Goal: Task Accomplishment & Management: Complete application form

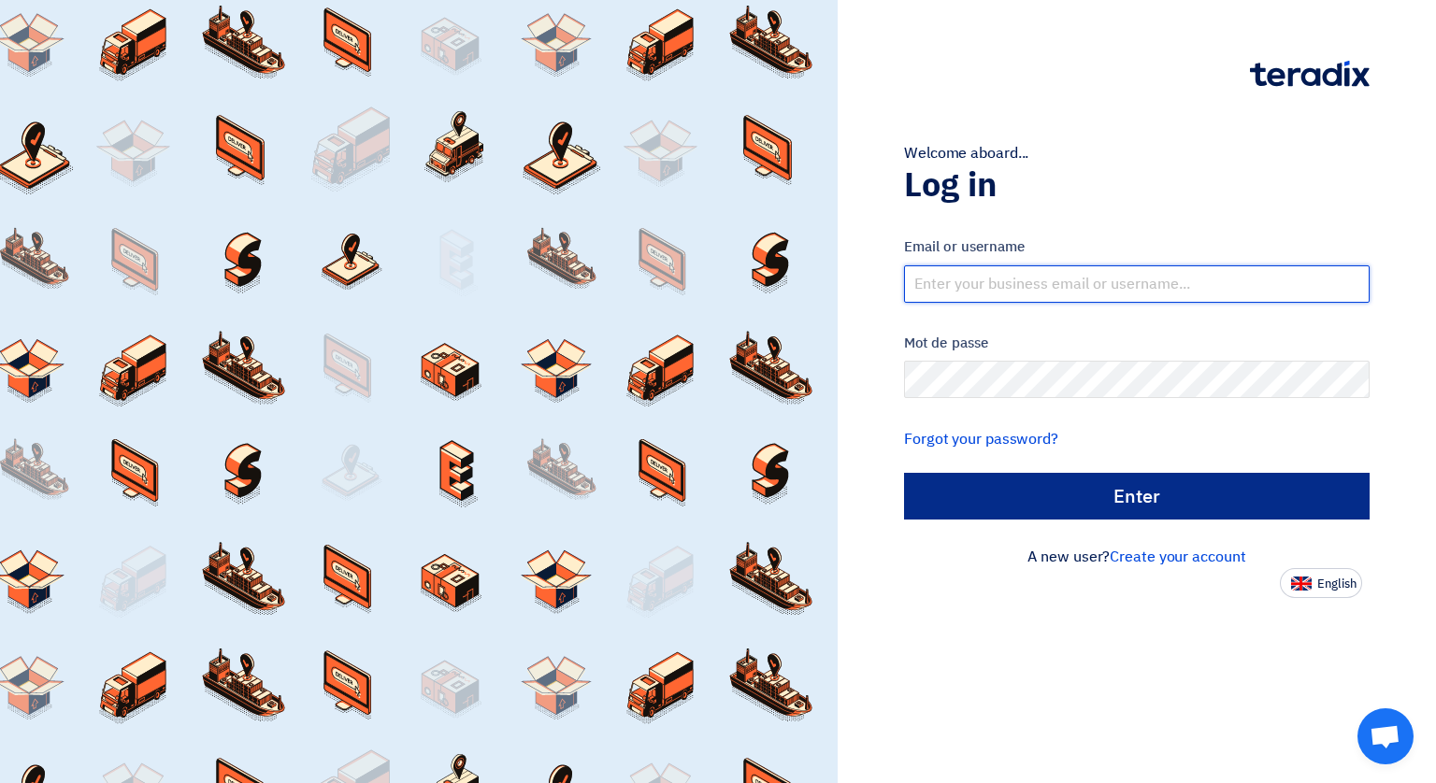
type input "[EMAIL_ADDRESS][DOMAIN_NAME]"
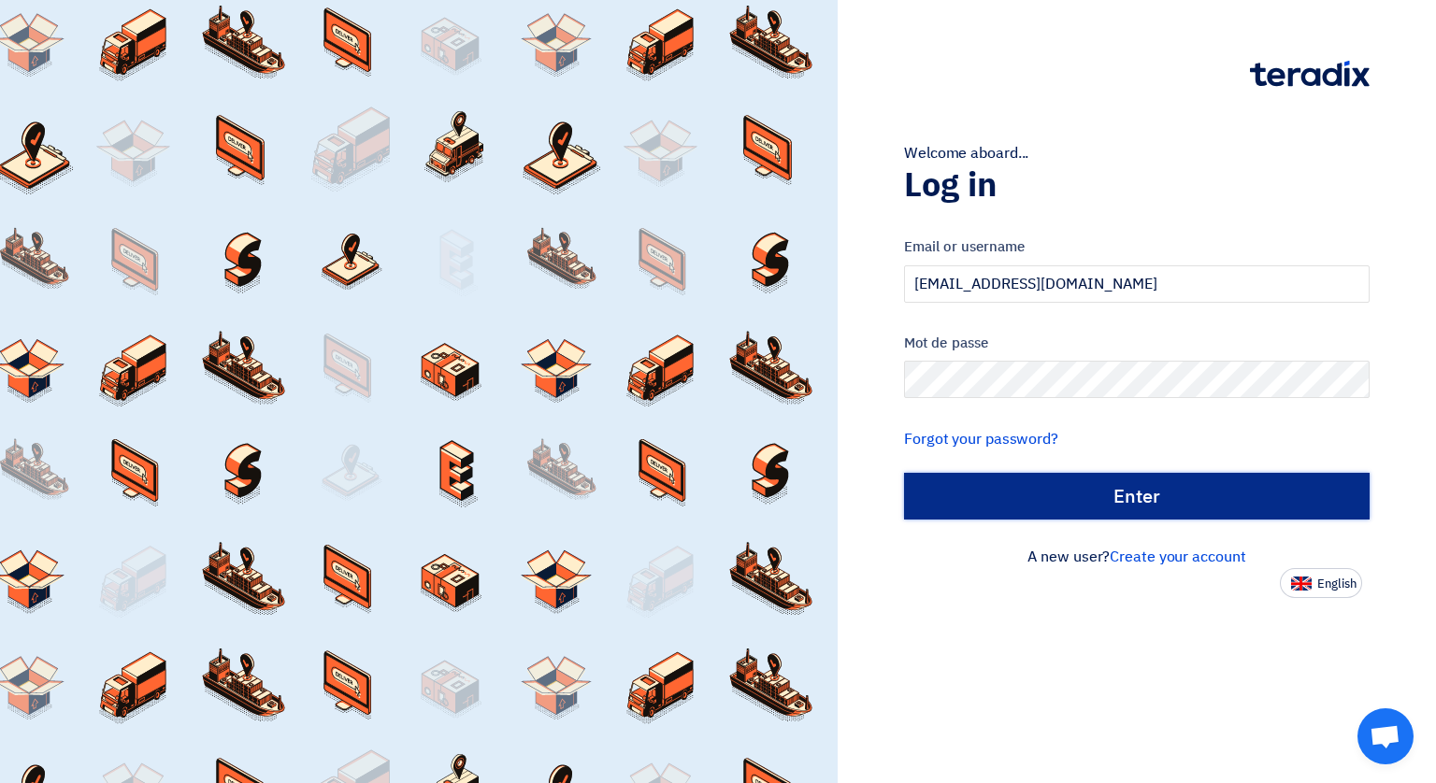
click at [1134, 493] on input "الدخول" at bounding box center [1136, 496] width 465 height 47
type input "Sign in"
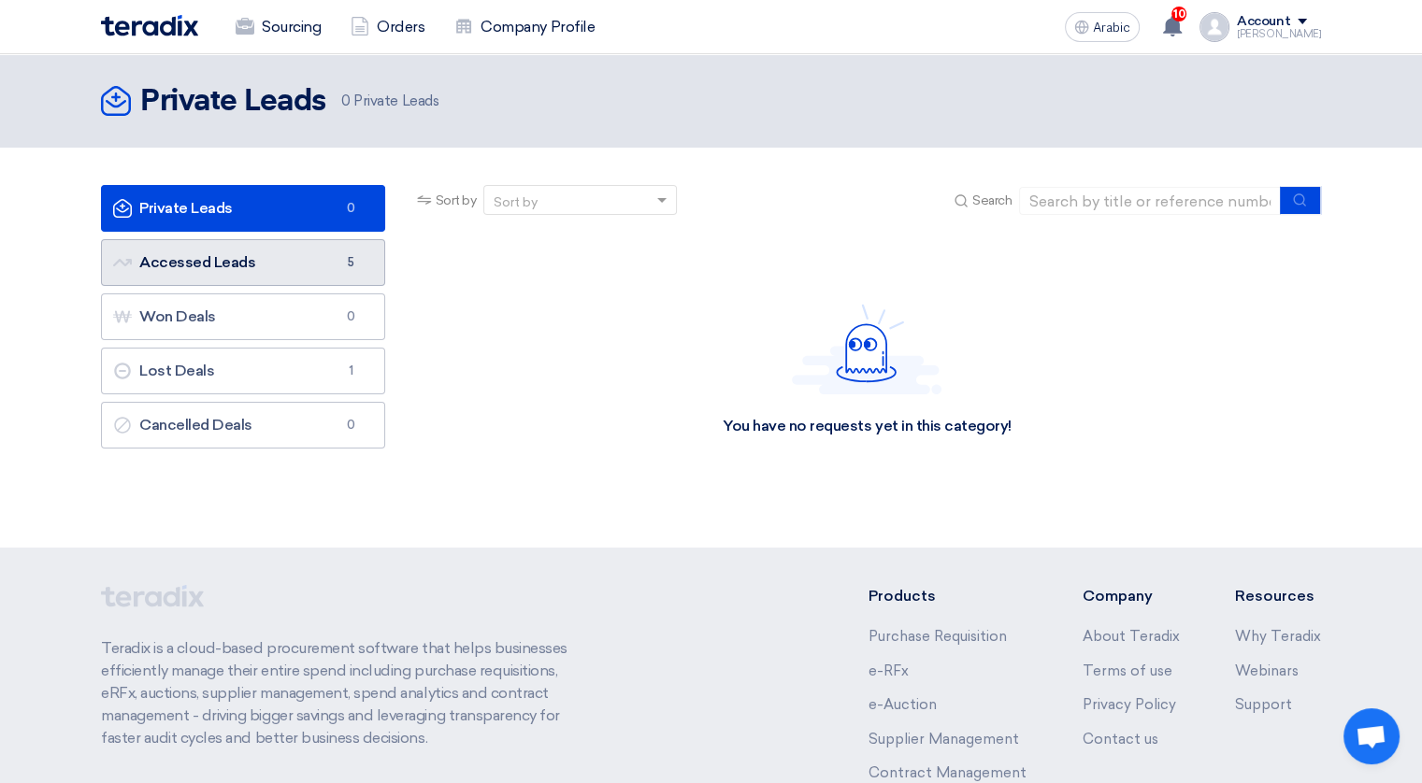
click at [206, 255] on font "Accessed Leads Accessed Leads" at bounding box center [184, 262] width 142 height 18
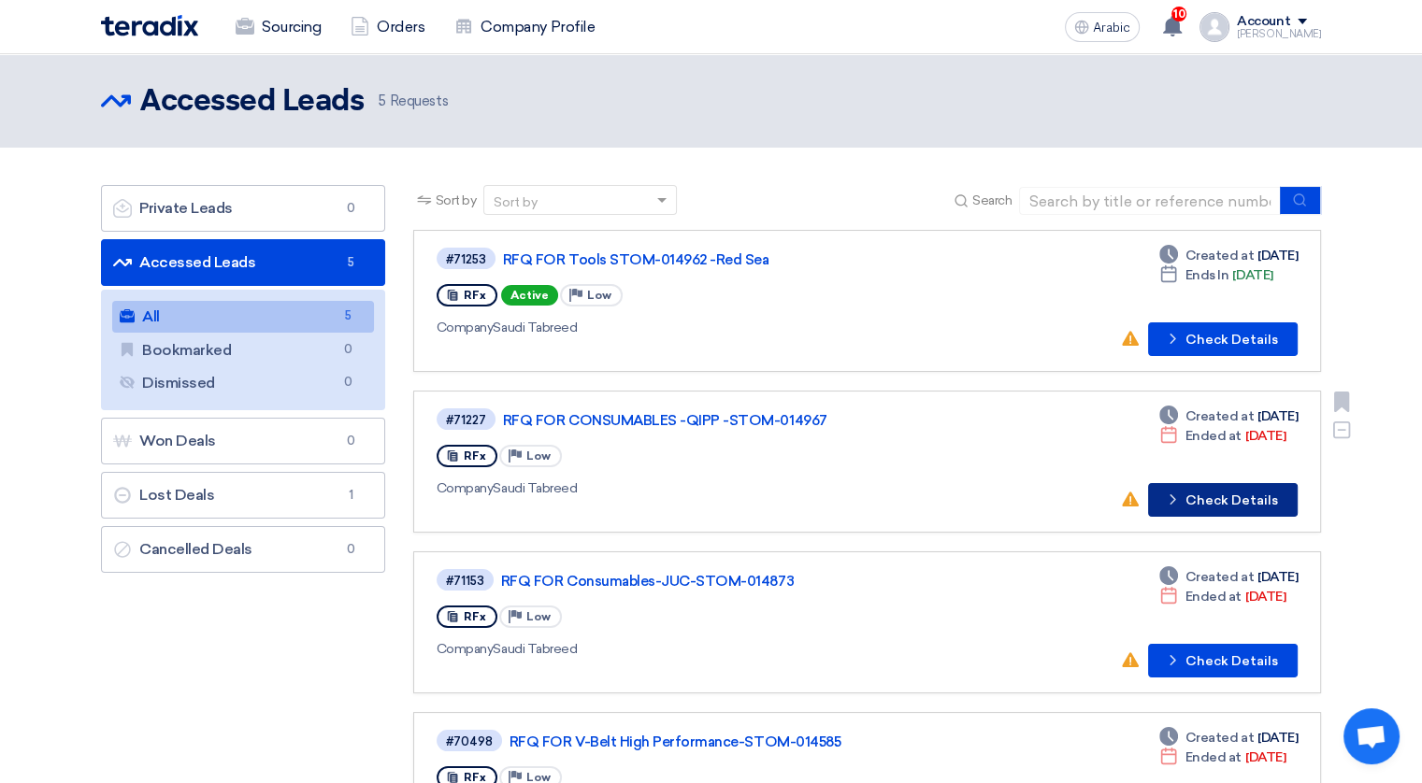
click at [1208, 494] on font "Check Details" at bounding box center [1231, 500] width 93 height 13
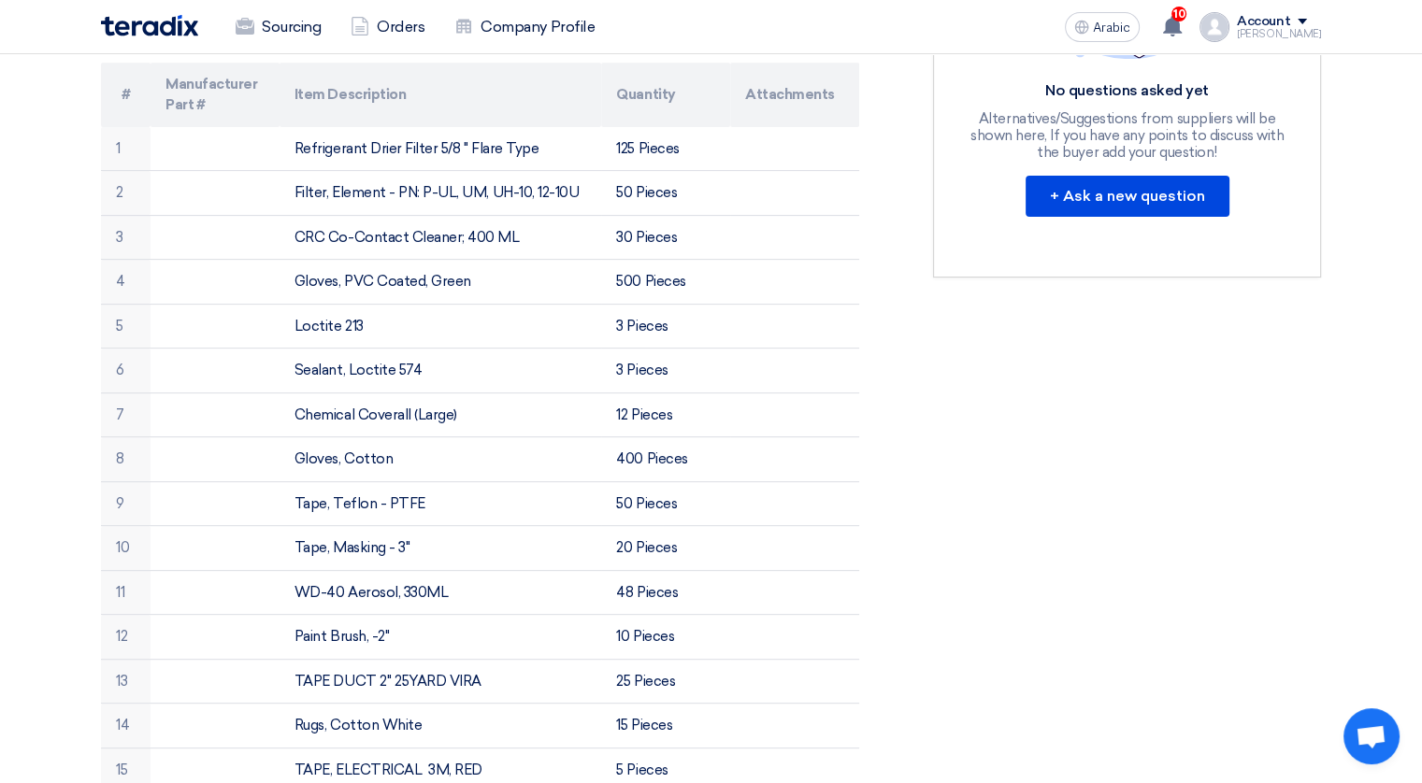
scroll to position [615, 0]
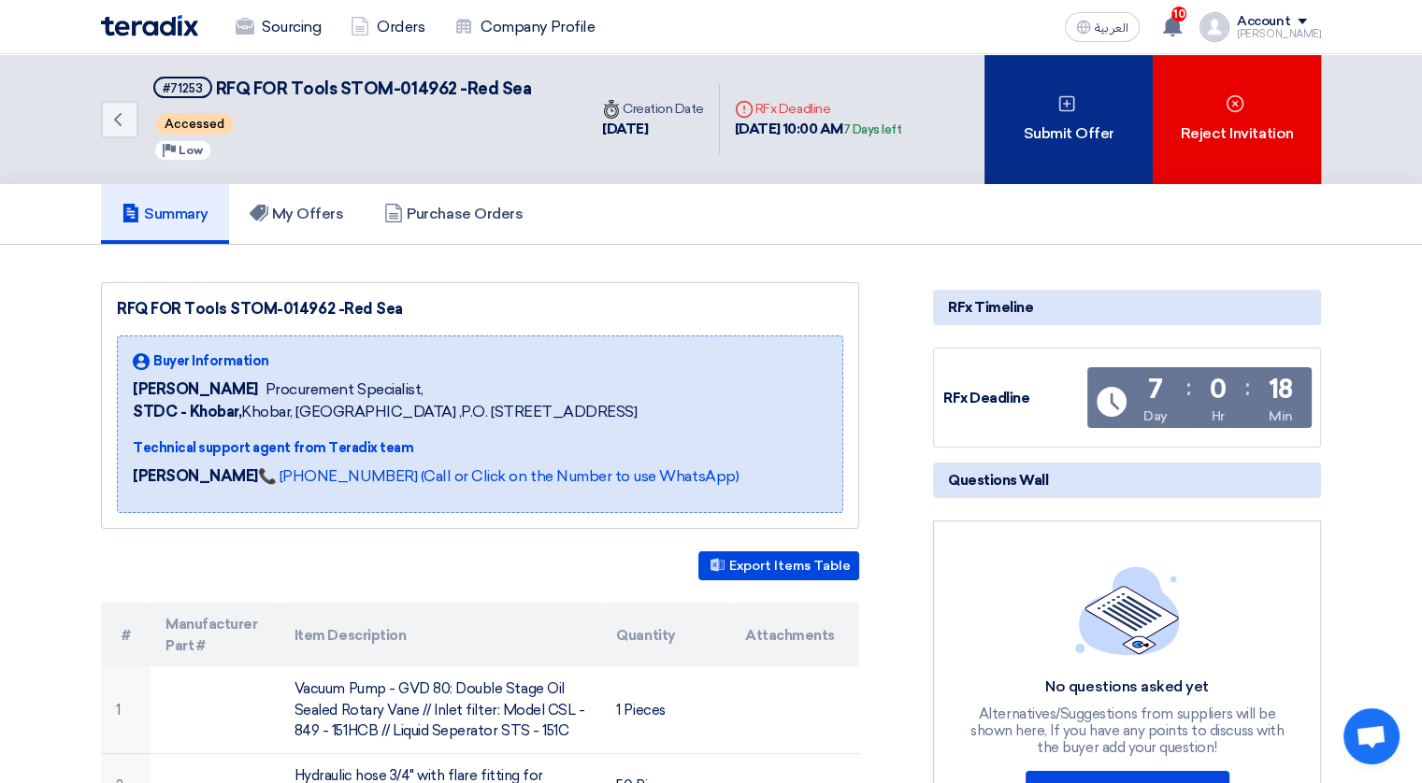
click at [1053, 106] on div "Submit Offer" at bounding box center [1068, 119] width 168 height 130
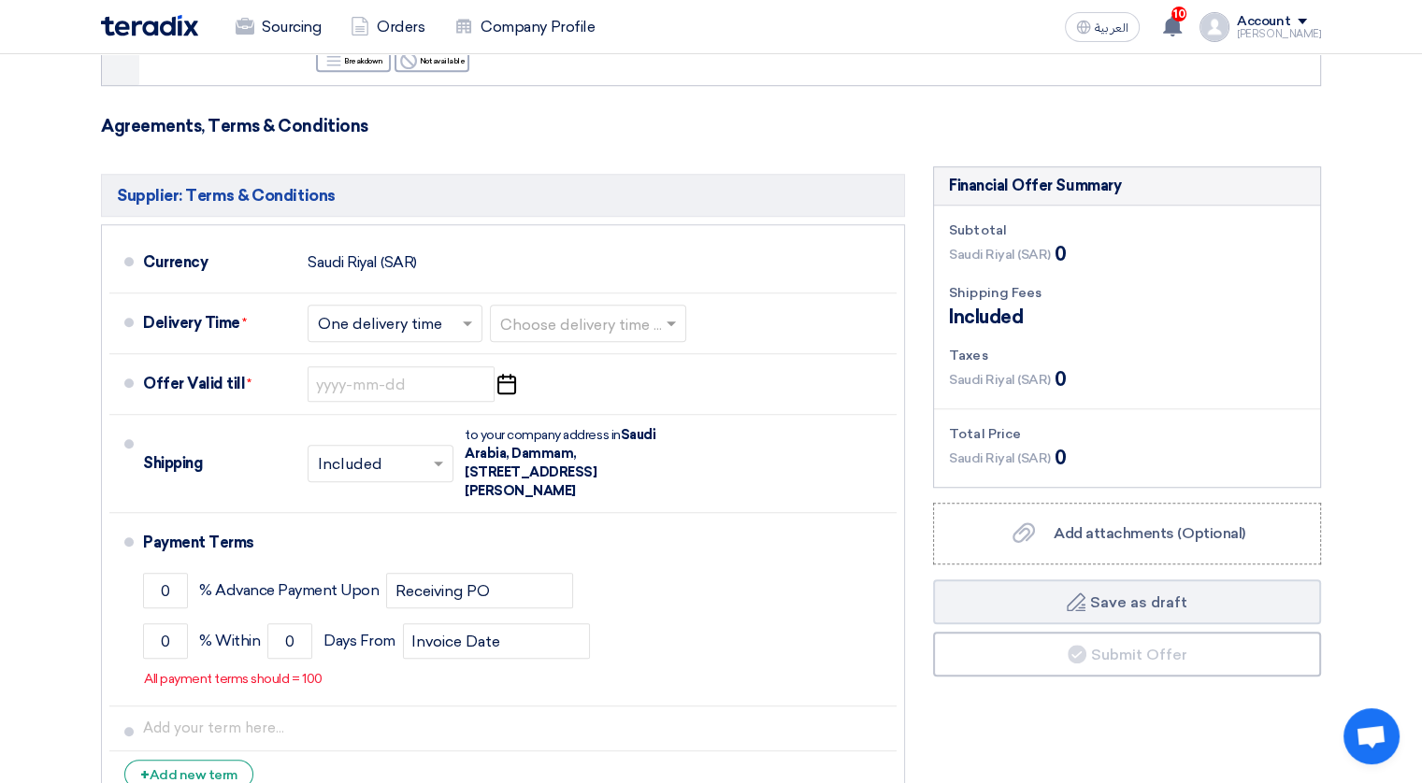
scroll to position [1427, 0]
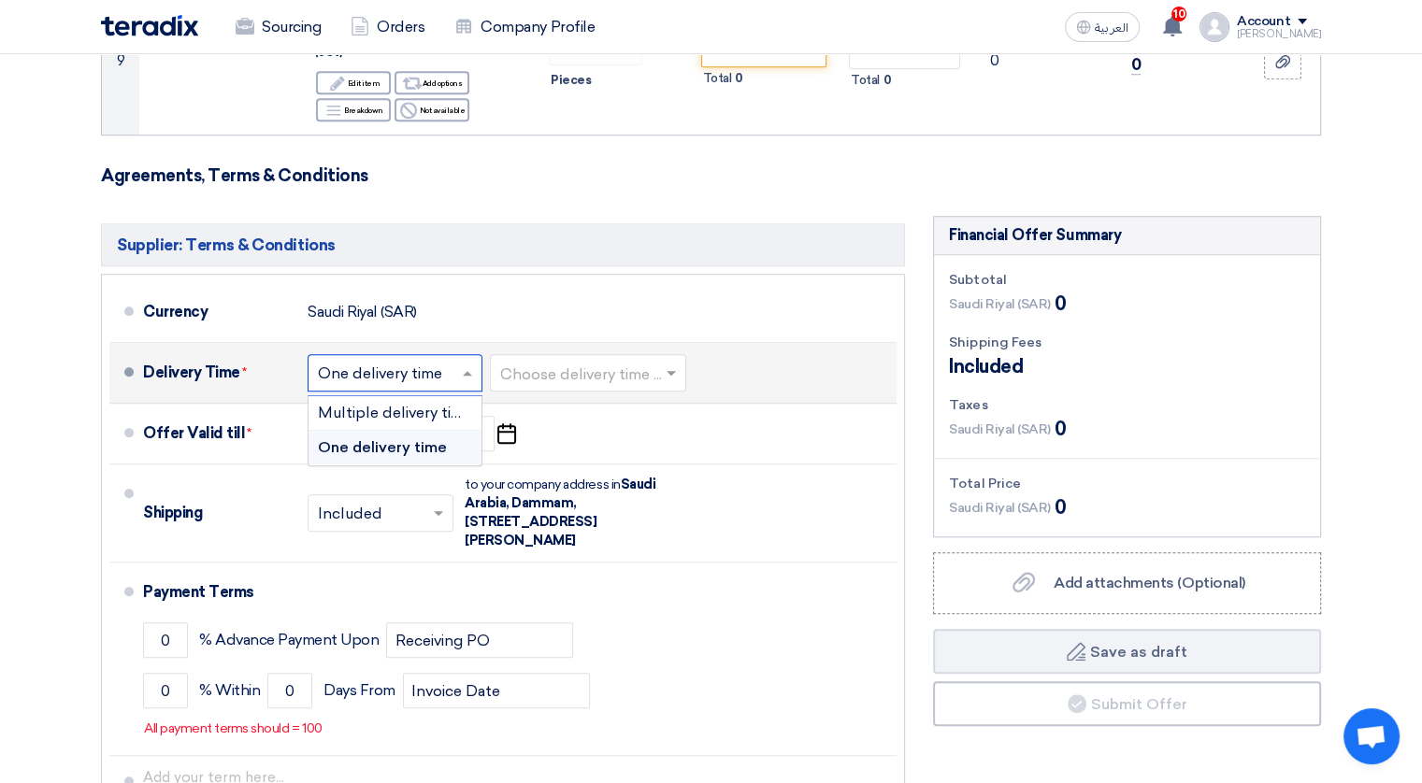
click at [477, 372] on span at bounding box center [469, 373] width 23 height 19
click at [398, 450] on span "One delivery time" at bounding box center [382, 447] width 129 height 18
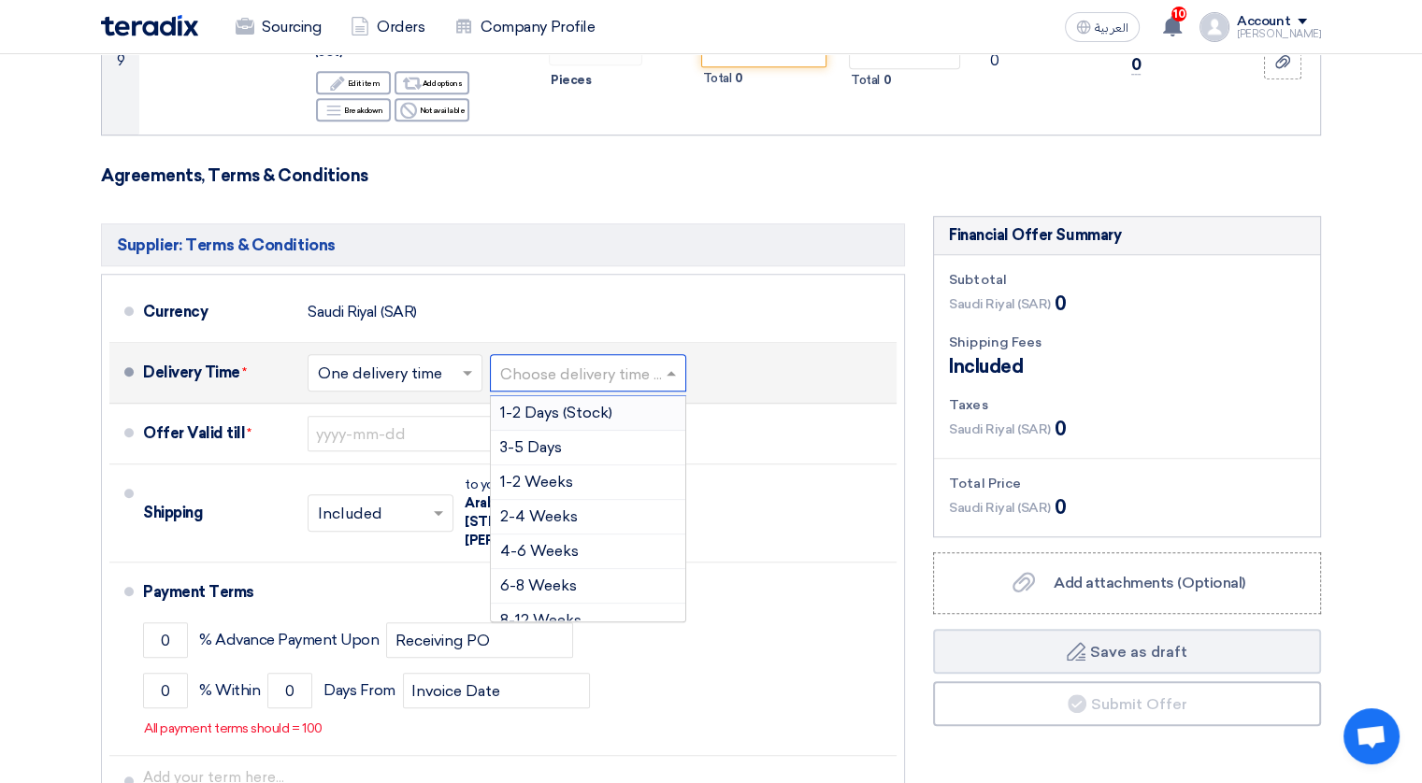
click at [654, 364] on input "text" at bounding box center [589, 375] width 178 height 27
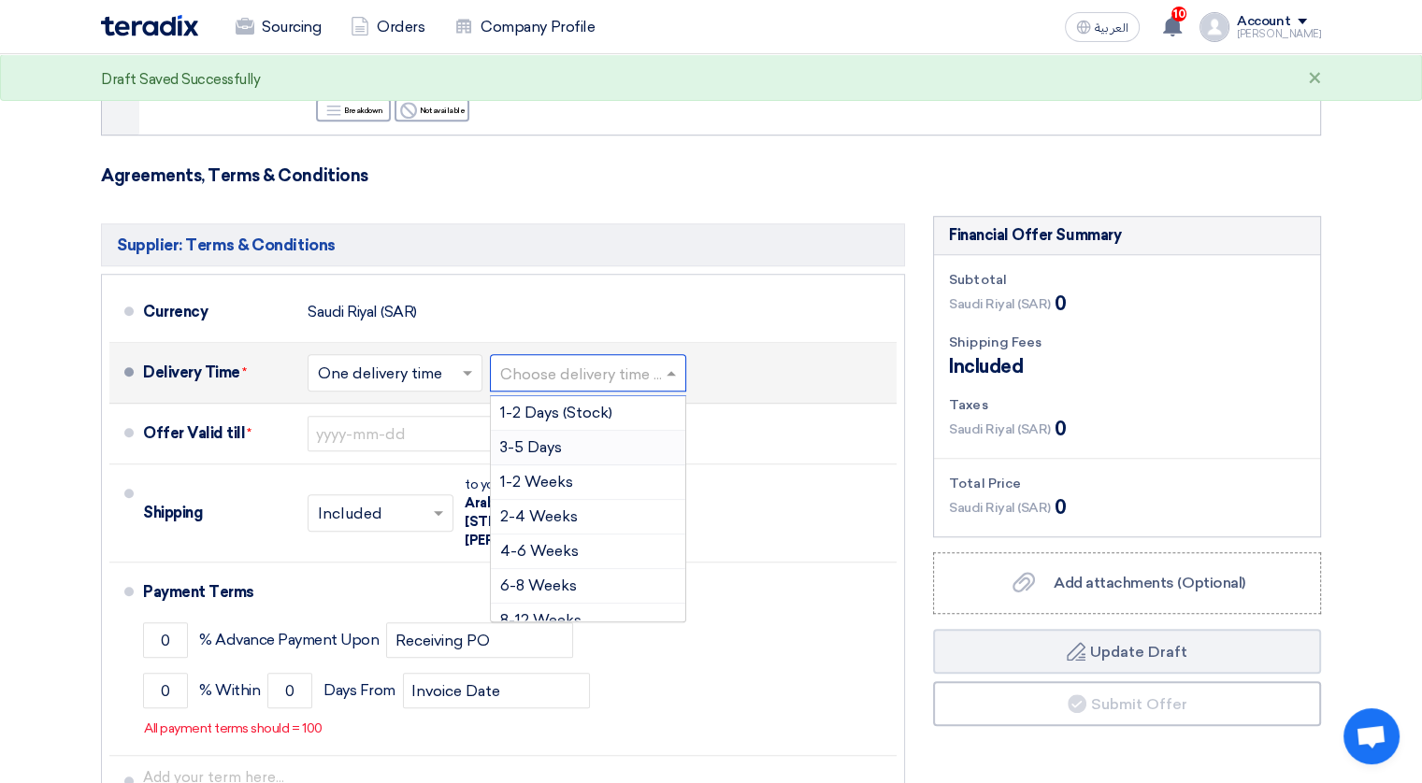
click at [512, 444] on span "3-5 Days" at bounding box center [531, 447] width 62 height 18
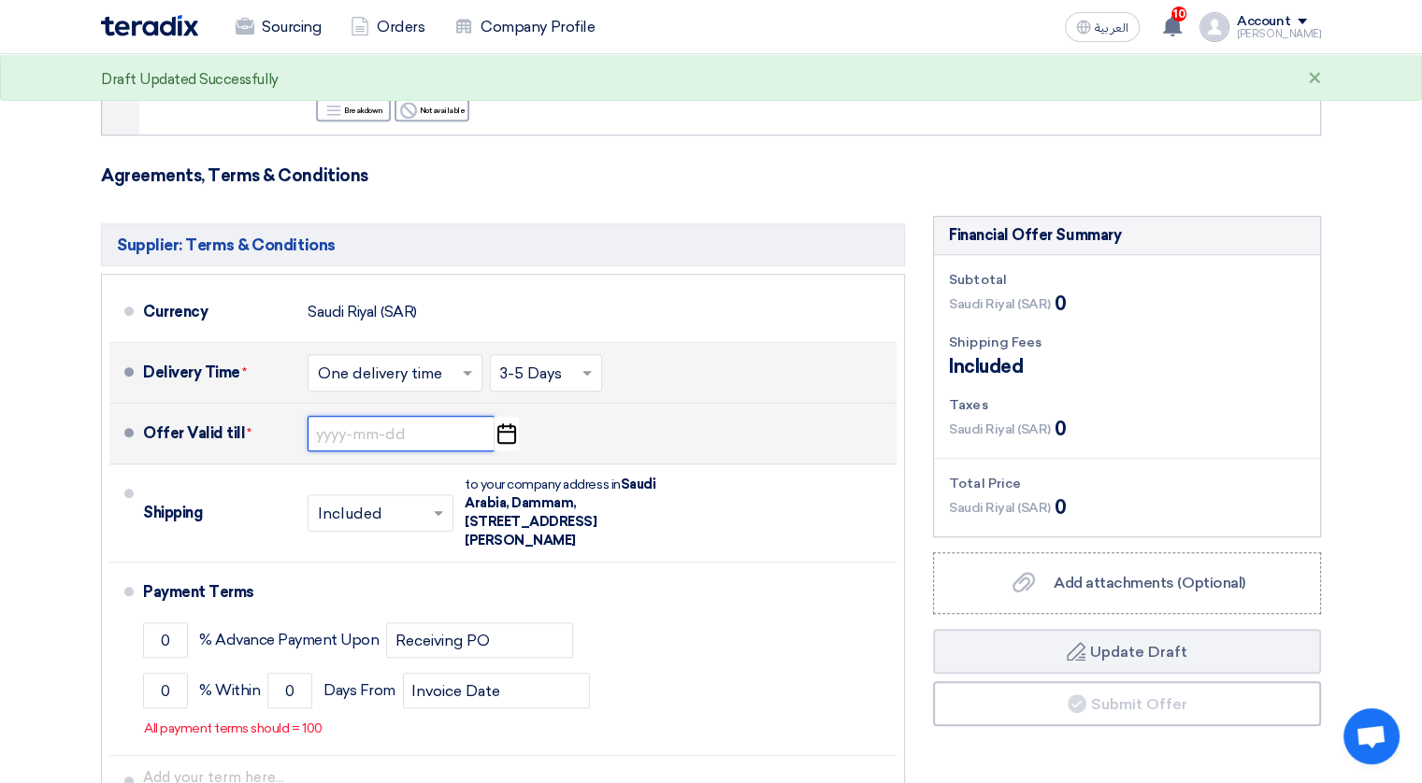
click at [378, 431] on input at bounding box center [400, 434] width 187 height 36
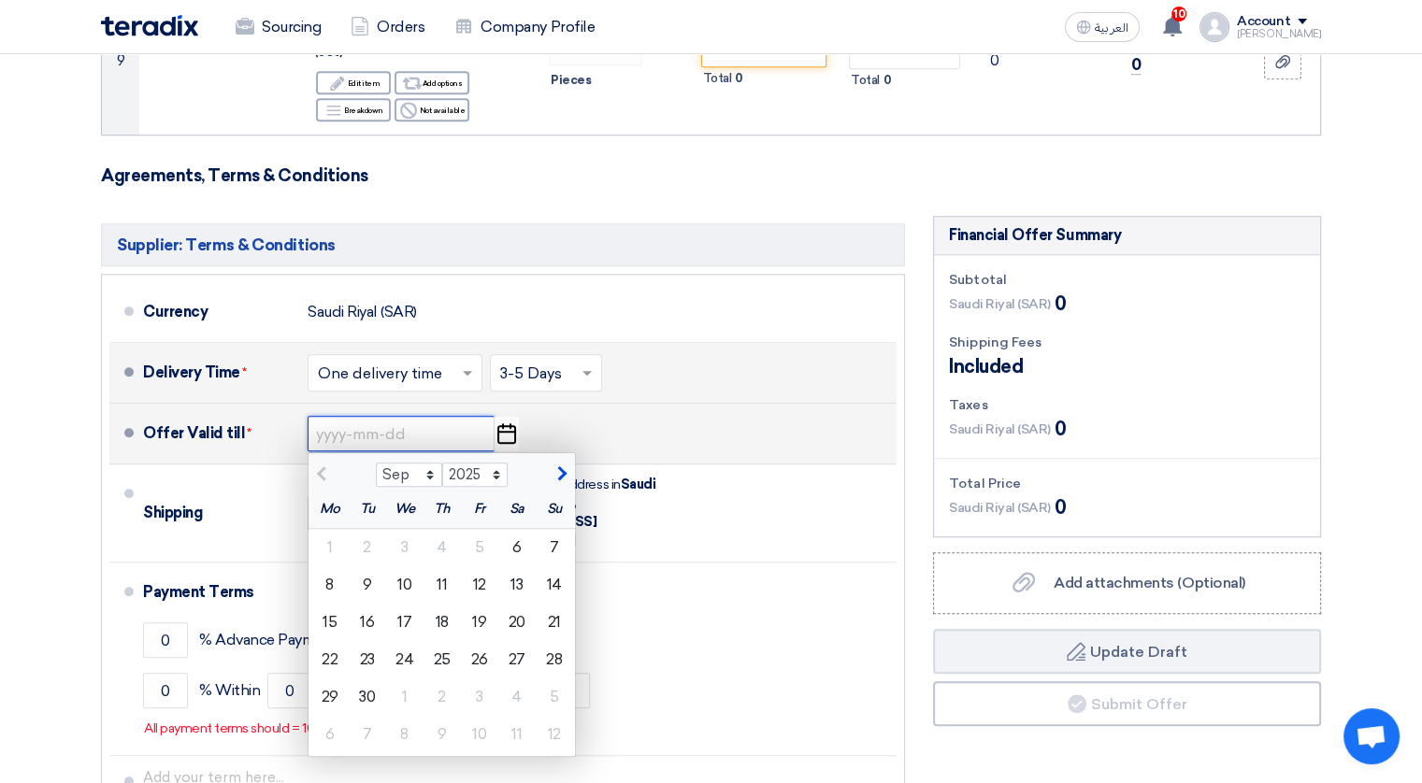
click at [378, 431] on input at bounding box center [400, 434] width 187 height 36
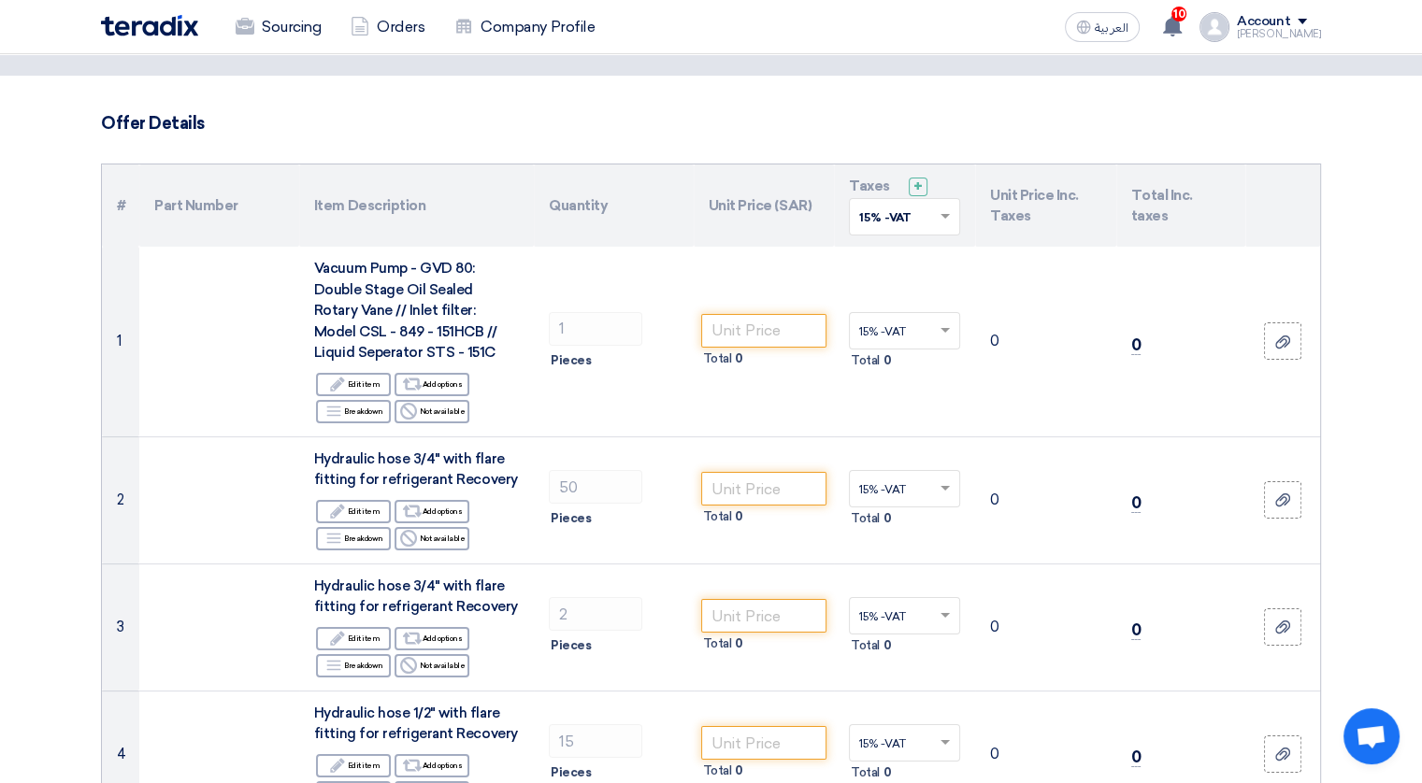
scroll to position [0, 0]
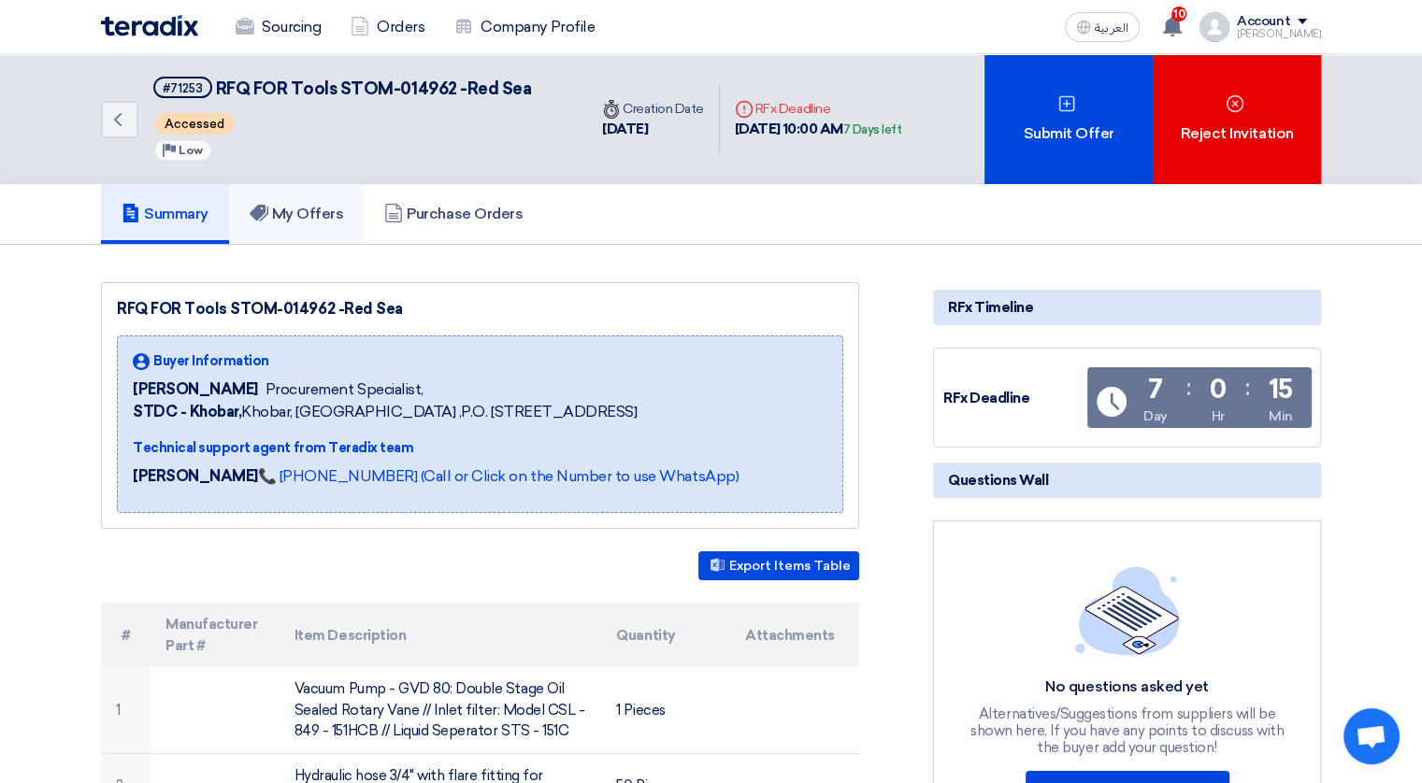
click at [300, 210] on h5 "My Offers" at bounding box center [297, 214] width 94 height 19
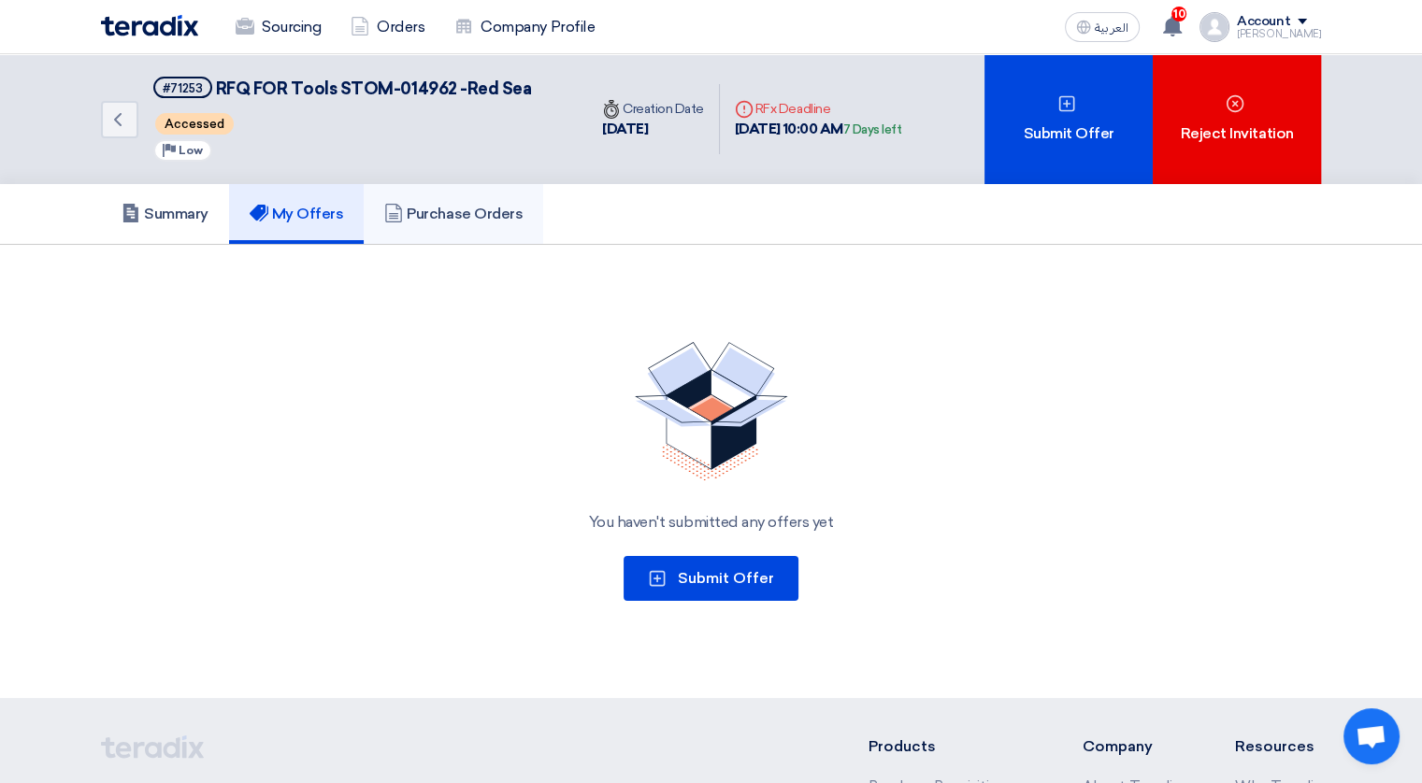
click at [436, 205] on h5 "Purchase Orders" at bounding box center [453, 214] width 138 height 19
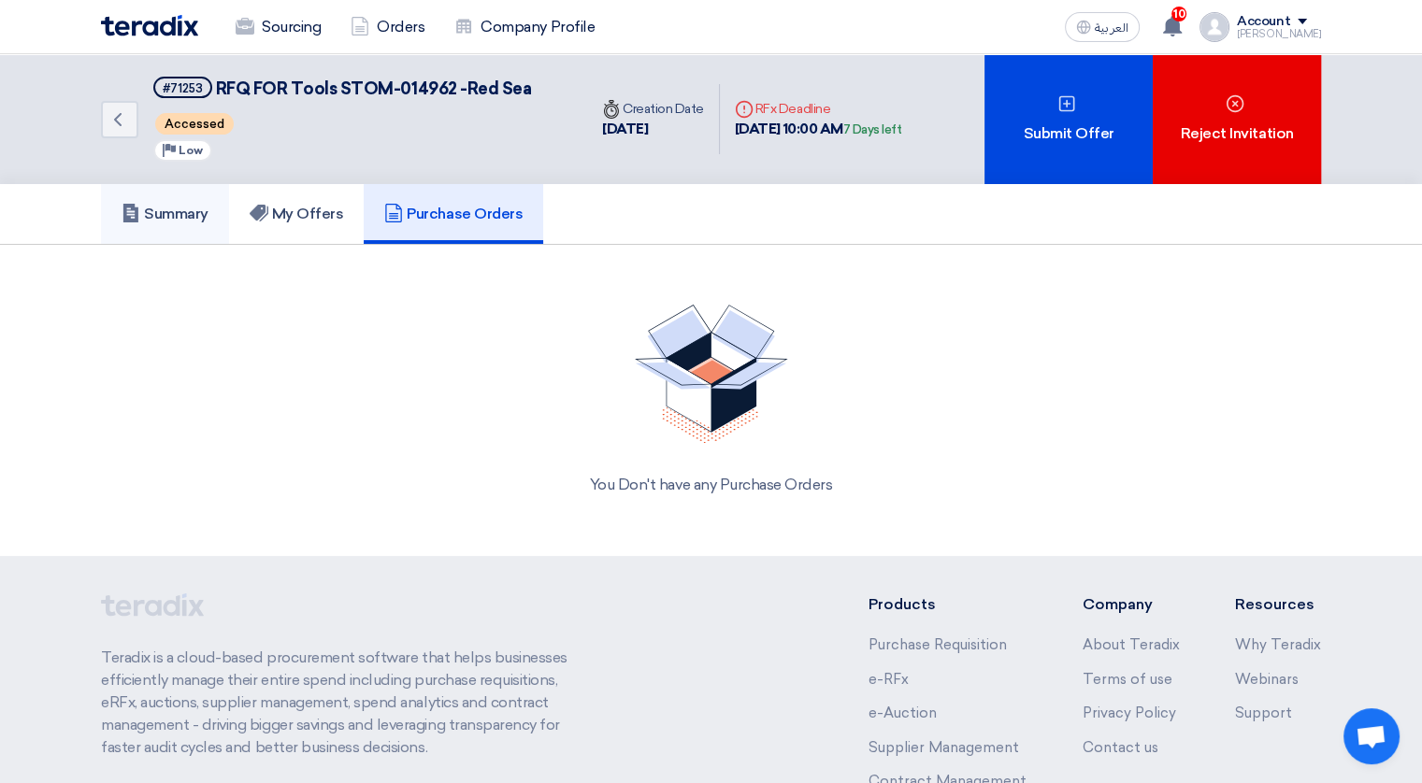
click at [157, 219] on h5 "Summary" at bounding box center [165, 214] width 87 height 19
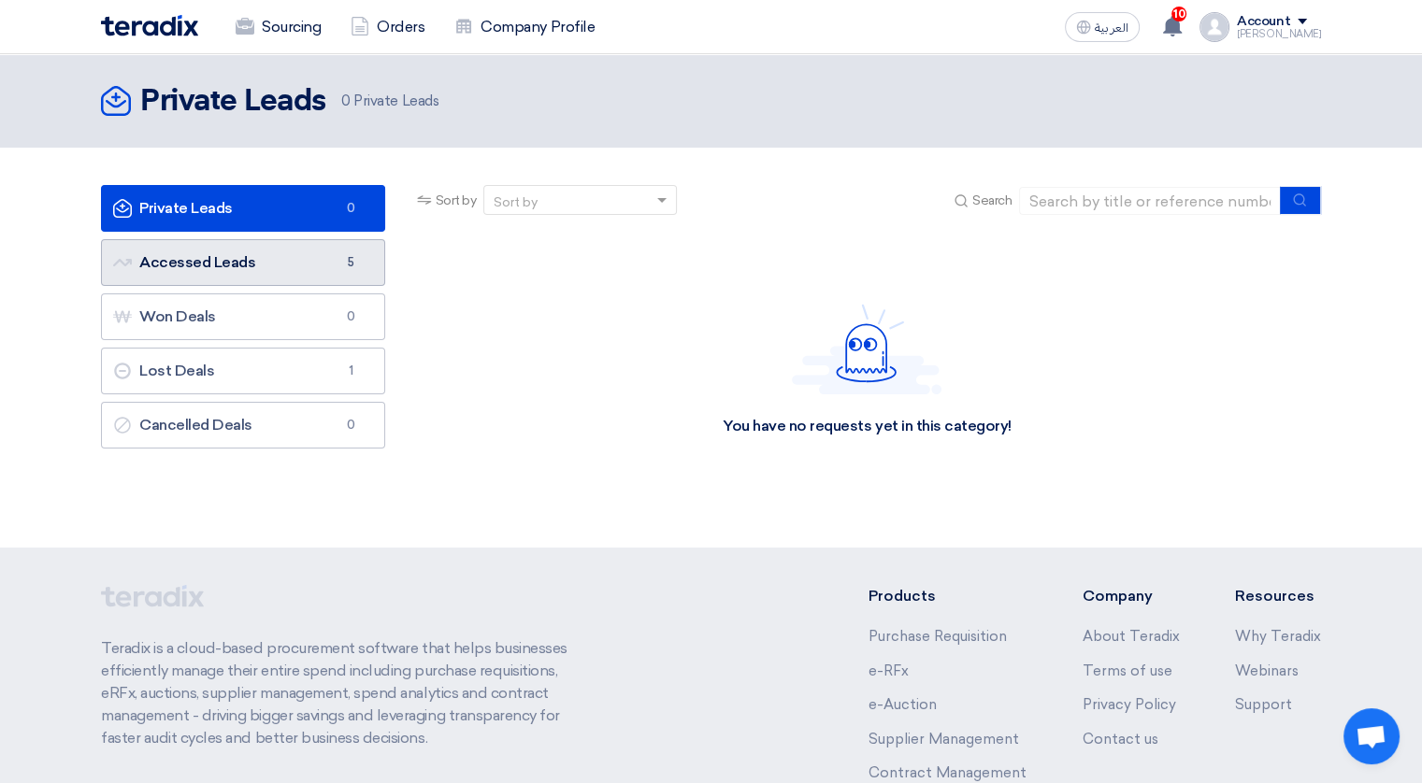
click at [226, 272] on link "Accessed Leads Accessed Leads 5" at bounding box center [243, 262] width 284 height 47
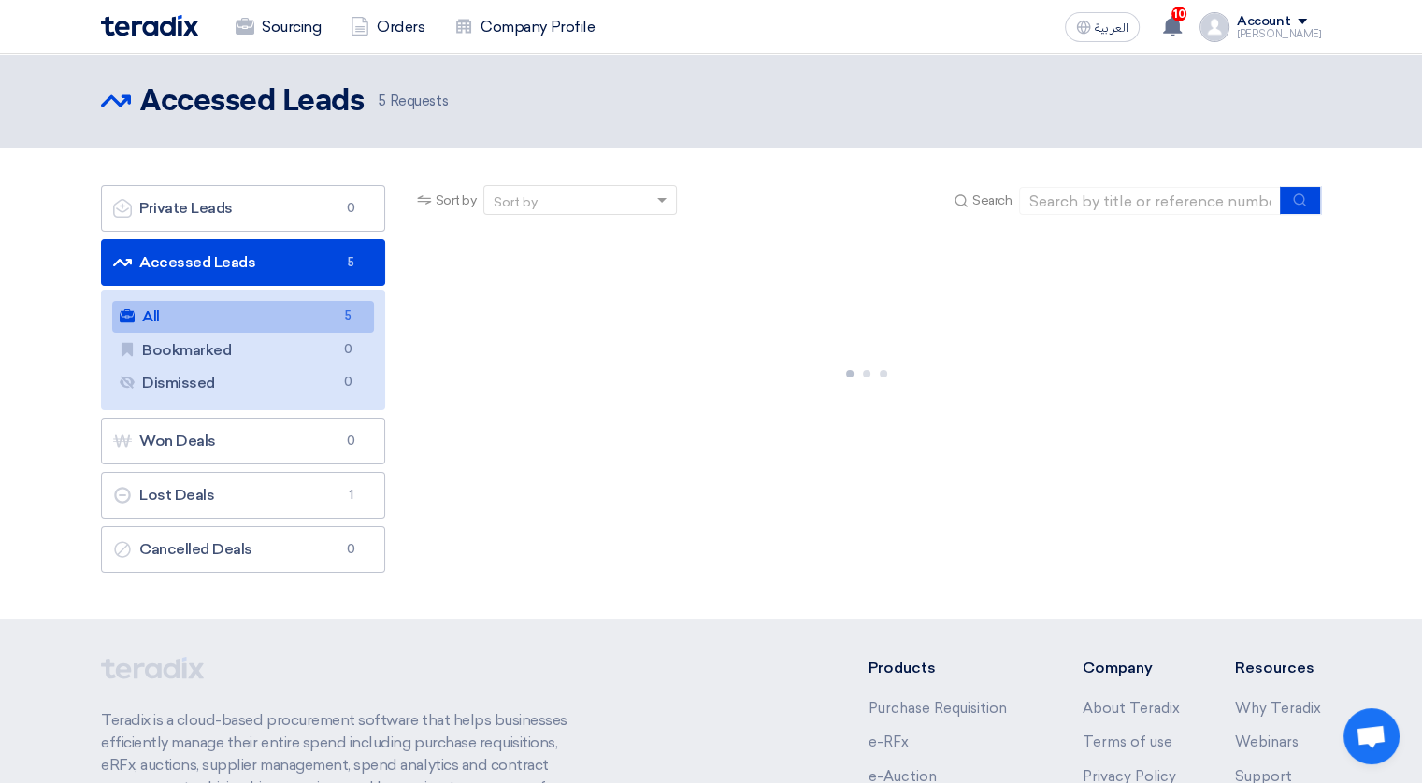
click at [246, 323] on link "All All 5" at bounding box center [243, 317] width 262 height 32
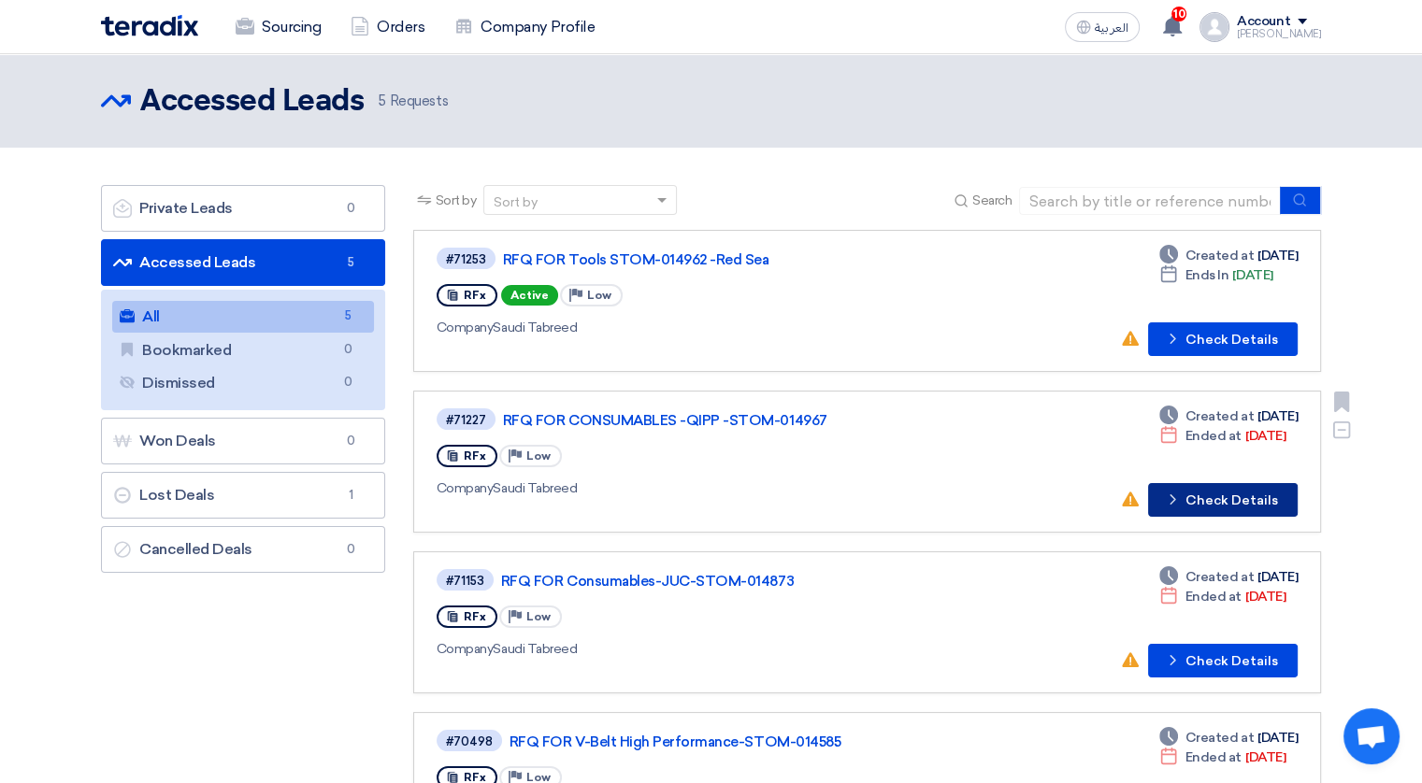
click at [1244, 494] on button "Check details Check Details" at bounding box center [1223, 500] width 150 height 34
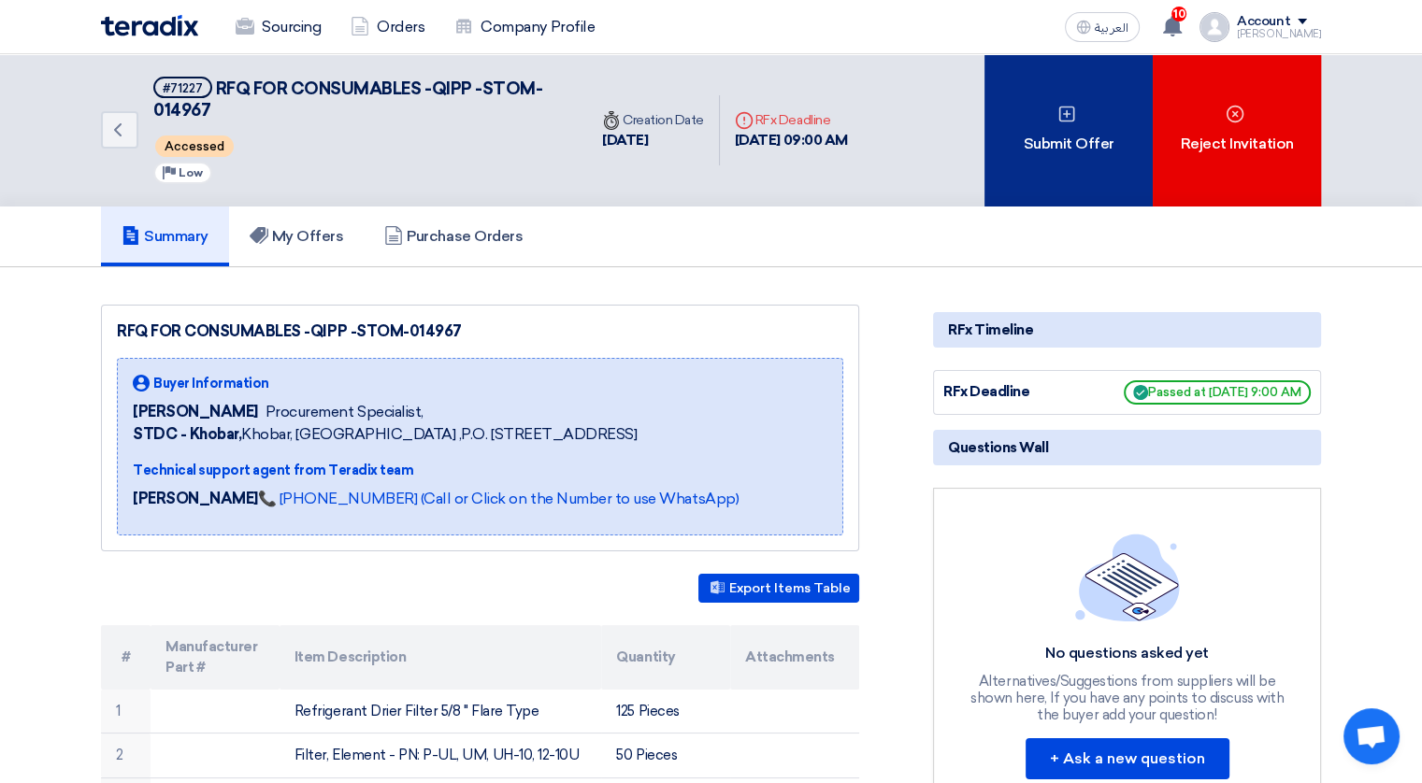
click at [1081, 124] on div "Submit Offer" at bounding box center [1068, 130] width 168 height 152
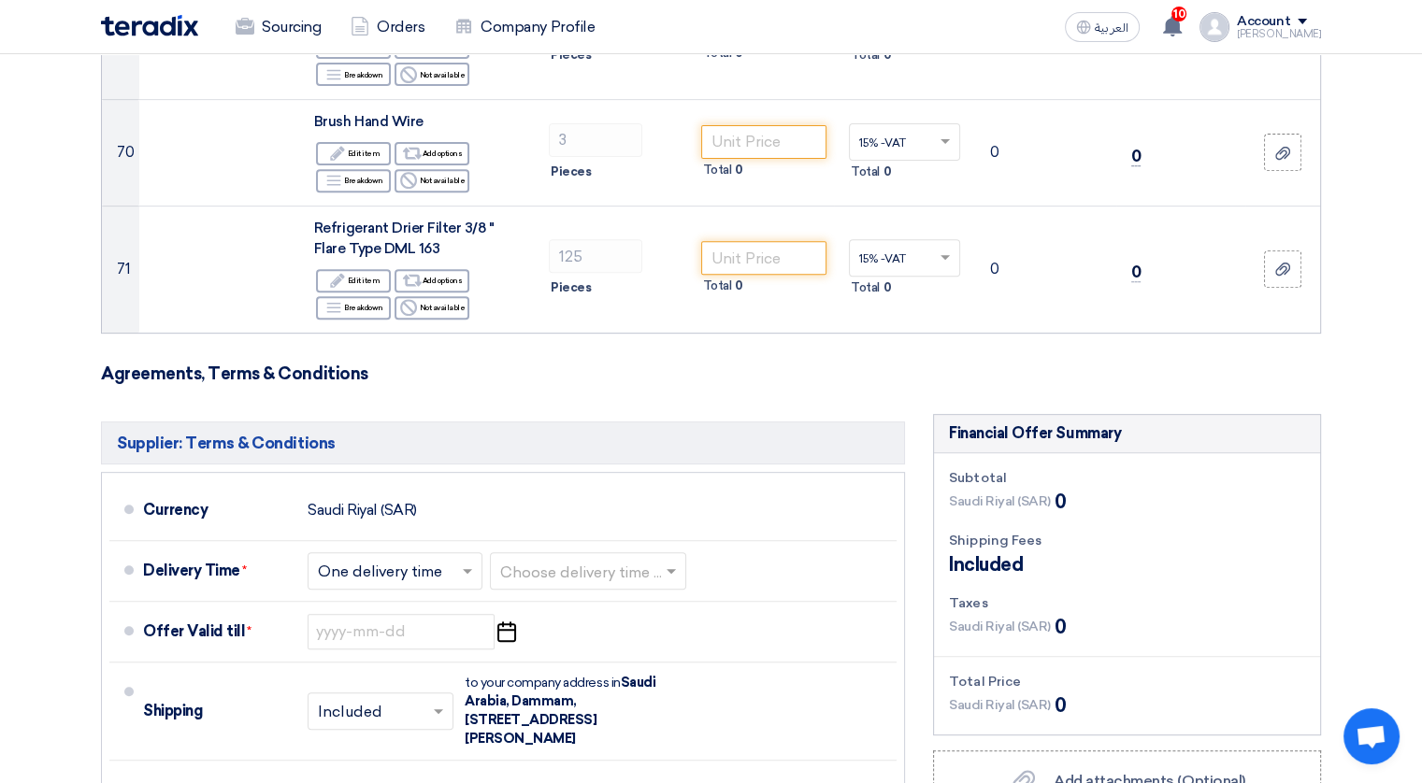
scroll to position [7883, 0]
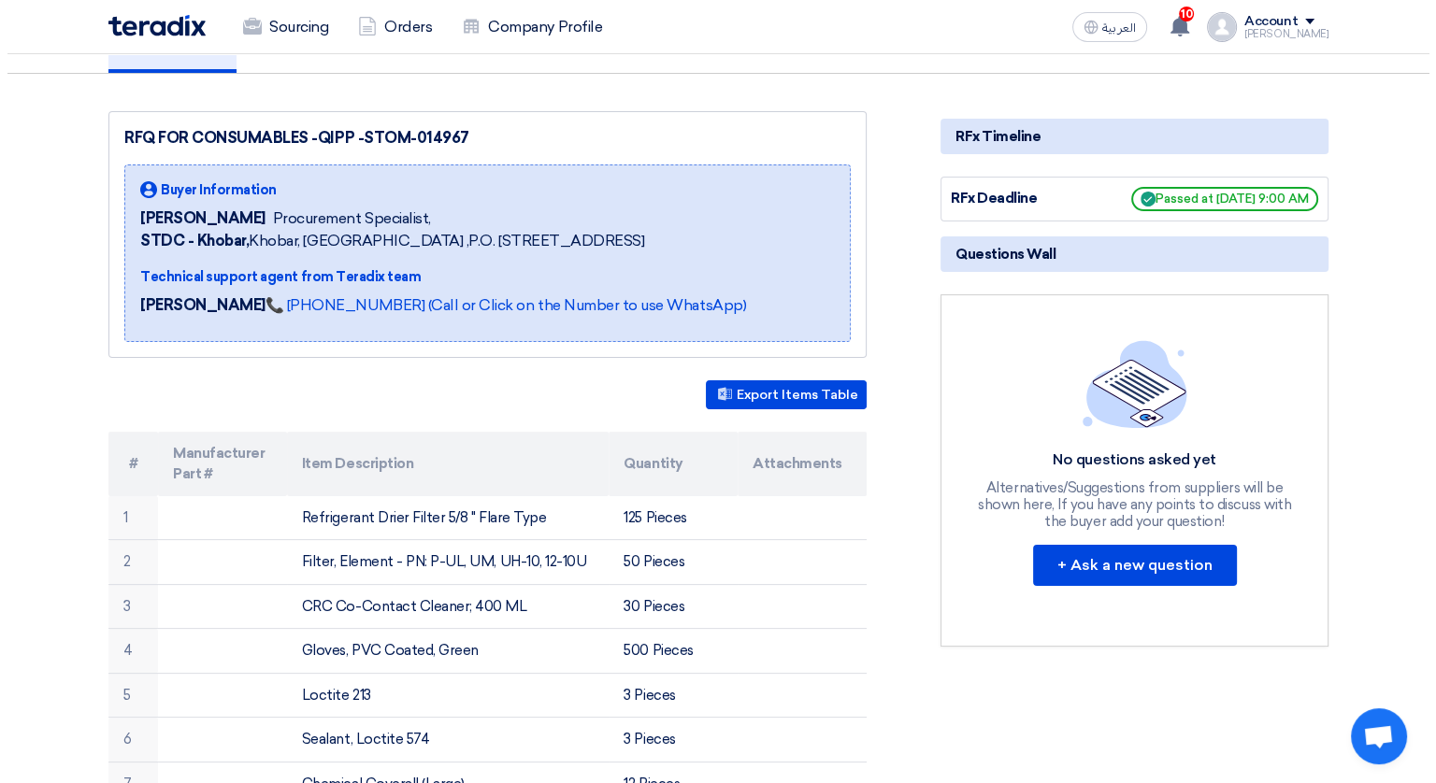
scroll to position [93, 0]
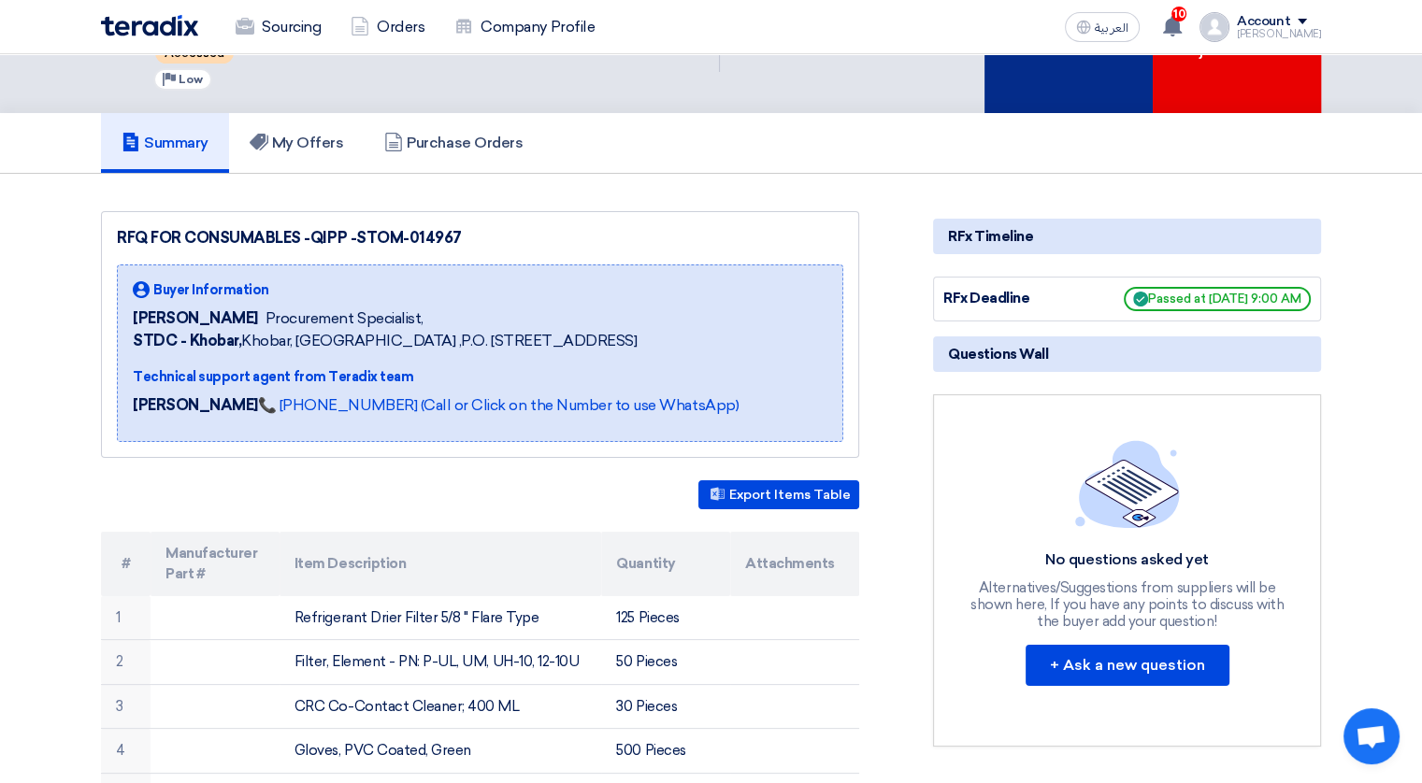
click at [1037, 81] on div "Submit Offer" at bounding box center [1068, 37] width 168 height 152
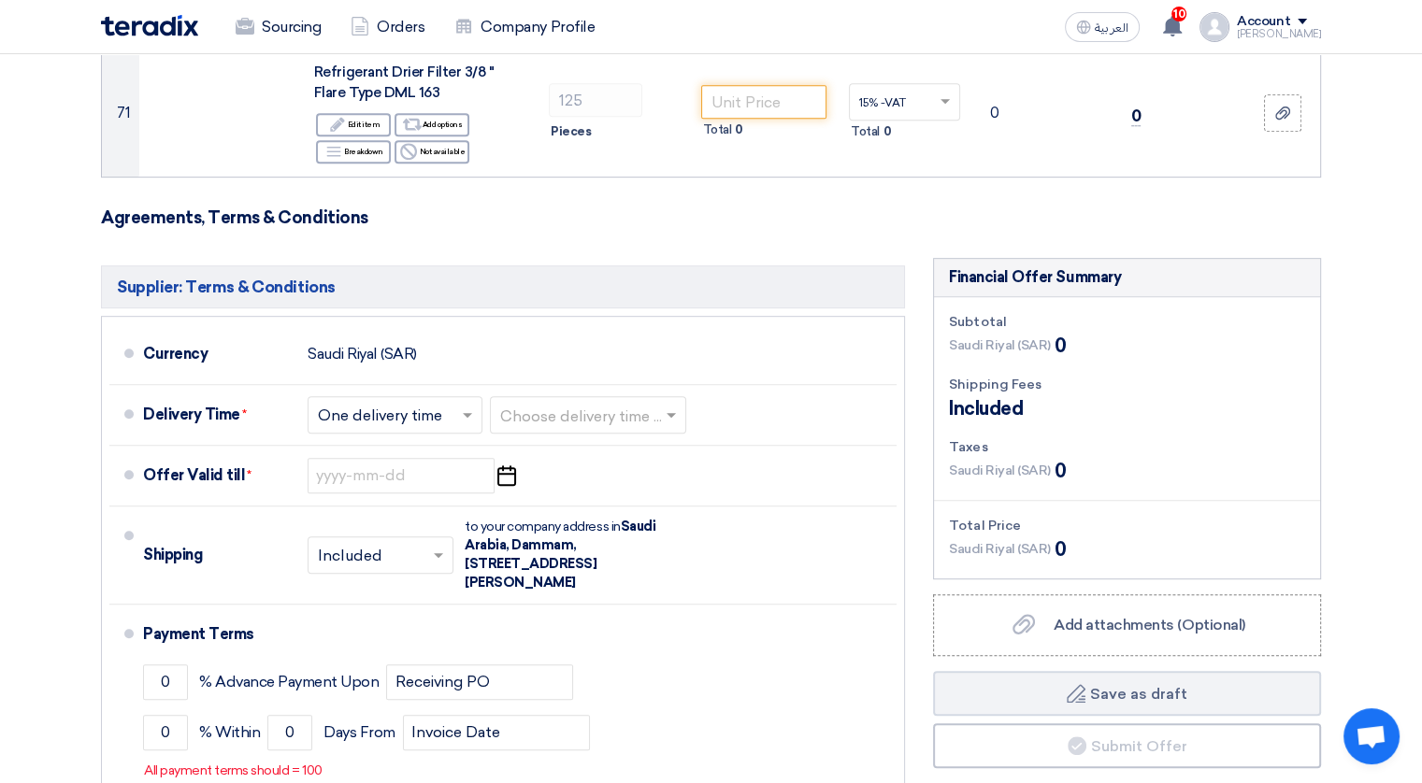
scroll to position [7974, 0]
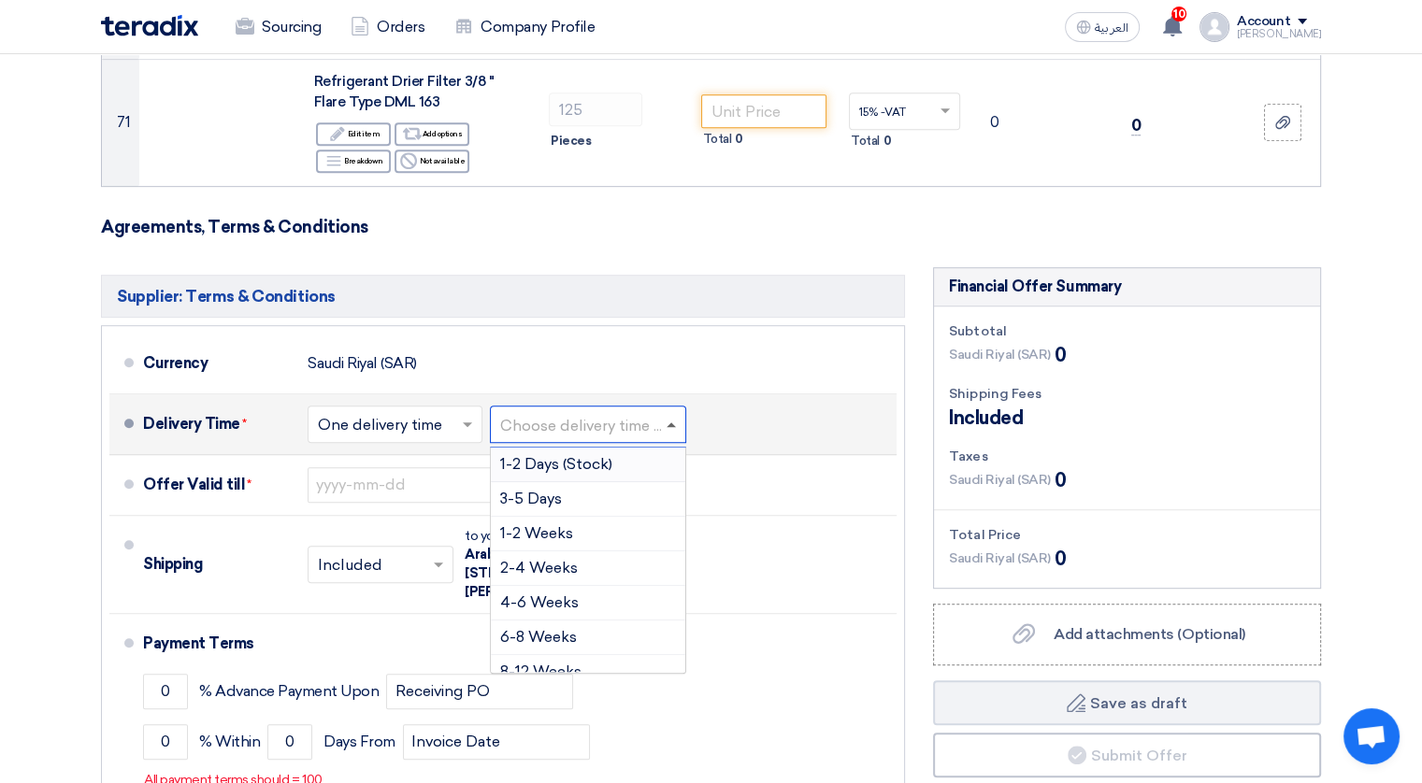
click at [676, 422] on span at bounding box center [670, 424] width 9 height 5
click at [546, 490] on span "3-5 Days" at bounding box center [531, 499] width 62 height 18
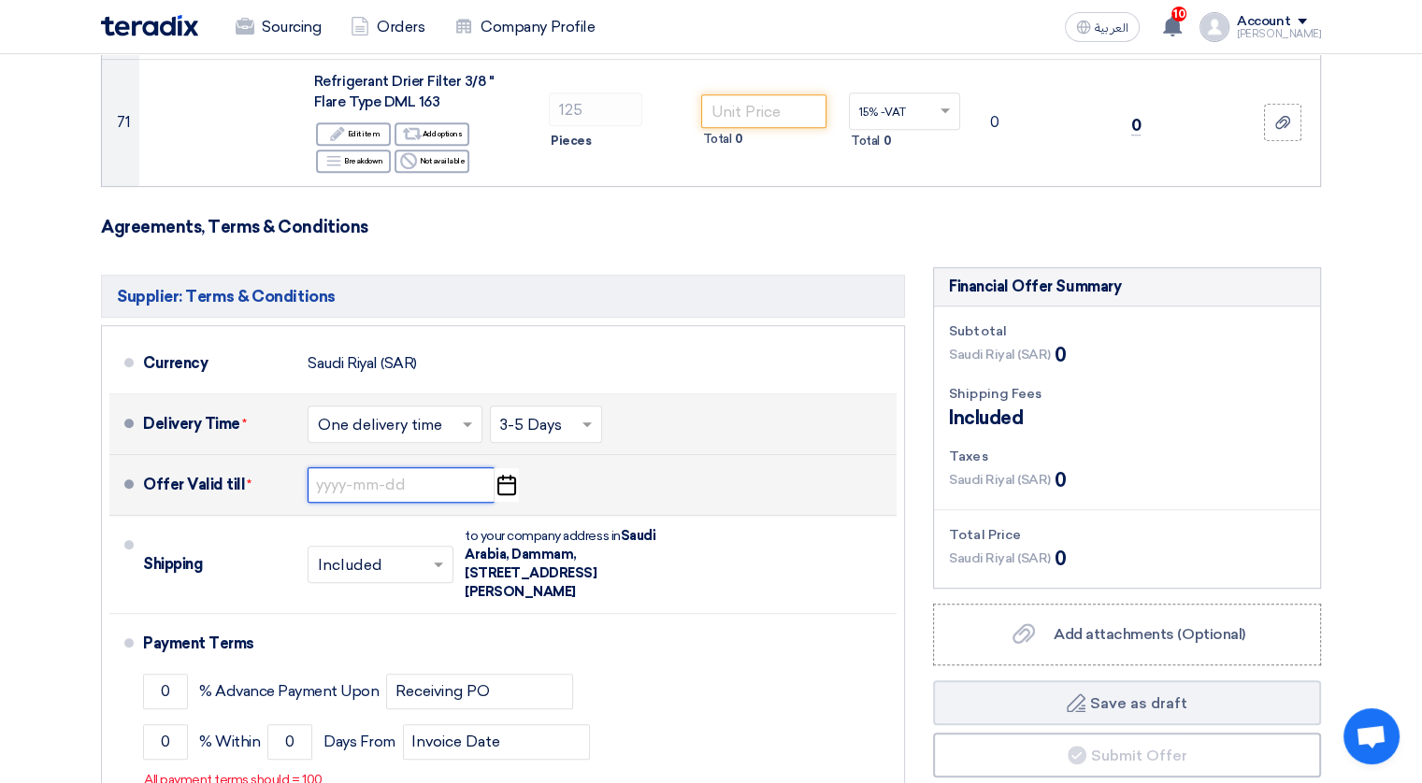
click at [352, 467] on input at bounding box center [400, 485] width 187 height 36
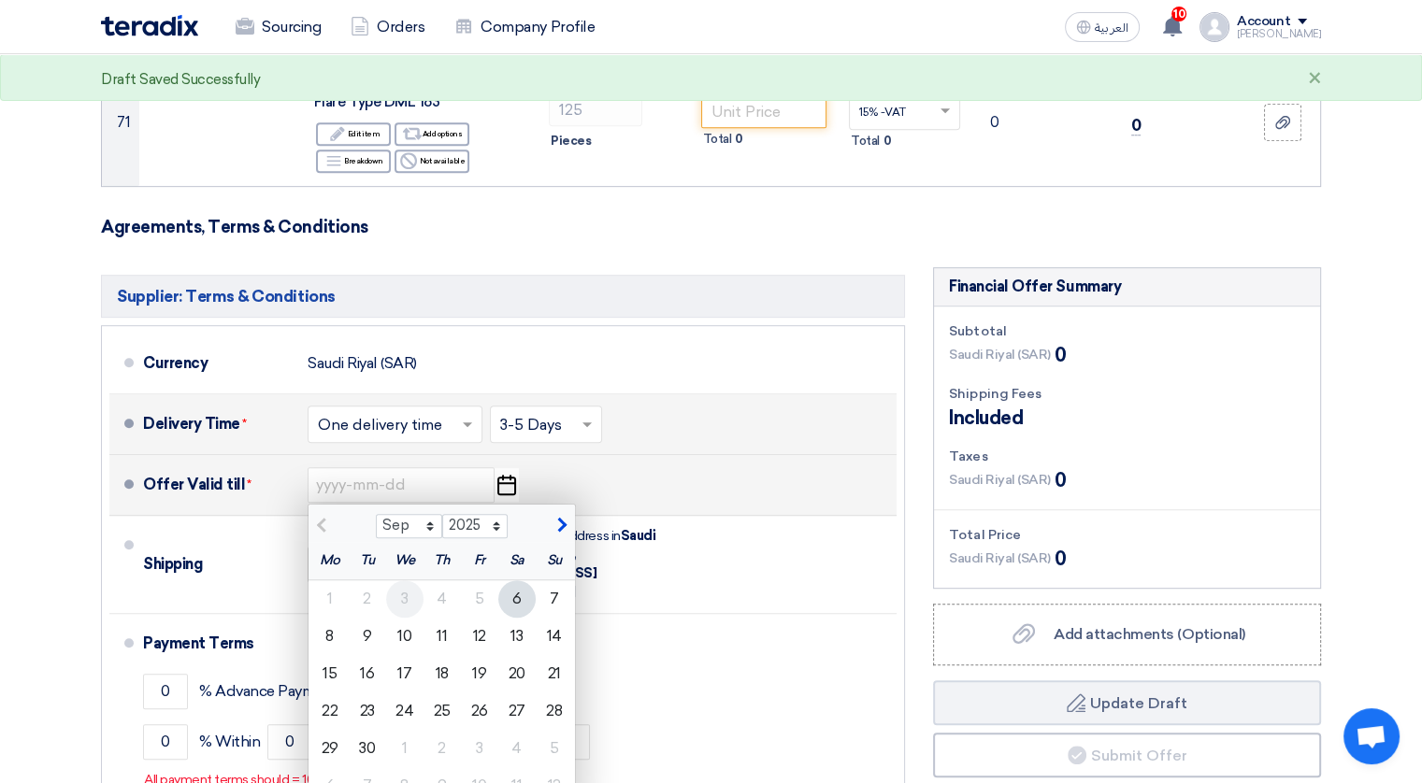
click at [400, 580] on div "3" at bounding box center [404, 598] width 37 height 37
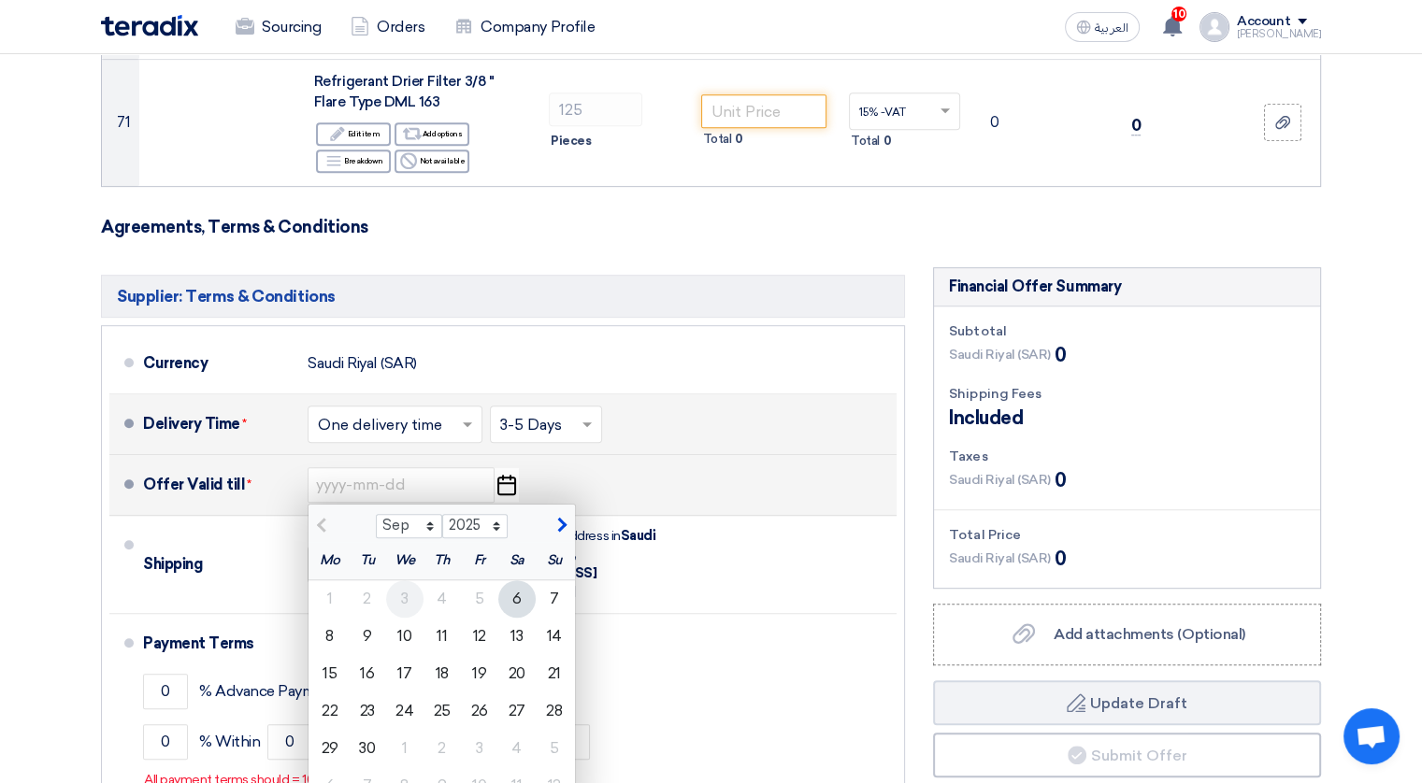
click at [400, 580] on div "3" at bounding box center [404, 598] width 37 height 37
click at [522, 580] on div "6" at bounding box center [516, 598] width 37 height 37
type input "9/6/2025"
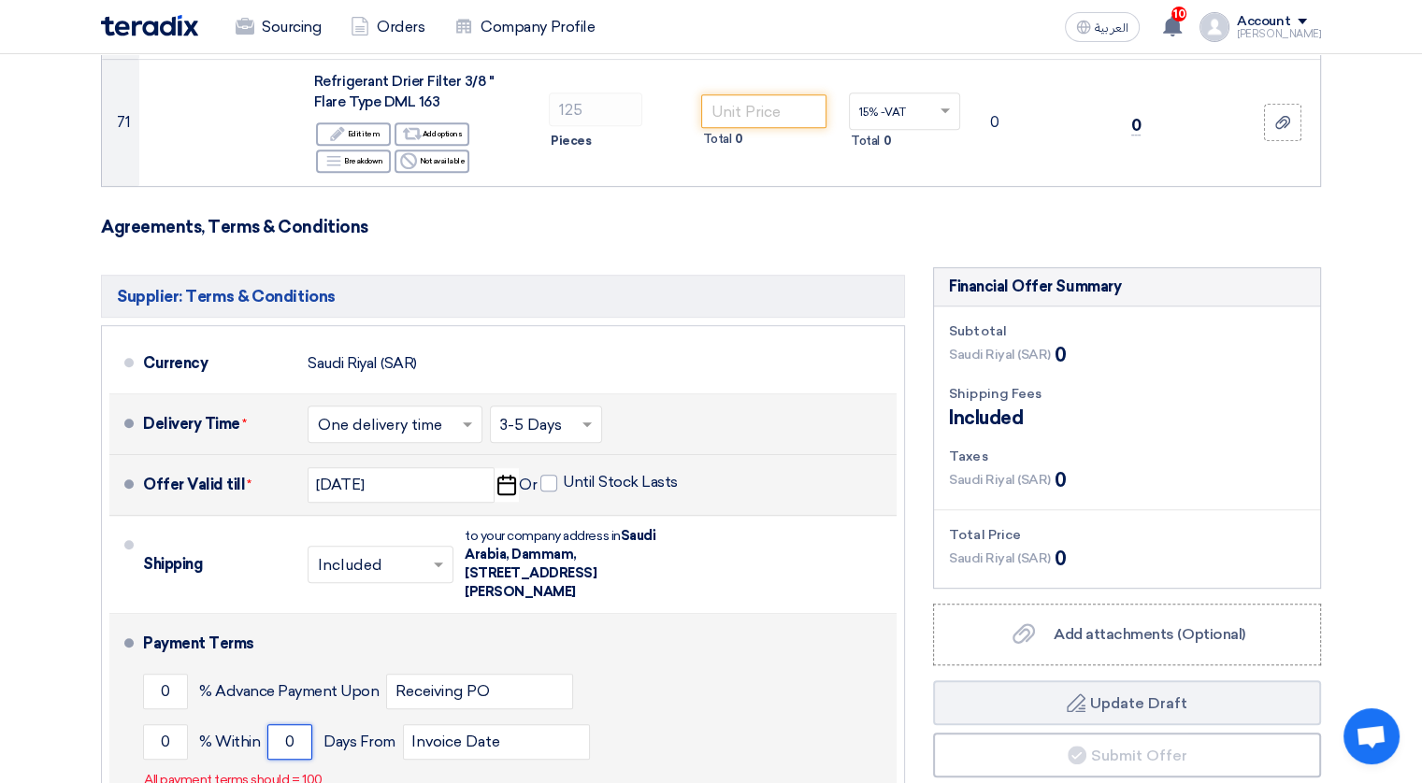
click at [296, 724] on input "0" at bounding box center [289, 742] width 45 height 36
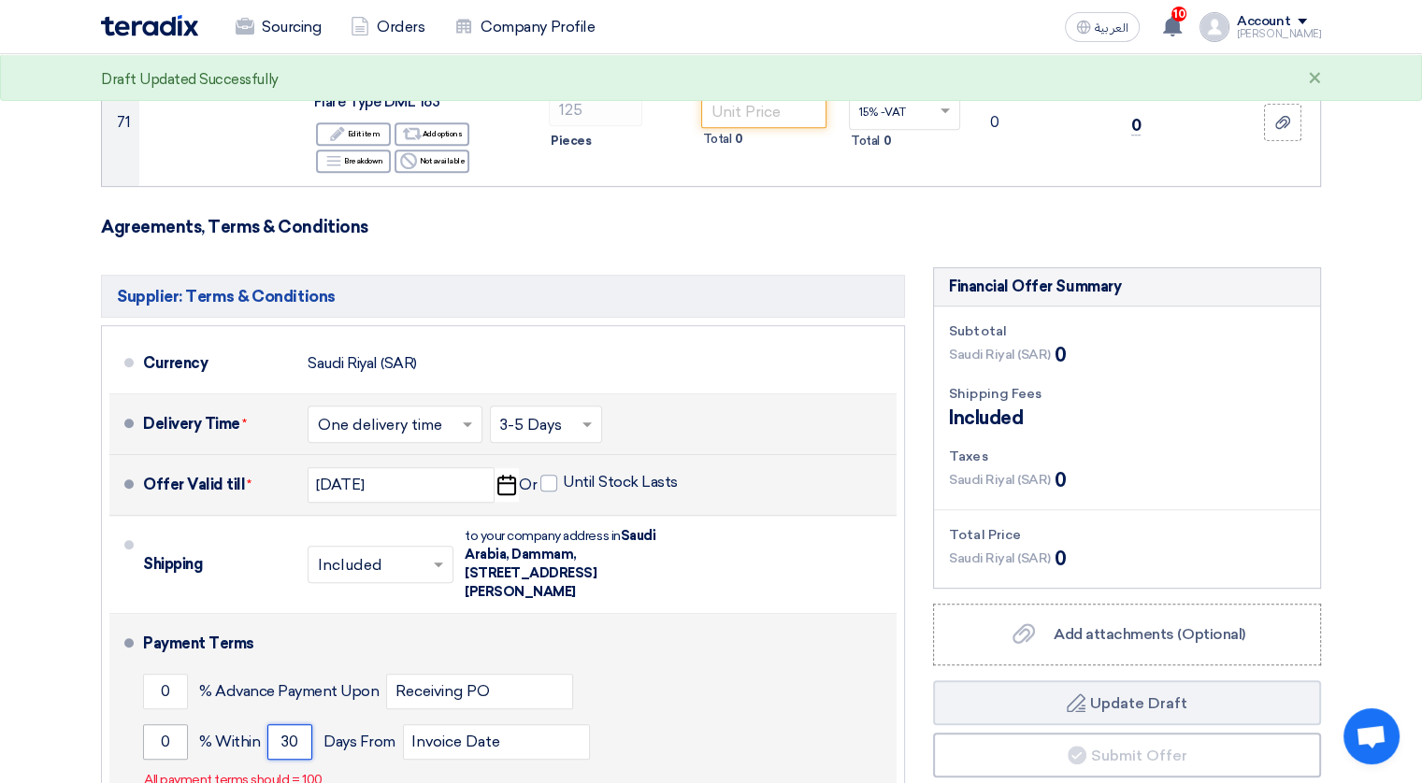
type input "30"
click at [150, 724] on input "0" at bounding box center [165, 742] width 45 height 36
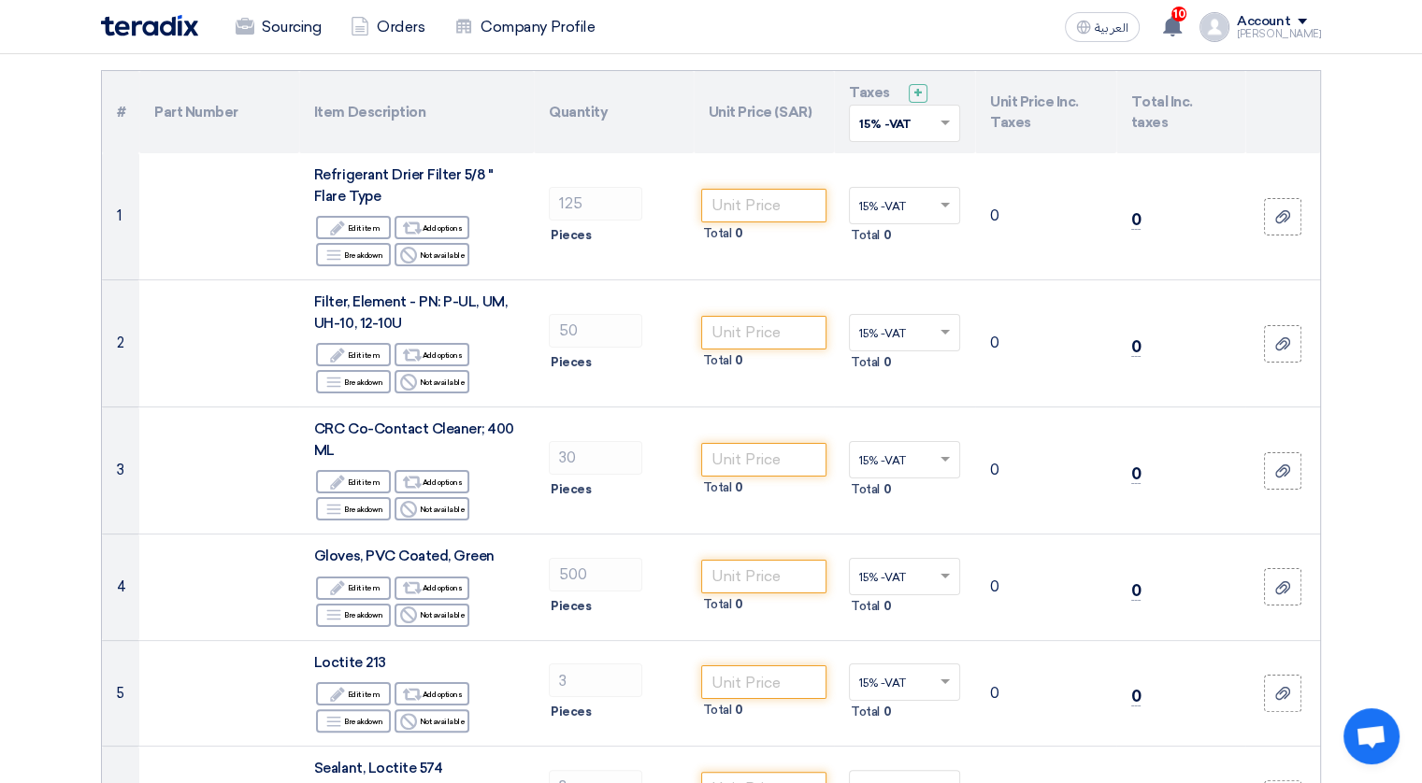
scroll to position [0, 0]
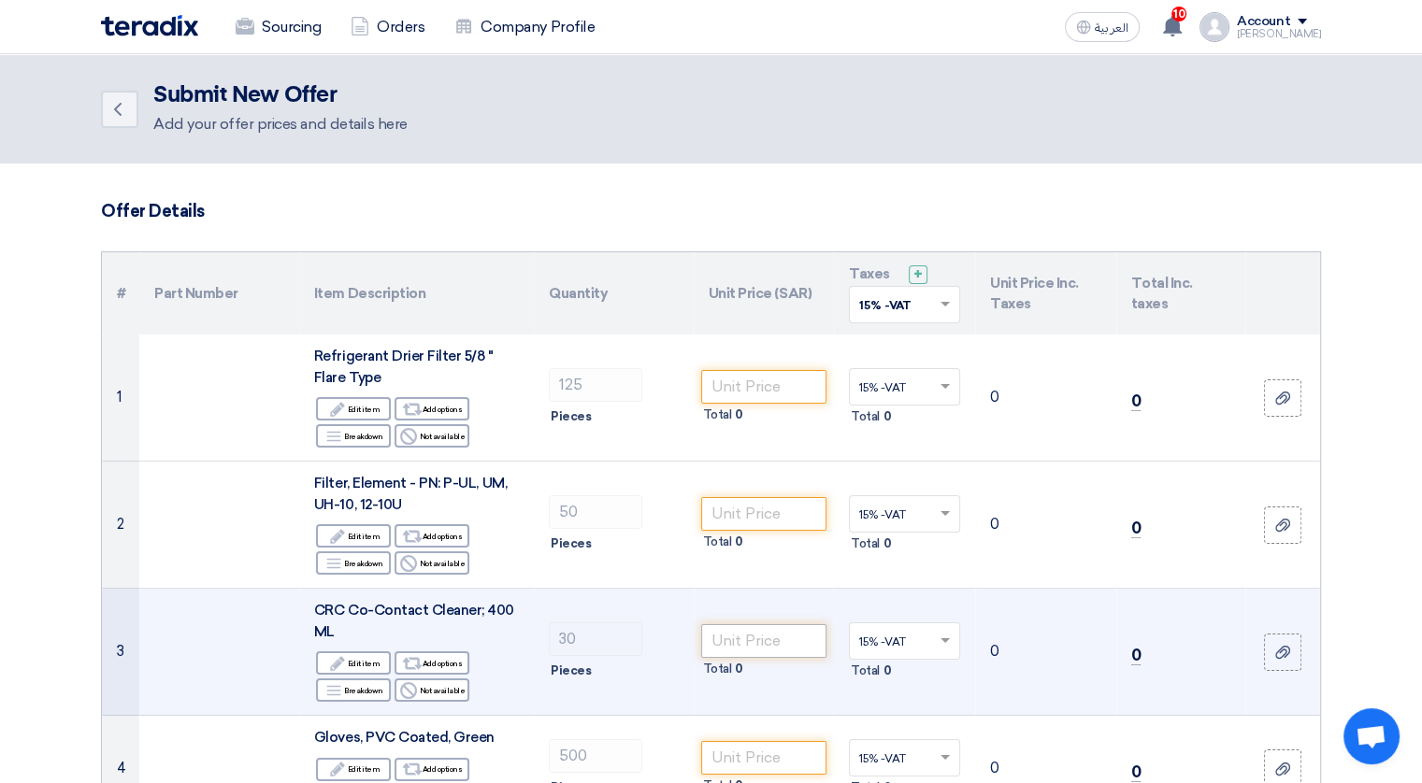
type input "100"
click at [785, 641] on input "number" at bounding box center [764, 641] width 126 height 34
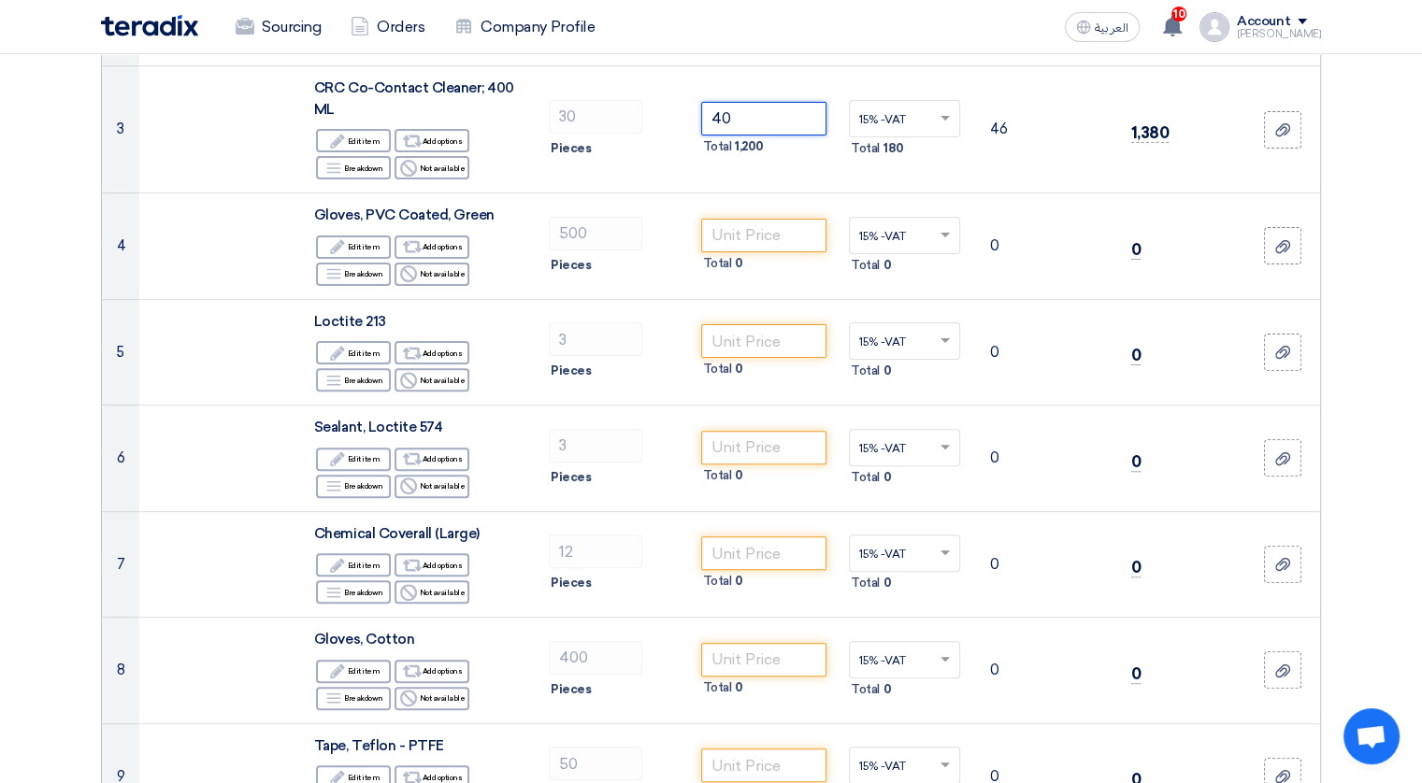
scroll to position [523, 0]
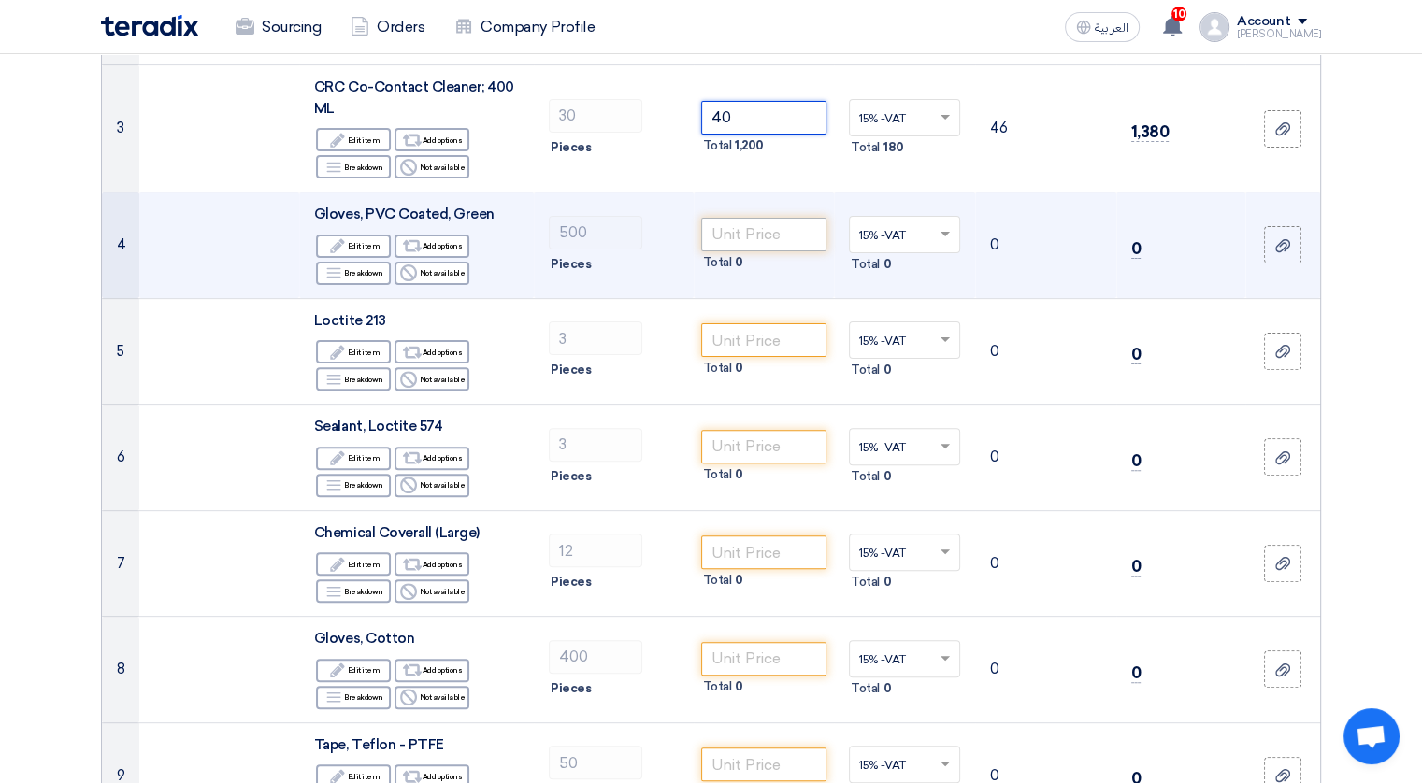
type input "40"
click at [771, 229] on input "number" at bounding box center [764, 235] width 126 height 34
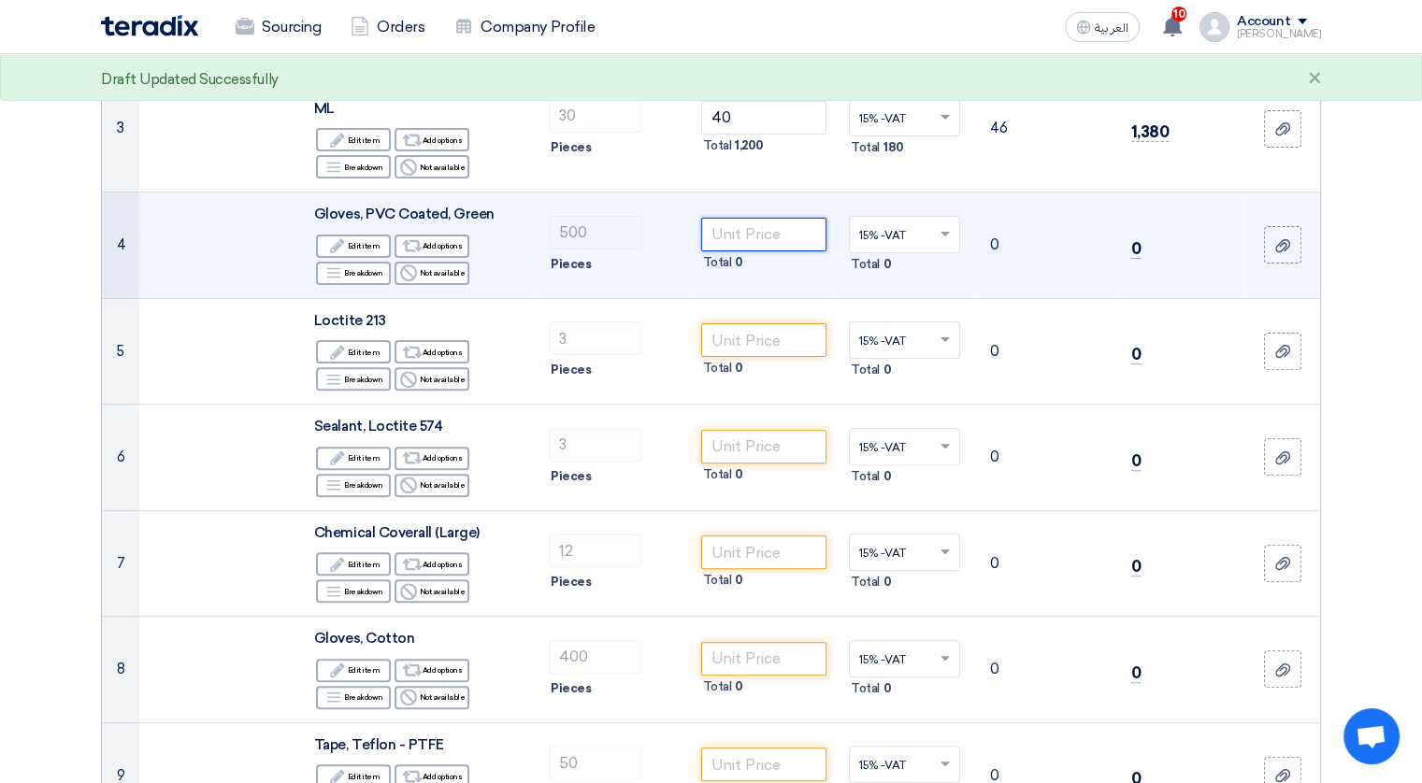
click at [782, 222] on input "number" at bounding box center [764, 235] width 126 height 34
type input "0"
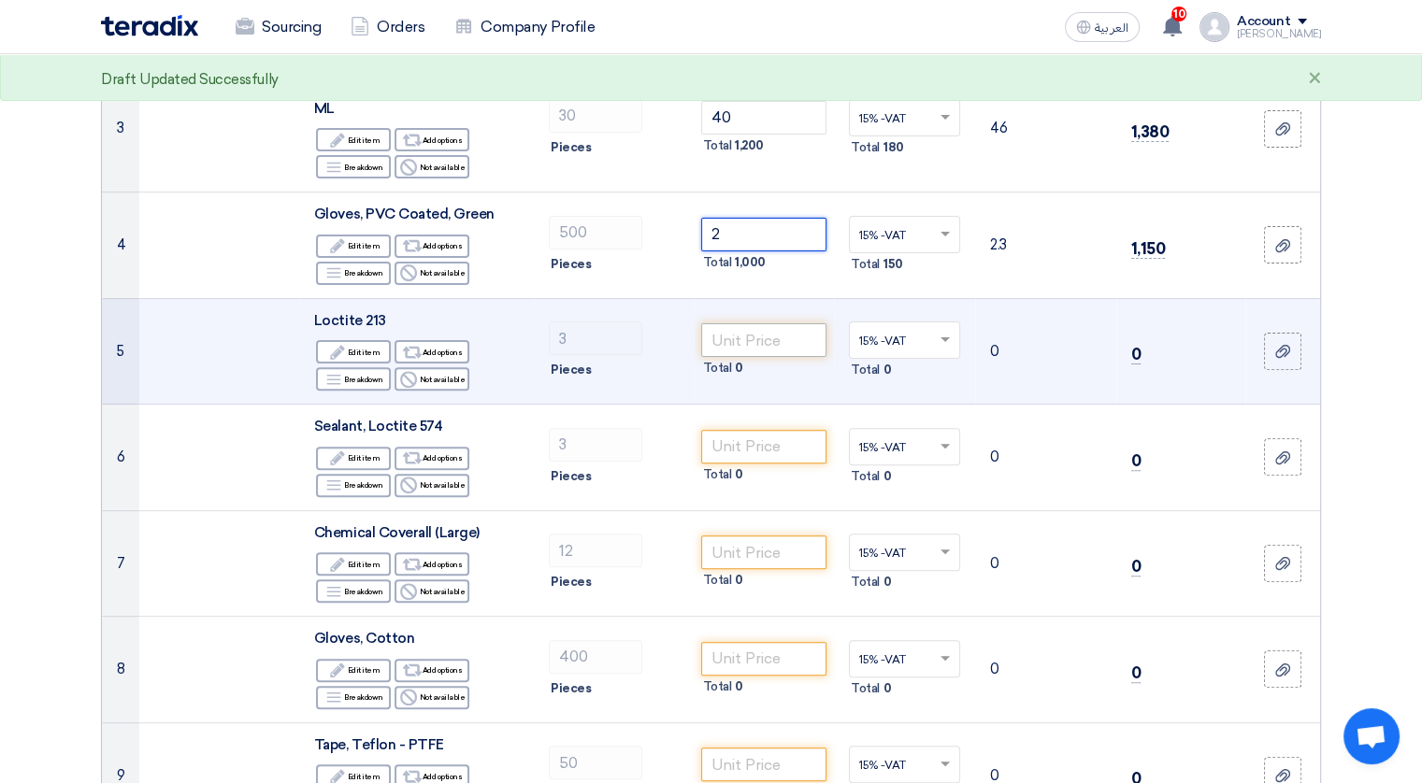
type input "2"
click at [744, 332] on input "number" at bounding box center [764, 340] width 126 height 34
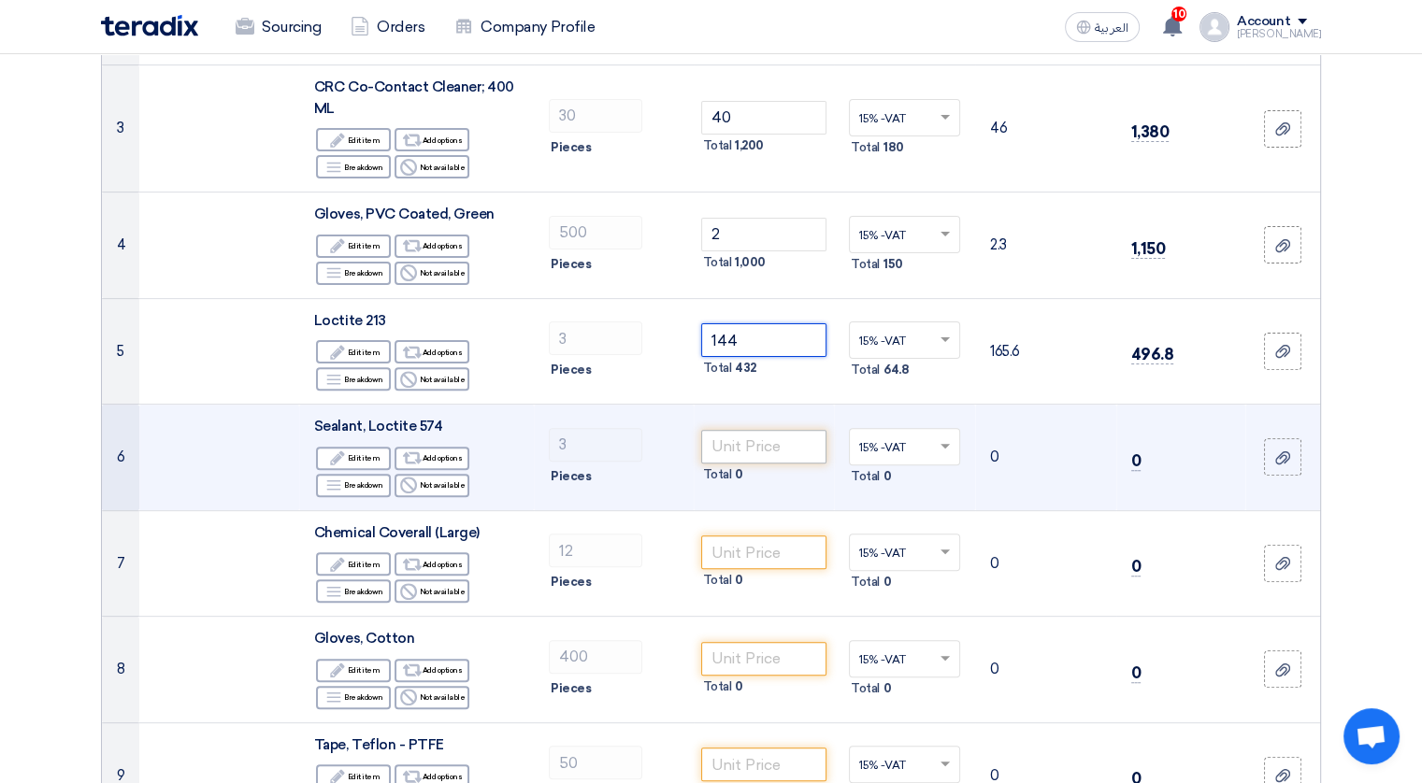
type input "144"
click at [744, 458] on input "number" at bounding box center [764, 447] width 126 height 34
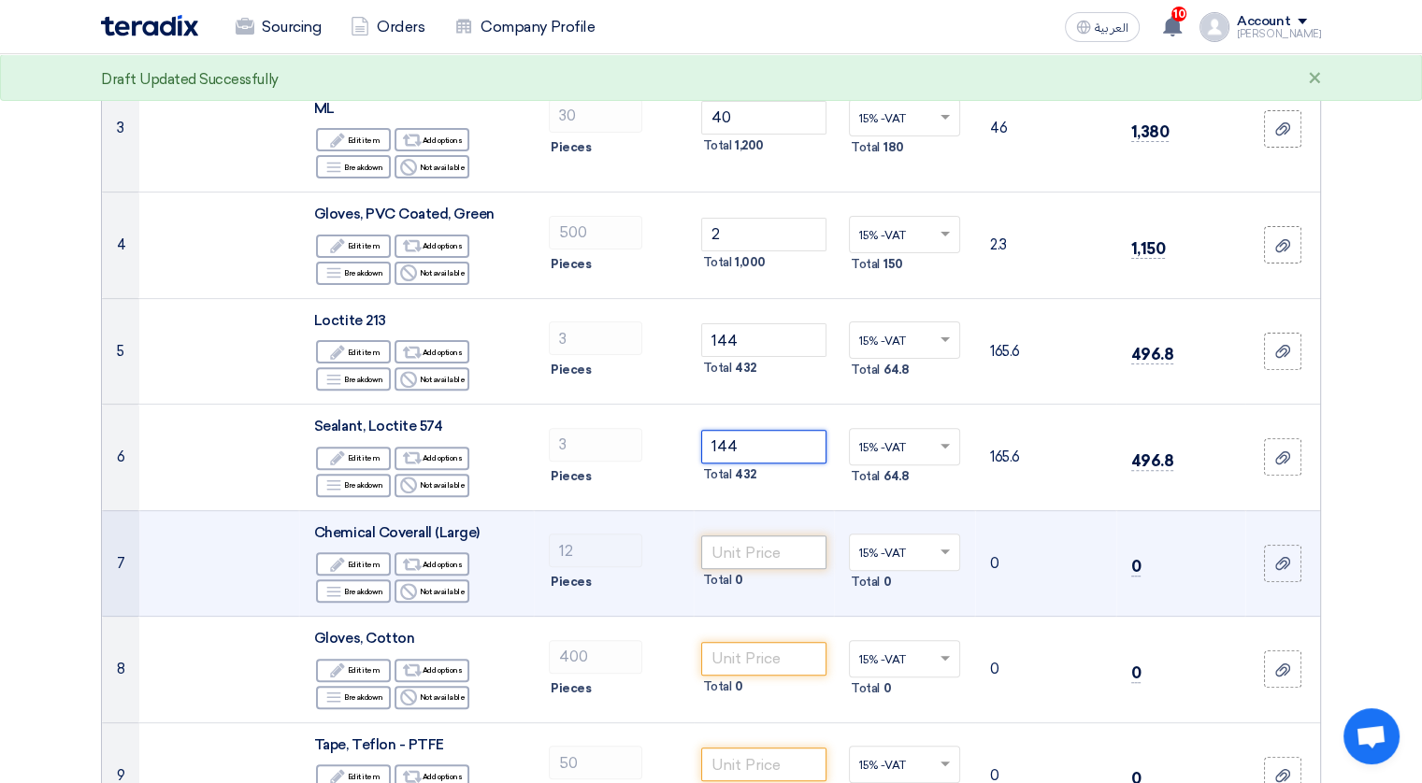
type input "144"
click at [723, 550] on input "number" at bounding box center [764, 553] width 126 height 34
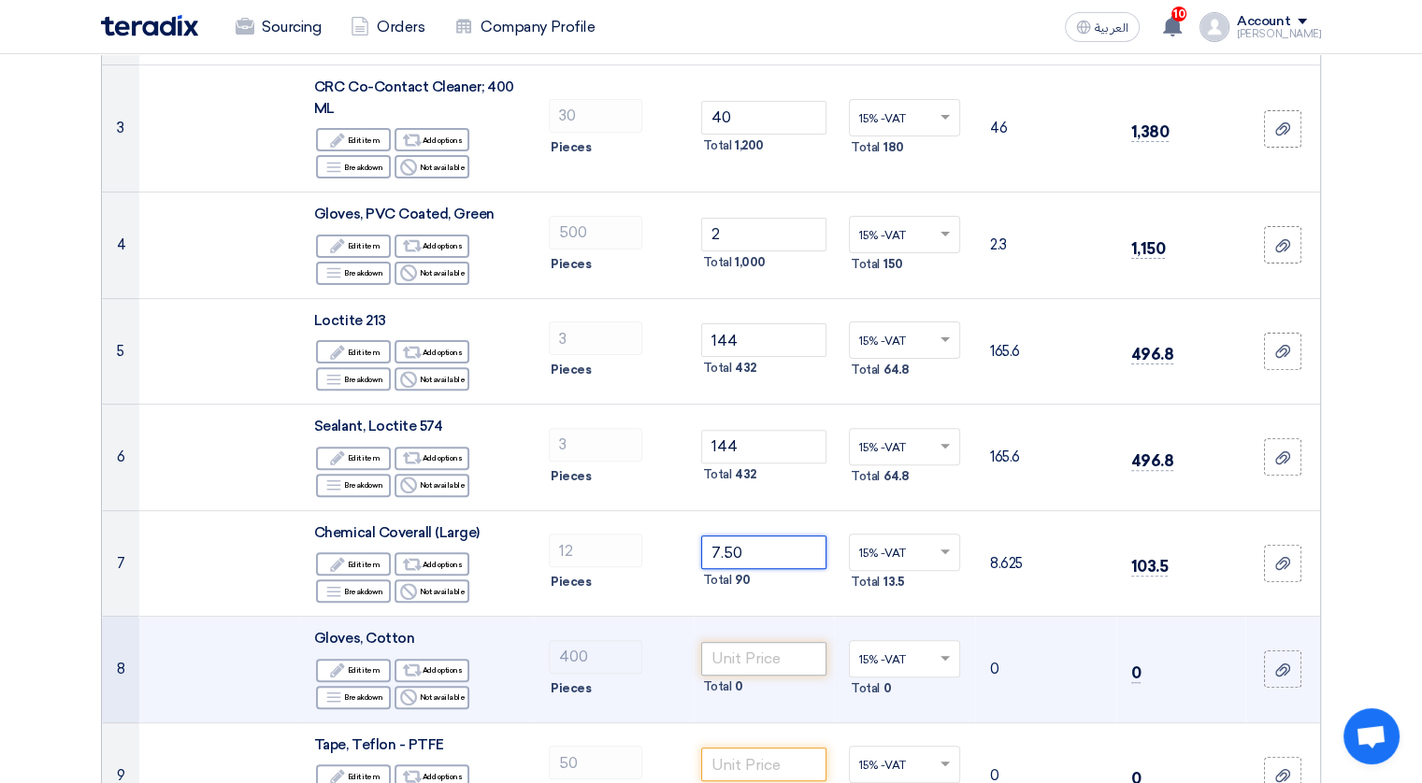
type input "7.50"
click at [733, 657] on input "number" at bounding box center [764, 659] width 126 height 34
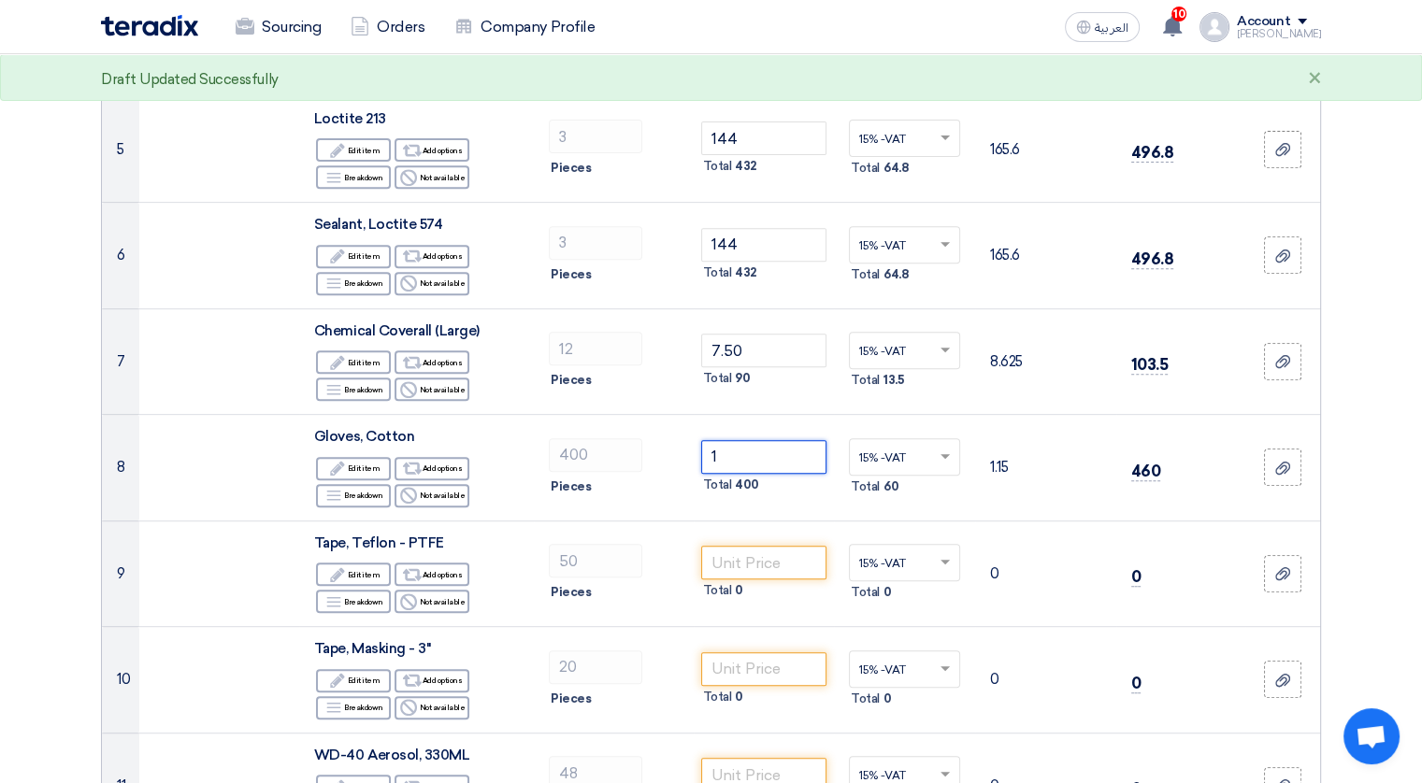
scroll to position [748, 0]
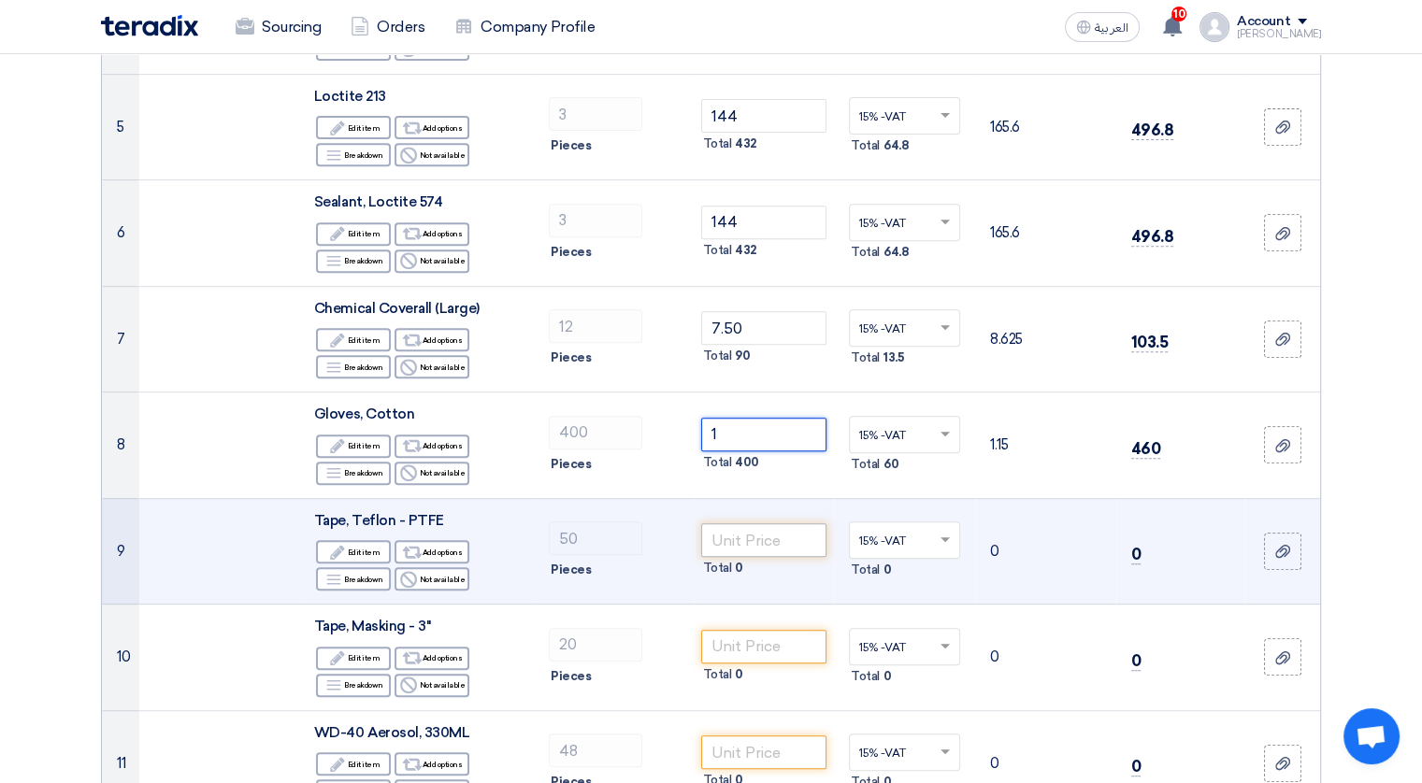
type input "1"
click at [769, 540] on input "number" at bounding box center [764, 540] width 126 height 34
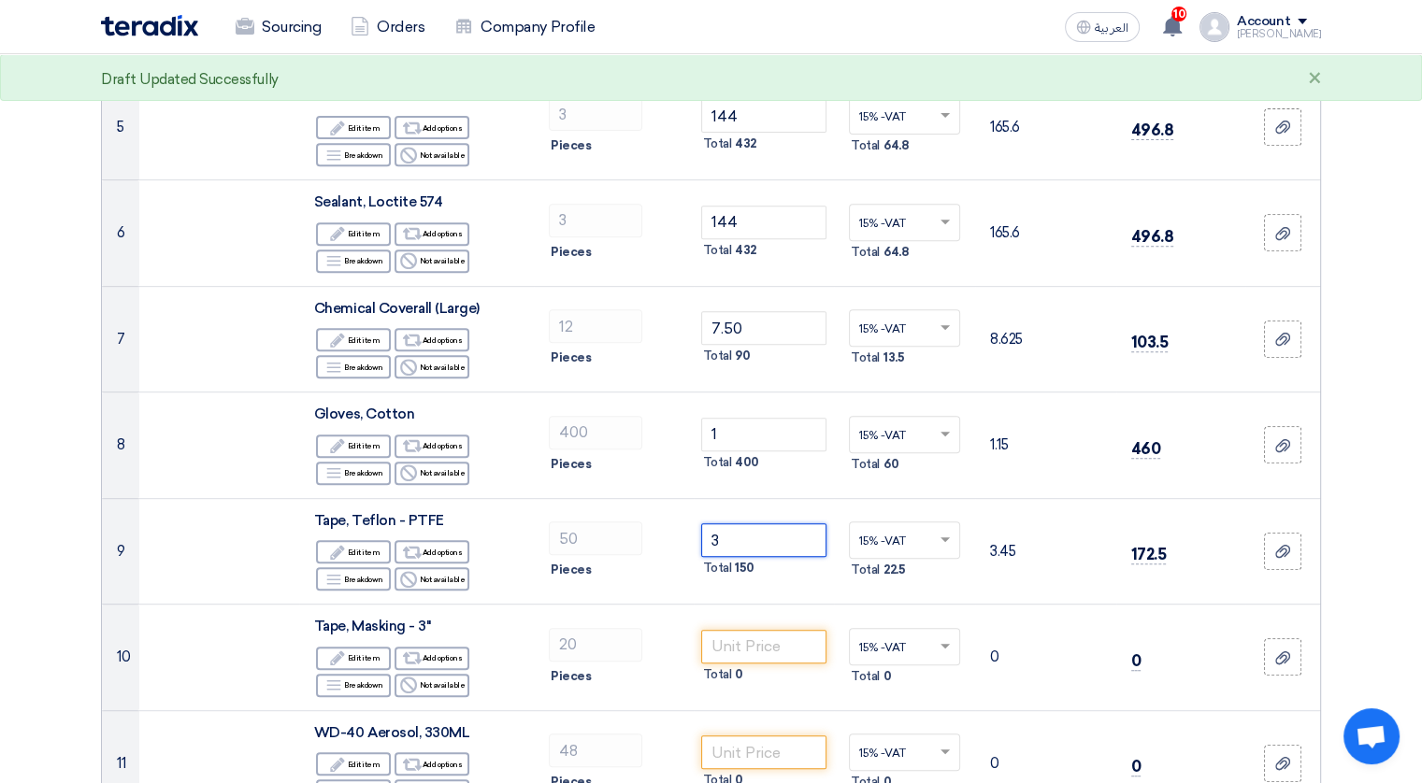
scroll to position [785, 0]
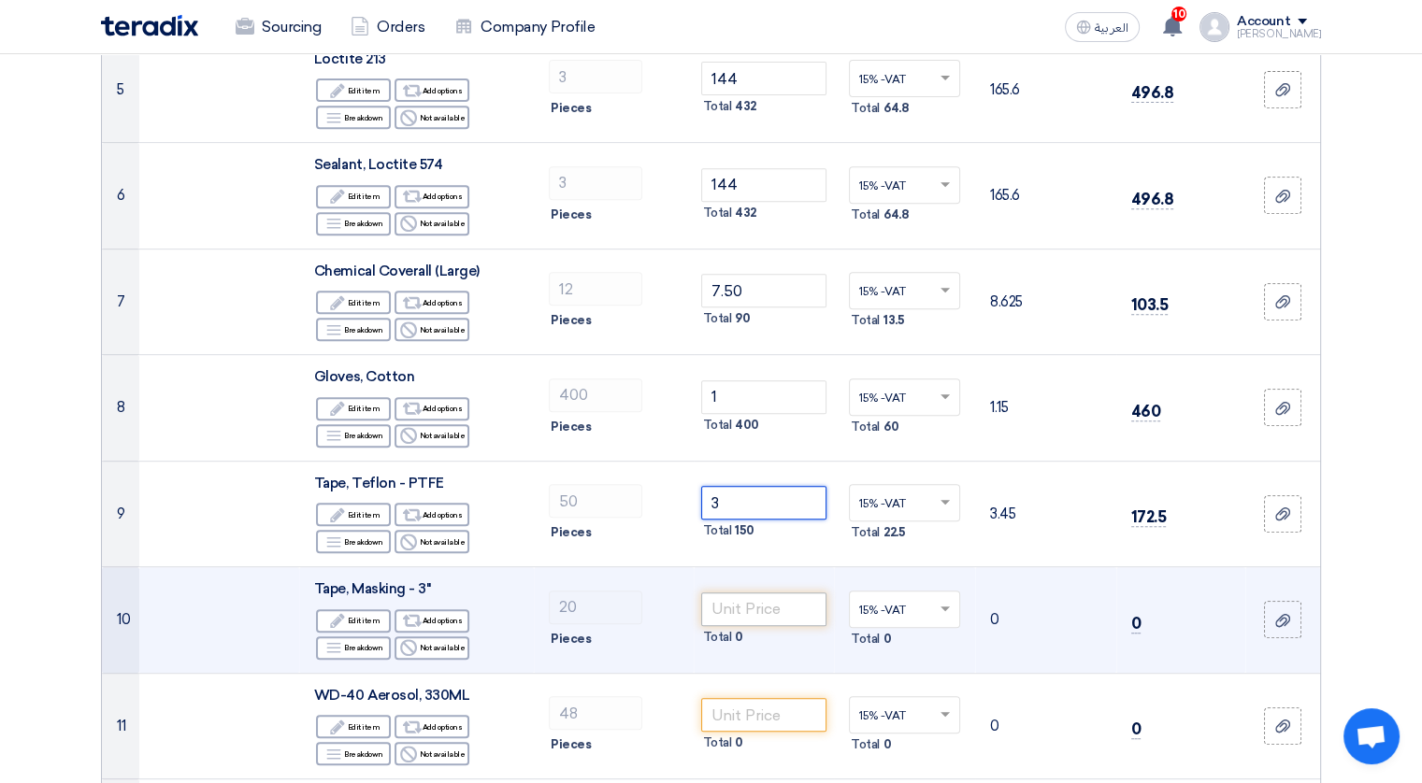
type input "3"
click at [742, 607] on input "number" at bounding box center [764, 610] width 126 height 34
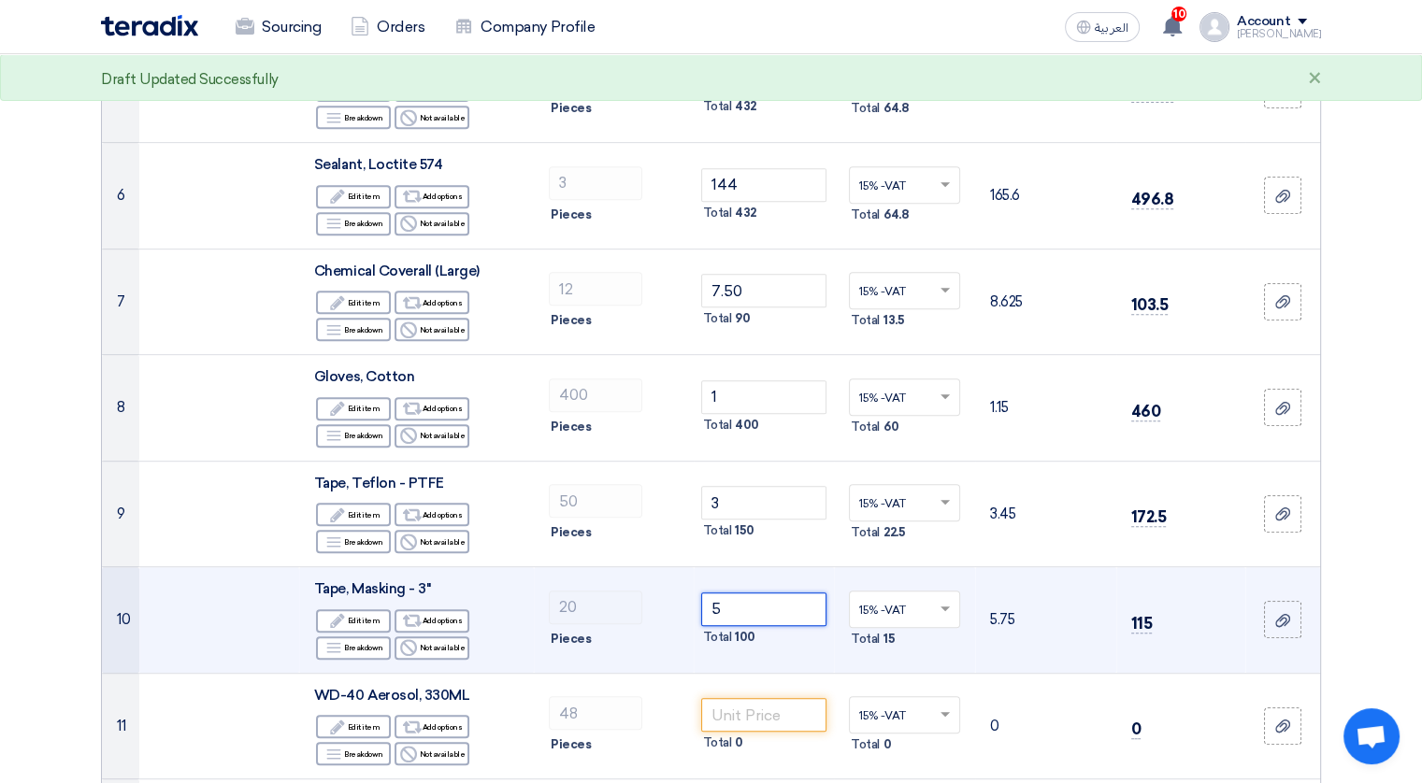
type input "6"
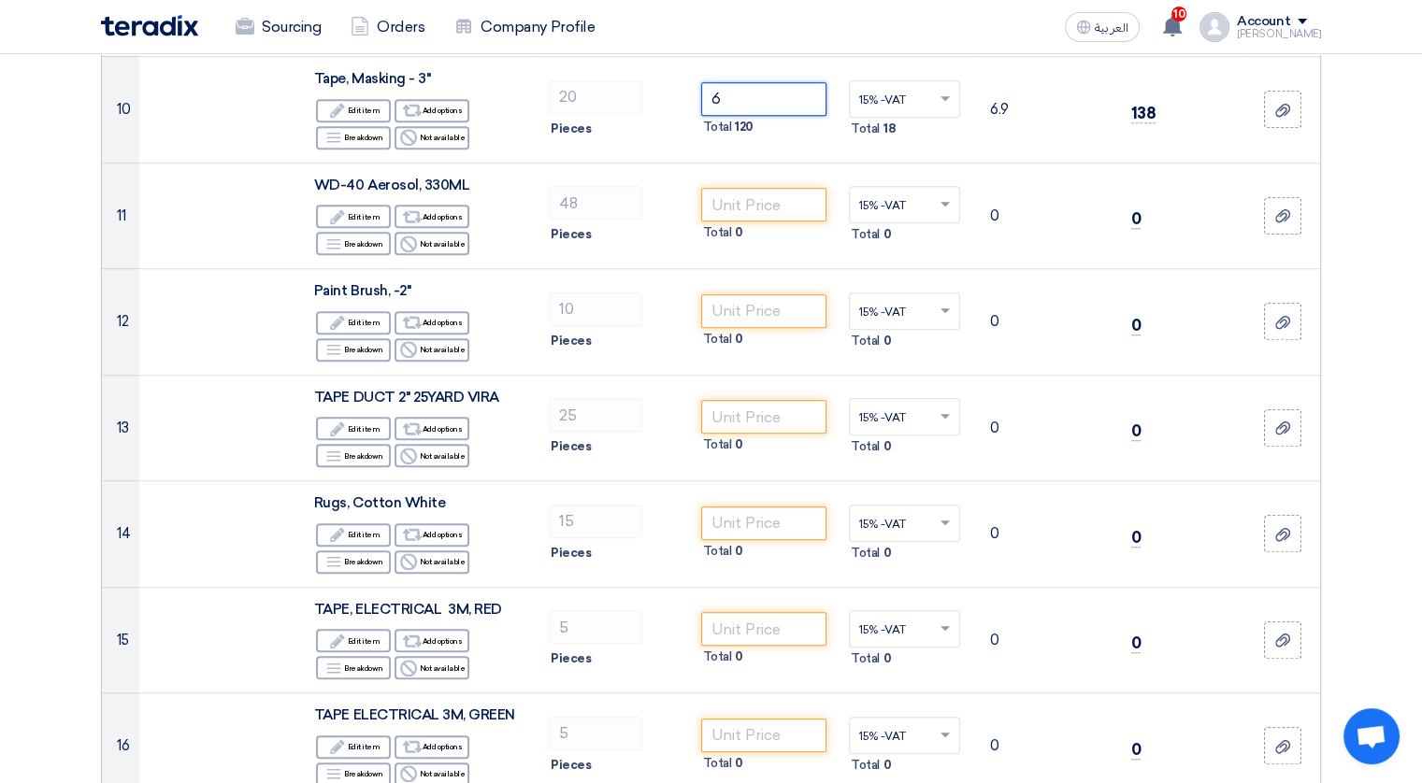
scroll to position [1346, 0]
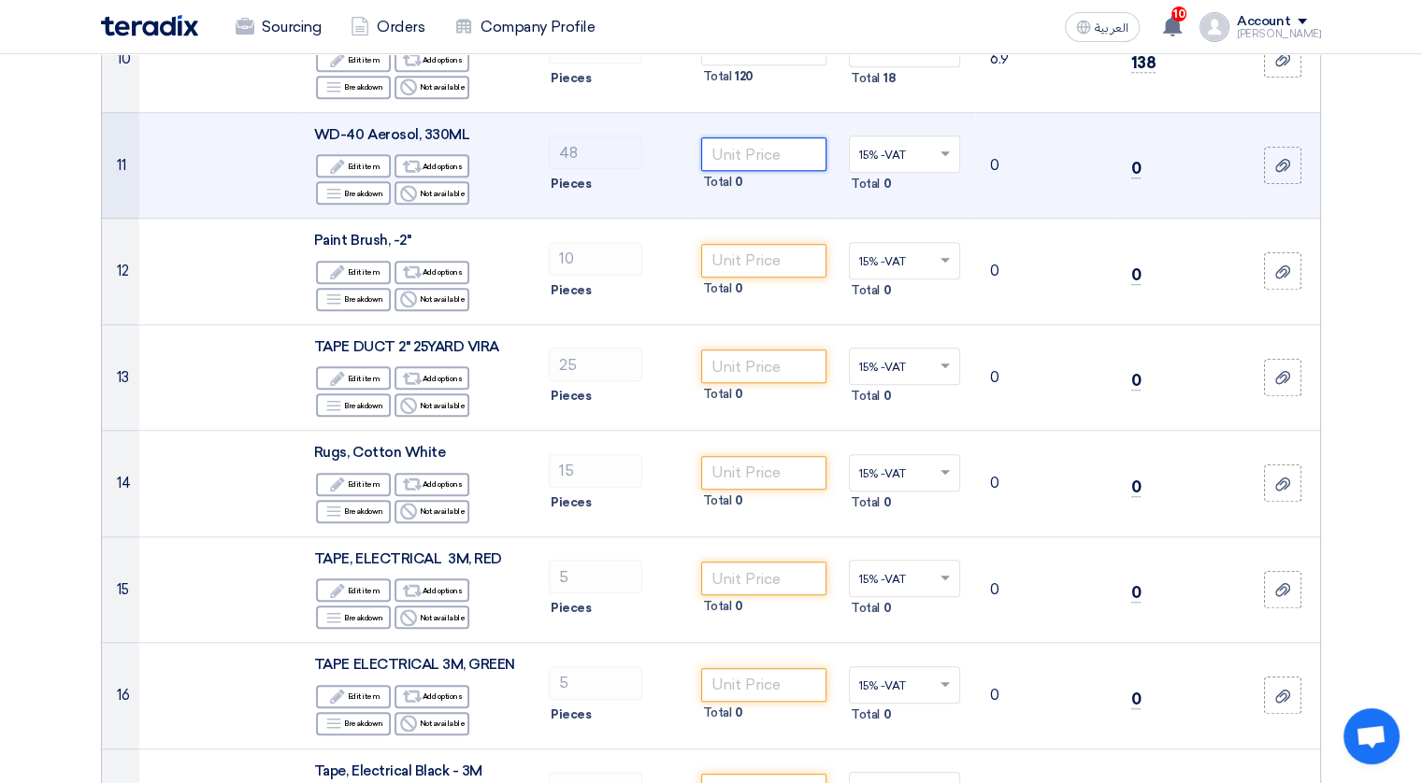
click at [740, 146] on input "number" at bounding box center [764, 154] width 126 height 34
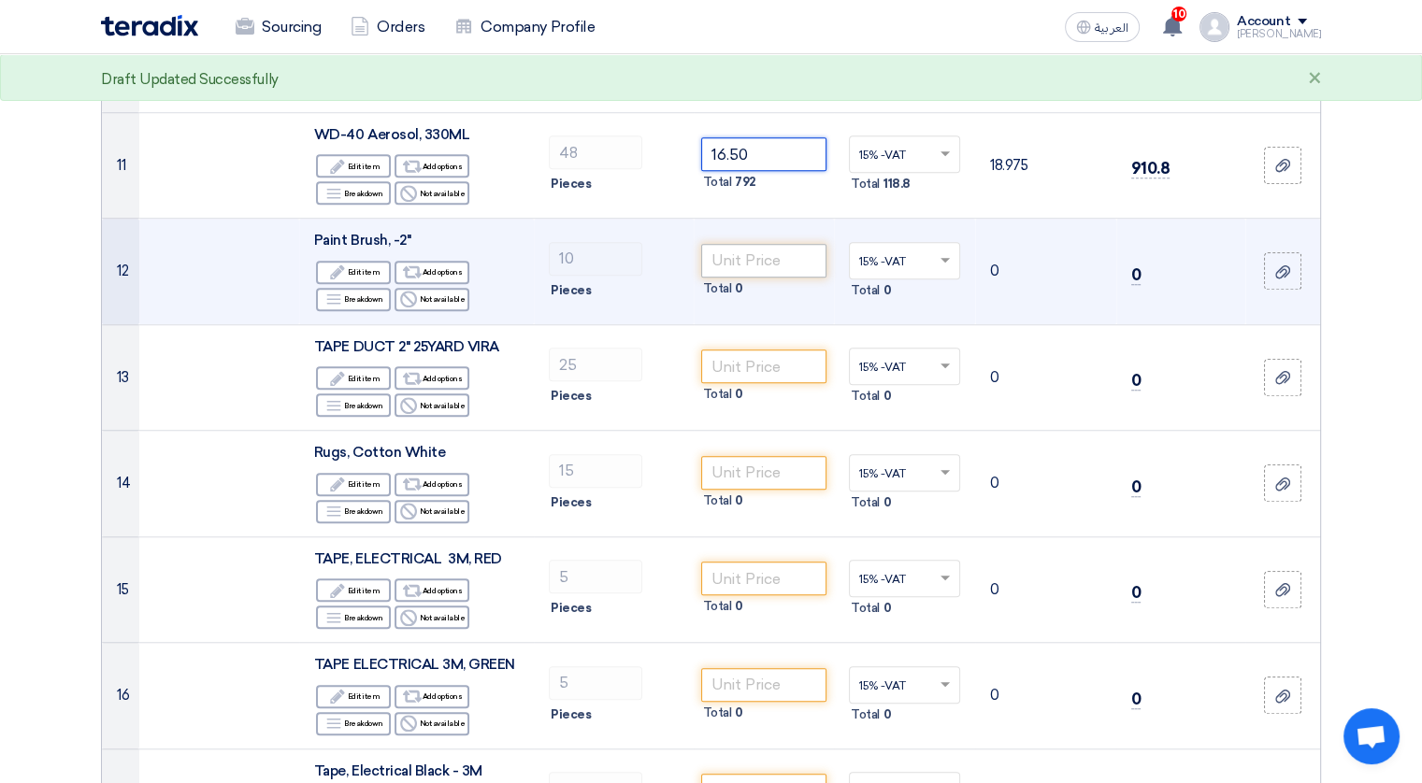
type input "16.50"
click at [720, 267] on input "number" at bounding box center [764, 261] width 126 height 34
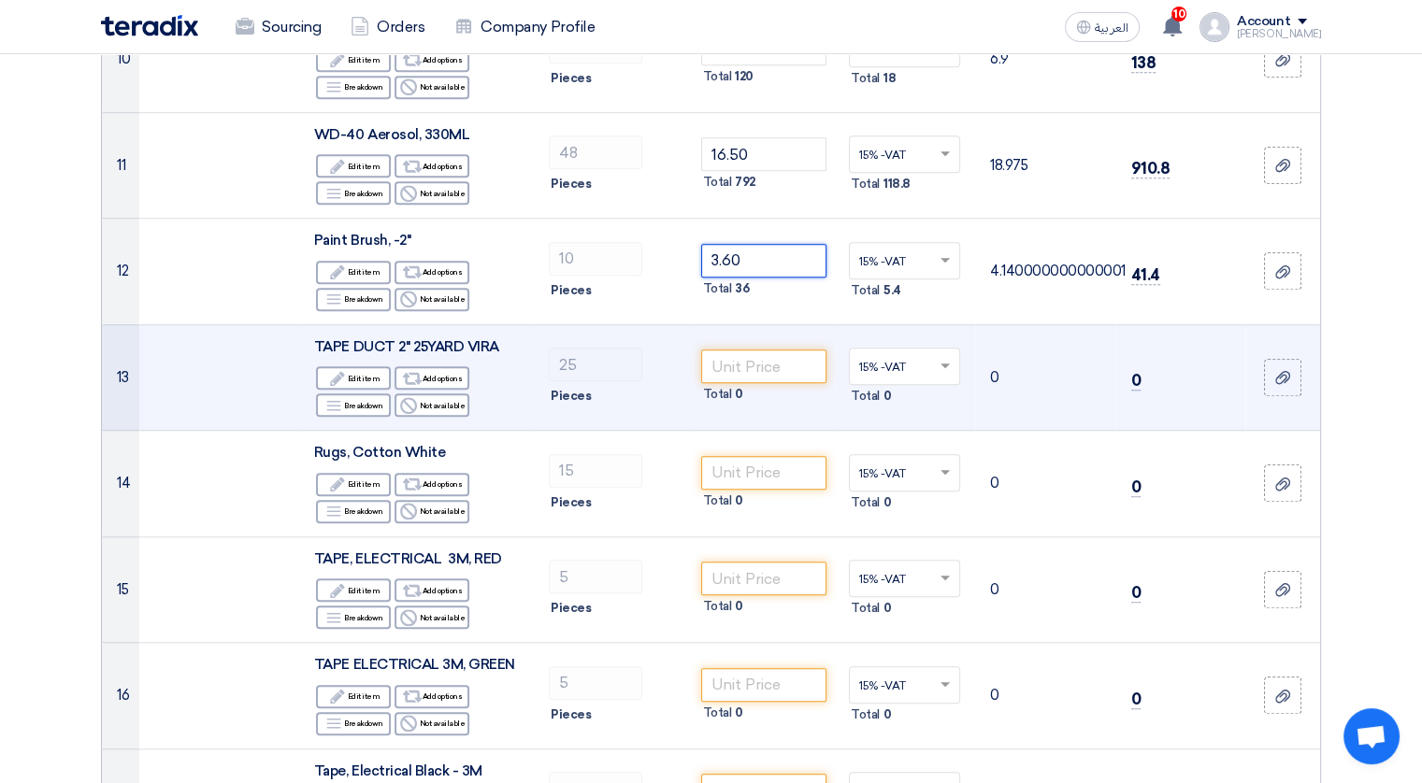
type input "3.60"
click at [728, 383] on div "Total 0" at bounding box center [764, 394] width 126 height 22
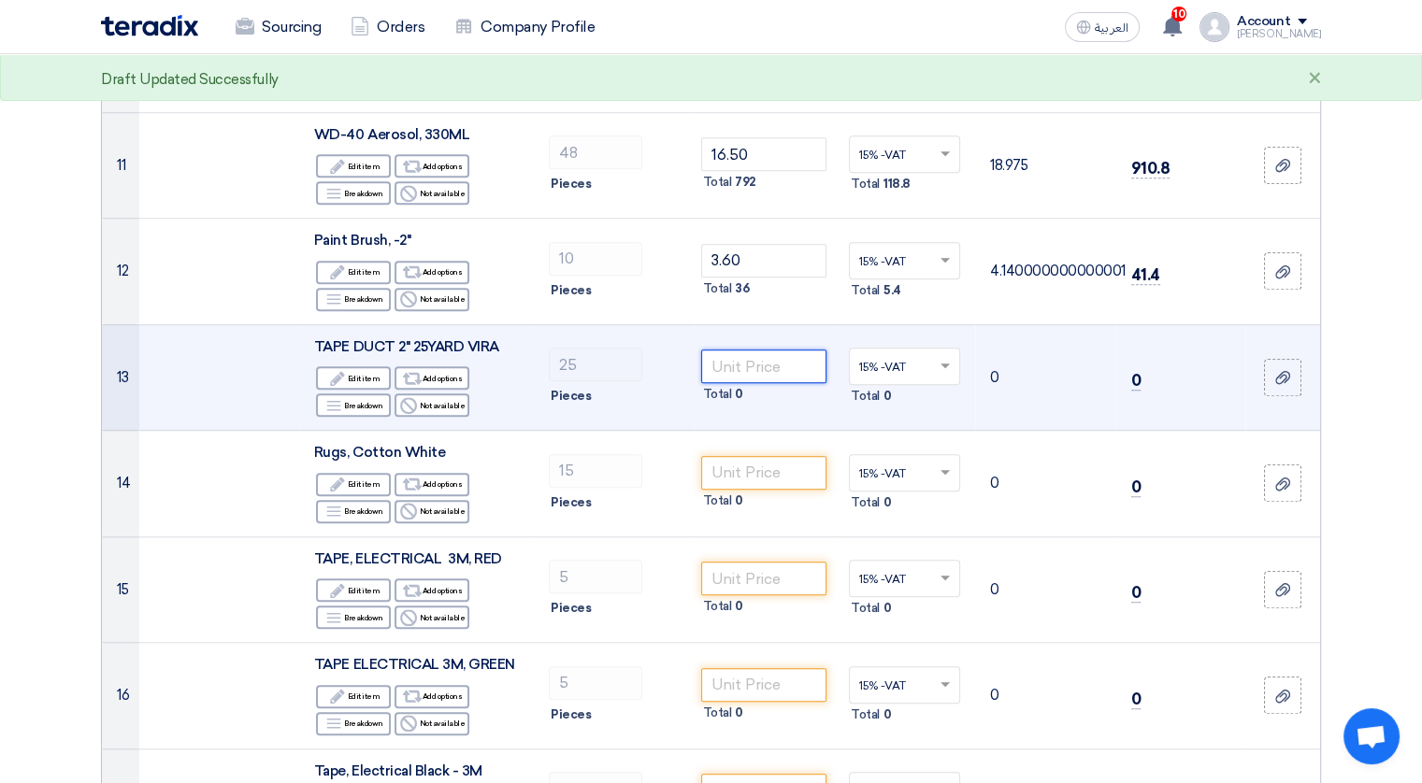
click at [732, 368] on input "number" at bounding box center [764, 367] width 126 height 34
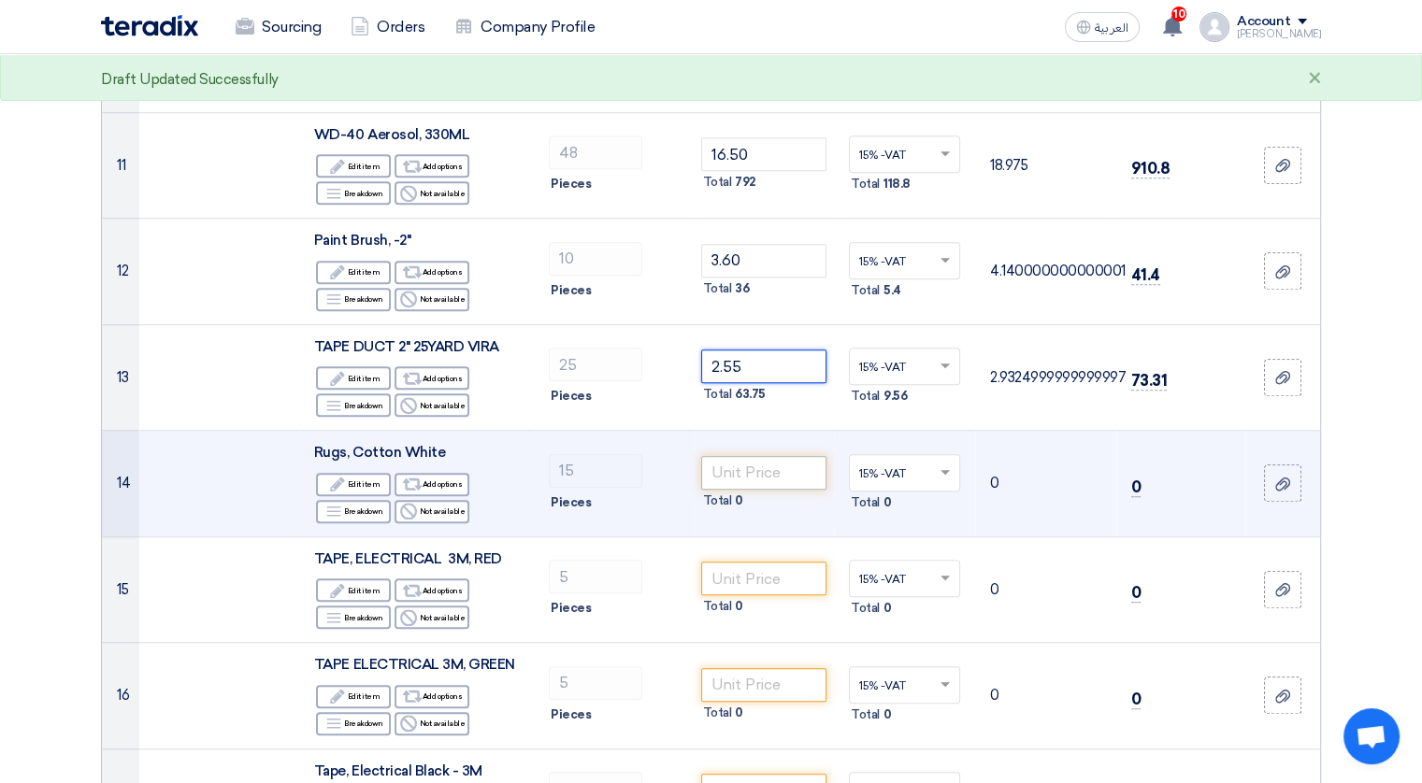
type input "2.55"
click at [773, 465] on input "number" at bounding box center [764, 473] width 126 height 34
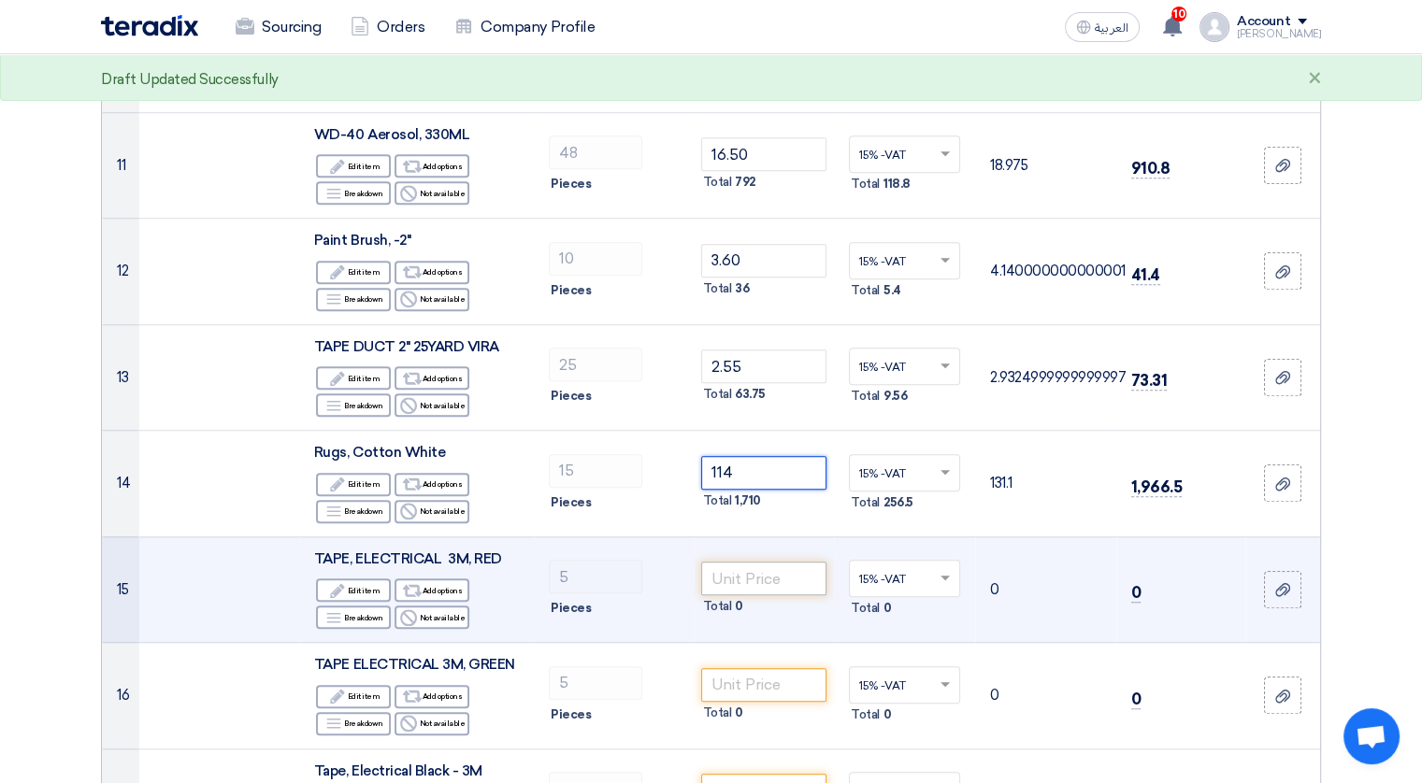
type input "114"
click at [774, 575] on input "number" at bounding box center [764, 579] width 126 height 34
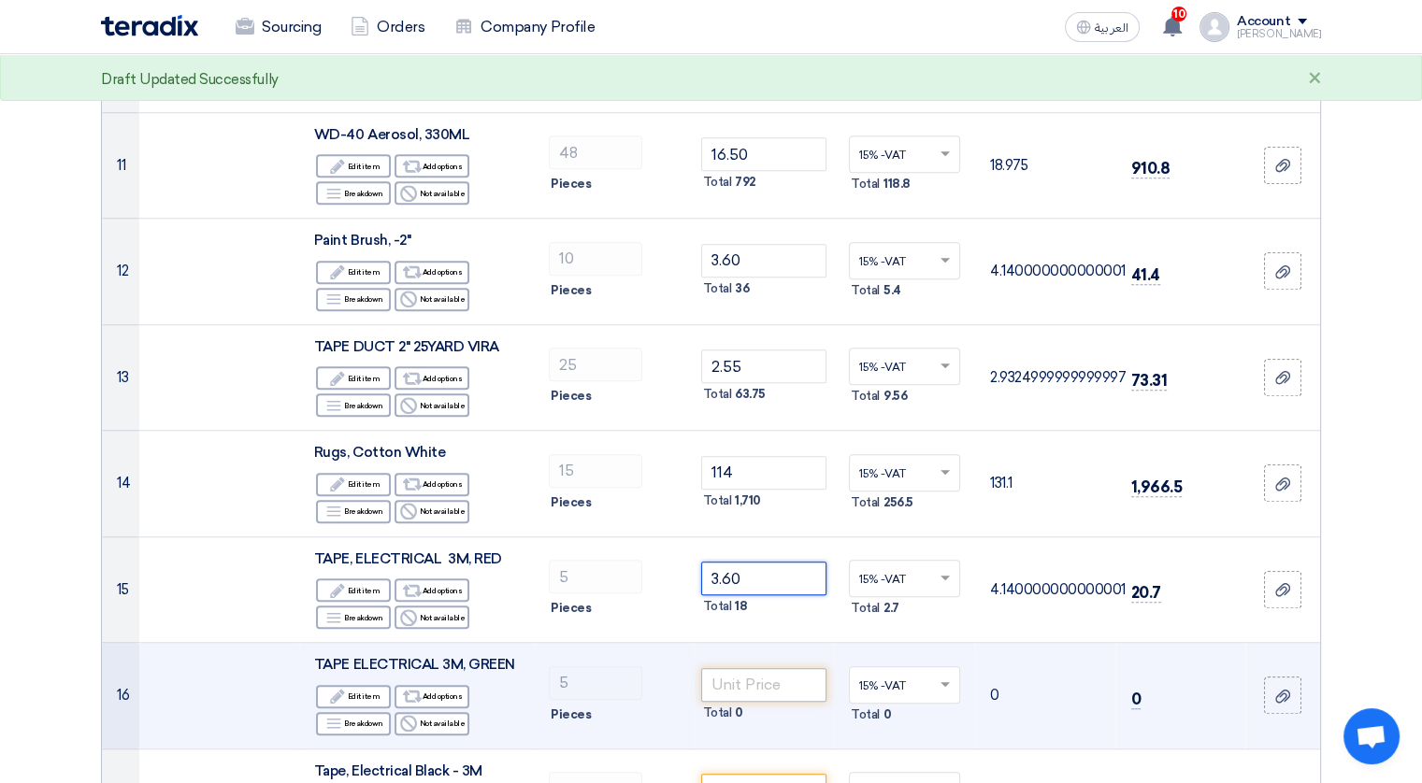
type input "3.60"
click at [754, 689] on input "number" at bounding box center [764, 685] width 126 height 34
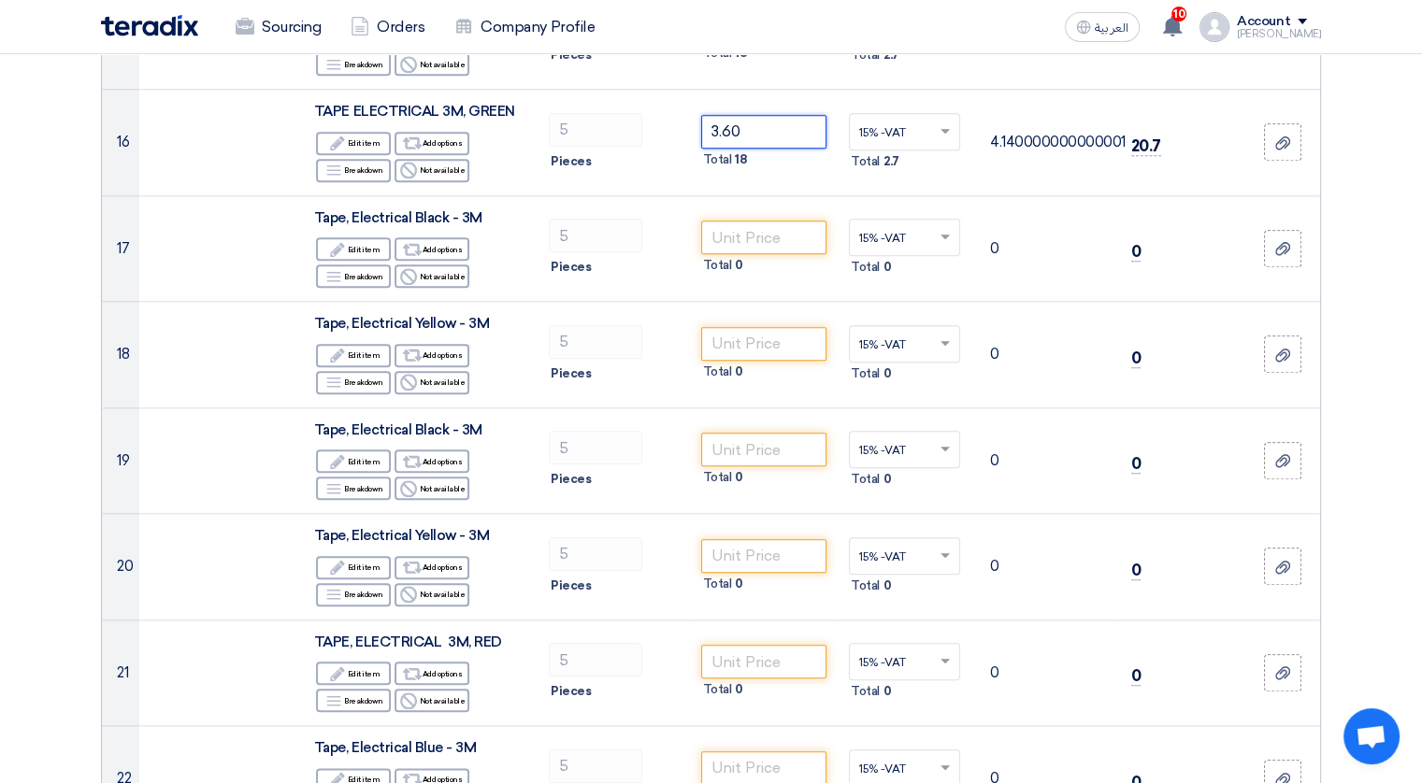
scroll to position [1907, 0]
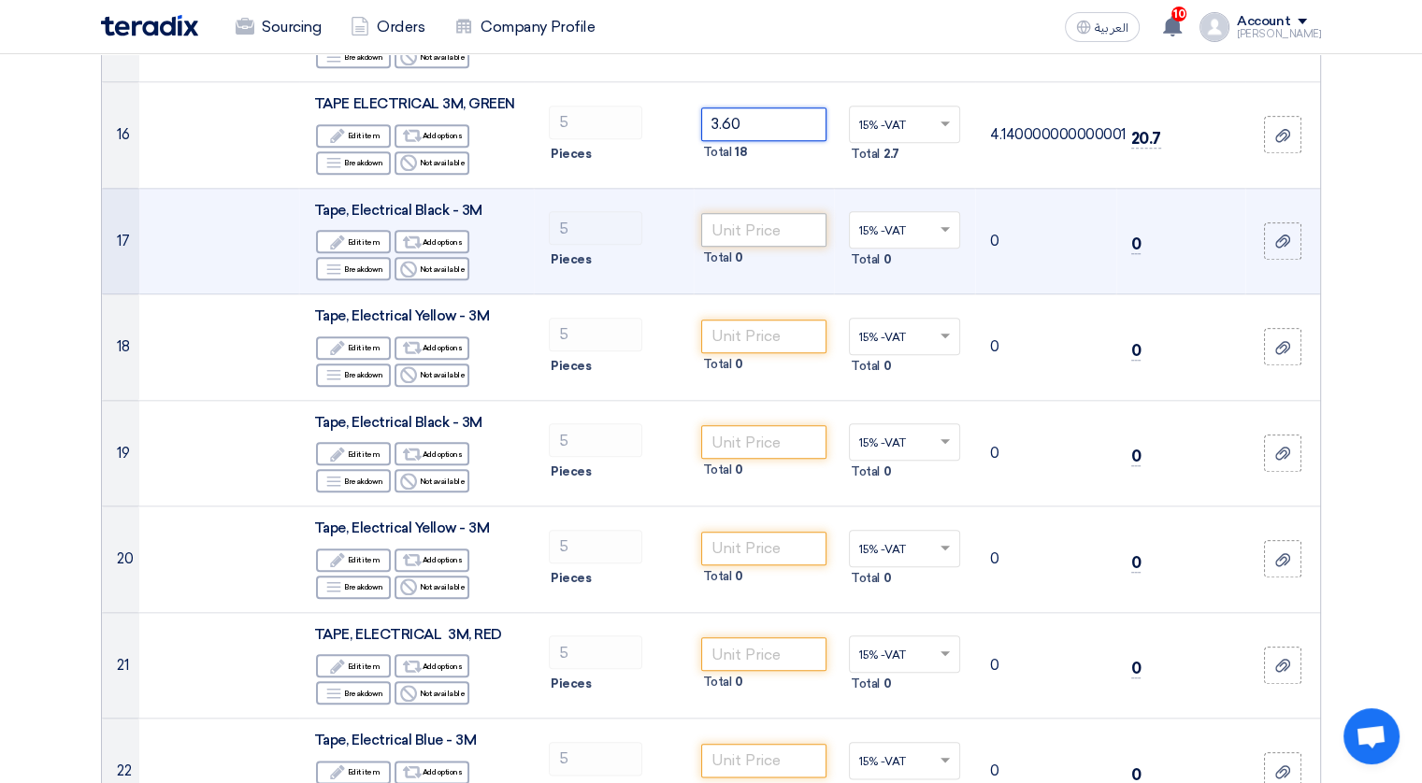
type input "3.60"
click at [787, 235] on input "number" at bounding box center [764, 230] width 126 height 34
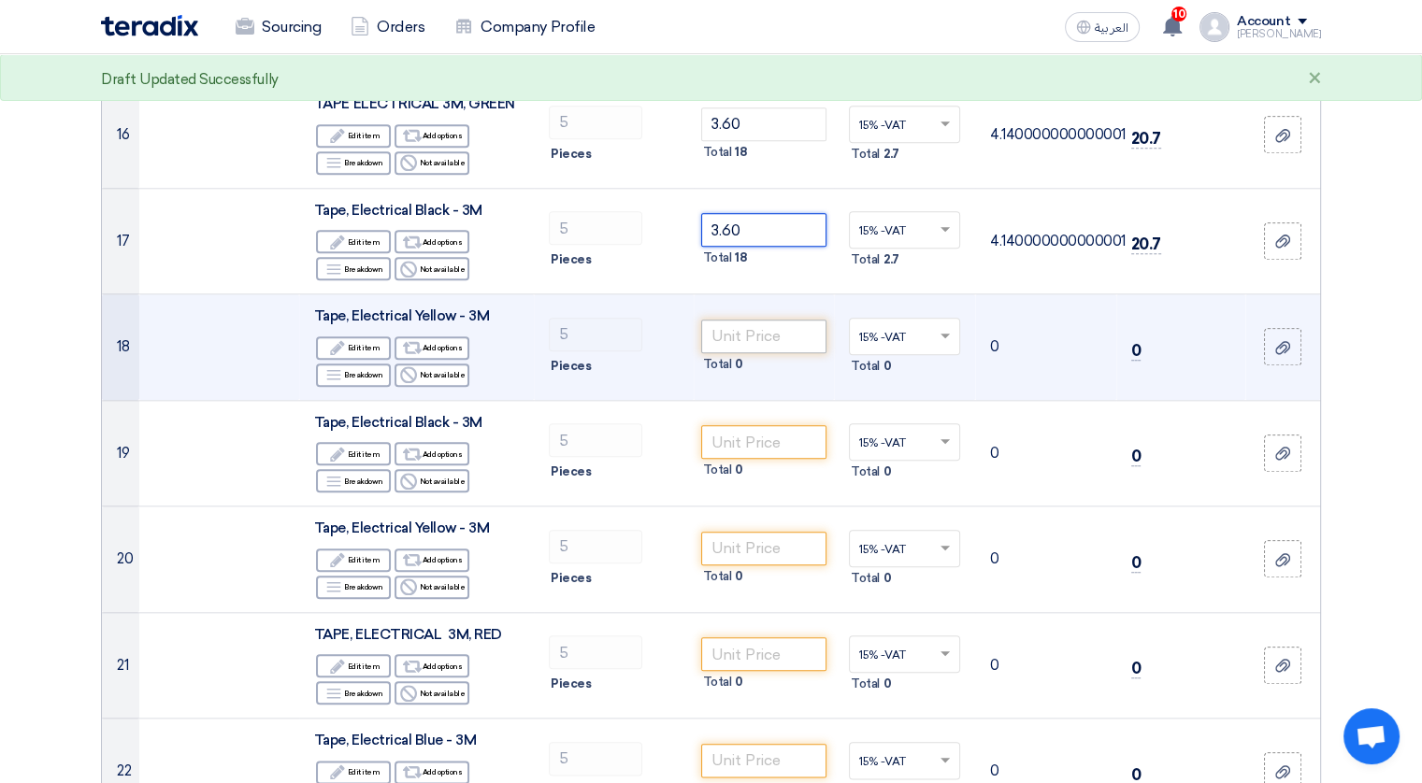
type input "3.60"
click at [789, 334] on input "number" at bounding box center [764, 337] width 126 height 34
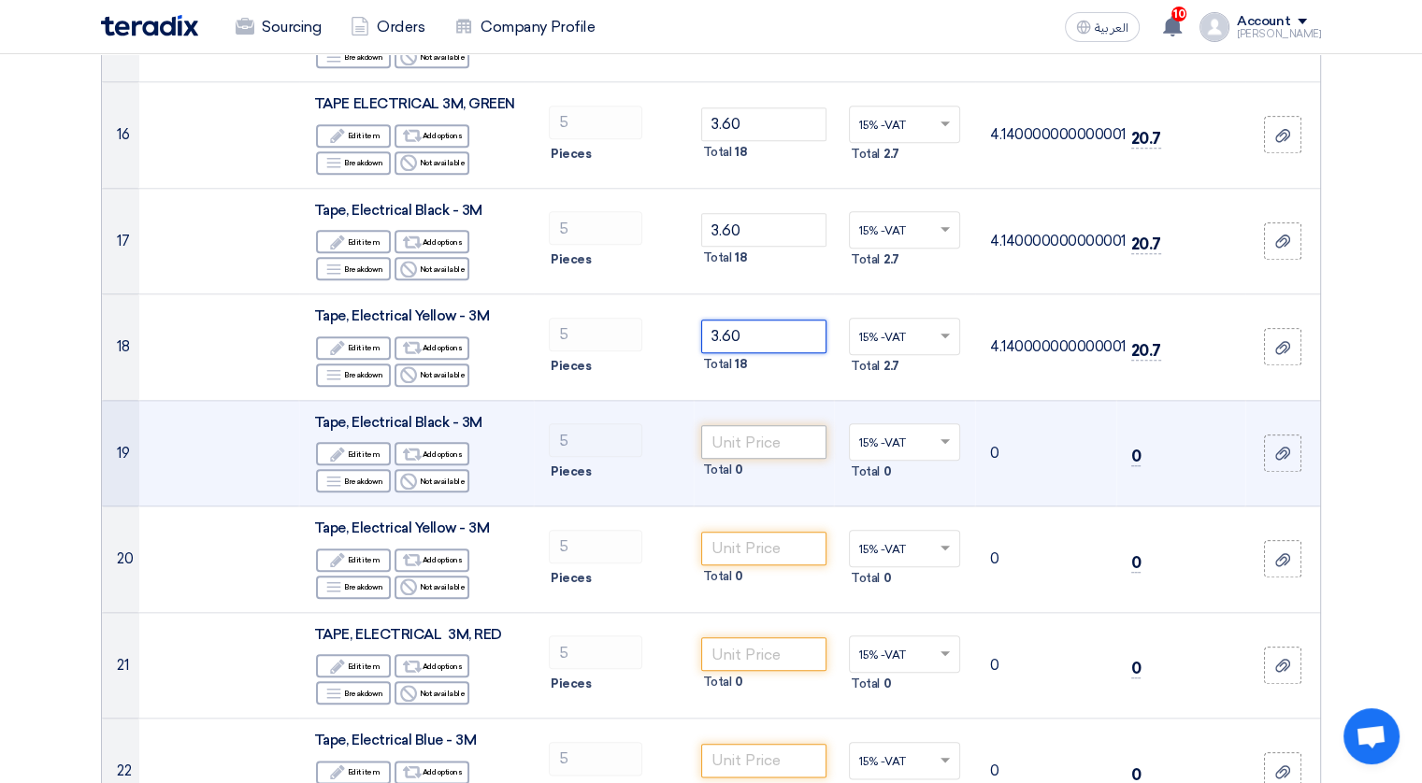
type input "3.60"
click at [751, 437] on input "number" at bounding box center [764, 442] width 126 height 34
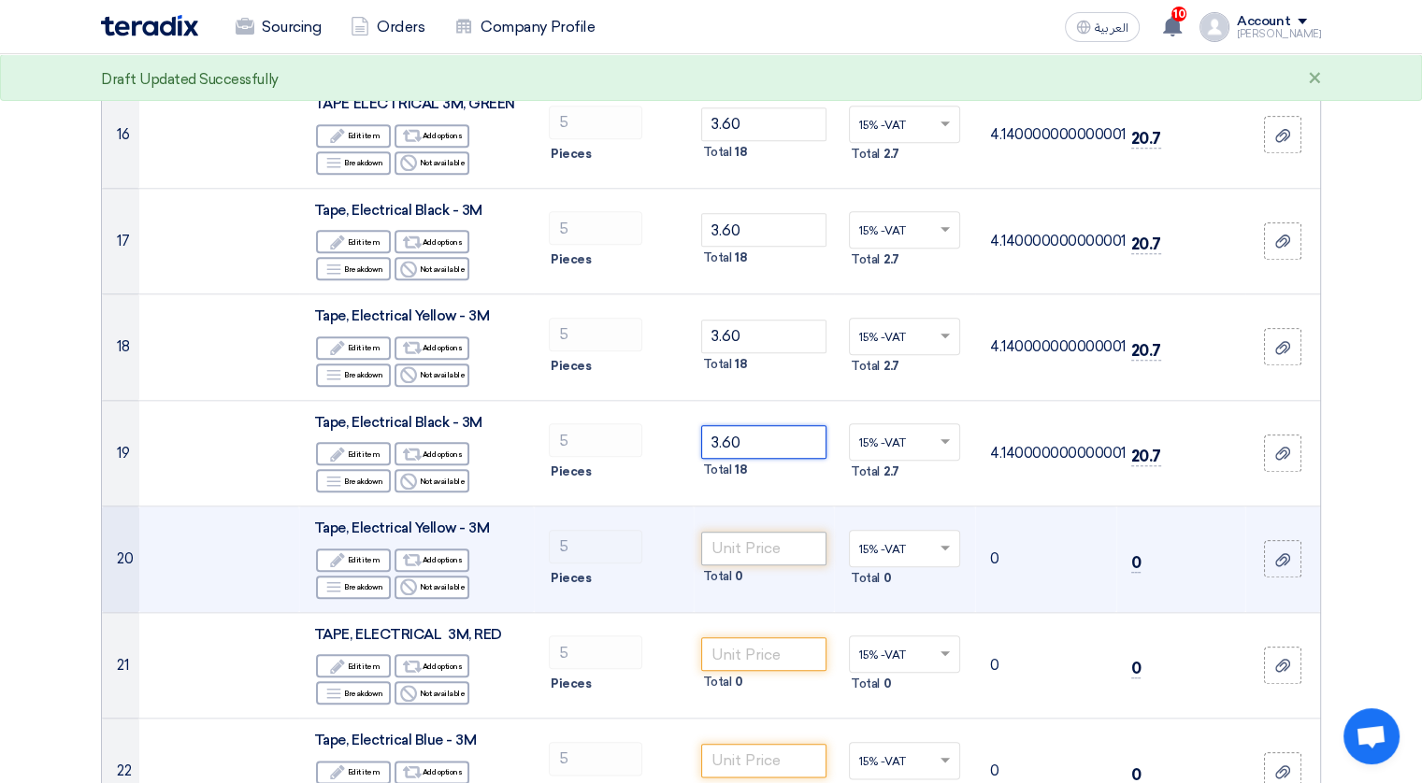
type input "3.60"
click at [740, 557] on input "number" at bounding box center [764, 549] width 126 height 34
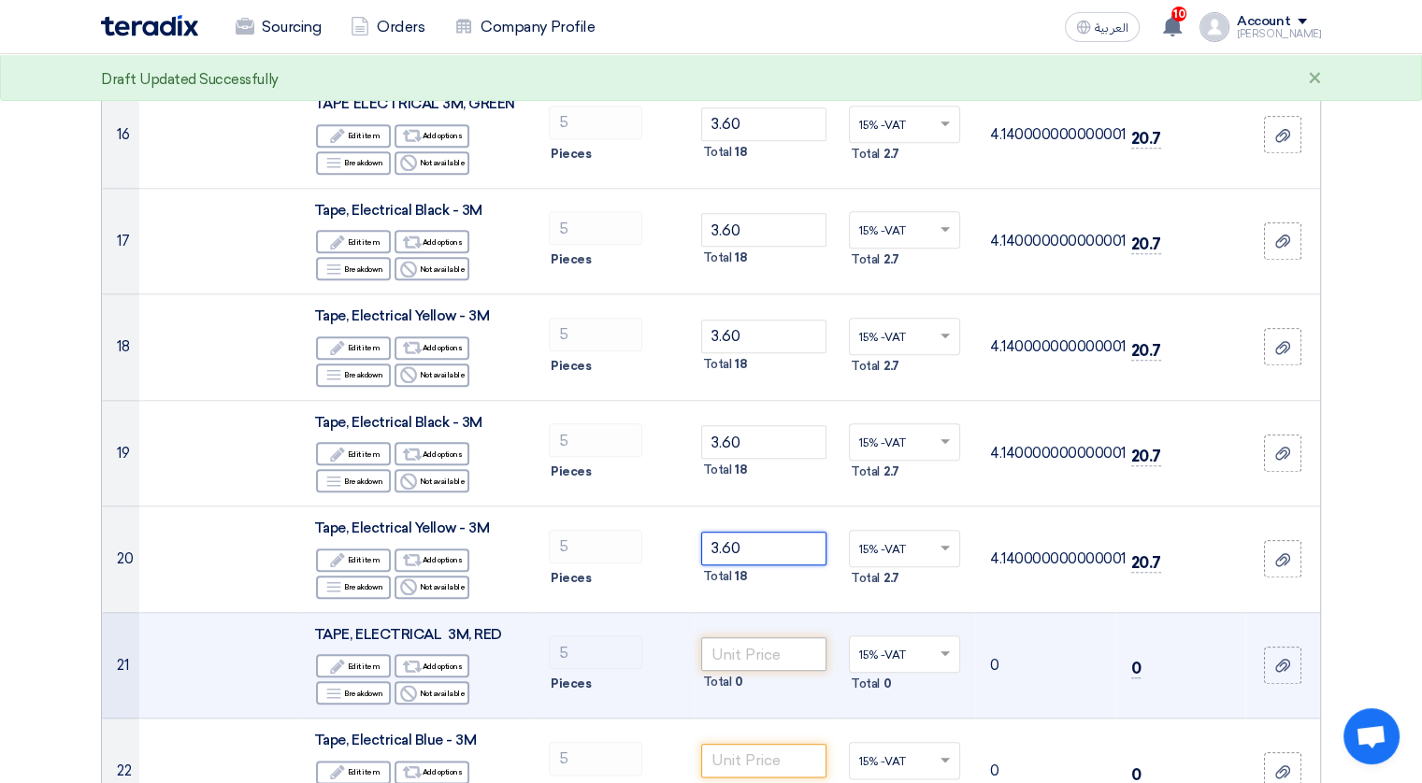
type input "3.60"
click at [728, 649] on input "number" at bounding box center [764, 654] width 126 height 34
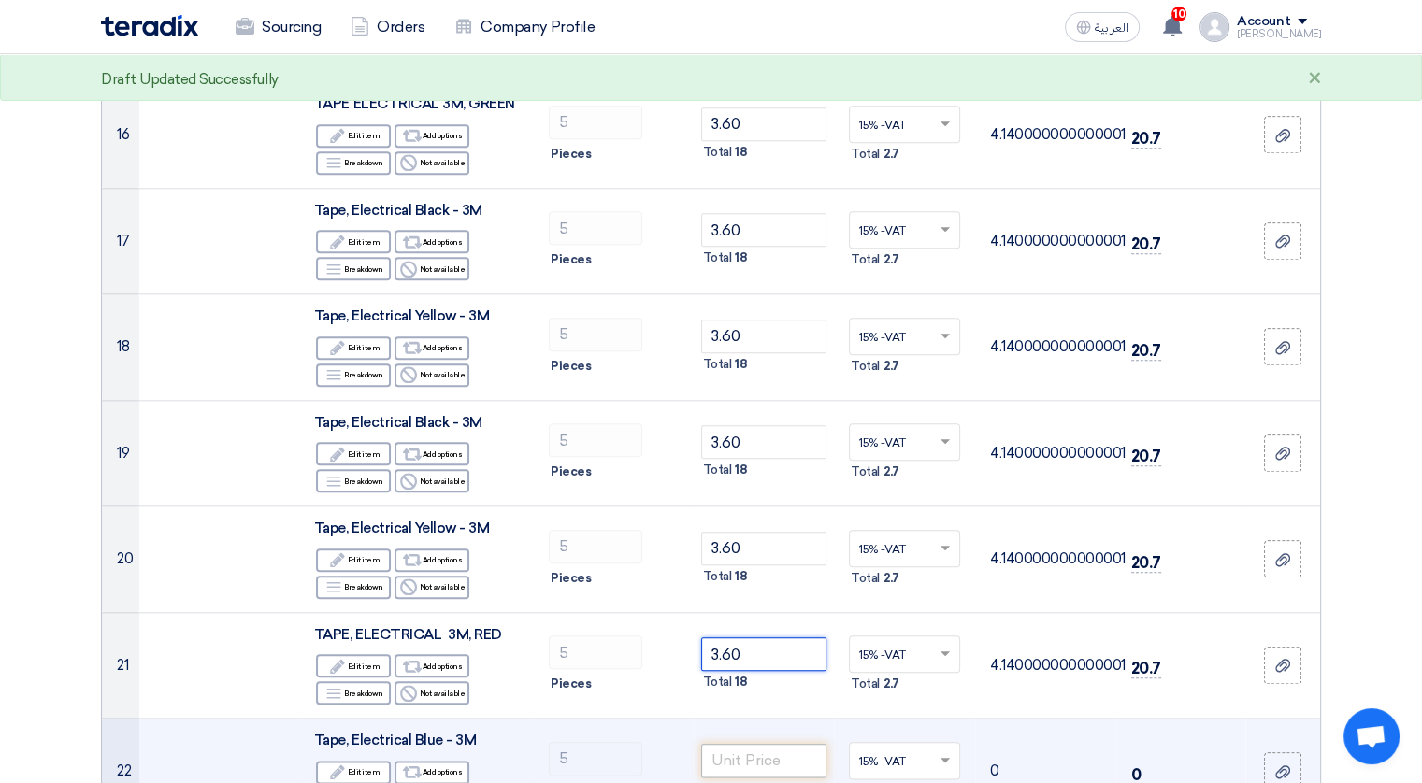
type input "3.60"
click at [733, 755] on input "number" at bounding box center [764, 761] width 126 height 34
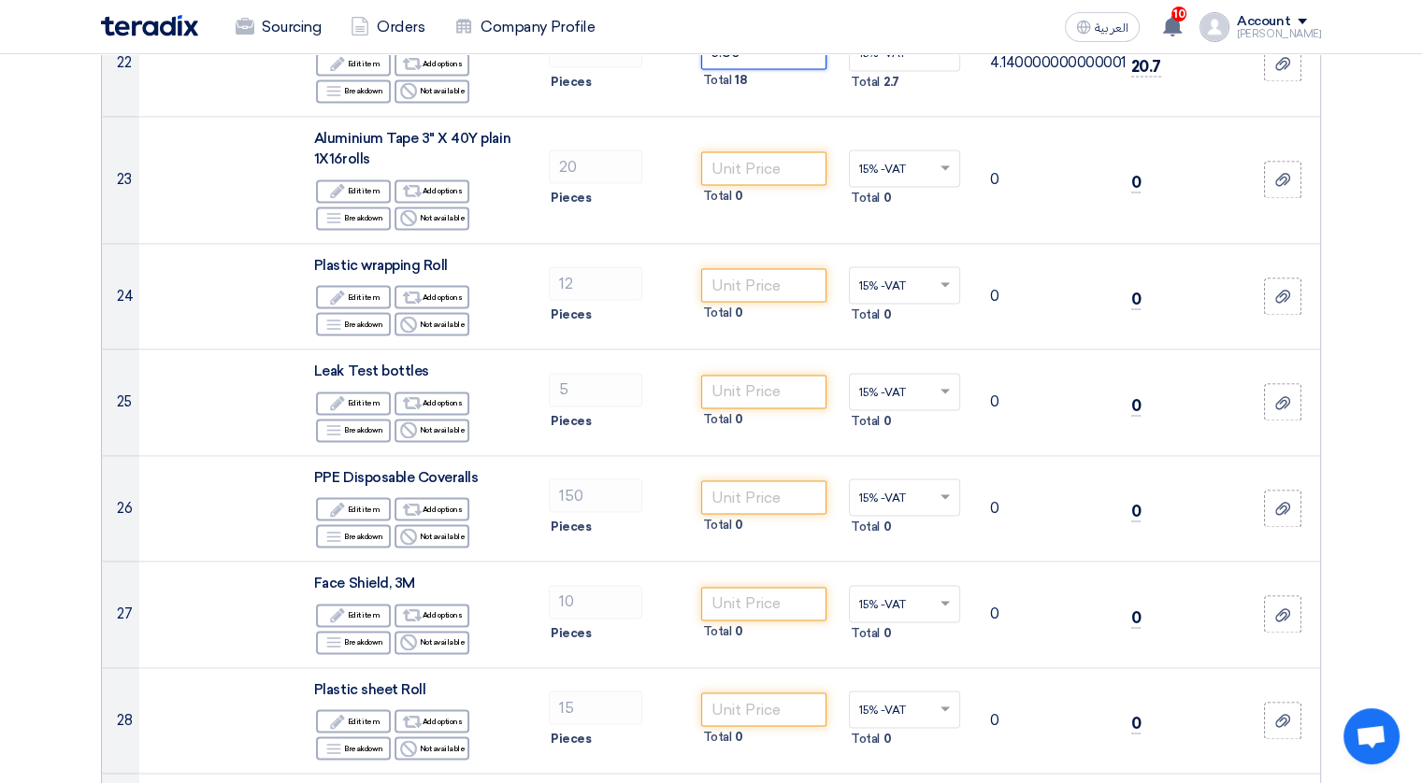
scroll to position [2617, 0]
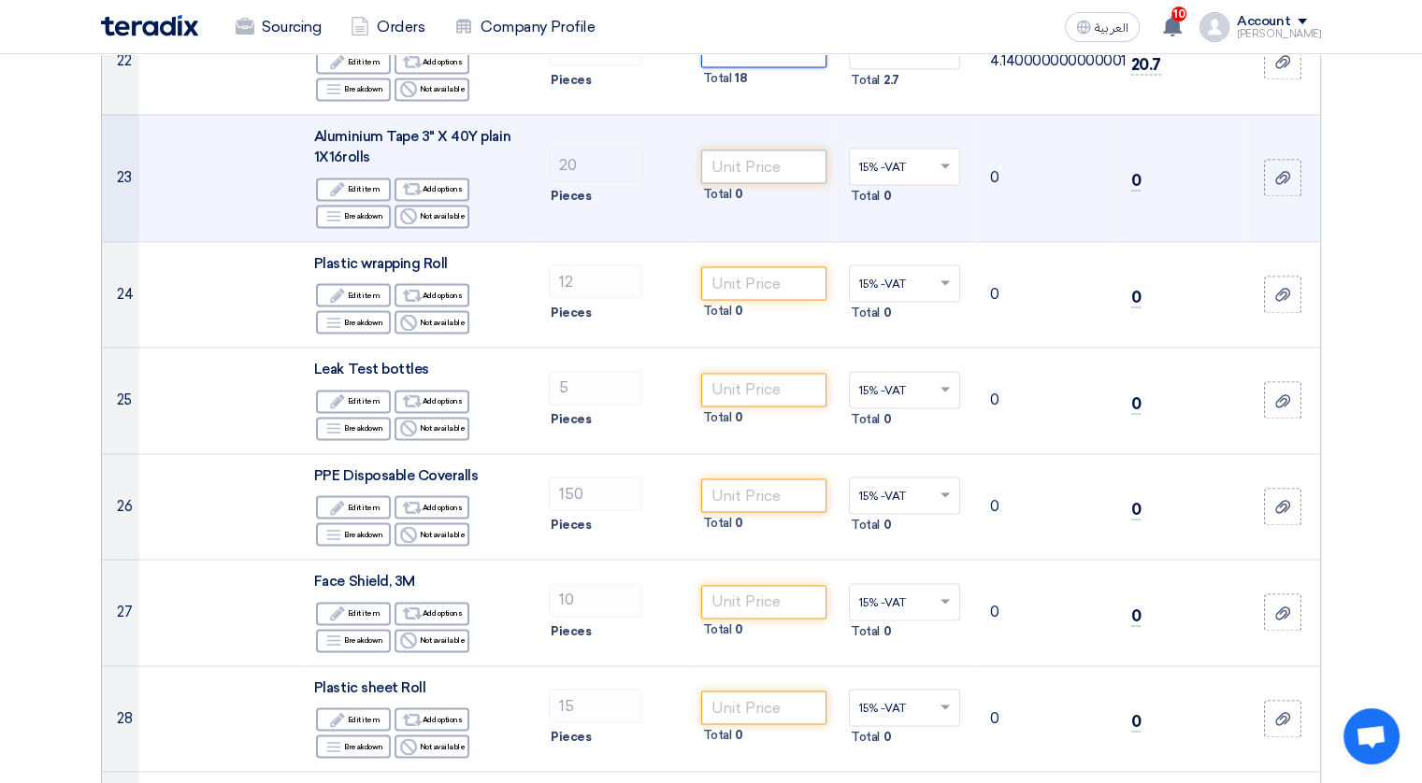
type input "3.60"
click at [779, 164] on input "number" at bounding box center [764, 167] width 126 height 34
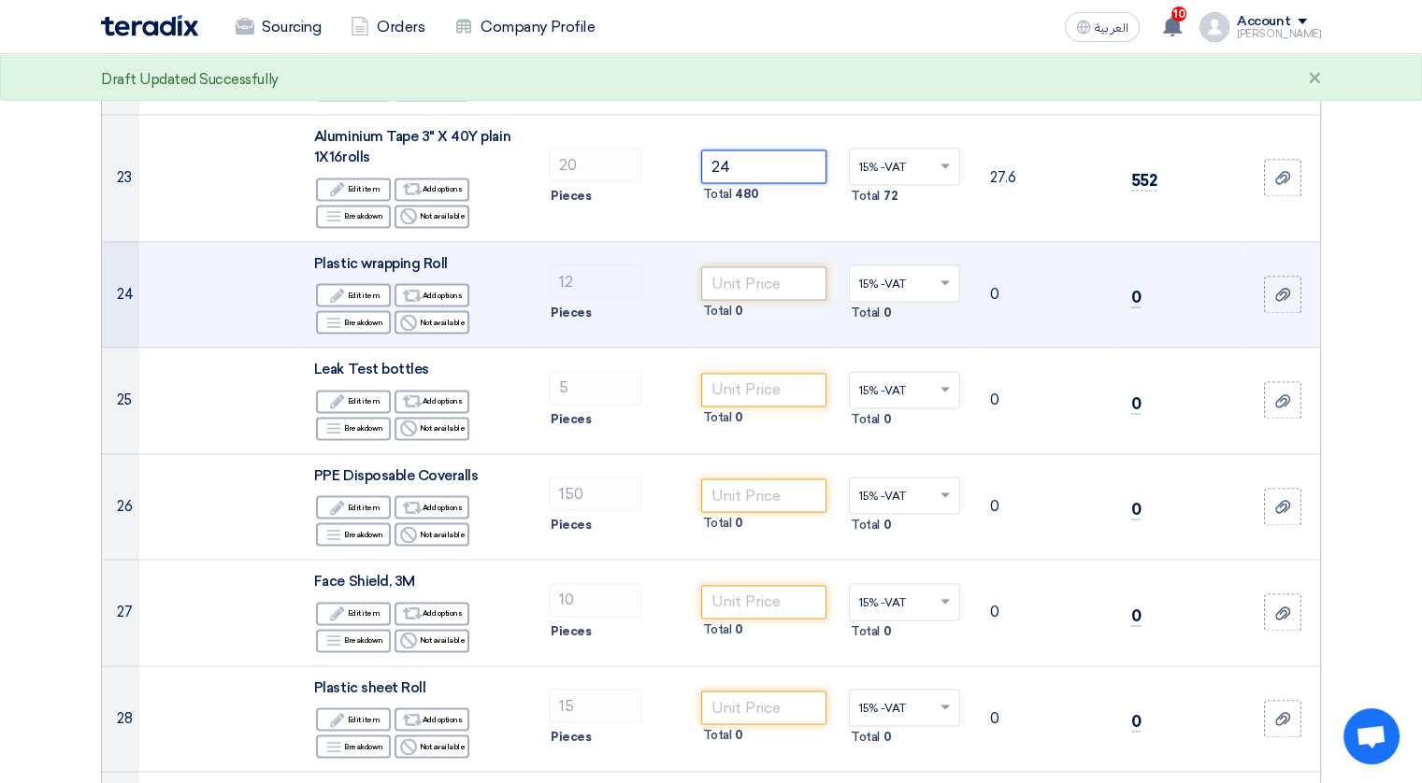
type input "24"
click at [751, 277] on input "number" at bounding box center [764, 283] width 126 height 34
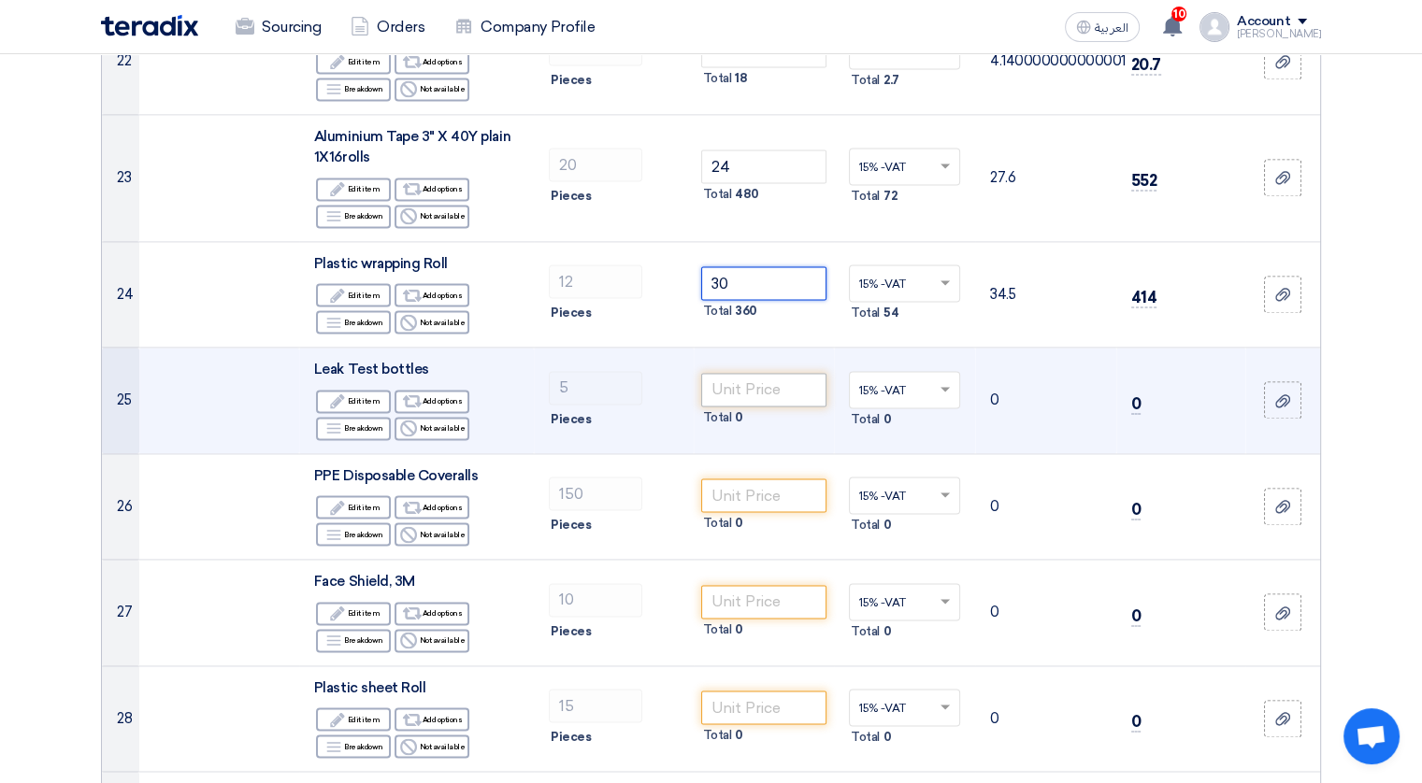
type input "30"
click at [758, 391] on input "number" at bounding box center [764, 390] width 126 height 34
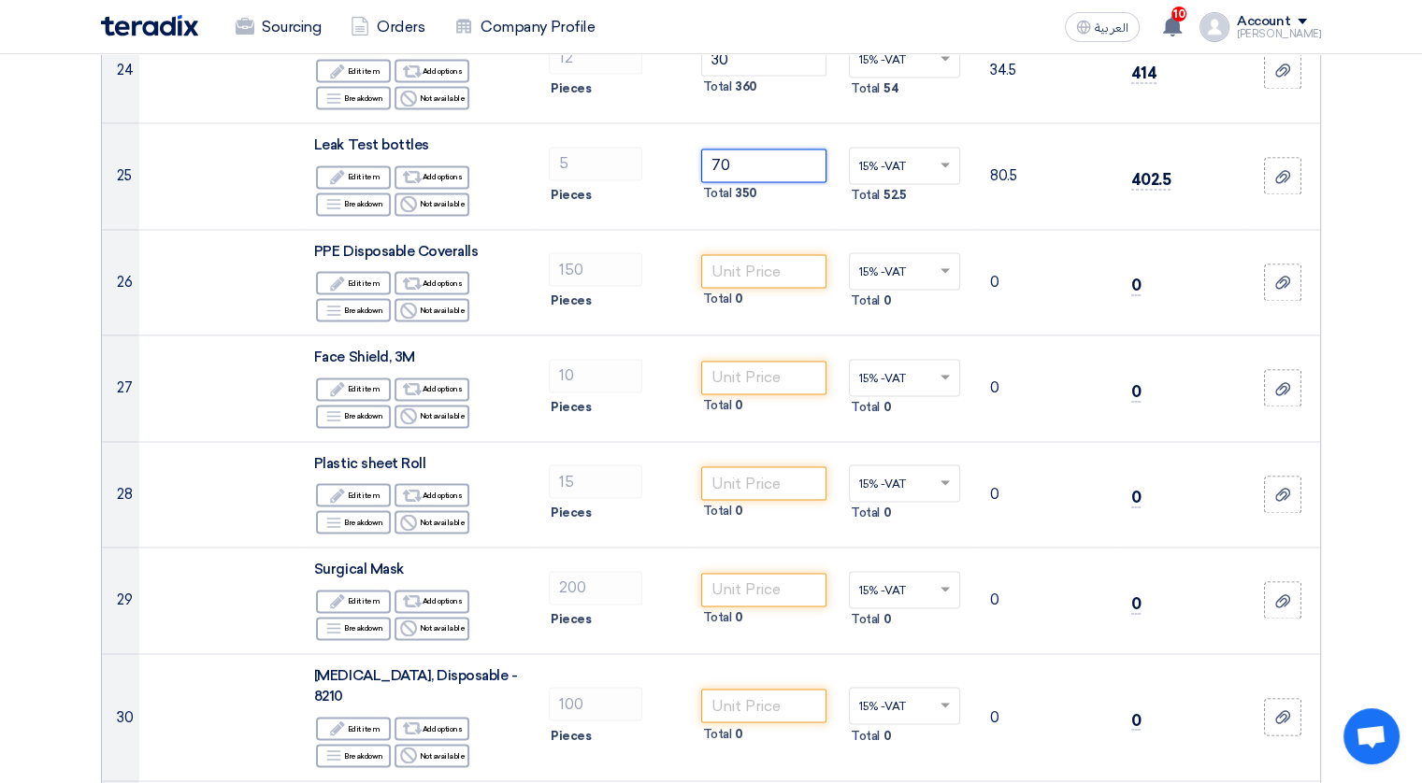
scroll to position [2852, 0]
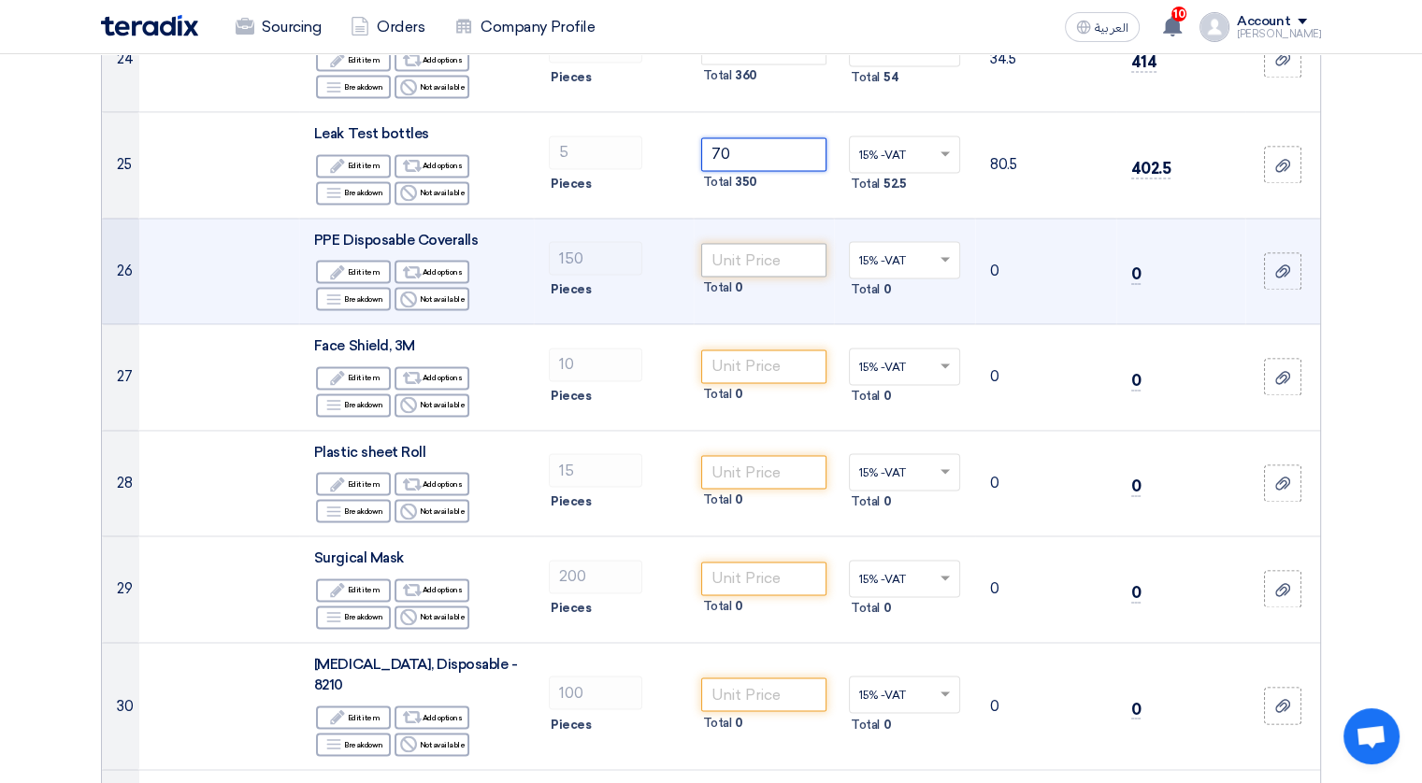
type input "70"
click at [774, 251] on input "number" at bounding box center [764, 260] width 126 height 34
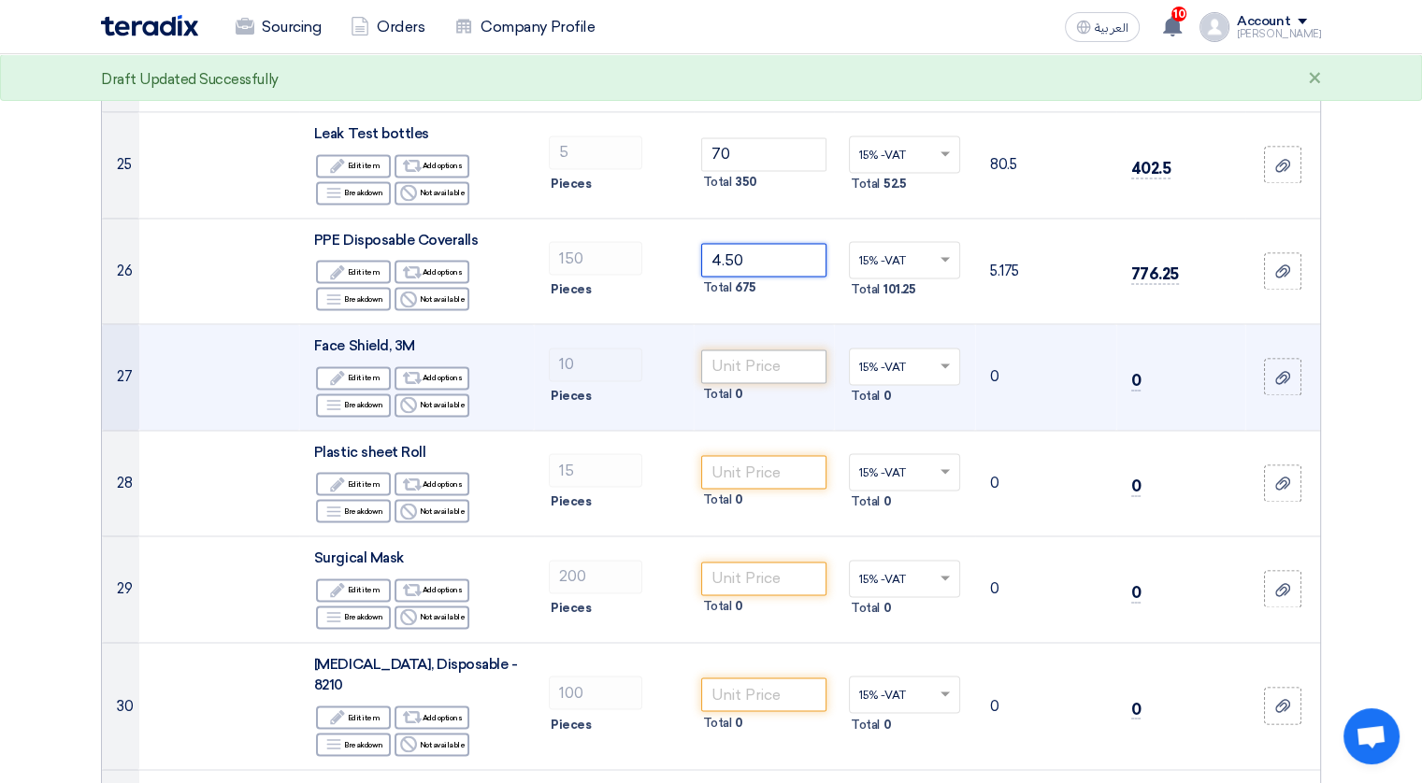
type input "4.50"
click at [763, 365] on input "number" at bounding box center [764, 367] width 126 height 34
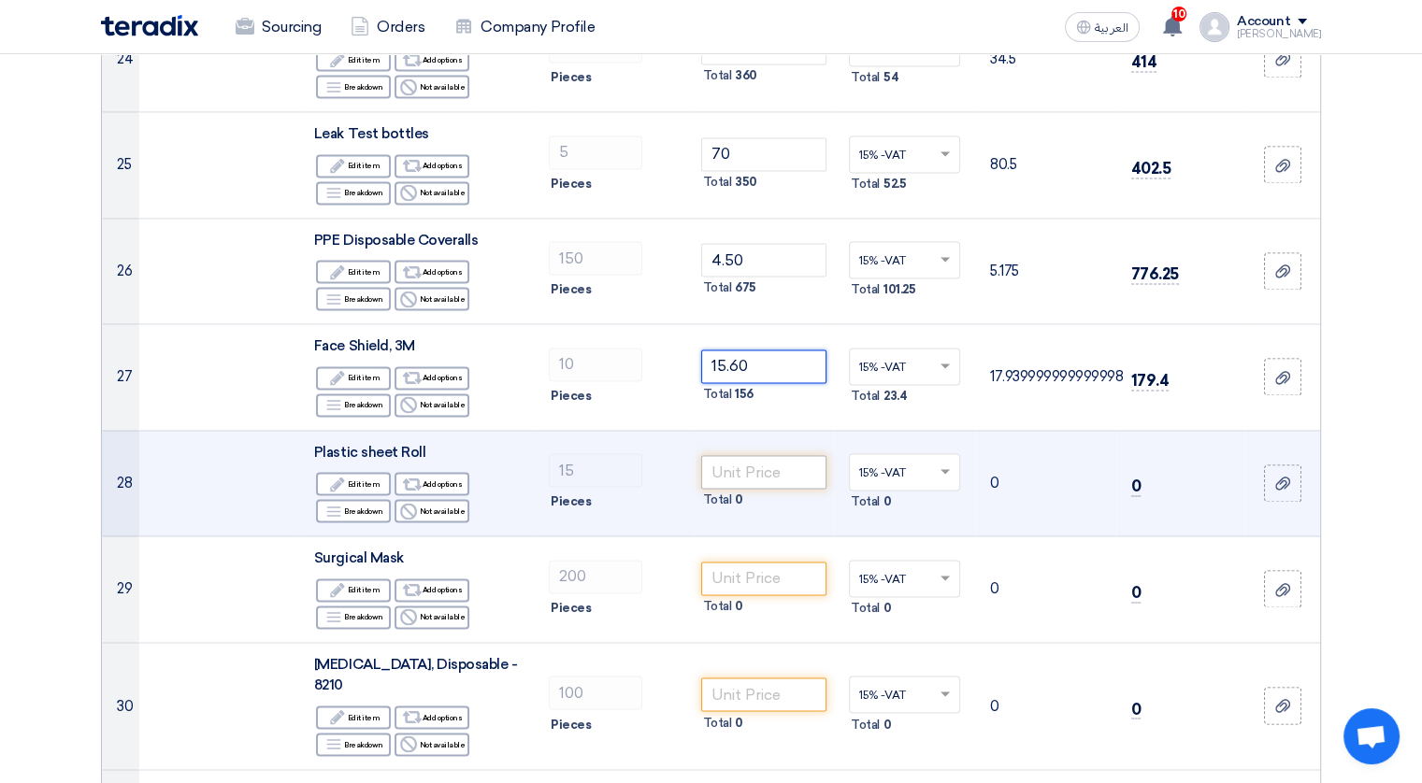
type input "15.60"
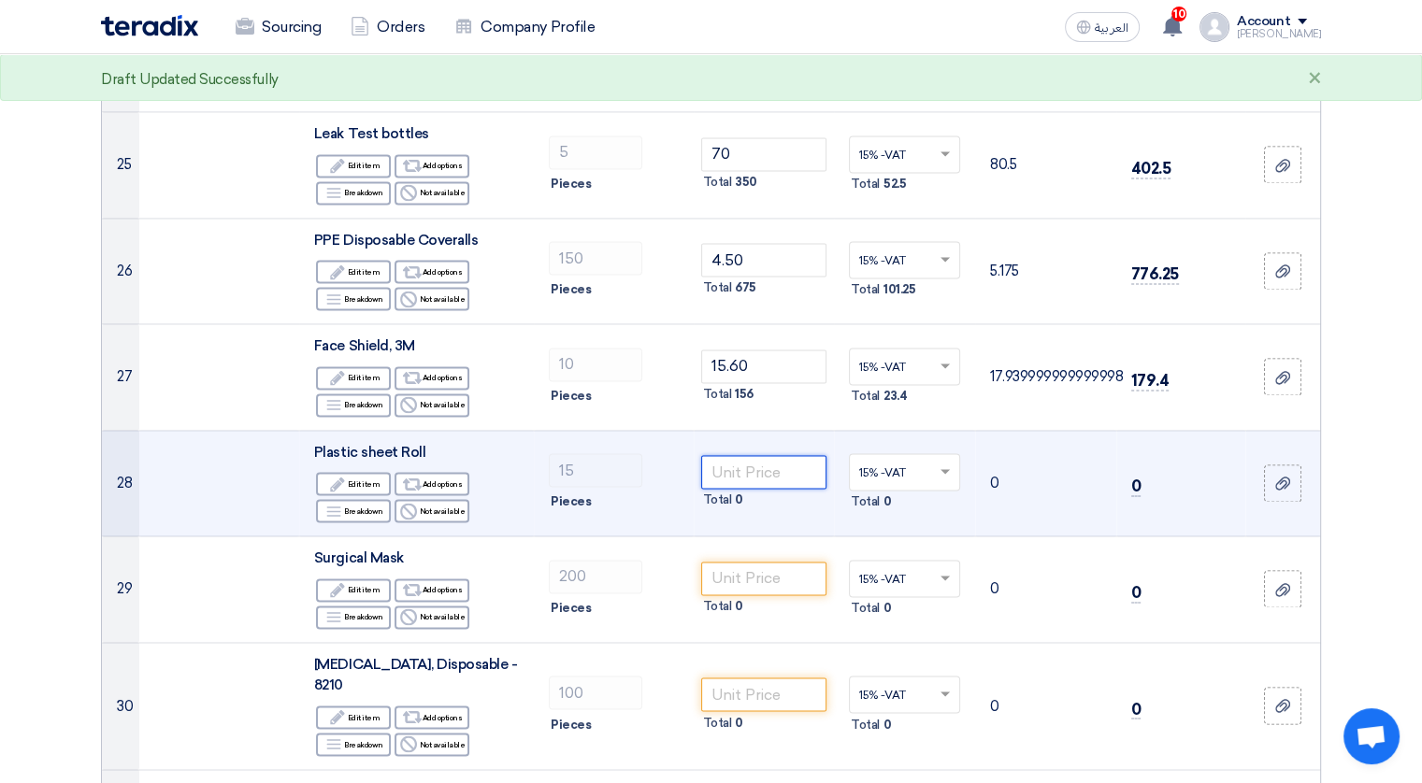
click at [747, 461] on input "number" at bounding box center [764, 472] width 126 height 34
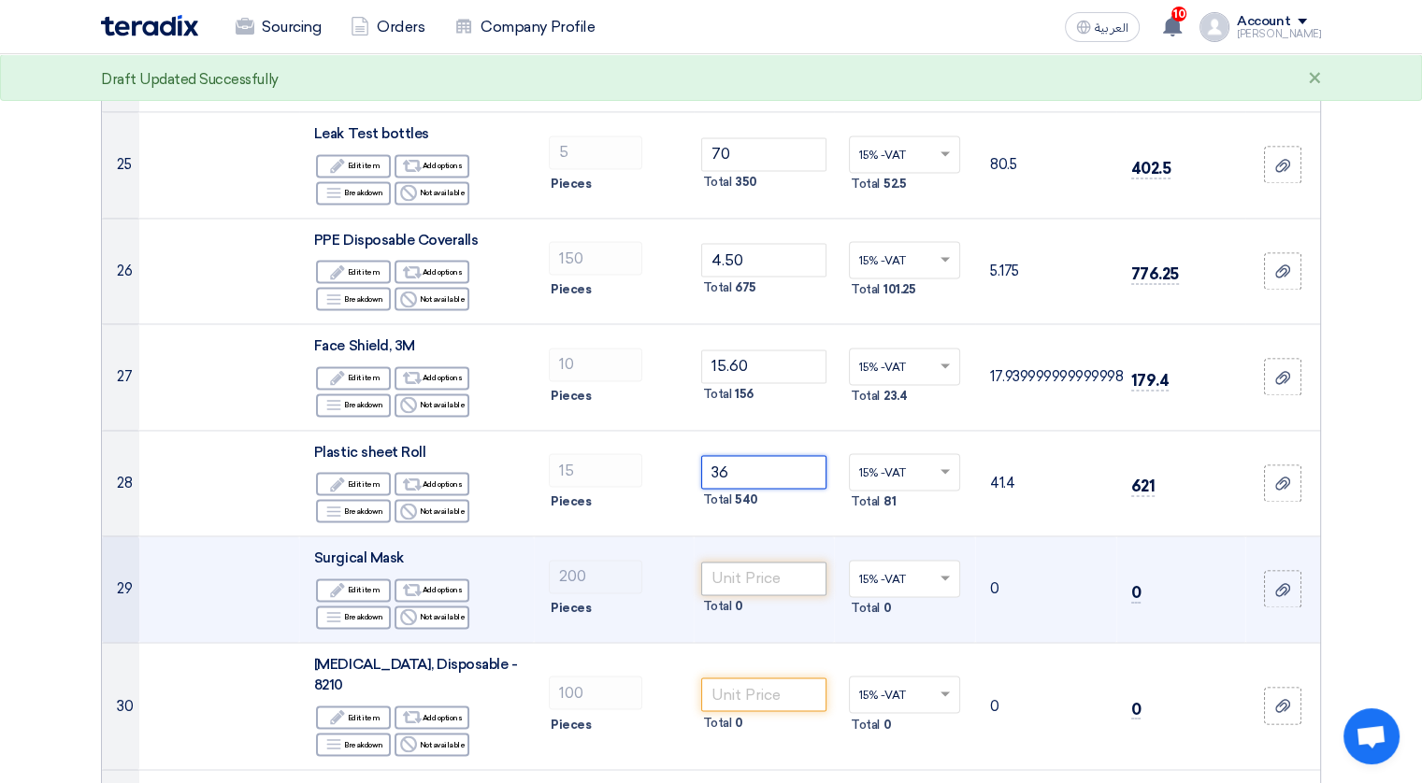
type input "36"
click at [748, 575] on input "number" at bounding box center [764, 579] width 126 height 34
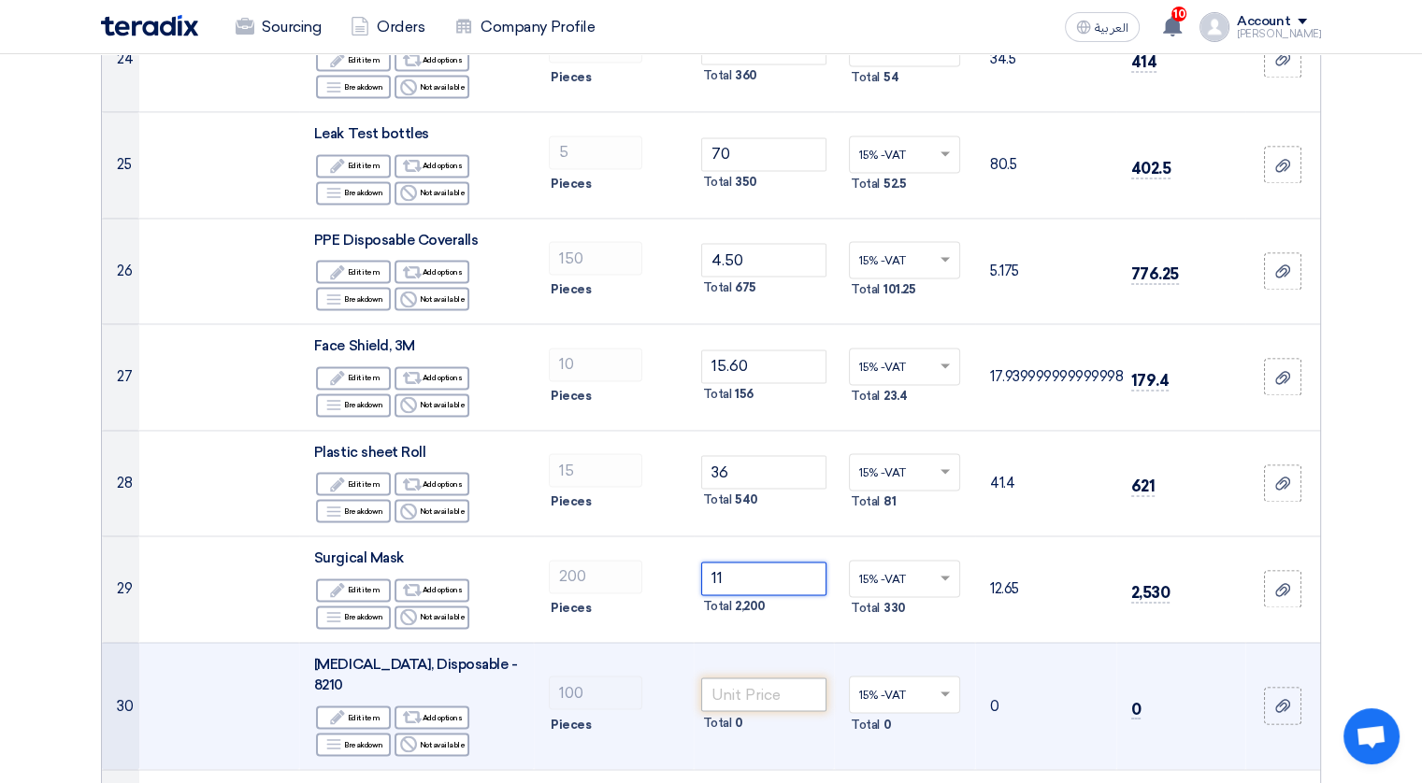
type input "11"
click at [774, 691] on input "number" at bounding box center [764, 695] width 126 height 34
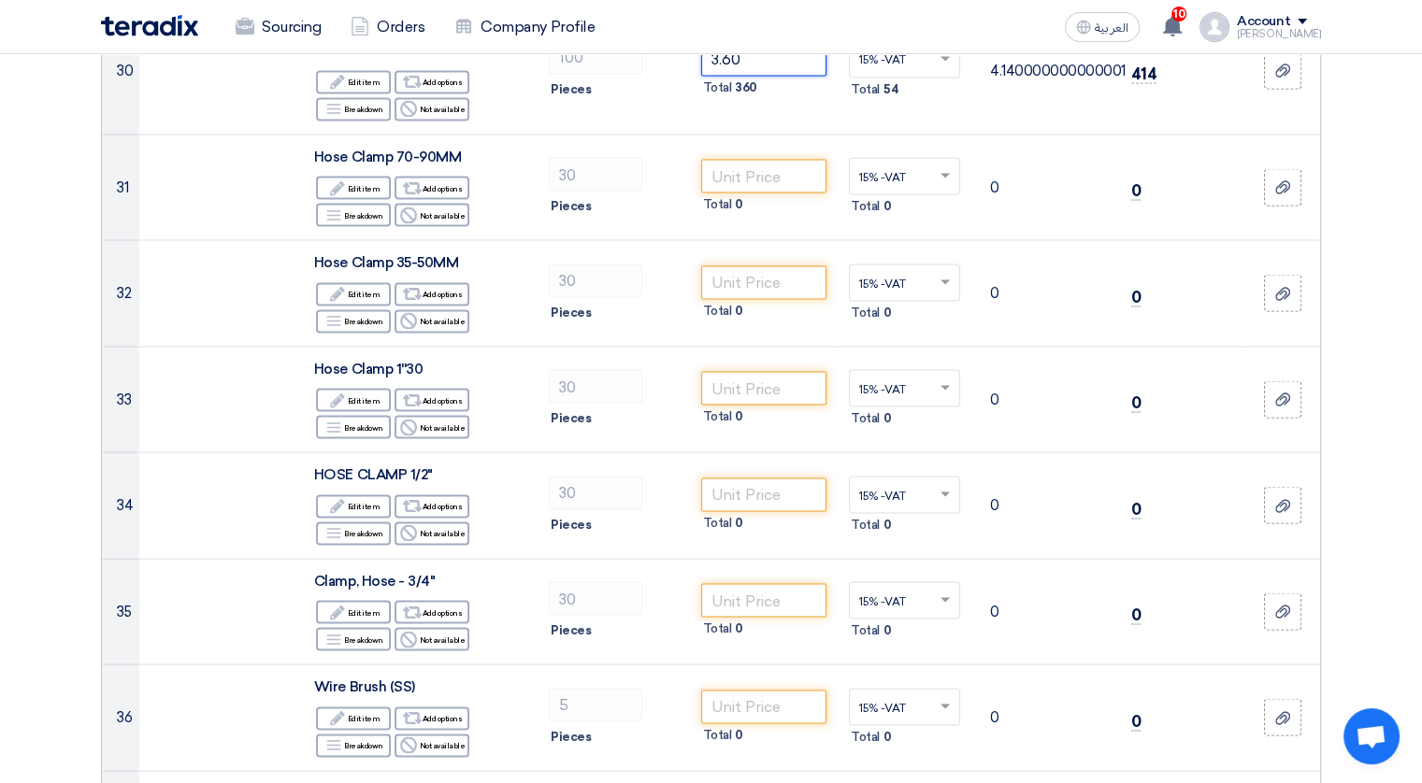
scroll to position [3525, 0]
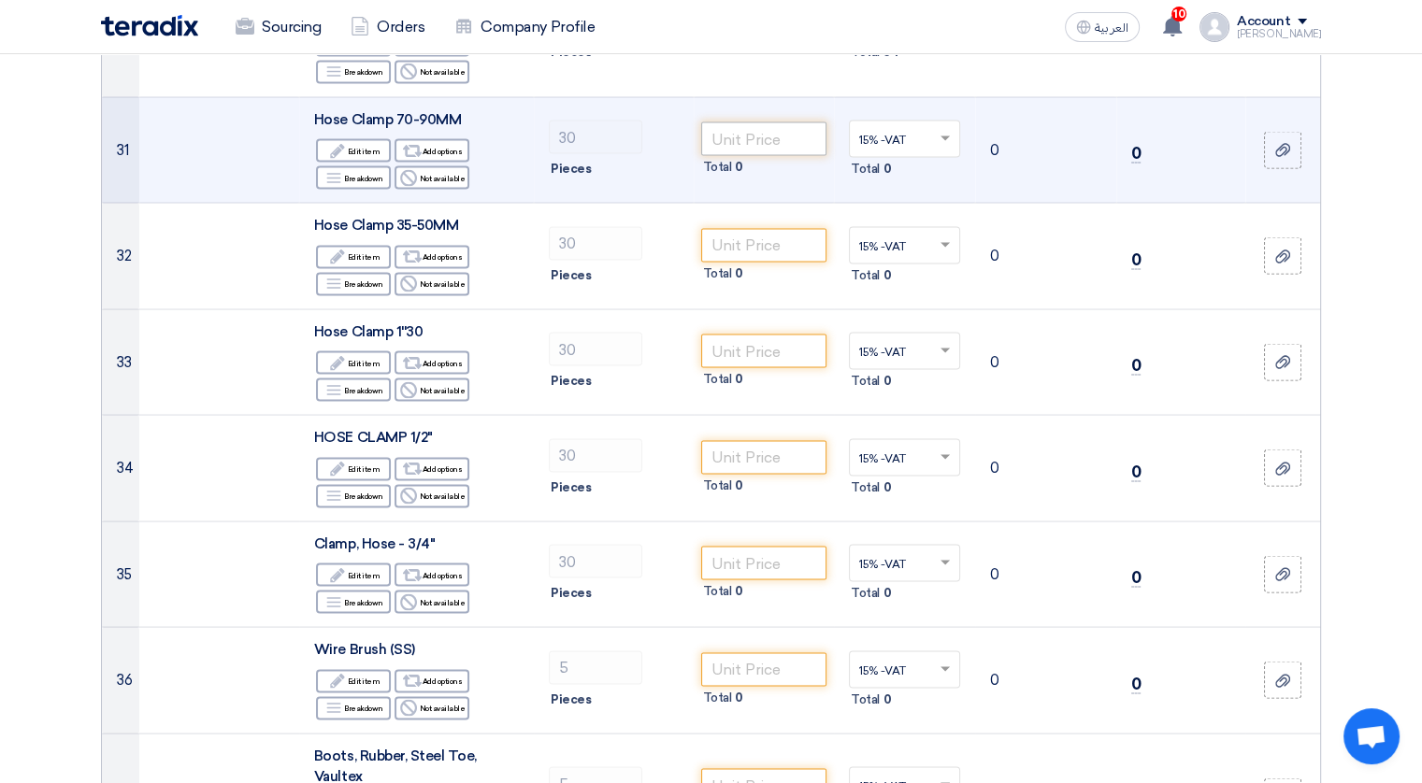
type input "3.60"
click at [712, 122] on input "number" at bounding box center [764, 139] width 126 height 34
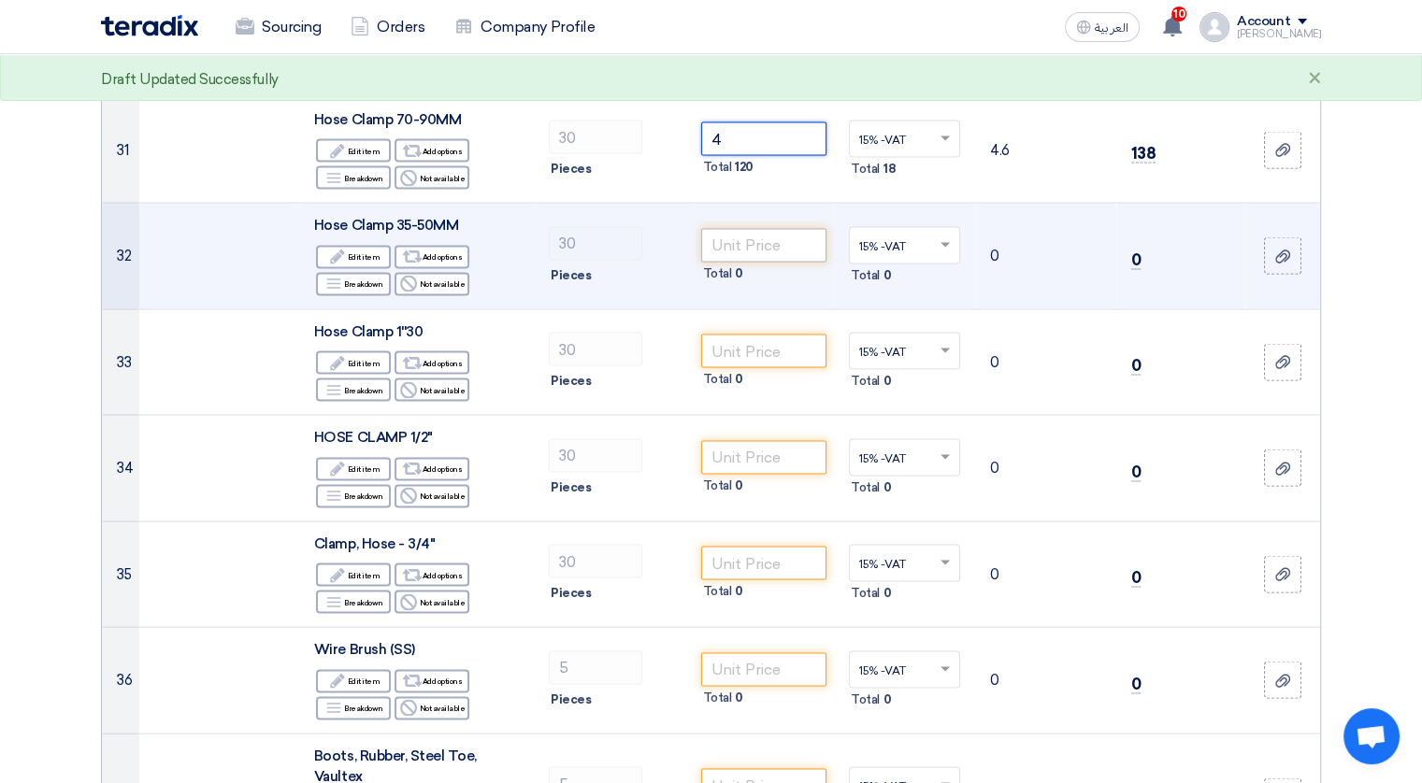
type input "4"
click at [736, 228] on input "number" at bounding box center [764, 245] width 126 height 34
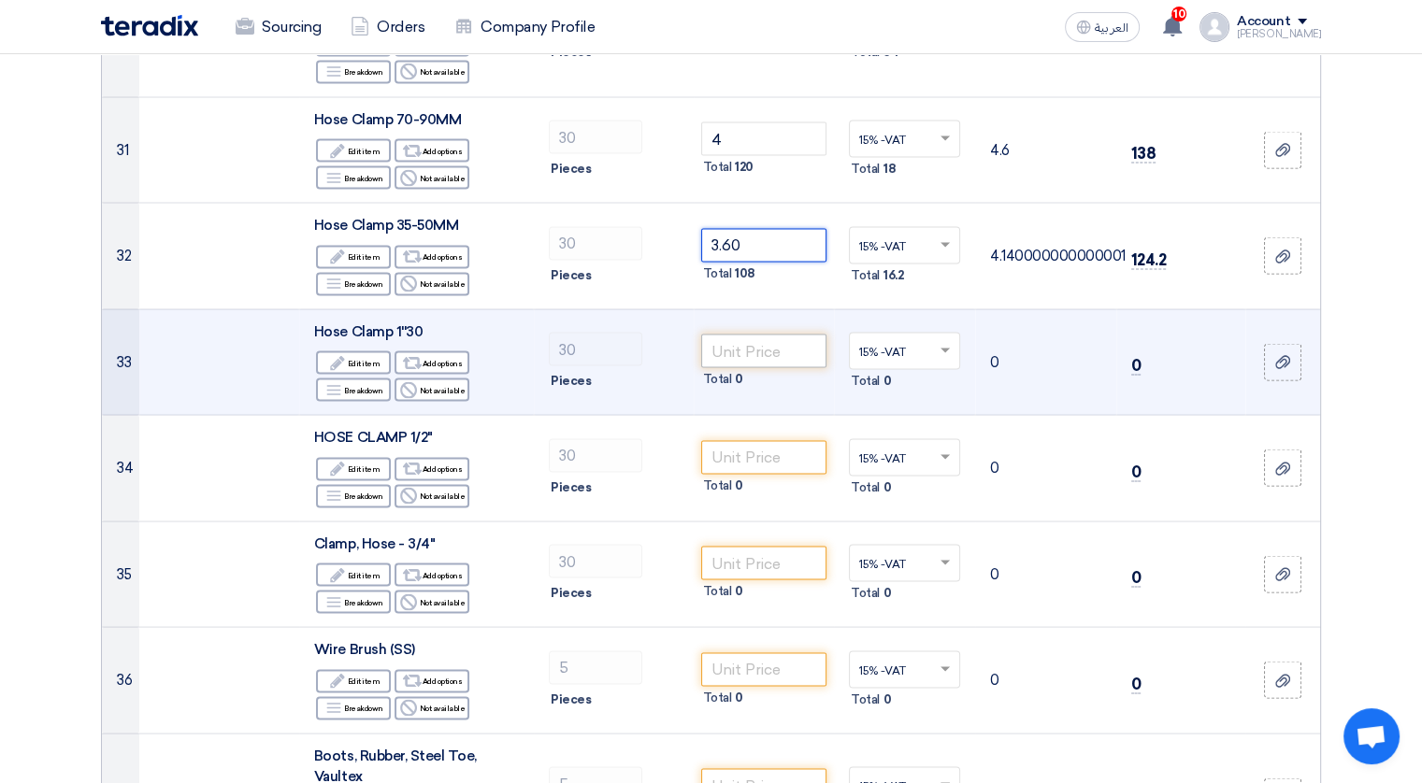
type input "3.60"
click at [745, 334] on input "number" at bounding box center [764, 351] width 126 height 34
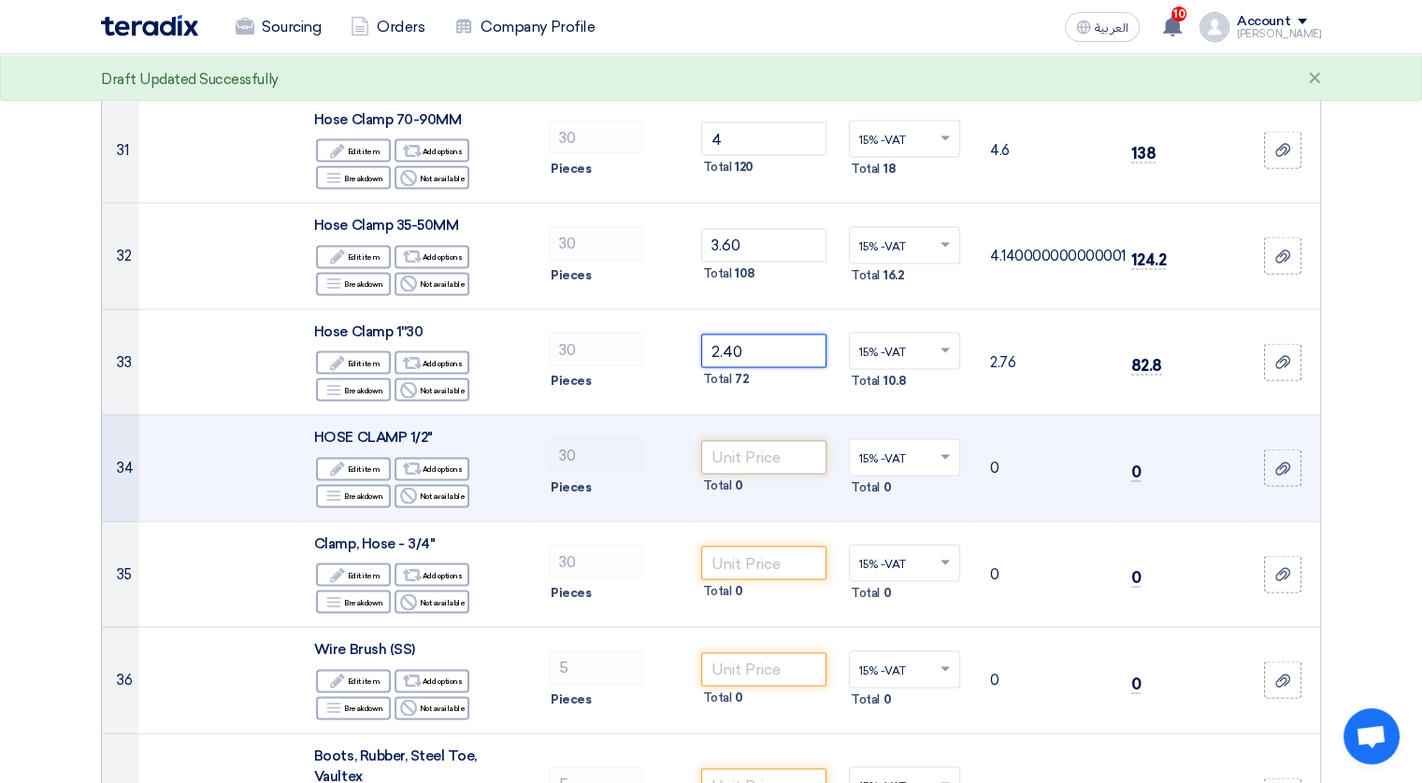
type input "2.40"
click at [760, 440] on input "number" at bounding box center [764, 457] width 126 height 34
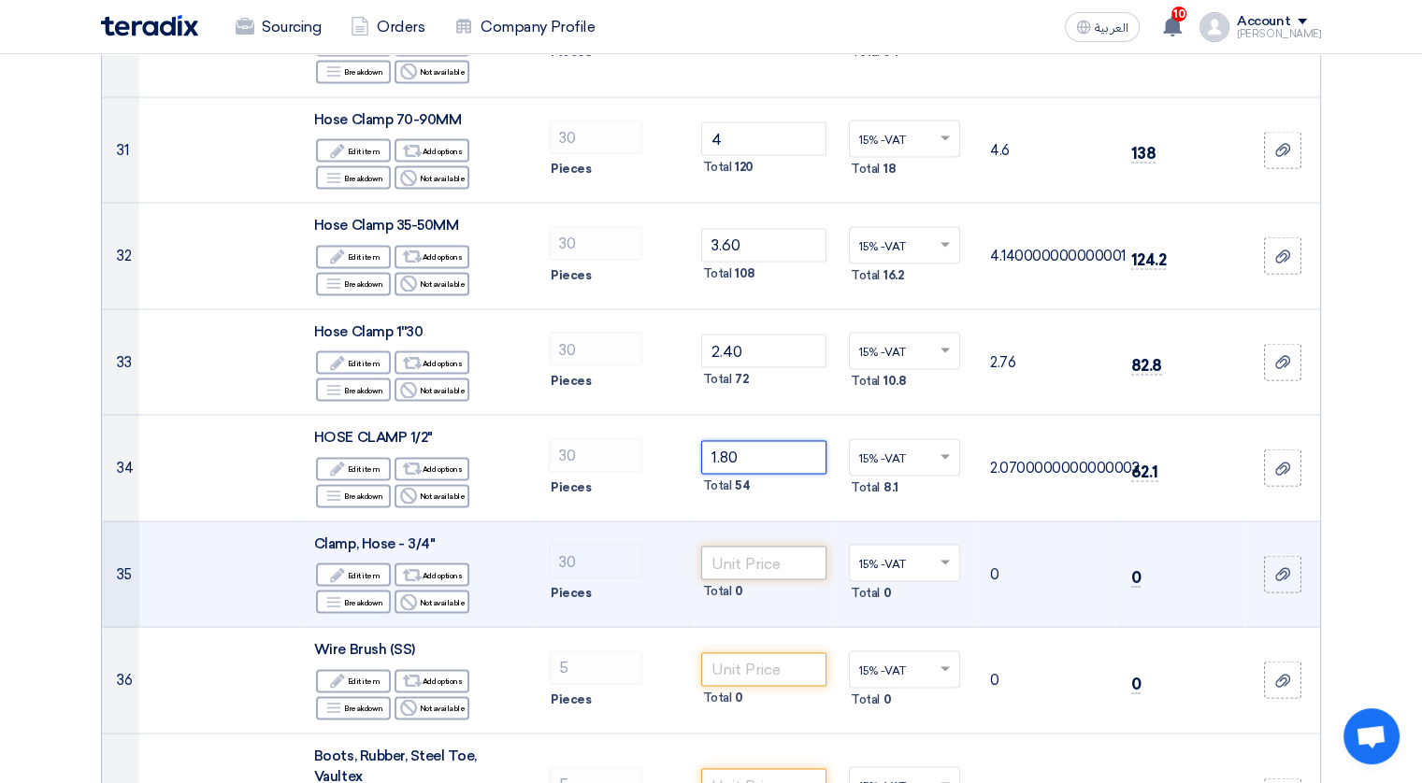
type input "1.80"
click at [770, 546] on input "number" at bounding box center [764, 563] width 126 height 34
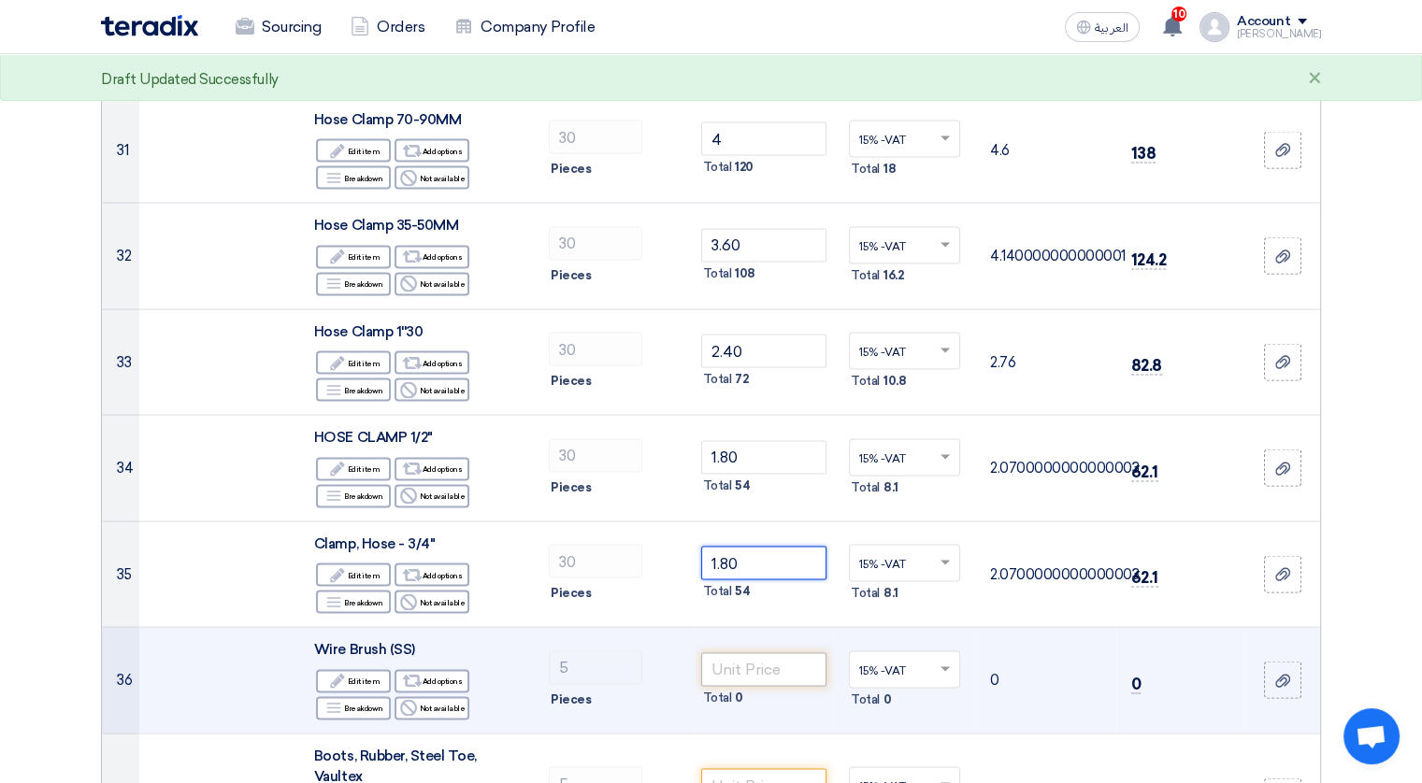
type input "1.80"
click at [763, 652] on input "number" at bounding box center [764, 669] width 126 height 34
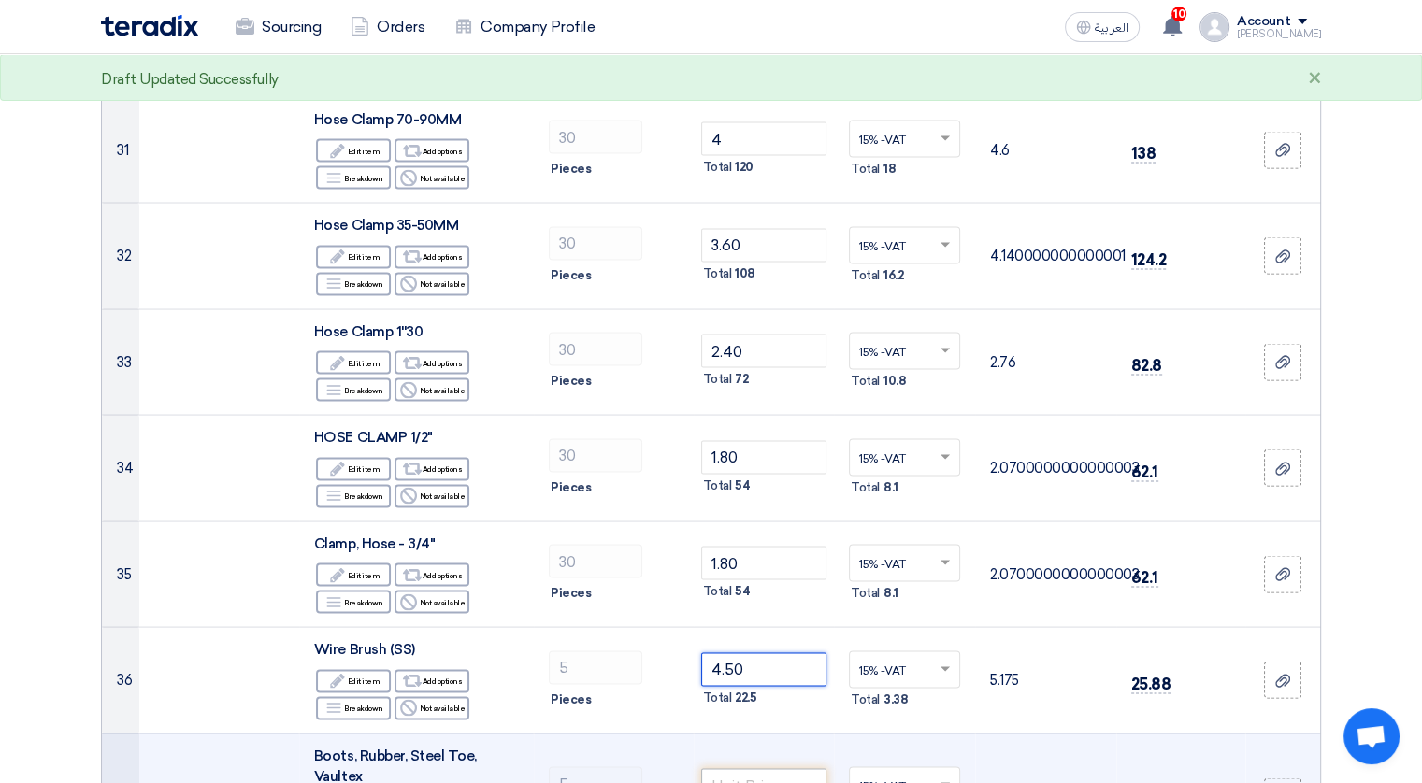
type input "4.50"
click at [757, 768] on input "number" at bounding box center [764, 785] width 126 height 34
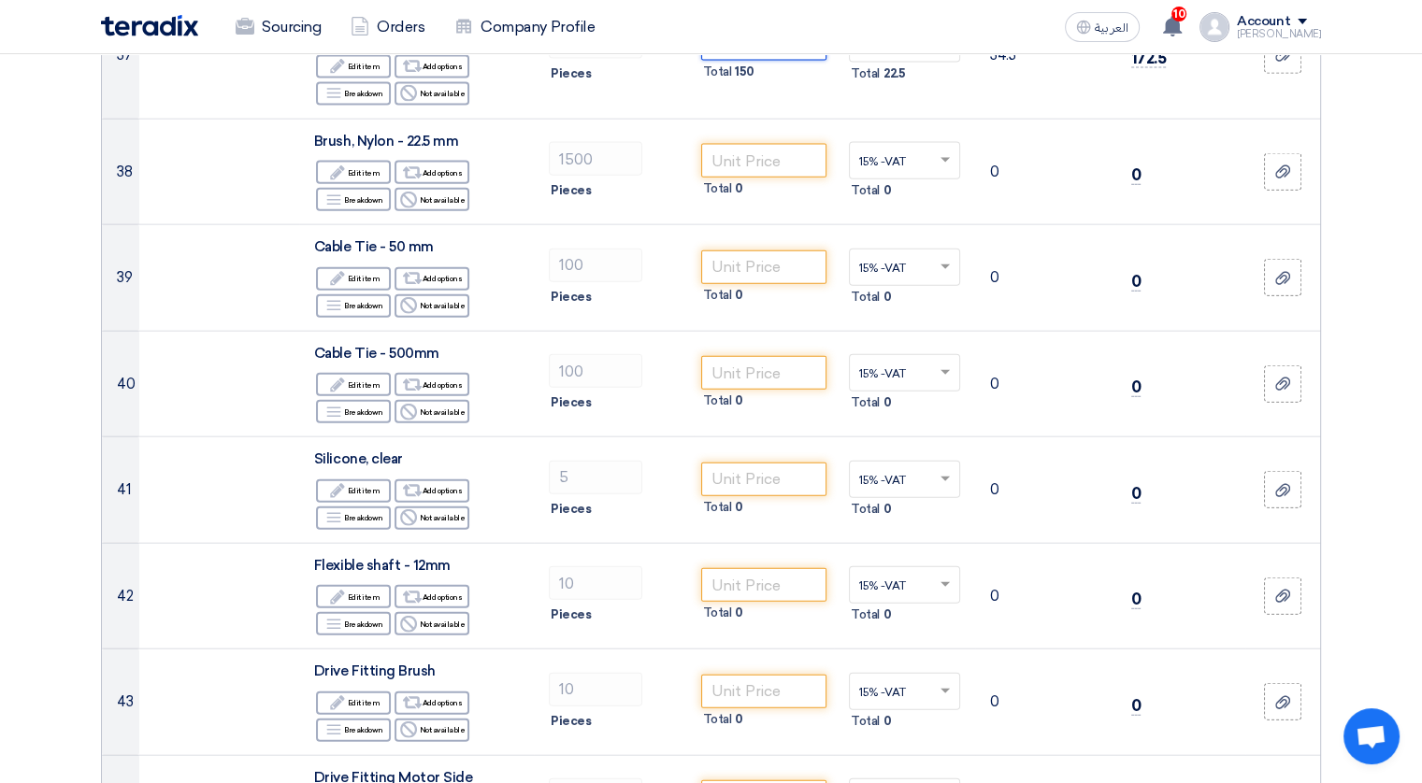
scroll to position [4273, 0]
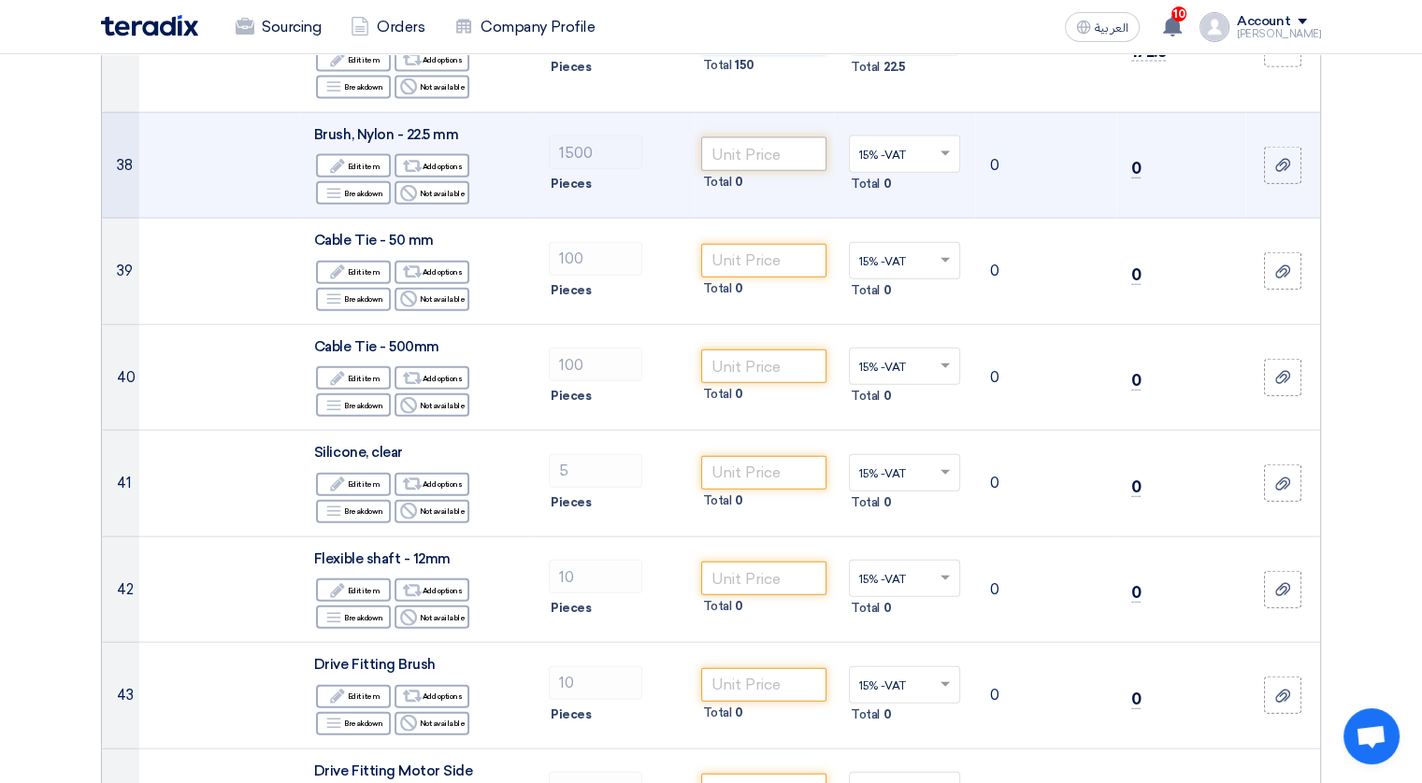
type input "30"
click at [776, 137] on input "number" at bounding box center [764, 154] width 126 height 34
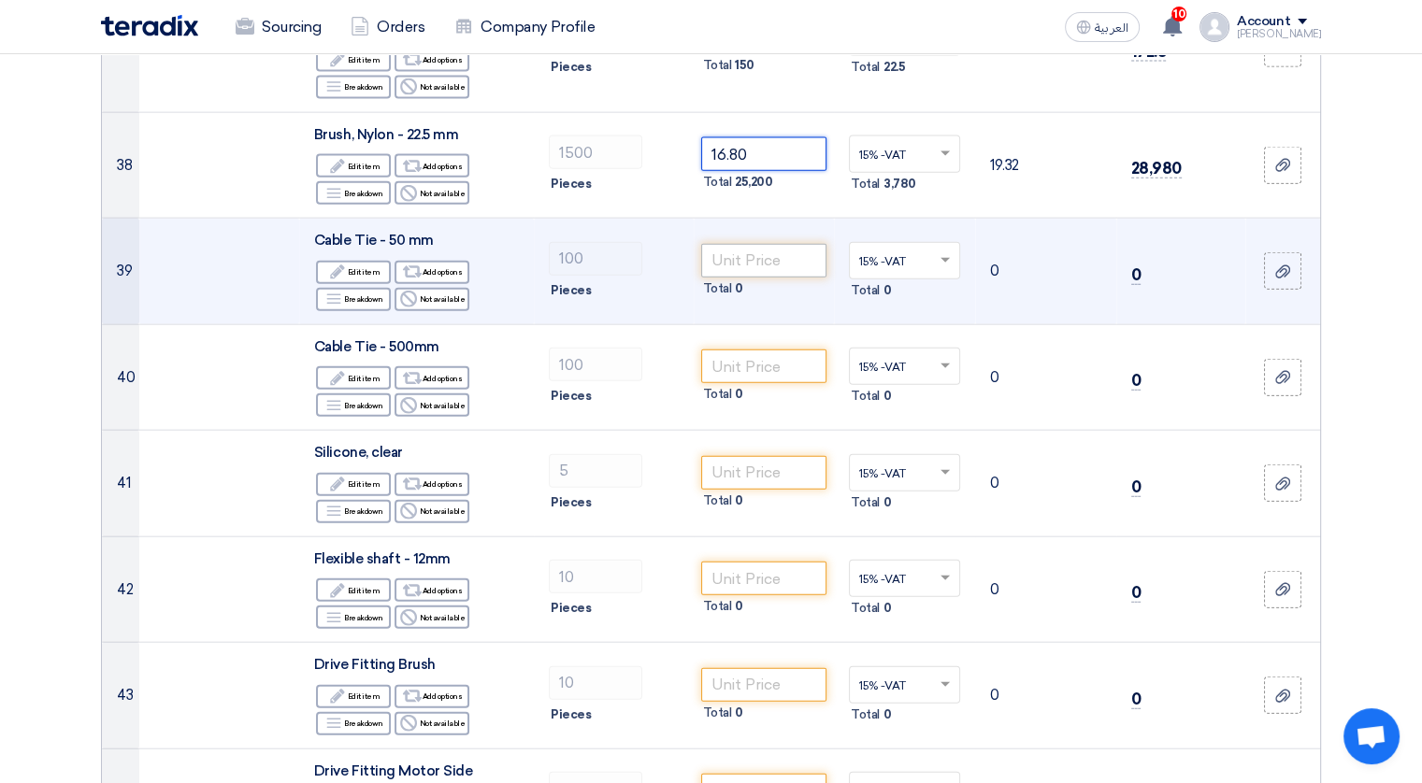
type input "16.80"
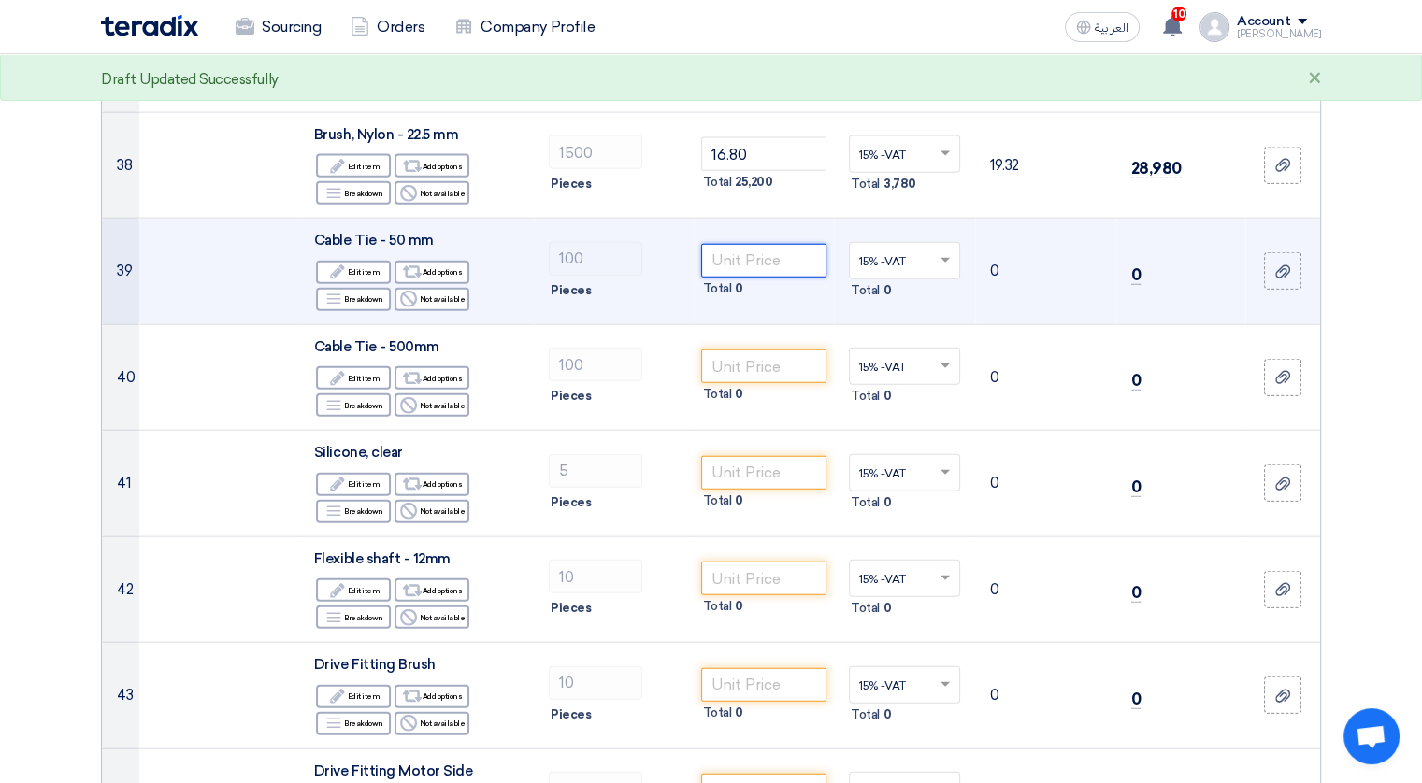
click at [771, 244] on input "number" at bounding box center [764, 261] width 126 height 34
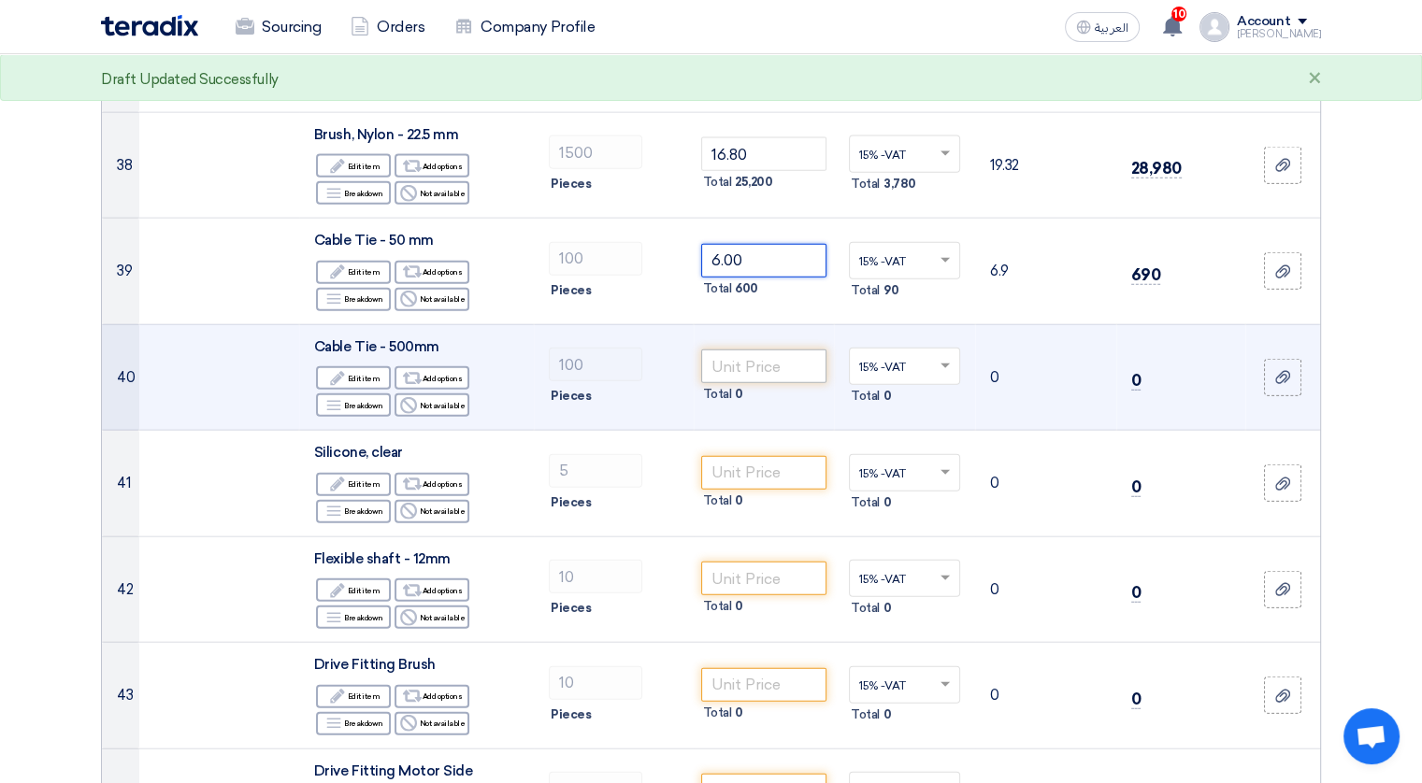
type input "6.00"
click at [751, 350] on input "number" at bounding box center [764, 367] width 126 height 34
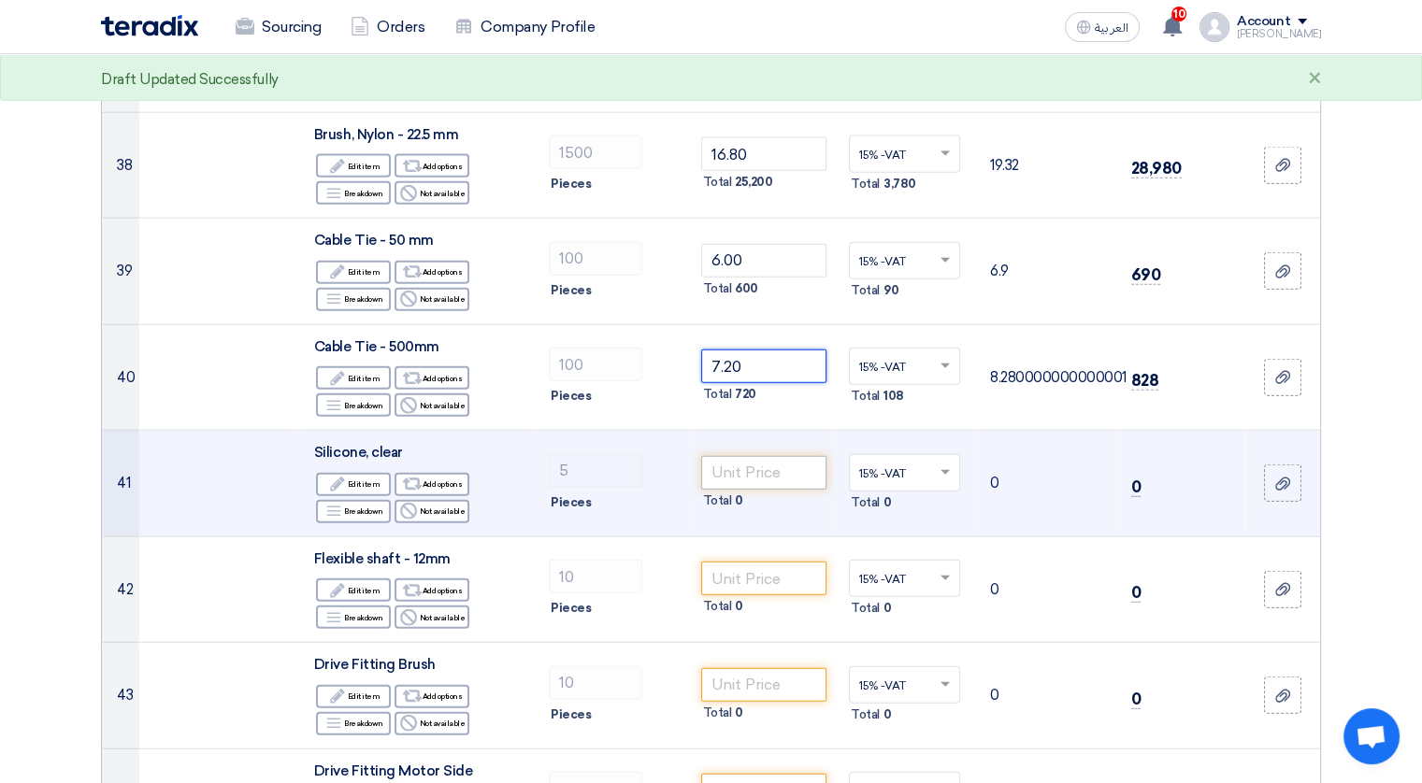
type input "7.20"
click at [736, 456] on input "number" at bounding box center [764, 473] width 126 height 34
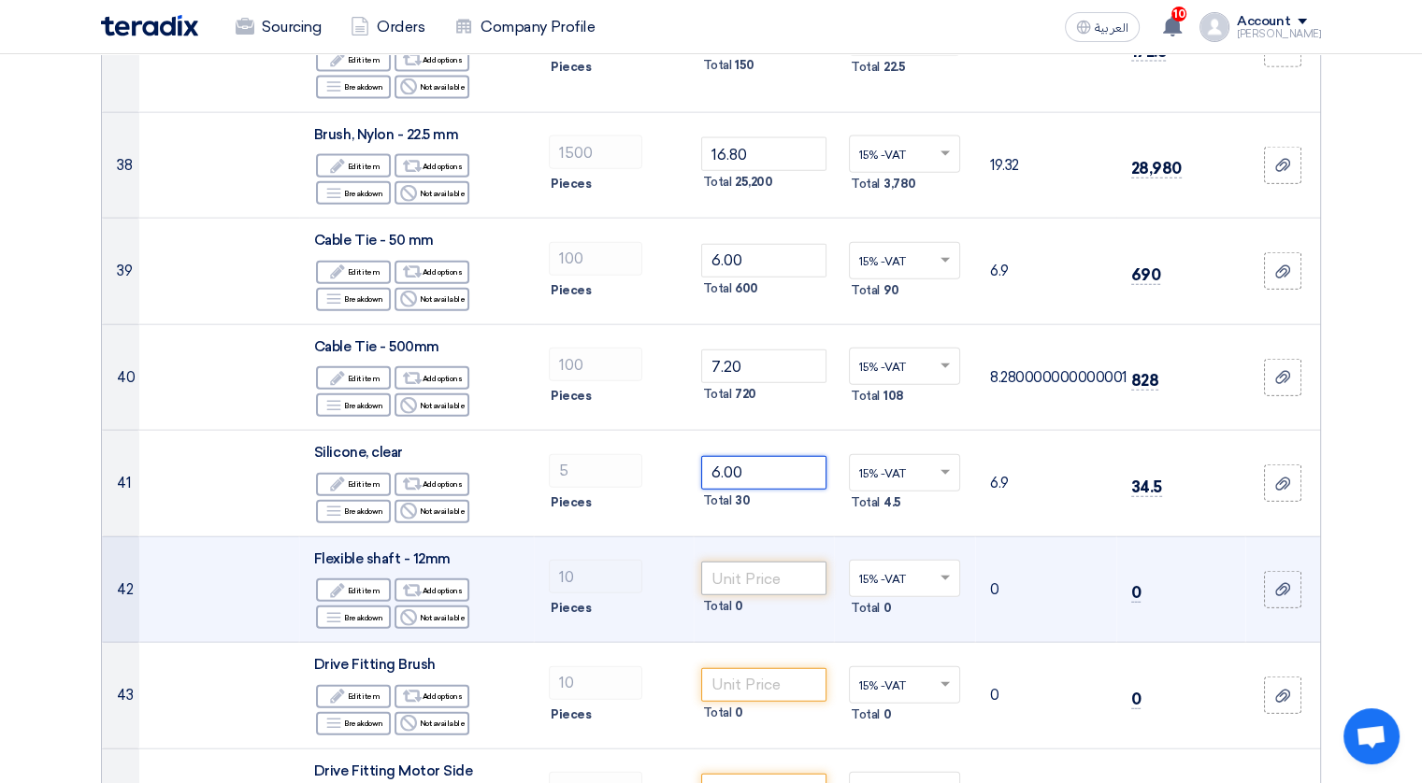
type input "6.00"
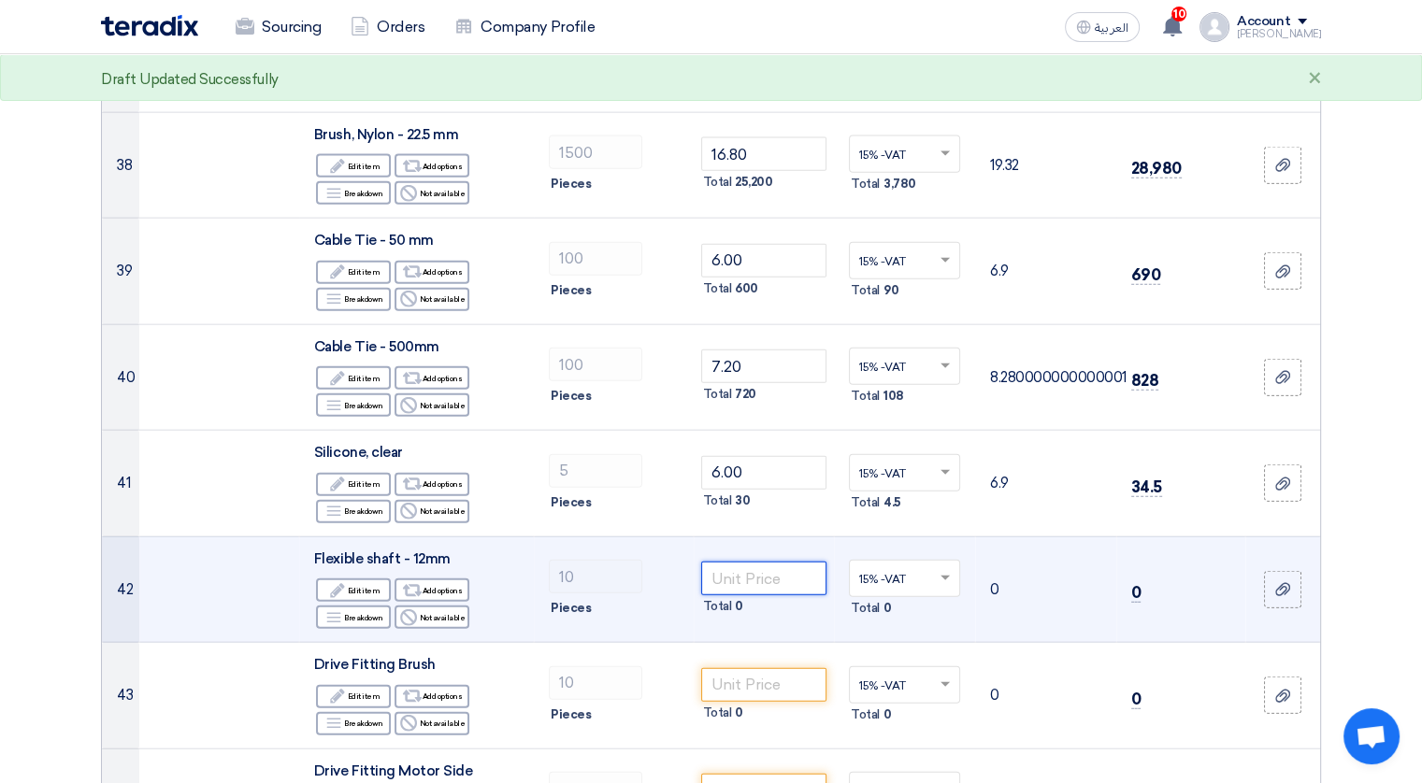
click at [723, 562] on input "number" at bounding box center [764, 579] width 126 height 34
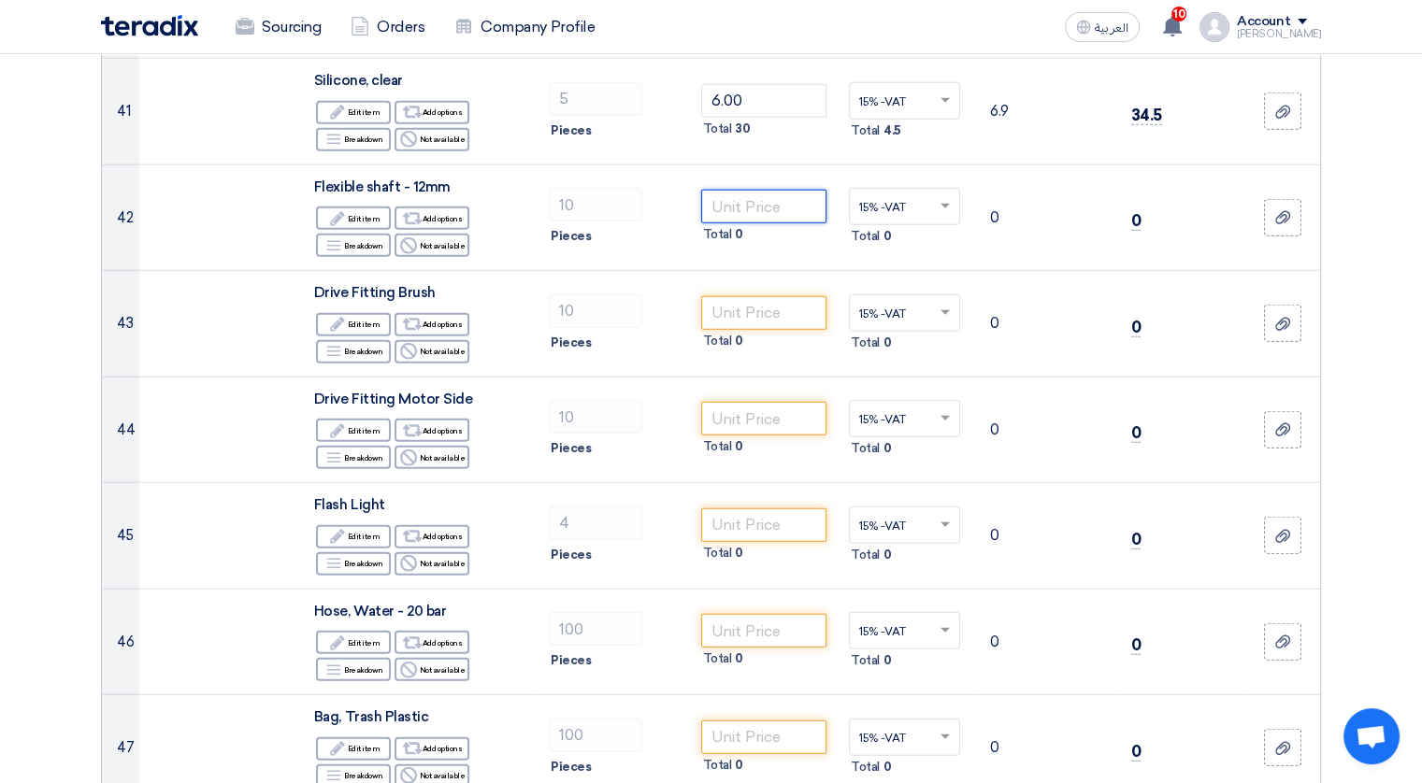
scroll to position [4647, 0]
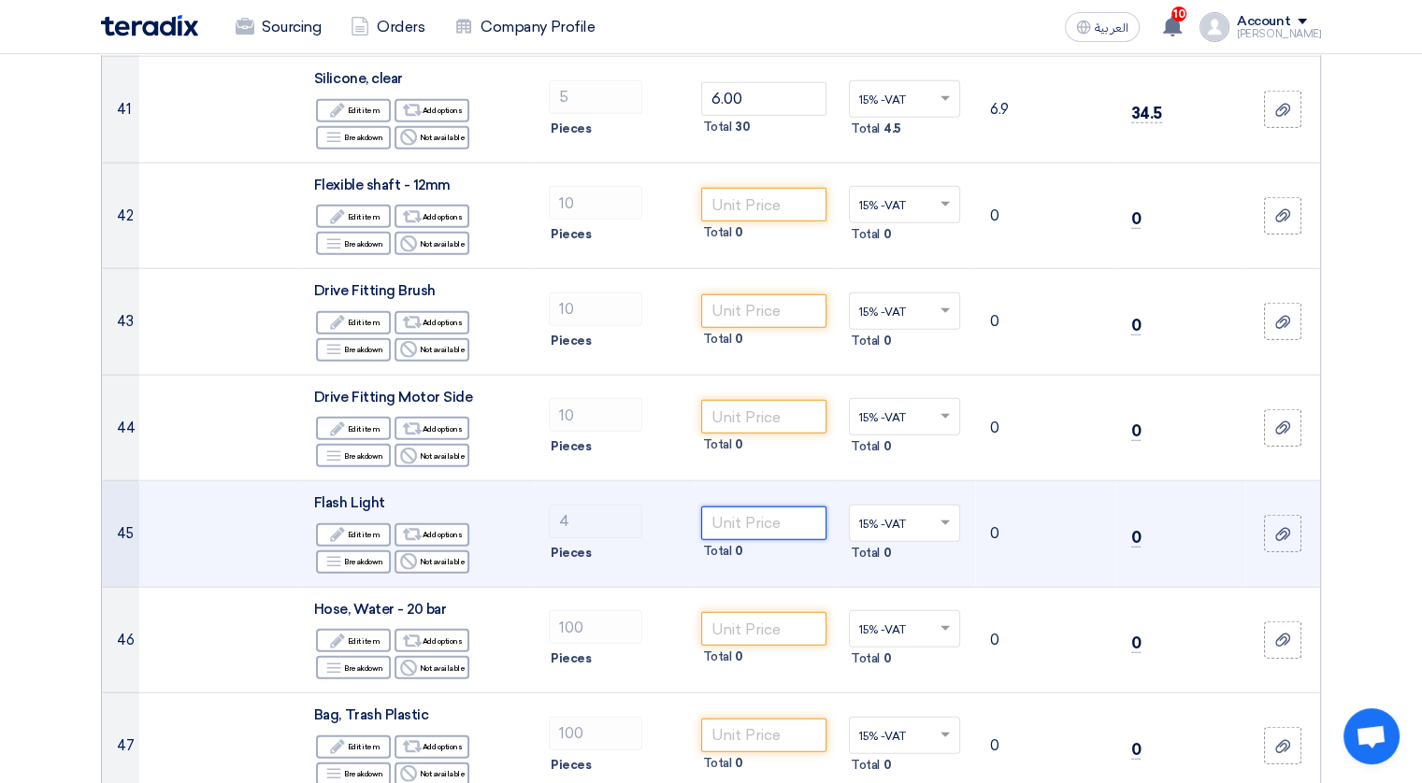
click at [759, 507] on input "number" at bounding box center [764, 524] width 126 height 34
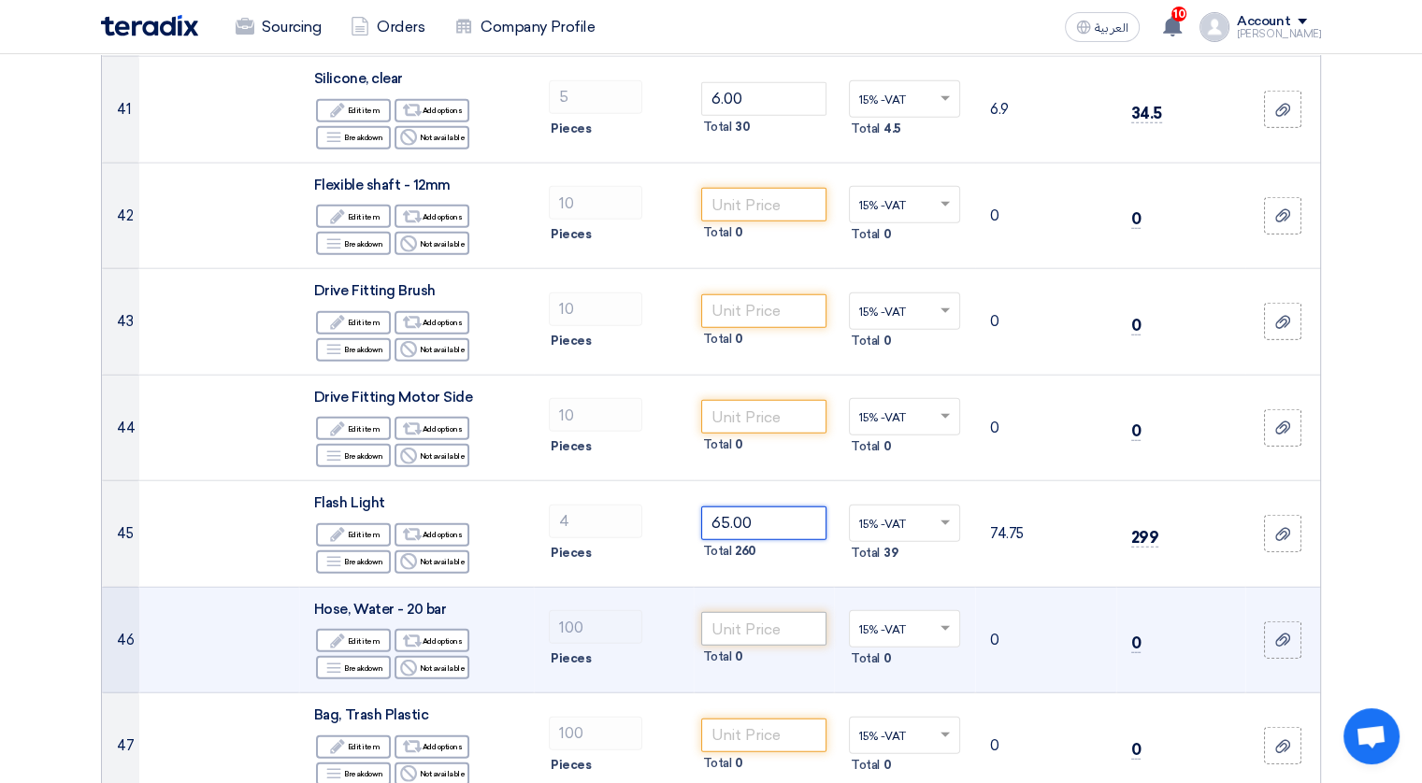
type input "65.00"
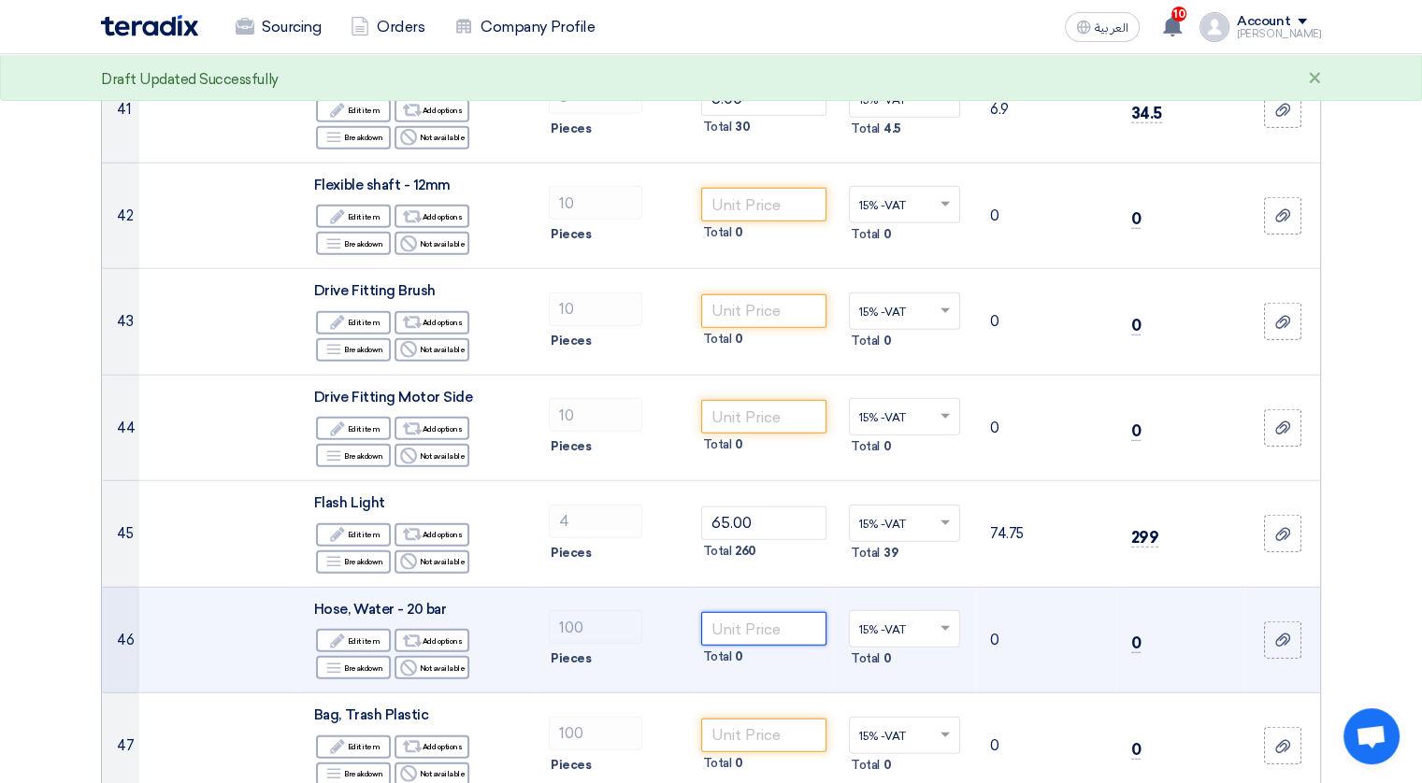
click at [745, 612] on input "number" at bounding box center [764, 629] width 126 height 34
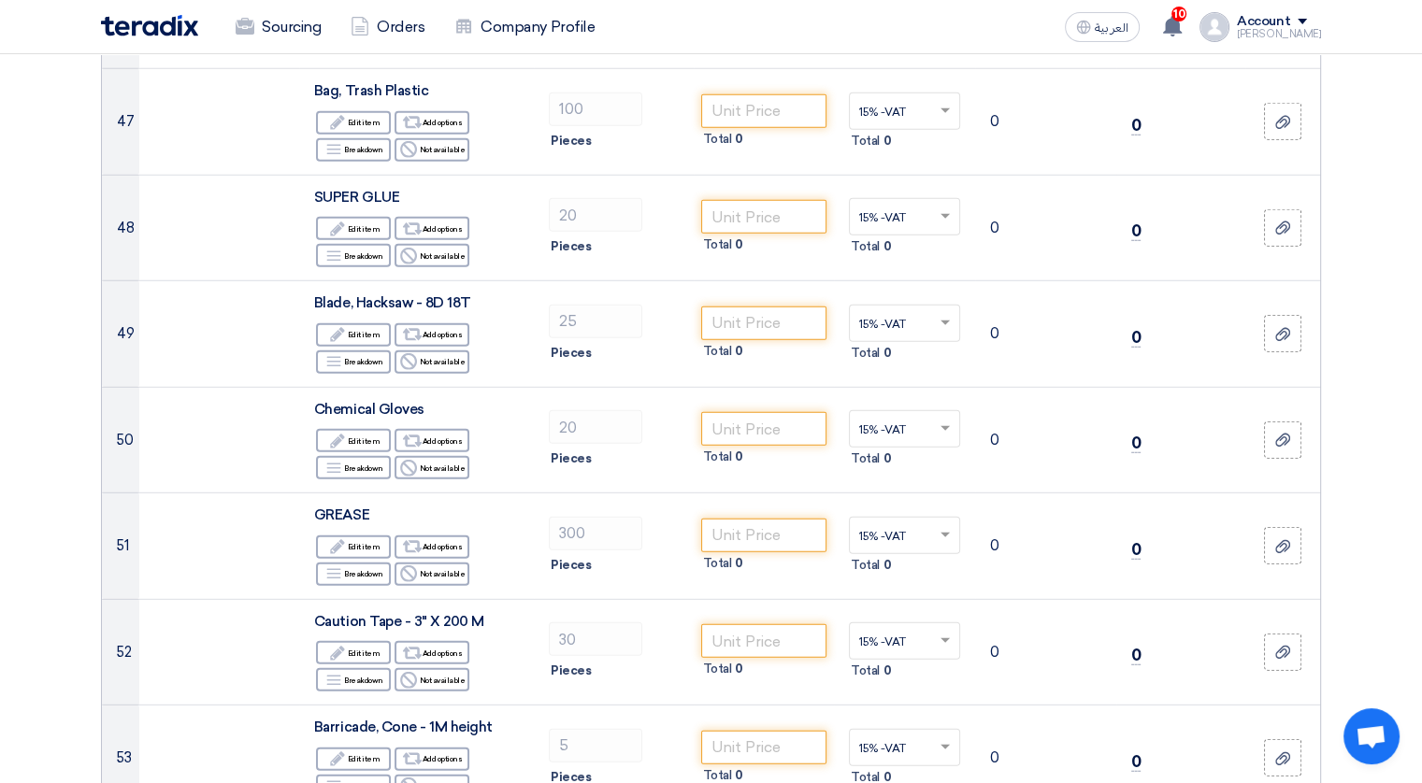
scroll to position [5283, 0]
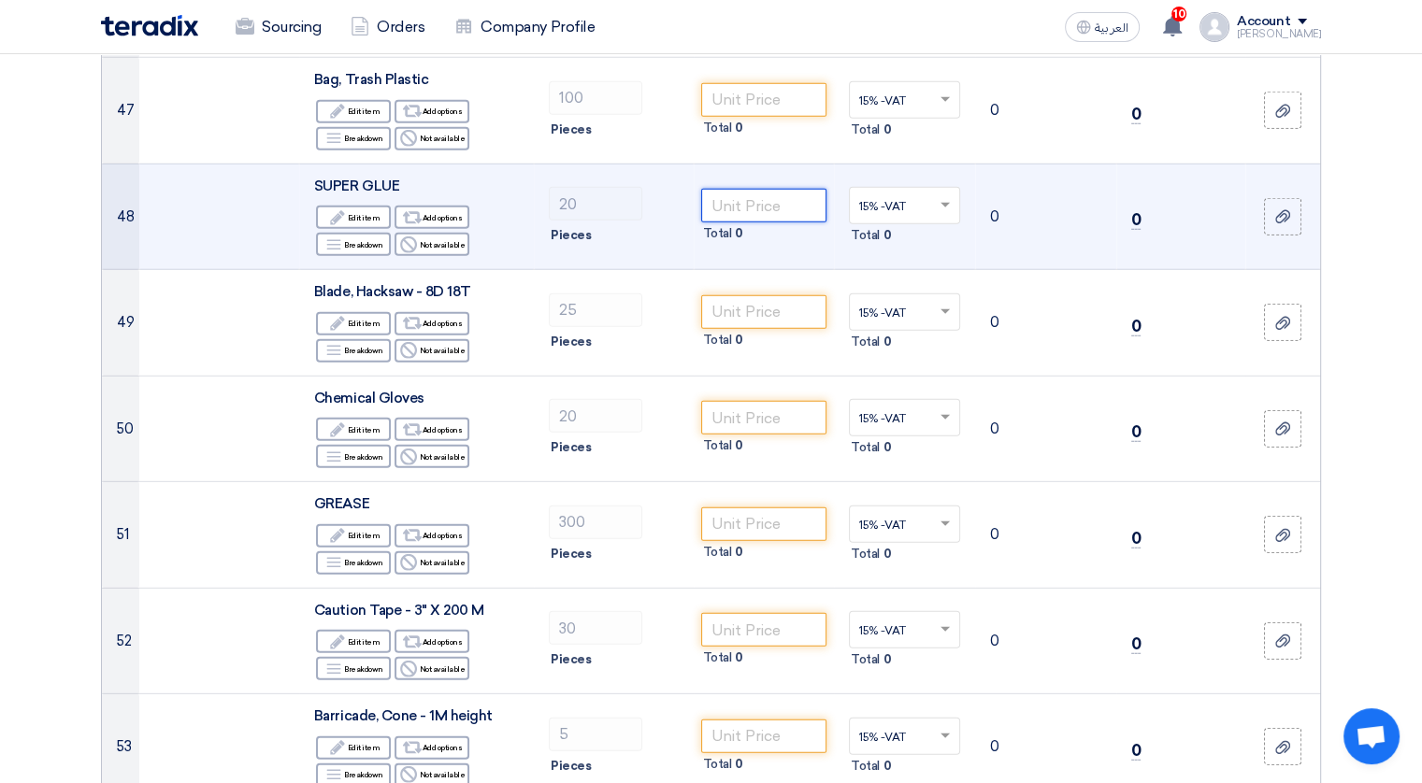
click at [773, 189] on input "number" at bounding box center [764, 206] width 126 height 34
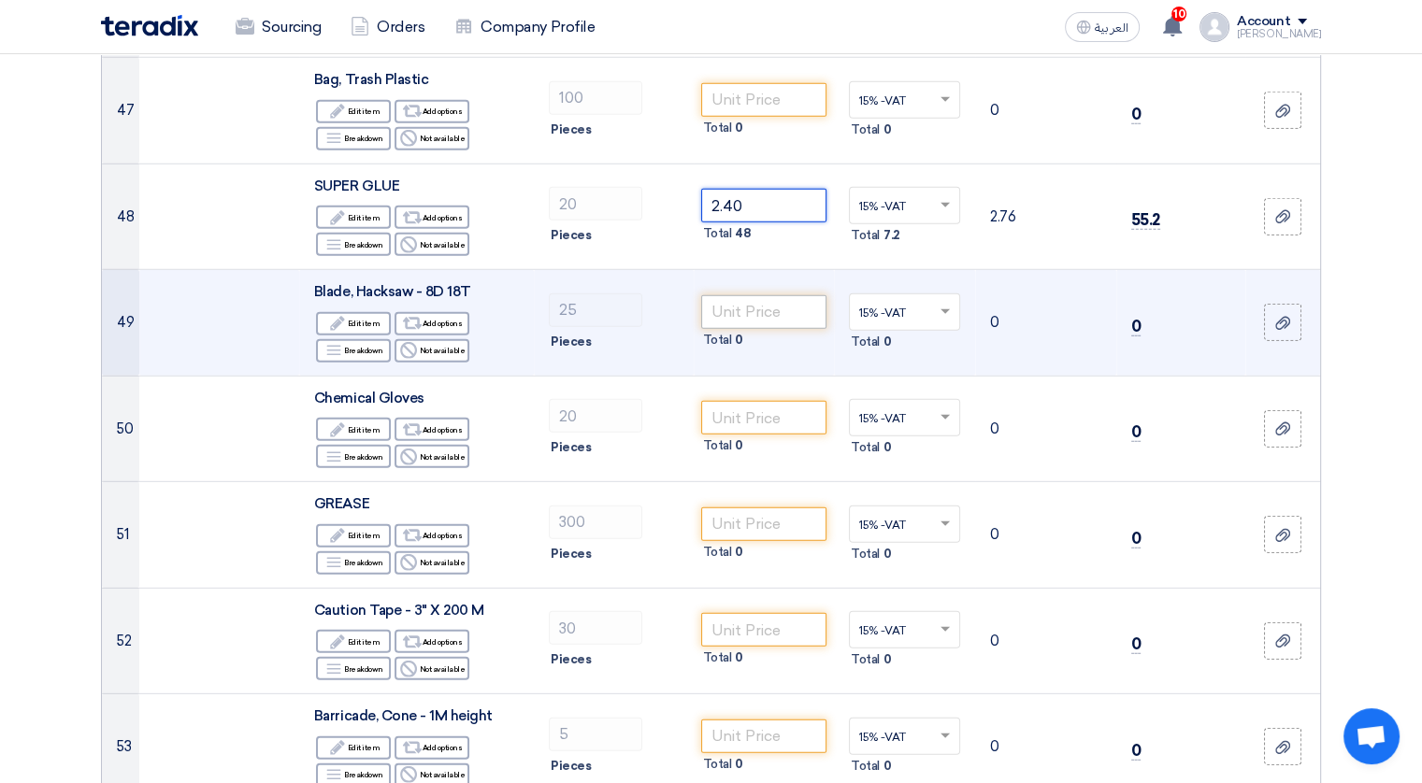
type input "2.40"
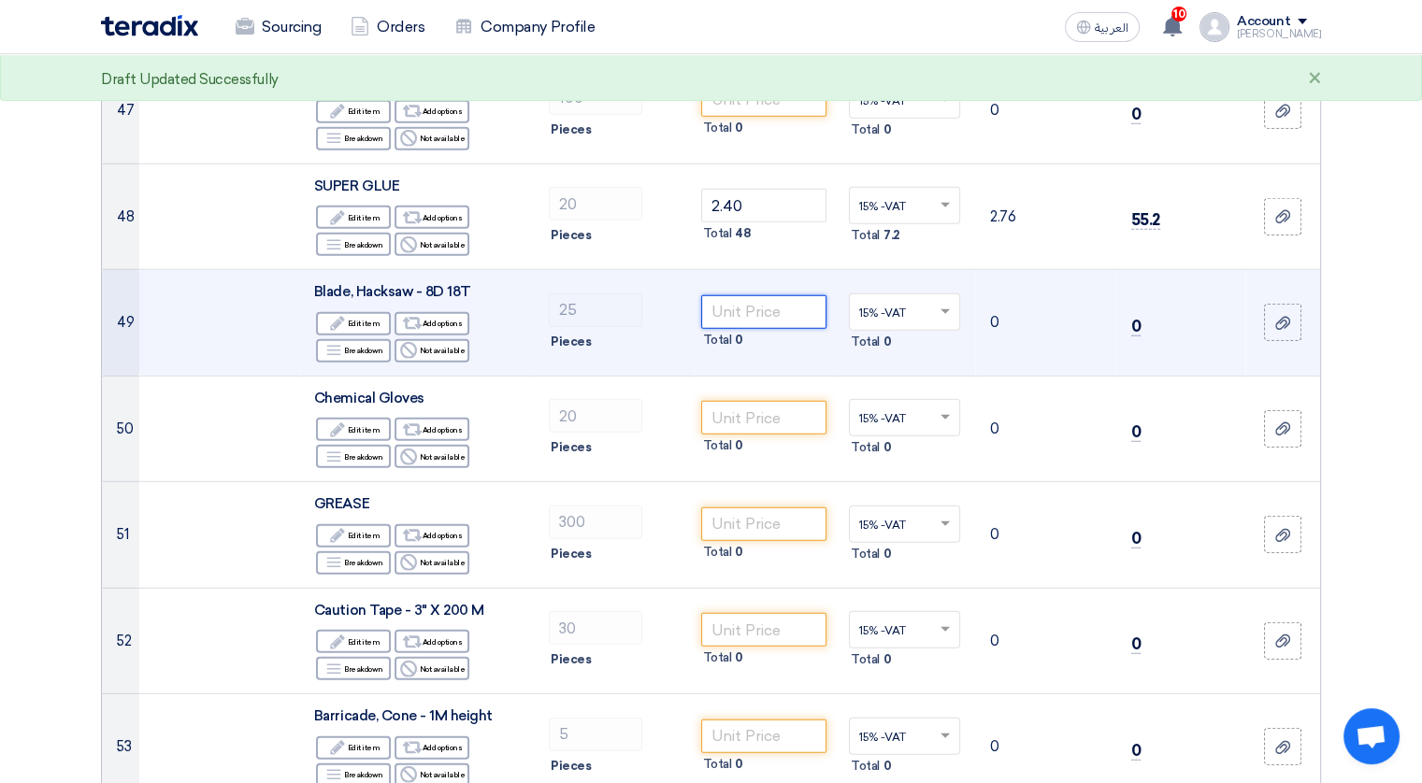
click at [751, 295] on input "number" at bounding box center [764, 312] width 126 height 34
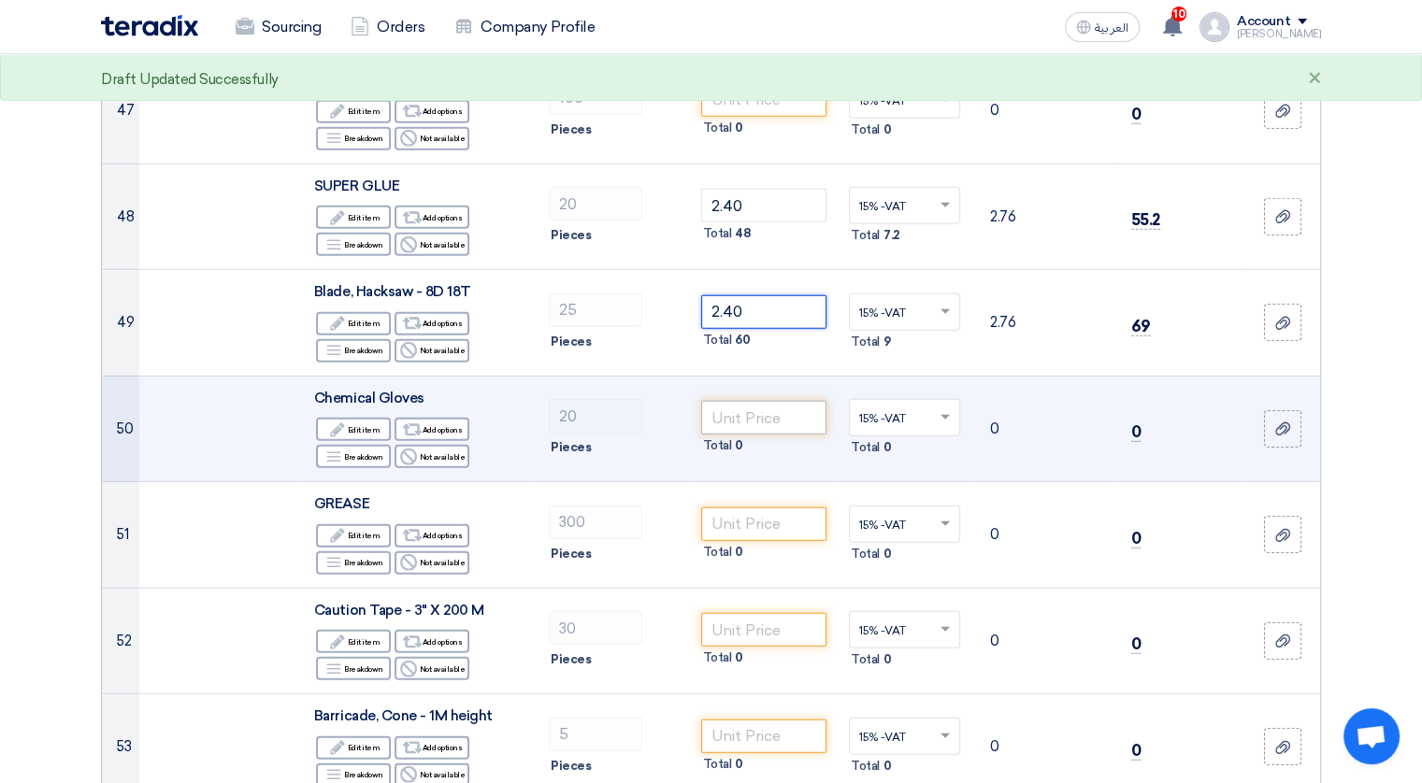
type input "2.40"
click at [744, 401] on input "number" at bounding box center [764, 418] width 126 height 34
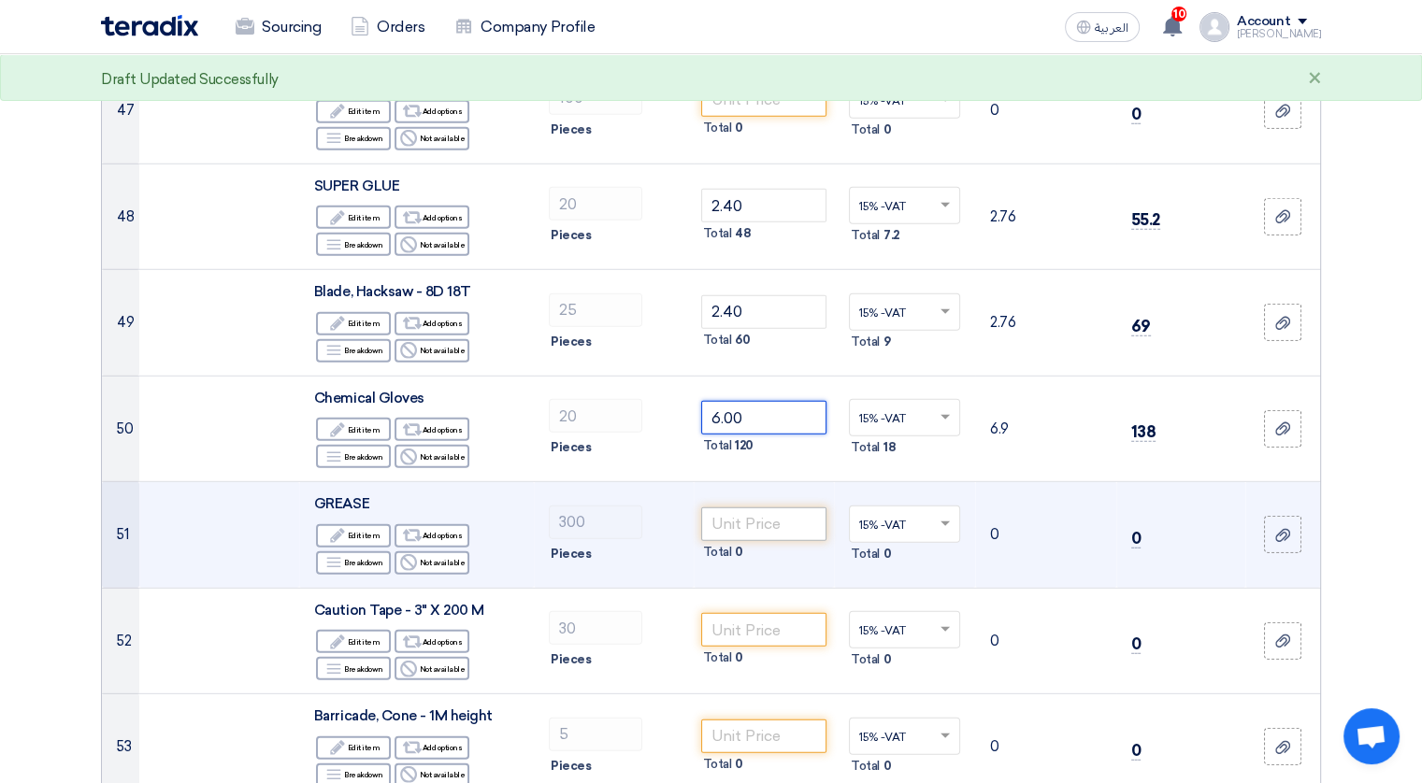
type input "6.00"
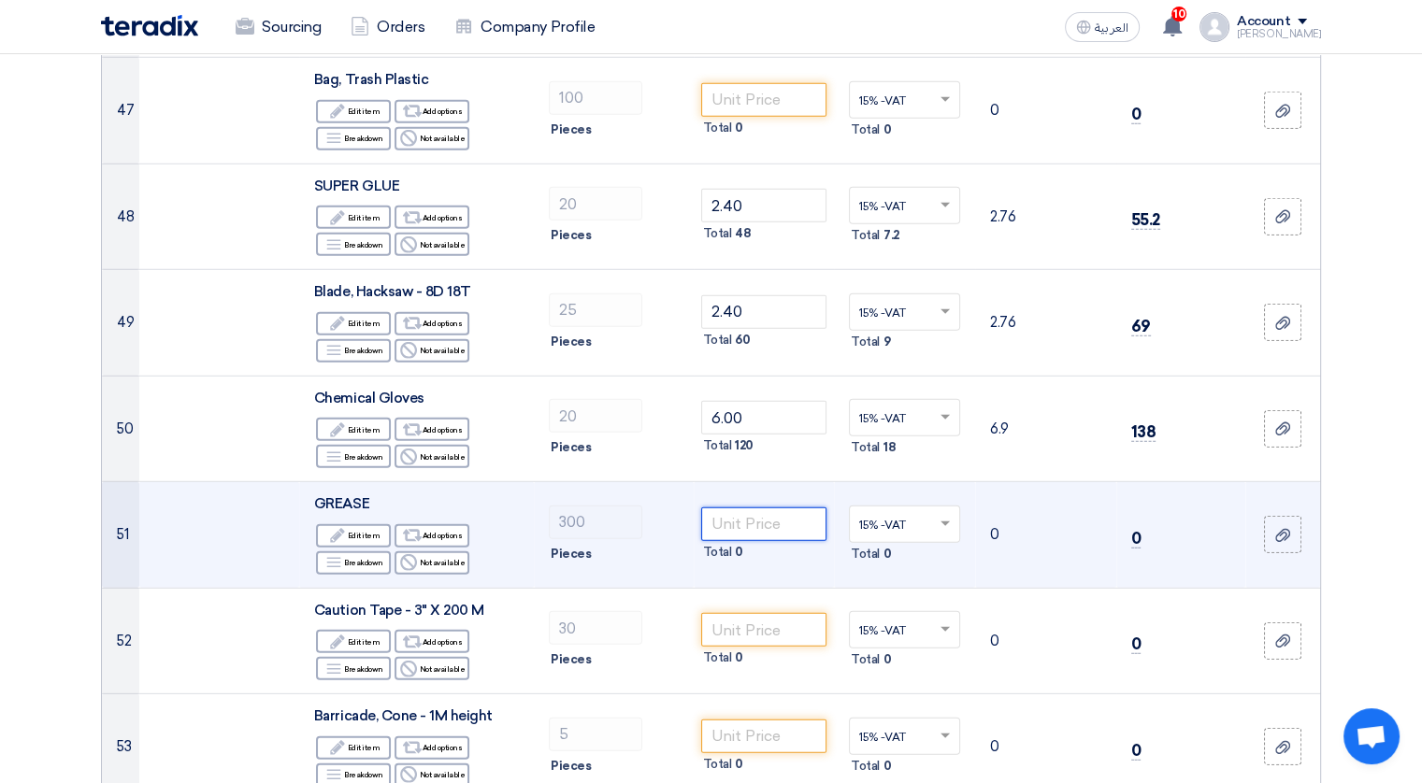
click at [763, 508] on input "number" at bounding box center [764, 525] width 126 height 34
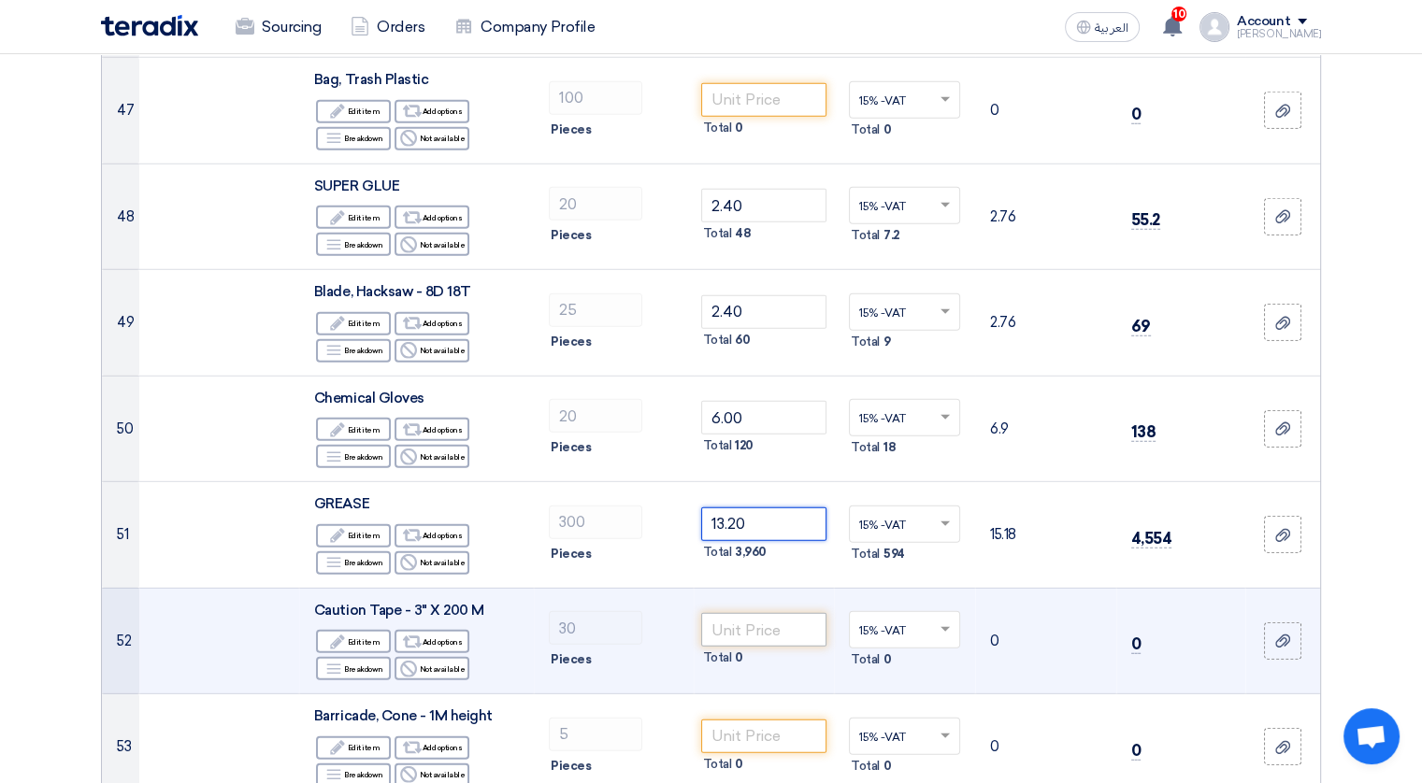
type input "13.20"
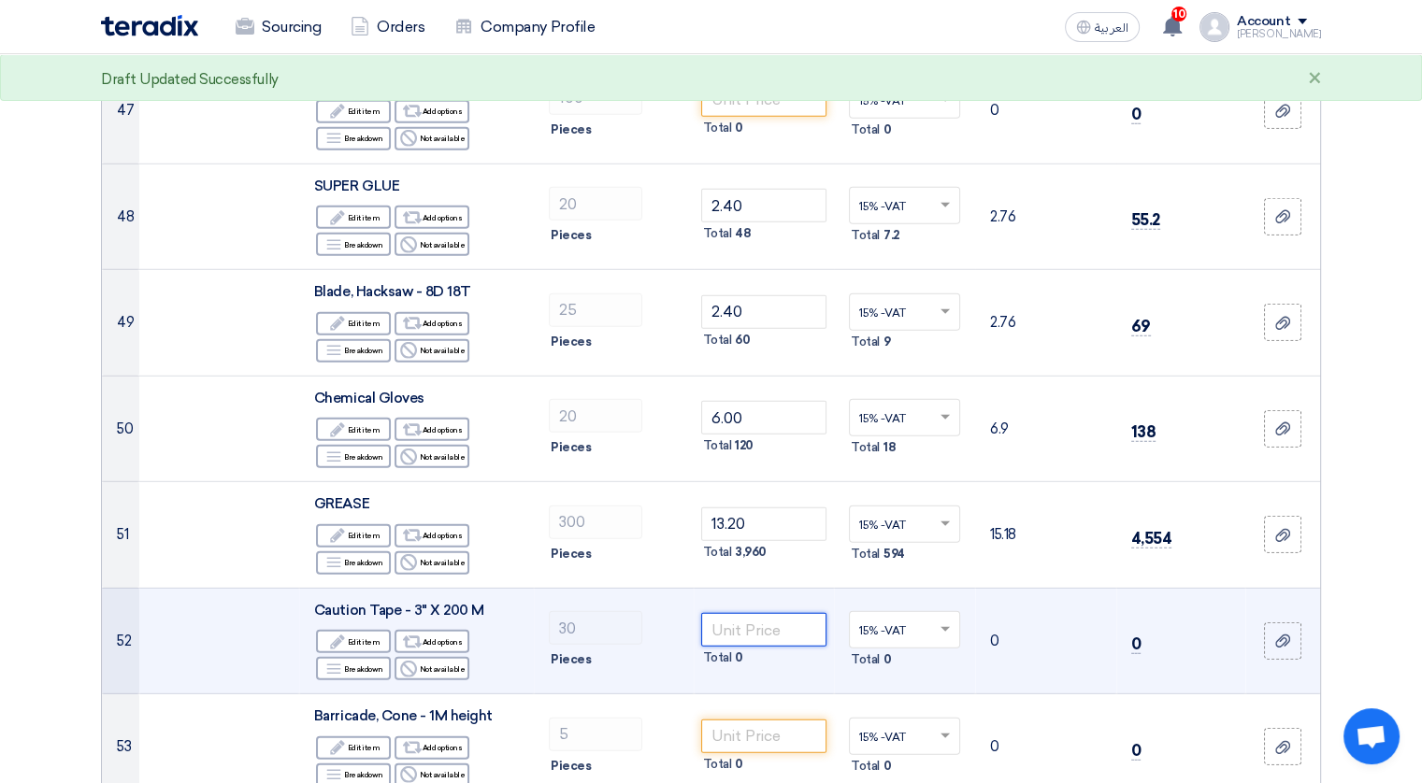
click at [755, 613] on input "number" at bounding box center [764, 630] width 126 height 34
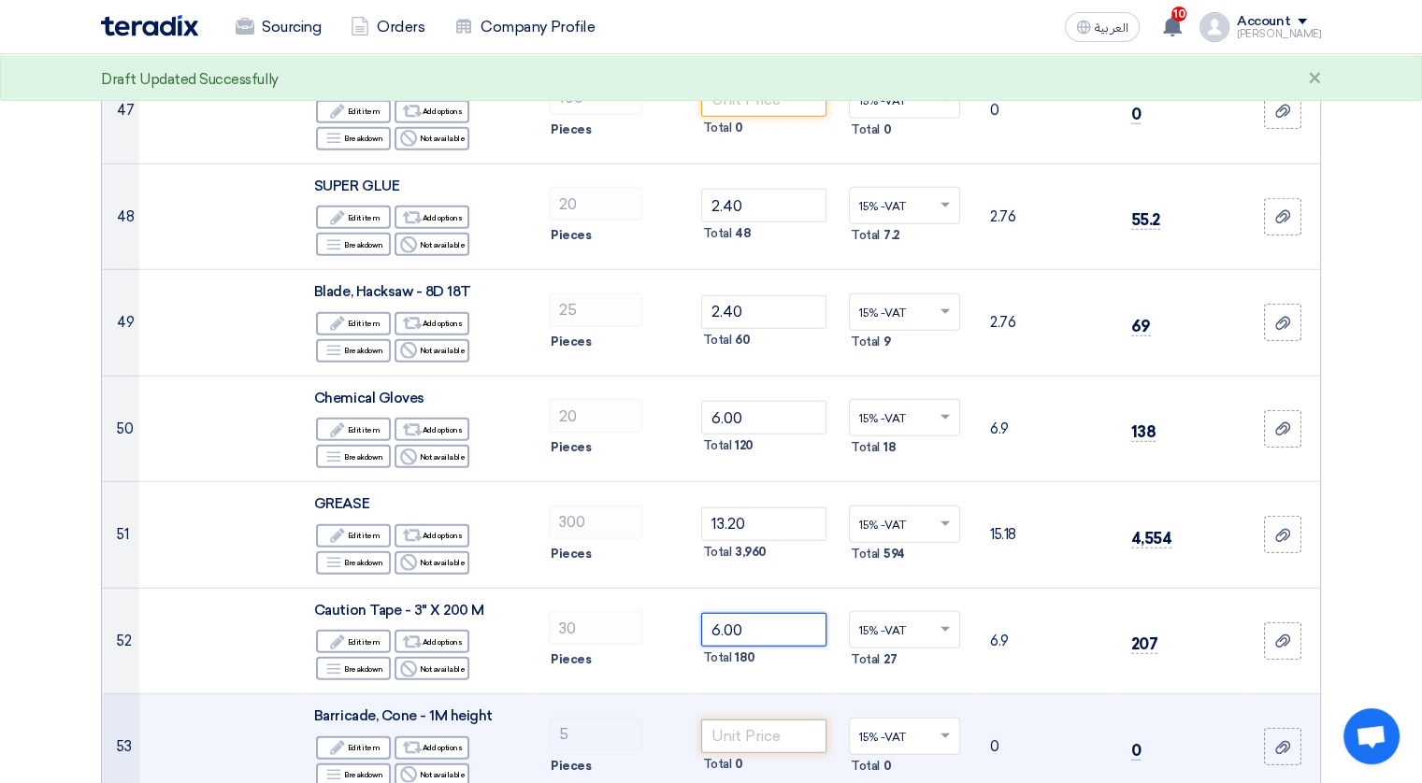
type input "6.00"
click at [748, 720] on input "number" at bounding box center [764, 737] width 126 height 34
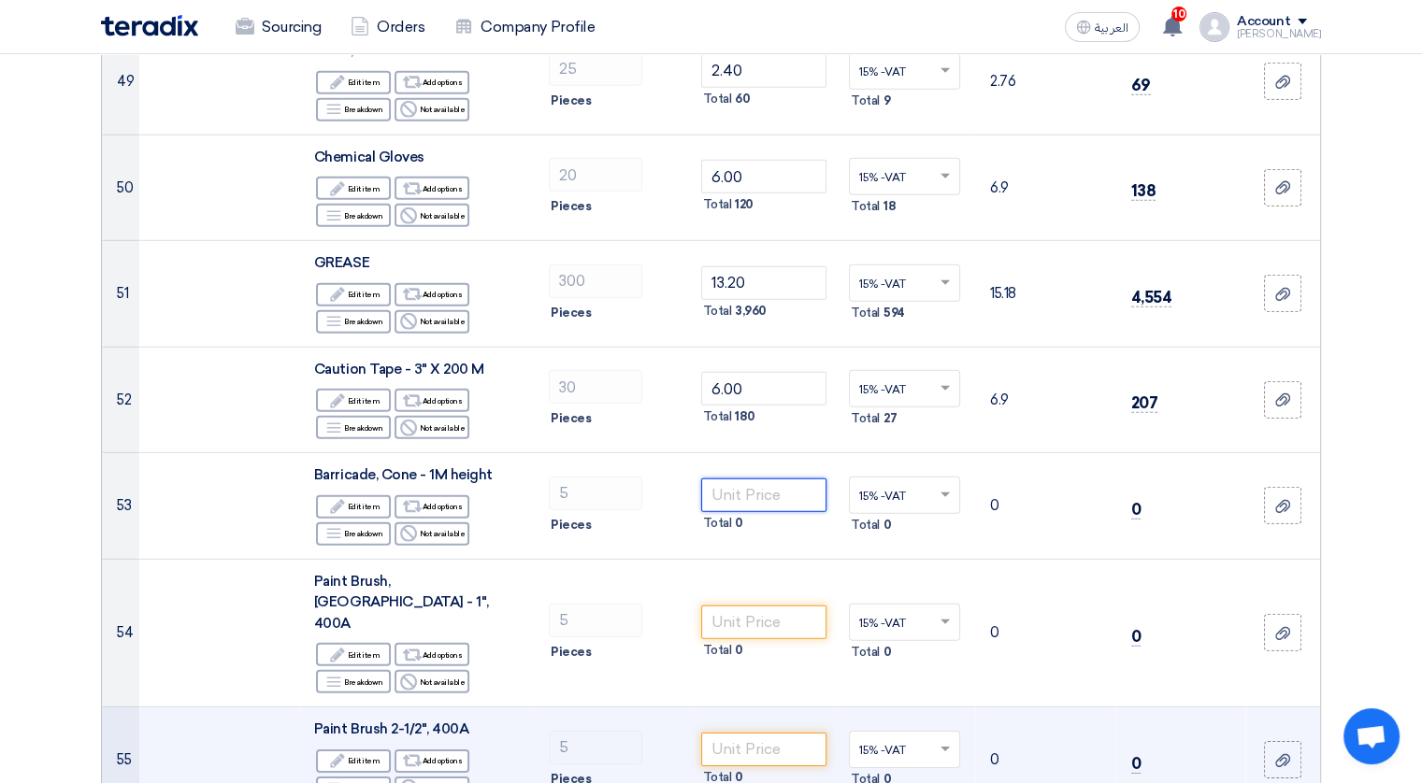
scroll to position [5544, 0]
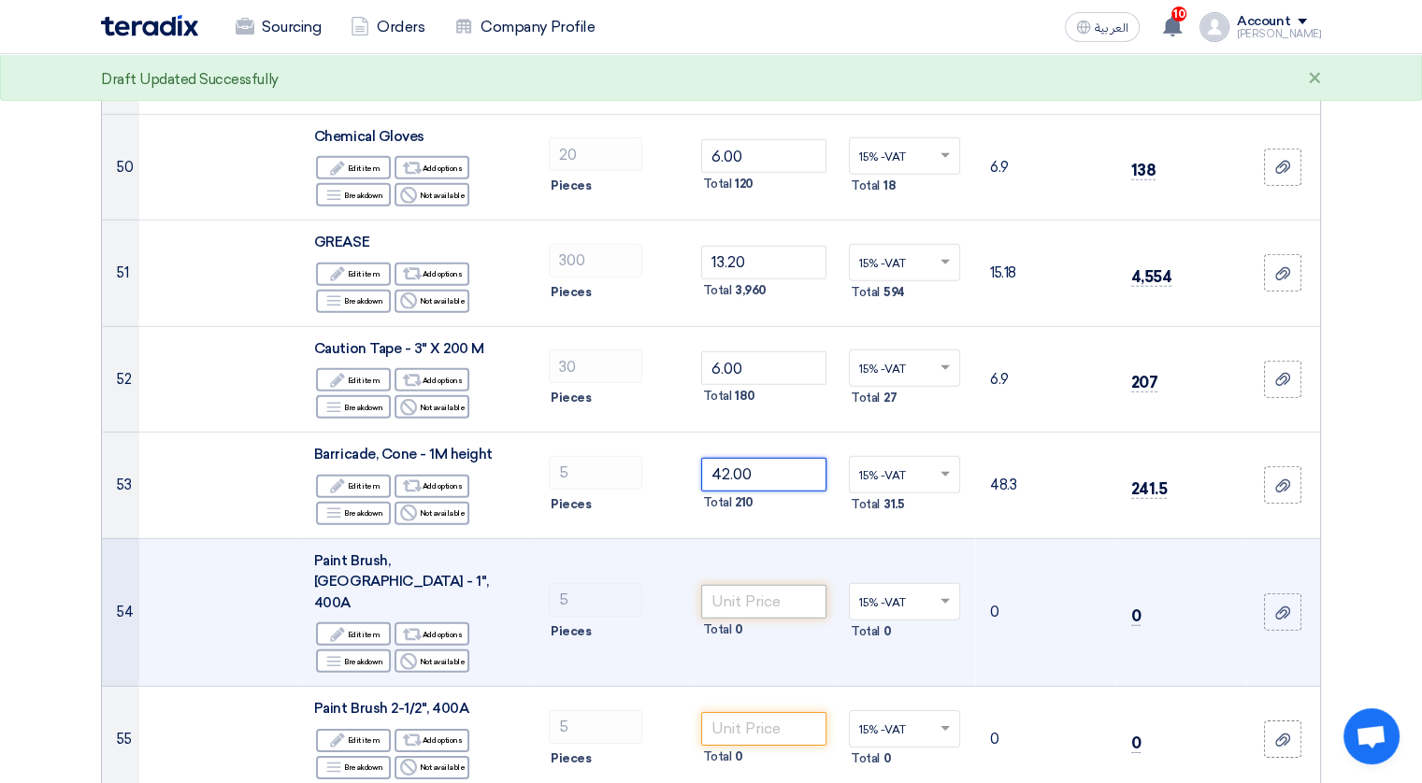
type input "42.00"
click at [739, 585] on input "number" at bounding box center [764, 602] width 126 height 34
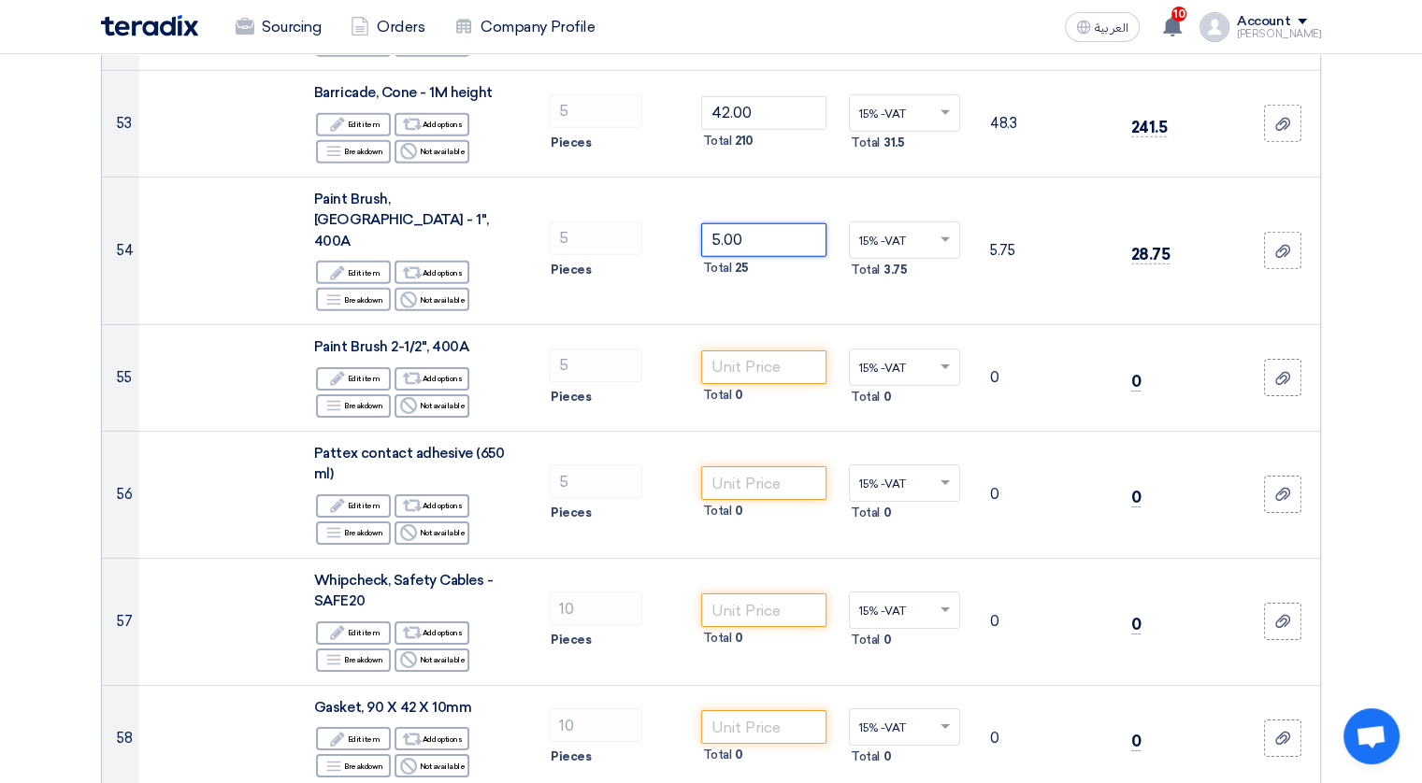
scroll to position [5918, 0]
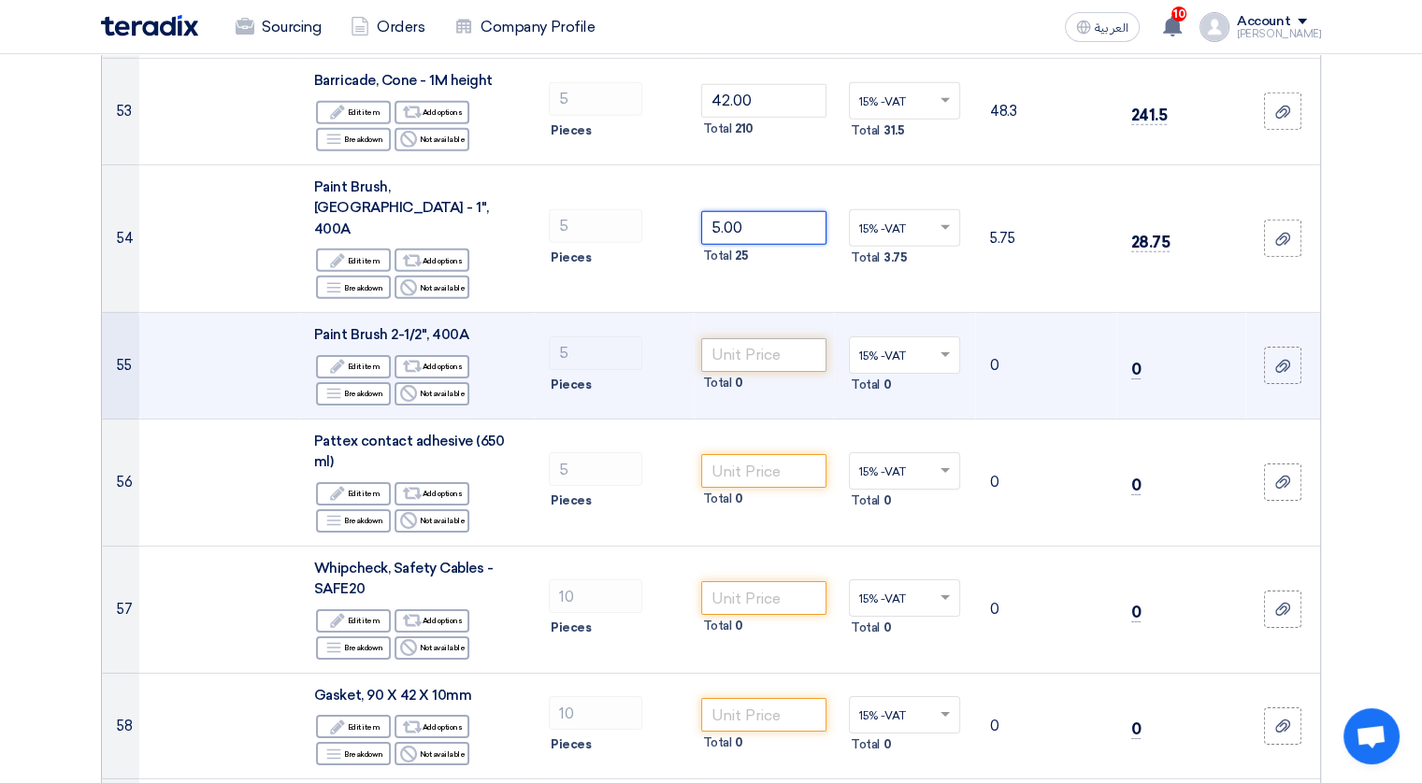
type input "5.00"
click at [733, 338] on input "number" at bounding box center [764, 355] width 126 height 34
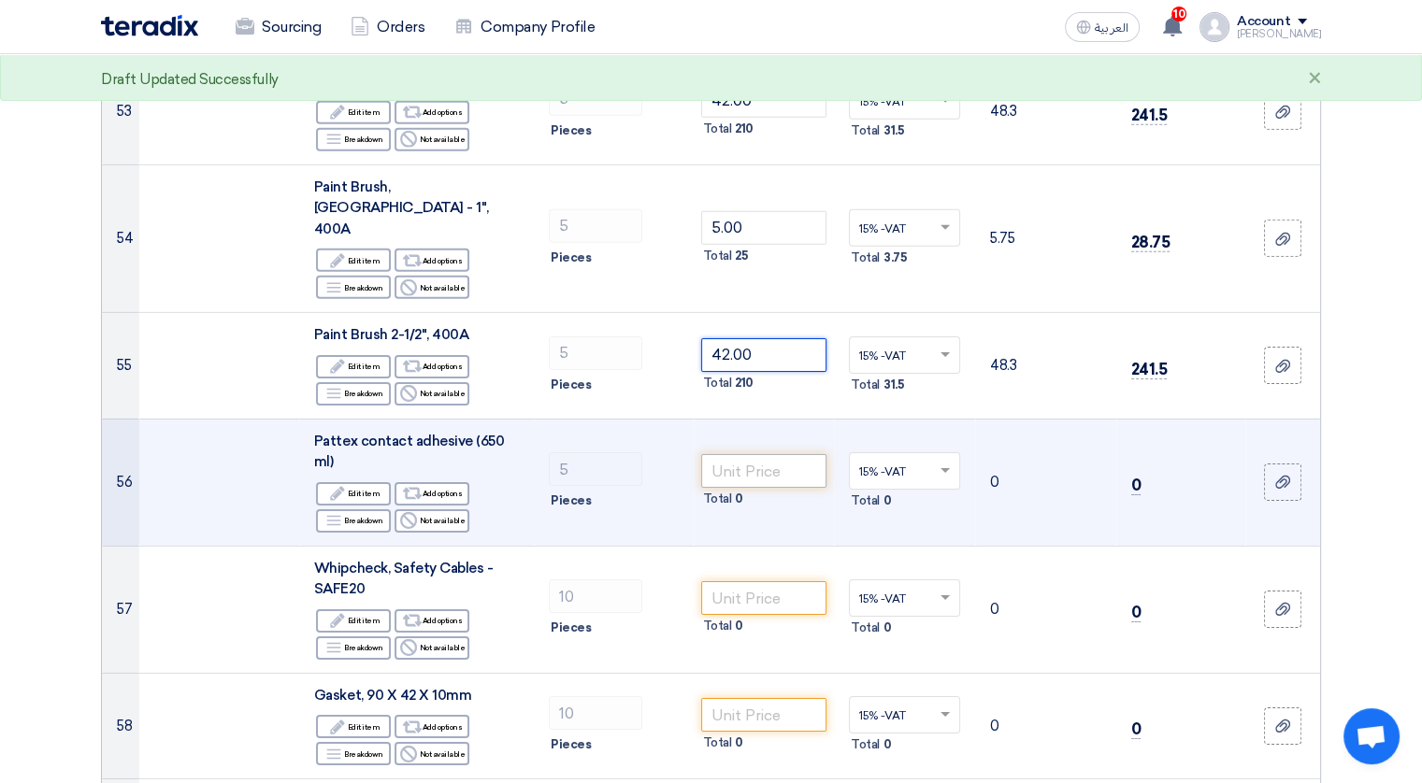
type input "42.00"
click at [727, 454] on input "number" at bounding box center [764, 471] width 126 height 34
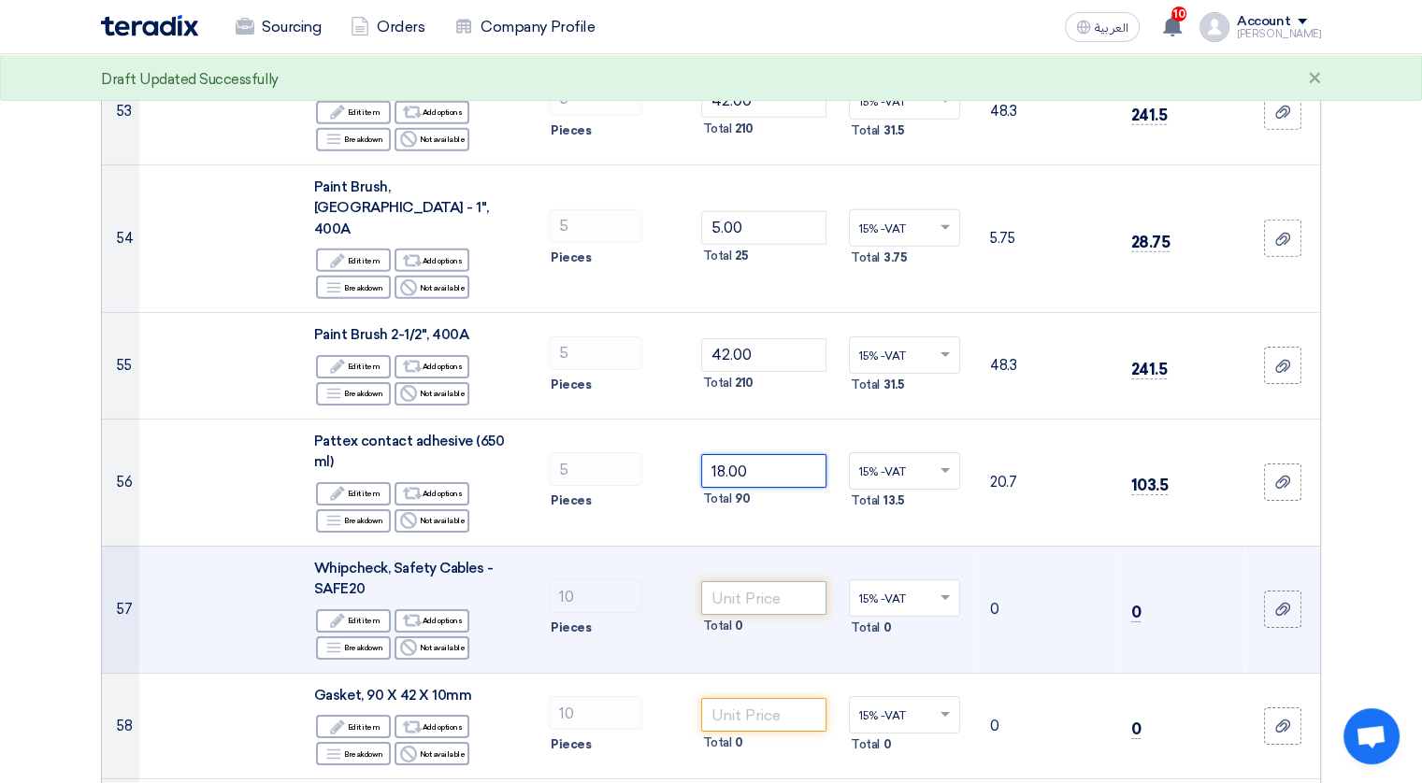
type input "18.00"
click at [728, 581] on input "number" at bounding box center [764, 598] width 126 height 34
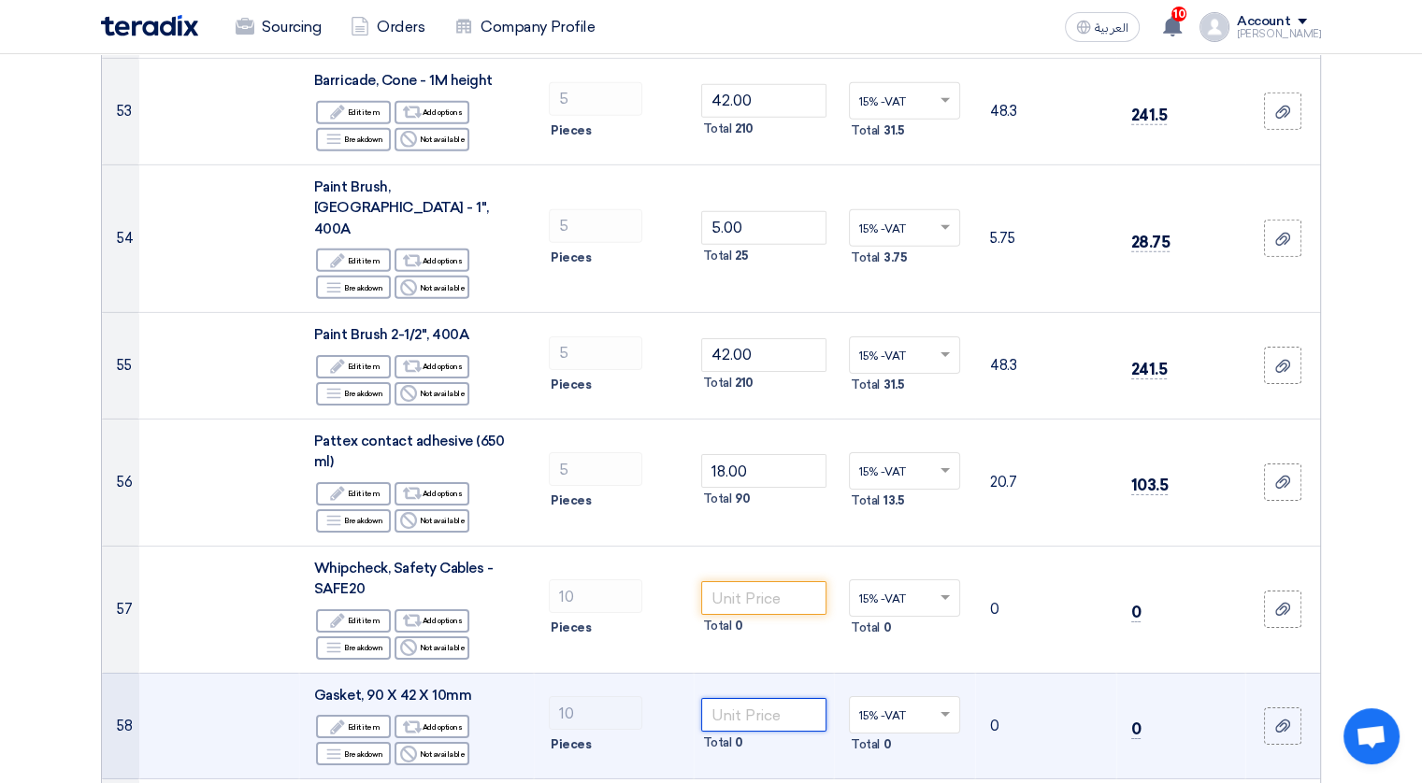
click at [736, 698] on input "number" at bounding box center [764, 715] width 126 height 34
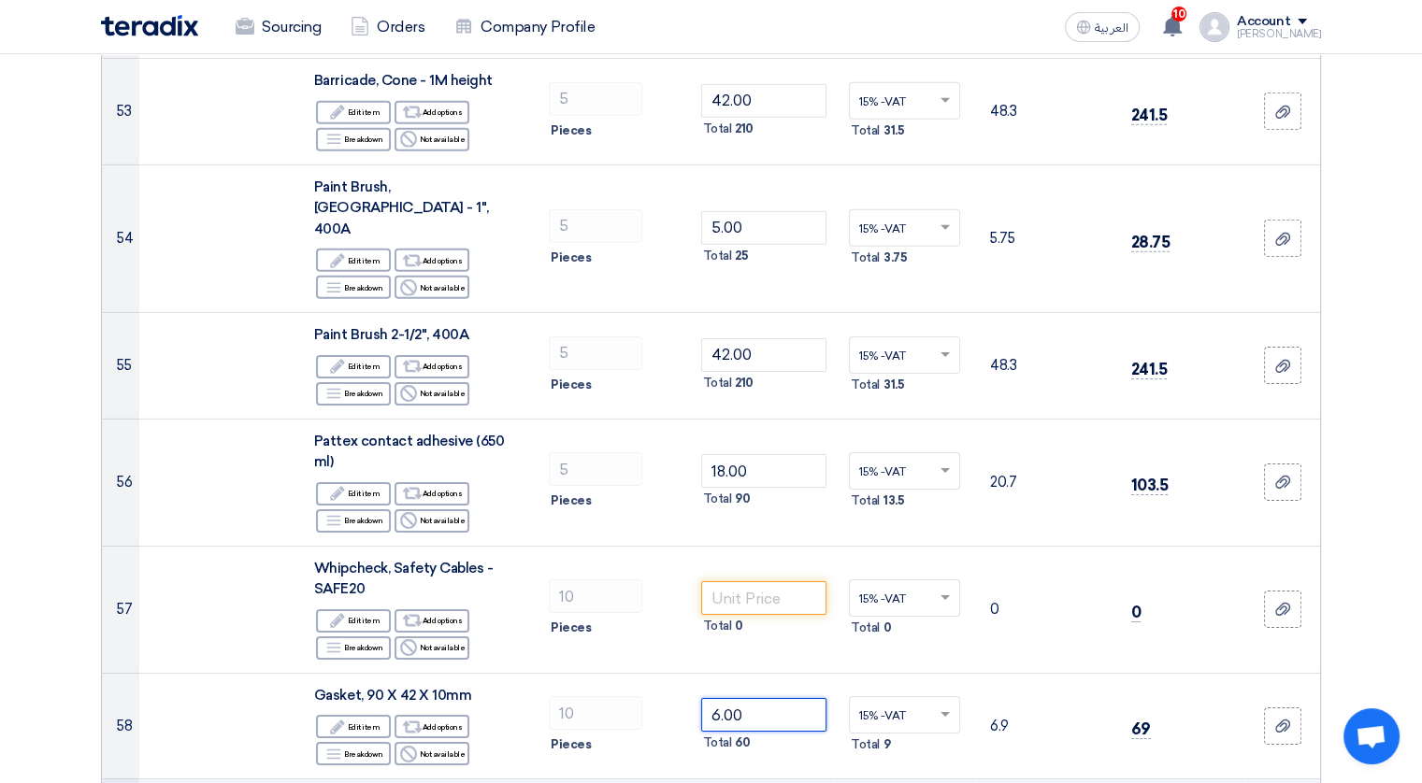
type input "6.00"
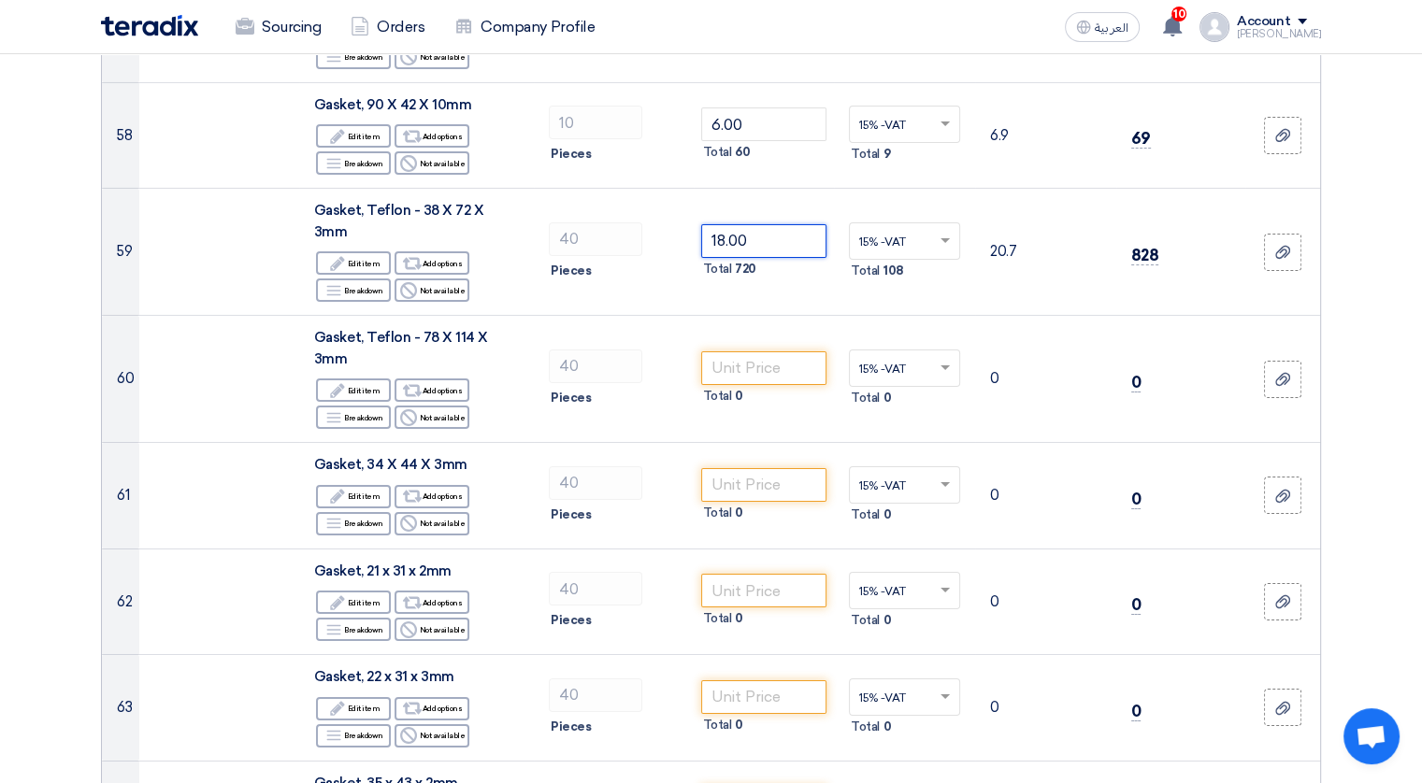
scroll to position [6516, 0]
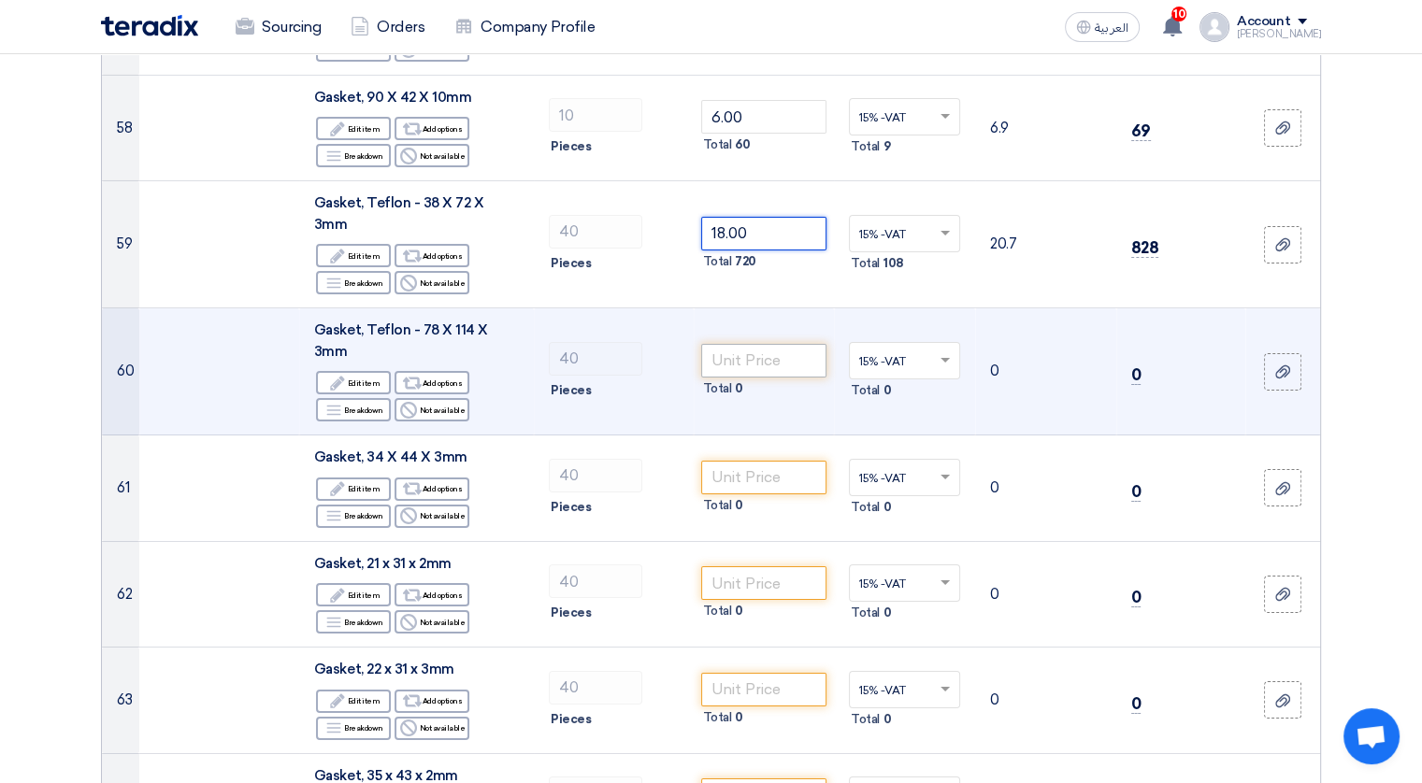
type input "18.00"
click at [755, 344] on input "number" at bounding box center [764, 361] width 126 height 34
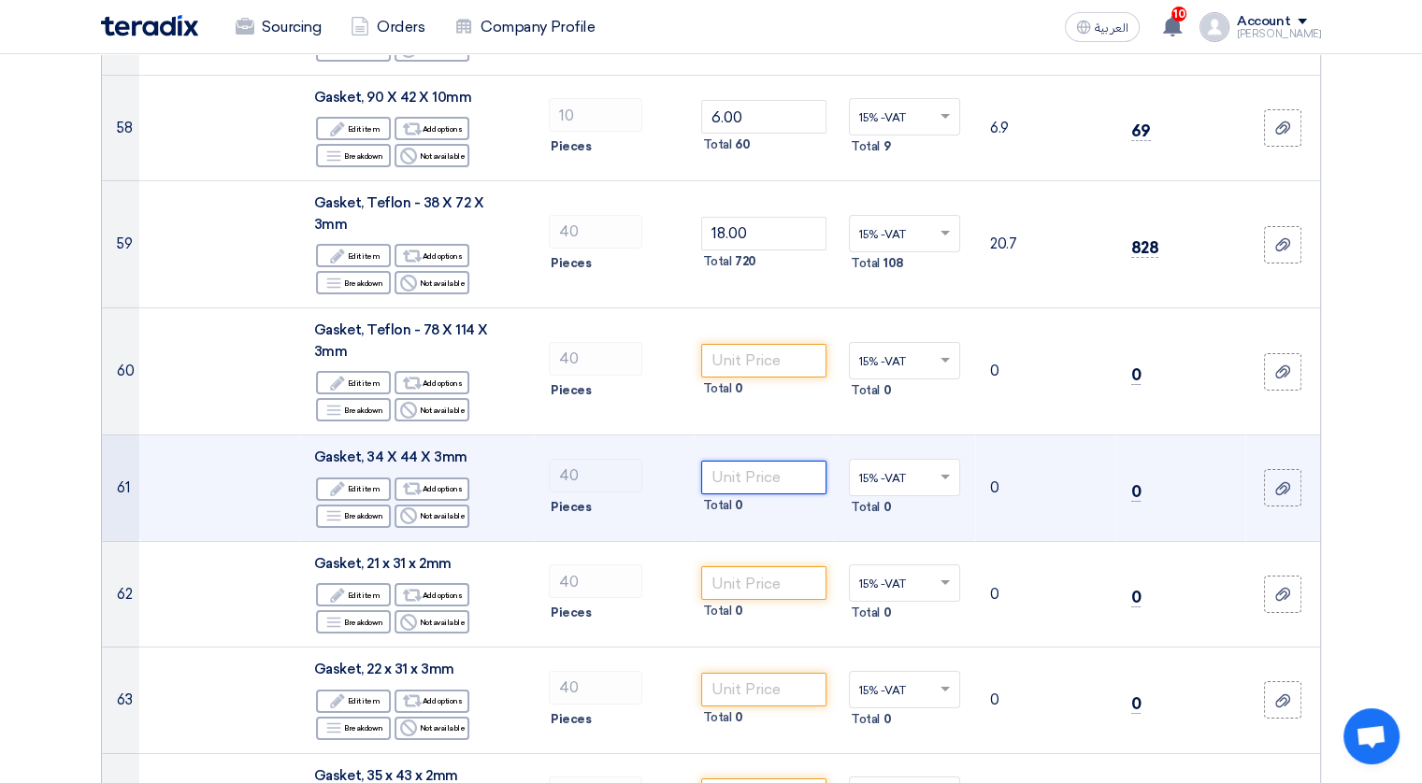
click at [735, 461] on input "number" at bounding box center [764, 478] width 126 height 34
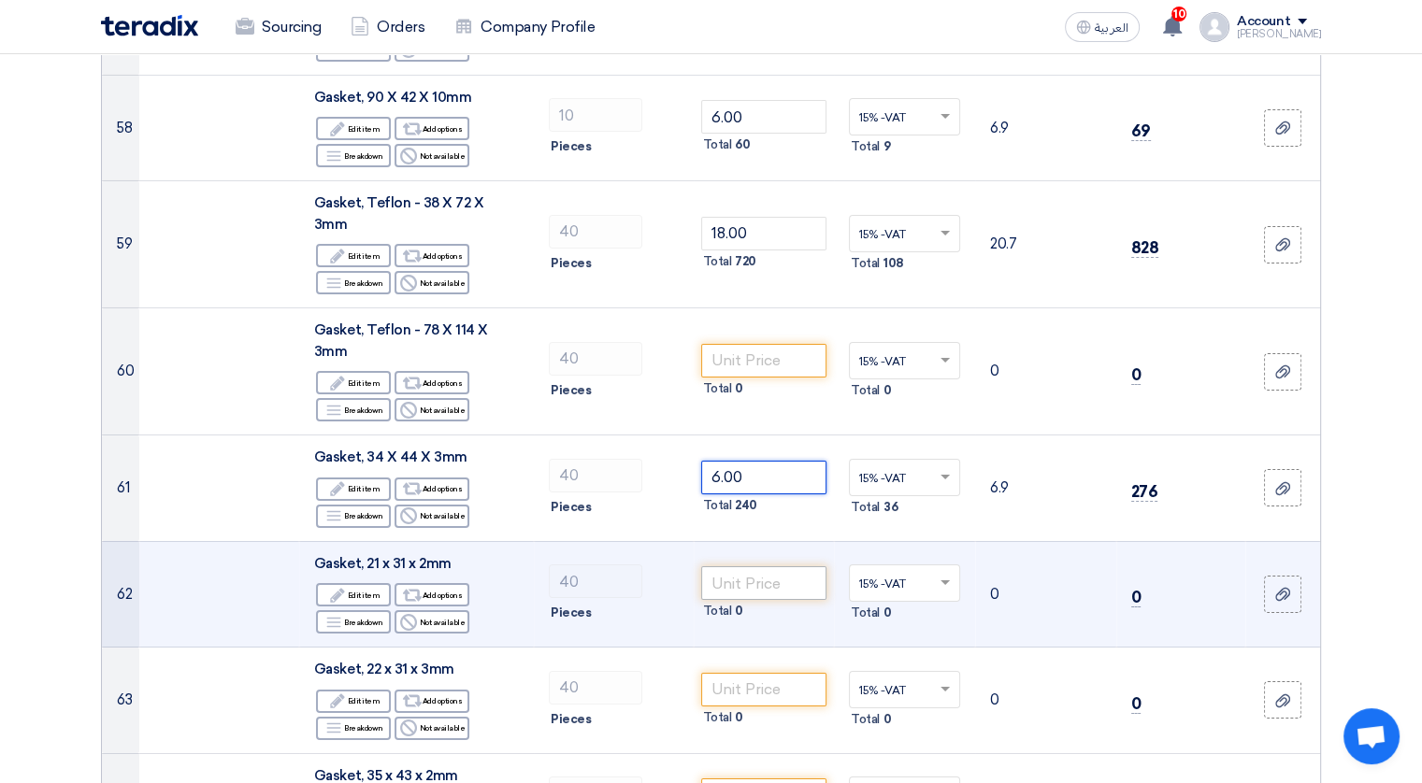
type input "6.00"
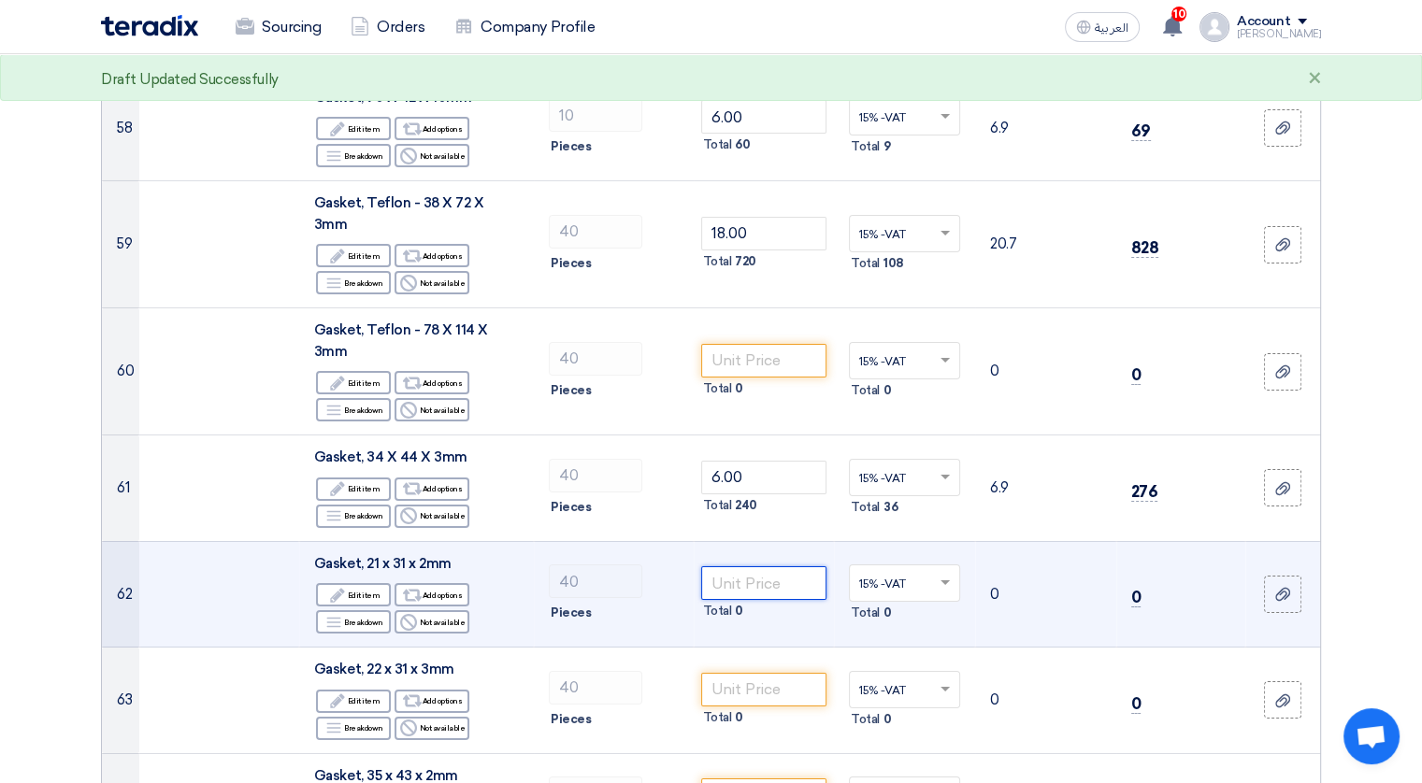
click at [731, 566] on input "number" at bounding box center [764, 583] width 126 height 34
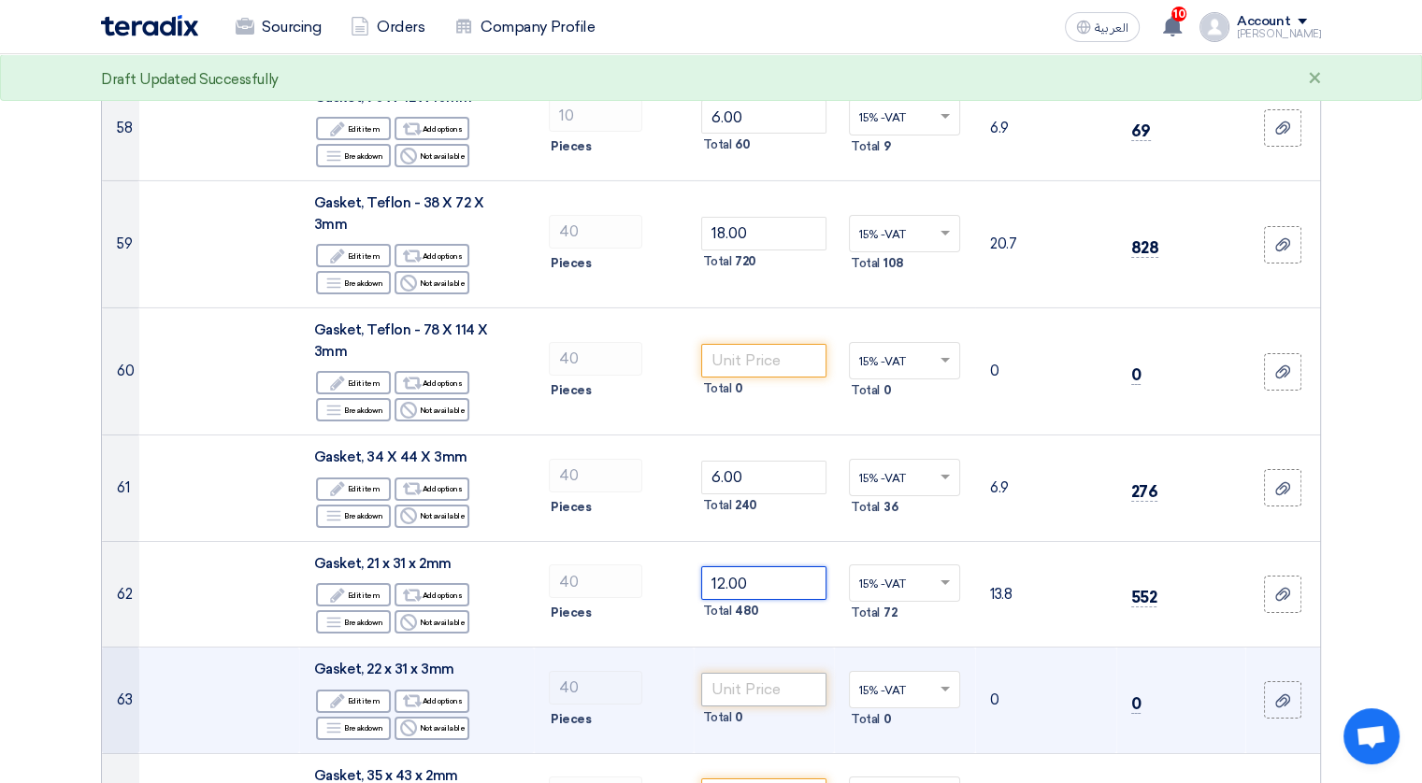
type input "12.00"
click at [733, 673] on input "number" at bounding box center [764, 690] width 126 height 34
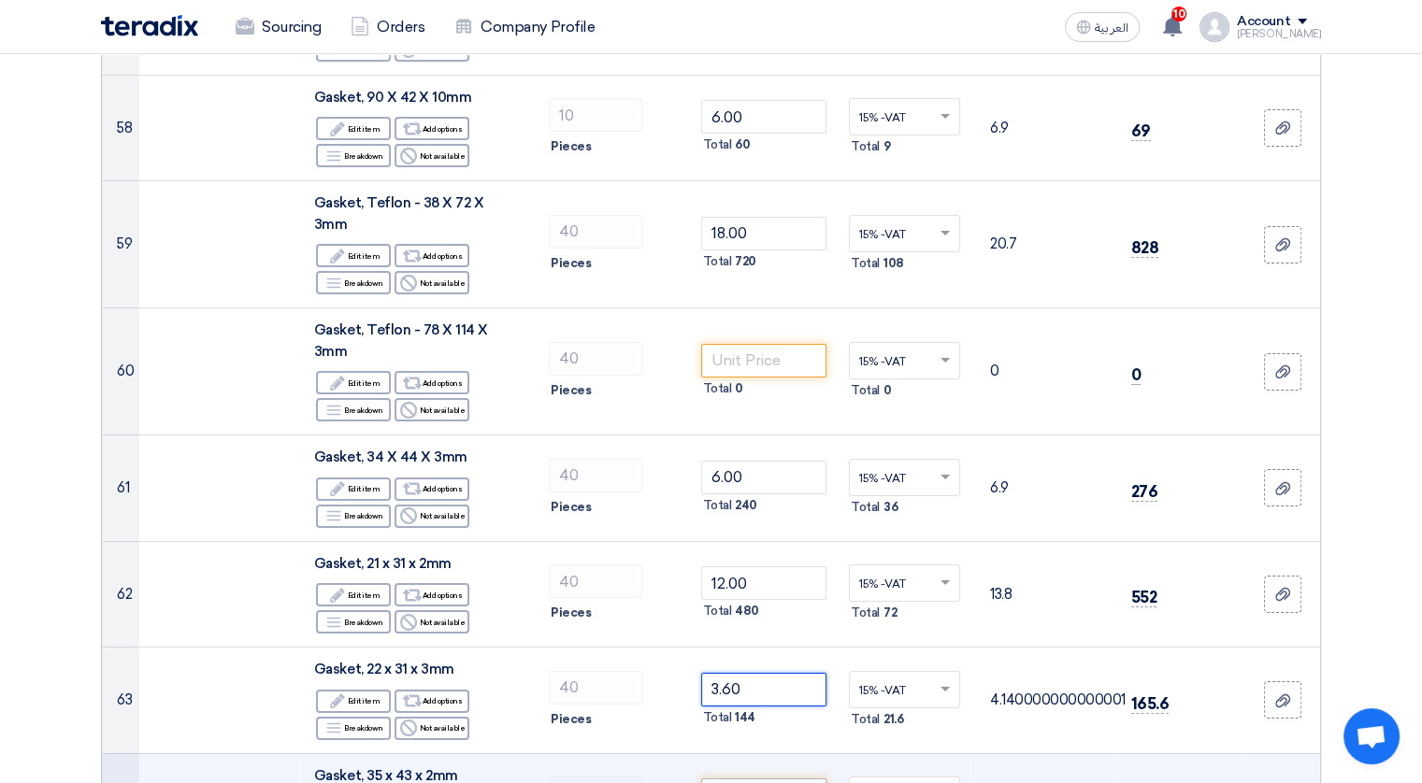
type input "3.60"
click at [728, 779] on input "number" at bounding box center [764, 796] width 126 height 34
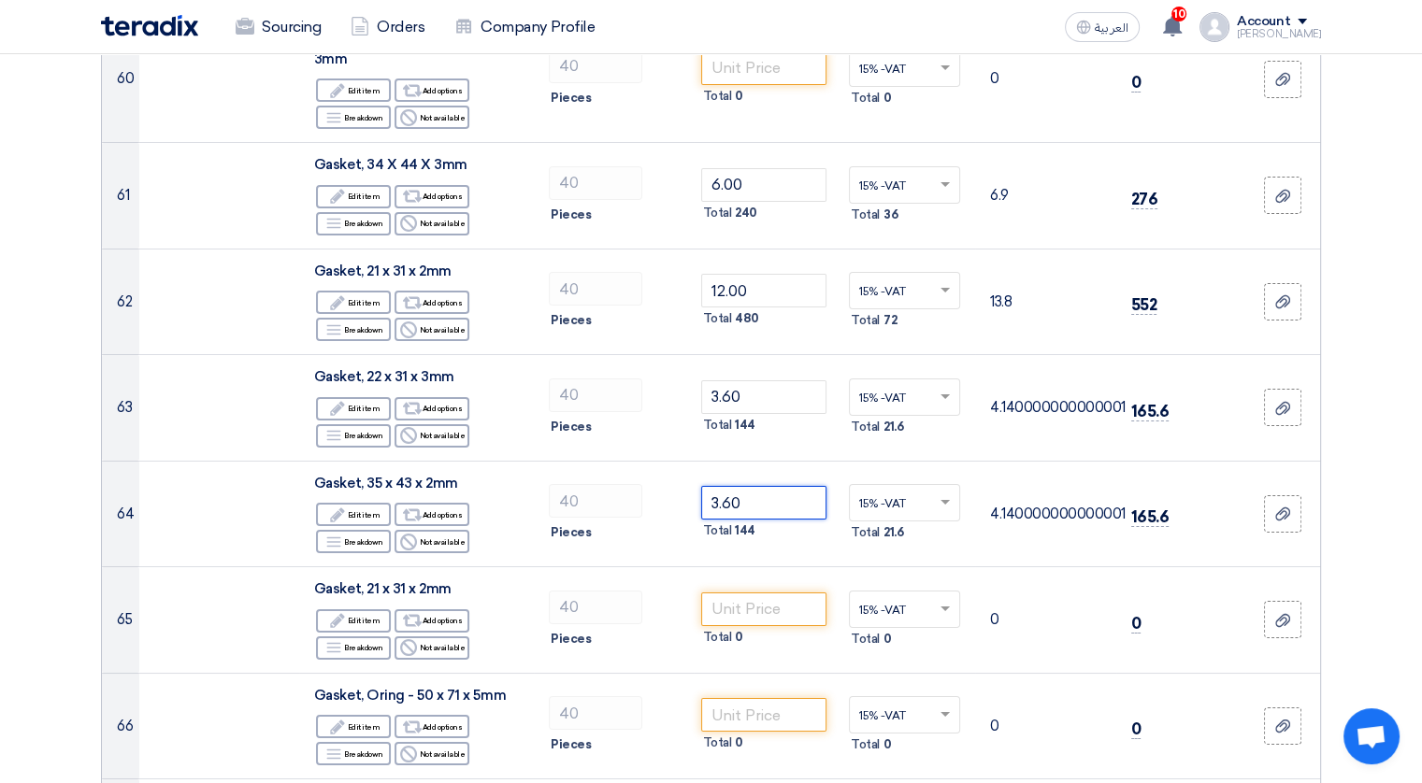
scroll to position [6815, 0]
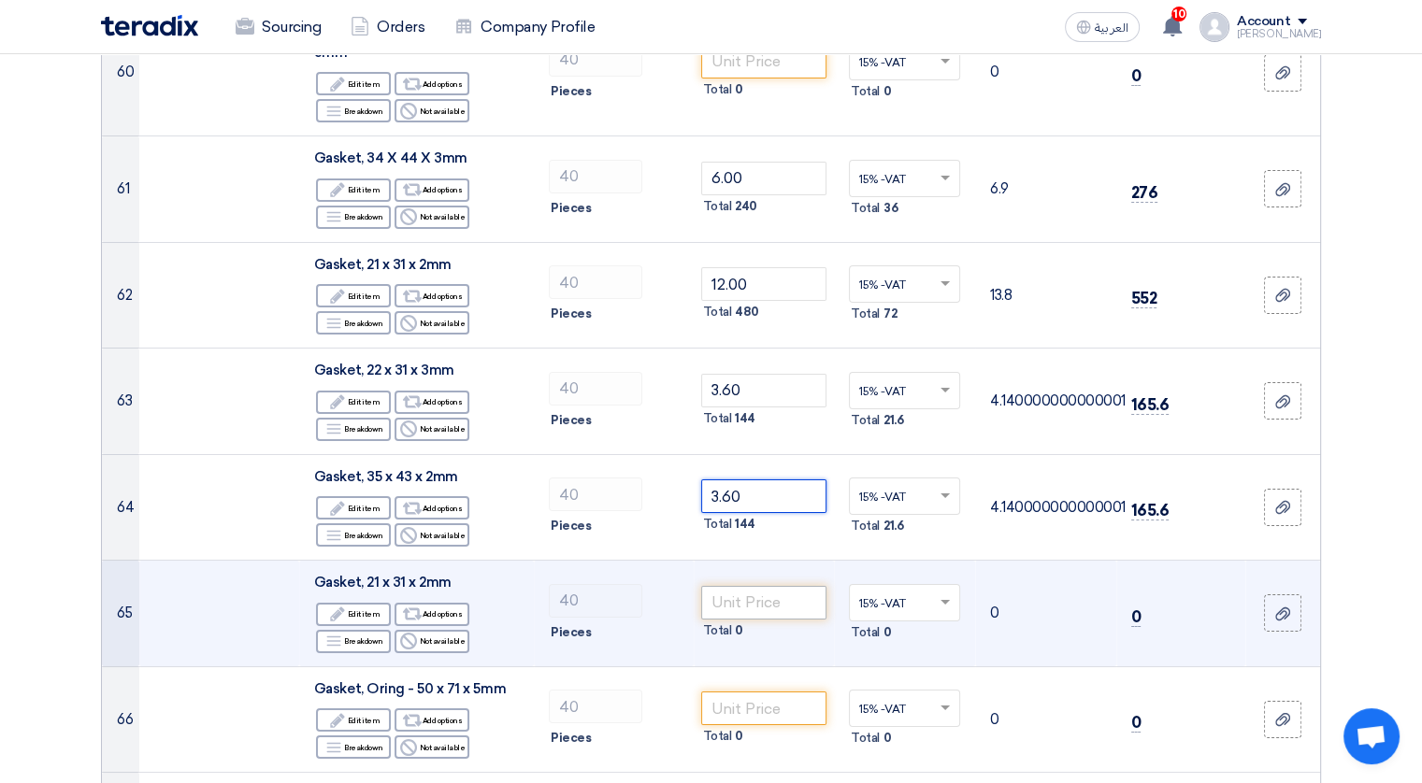
type input "3.60"
click at [768, 586] on input "number" at bounding box center [764, 603] width 126 height 34
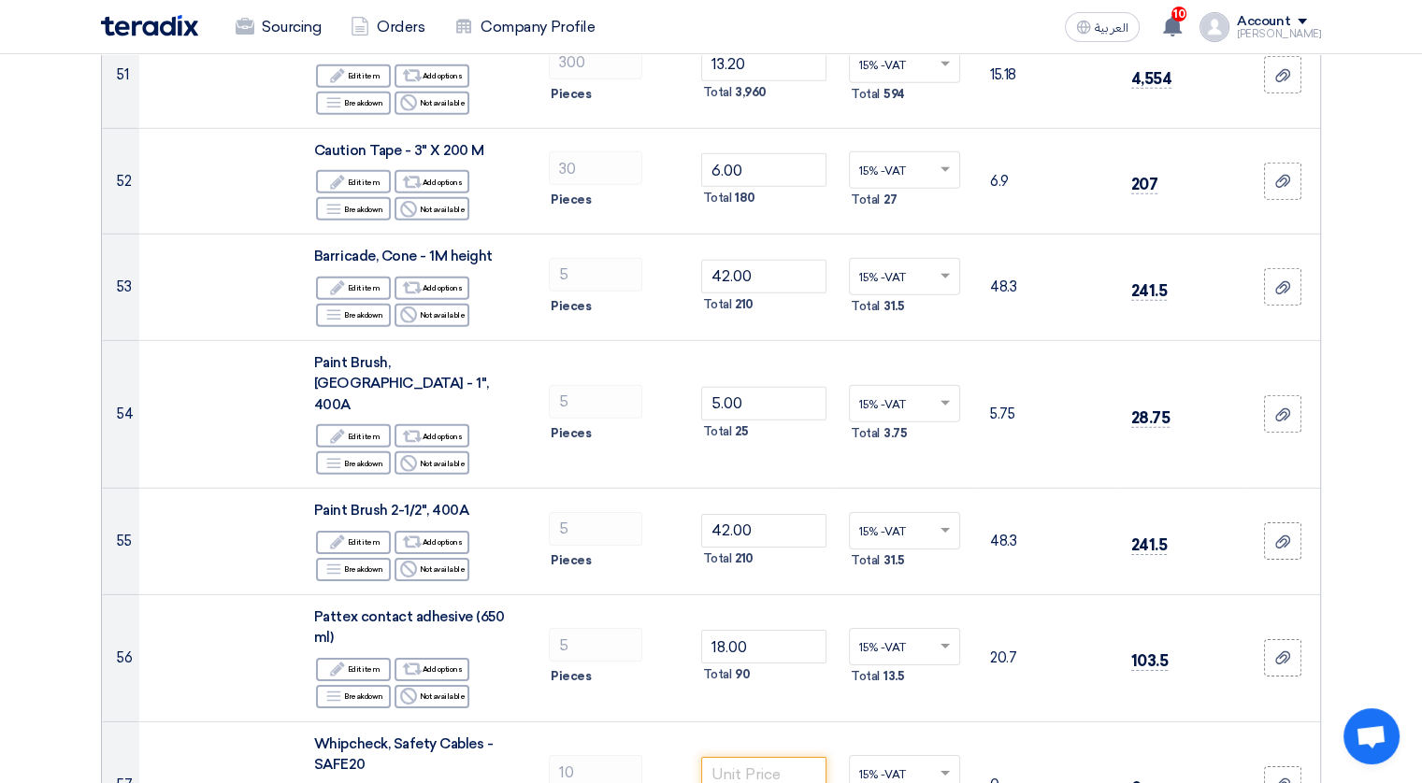
scroll to position [5731, 0]
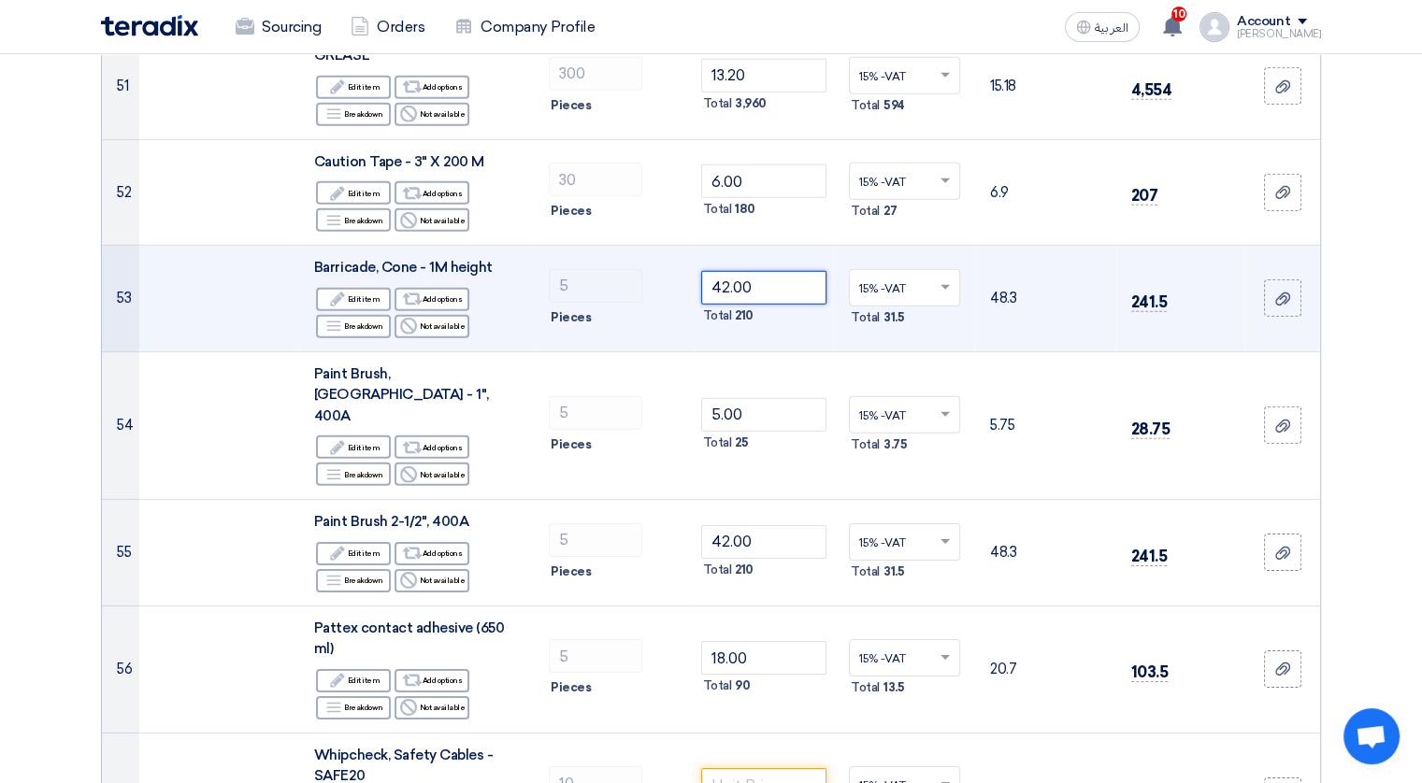
click at [766, 271] on input "42.00" at bounding box center [764, 288] width 126 height 34
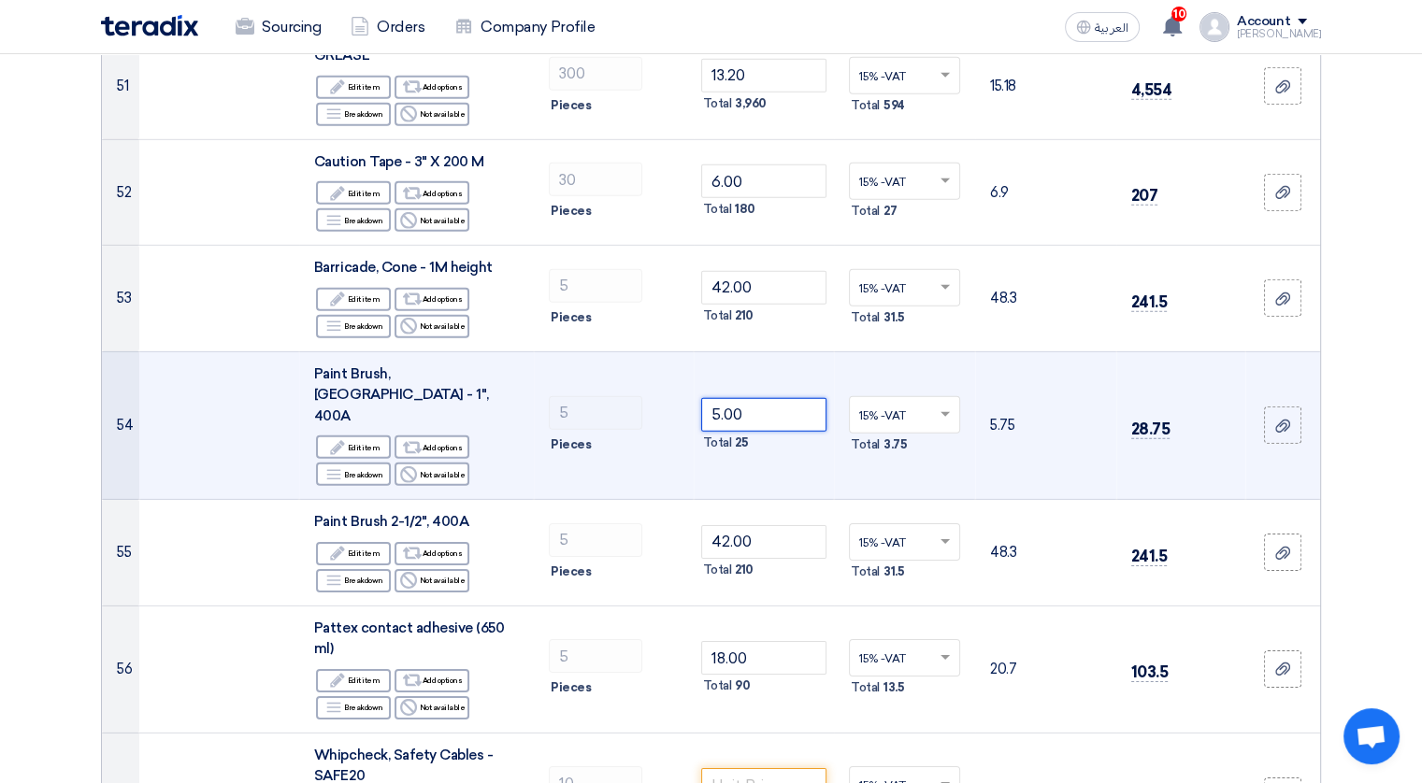
click at [750, 398] on input "5.00" at bounding box center [764, 415] width 126 height 34
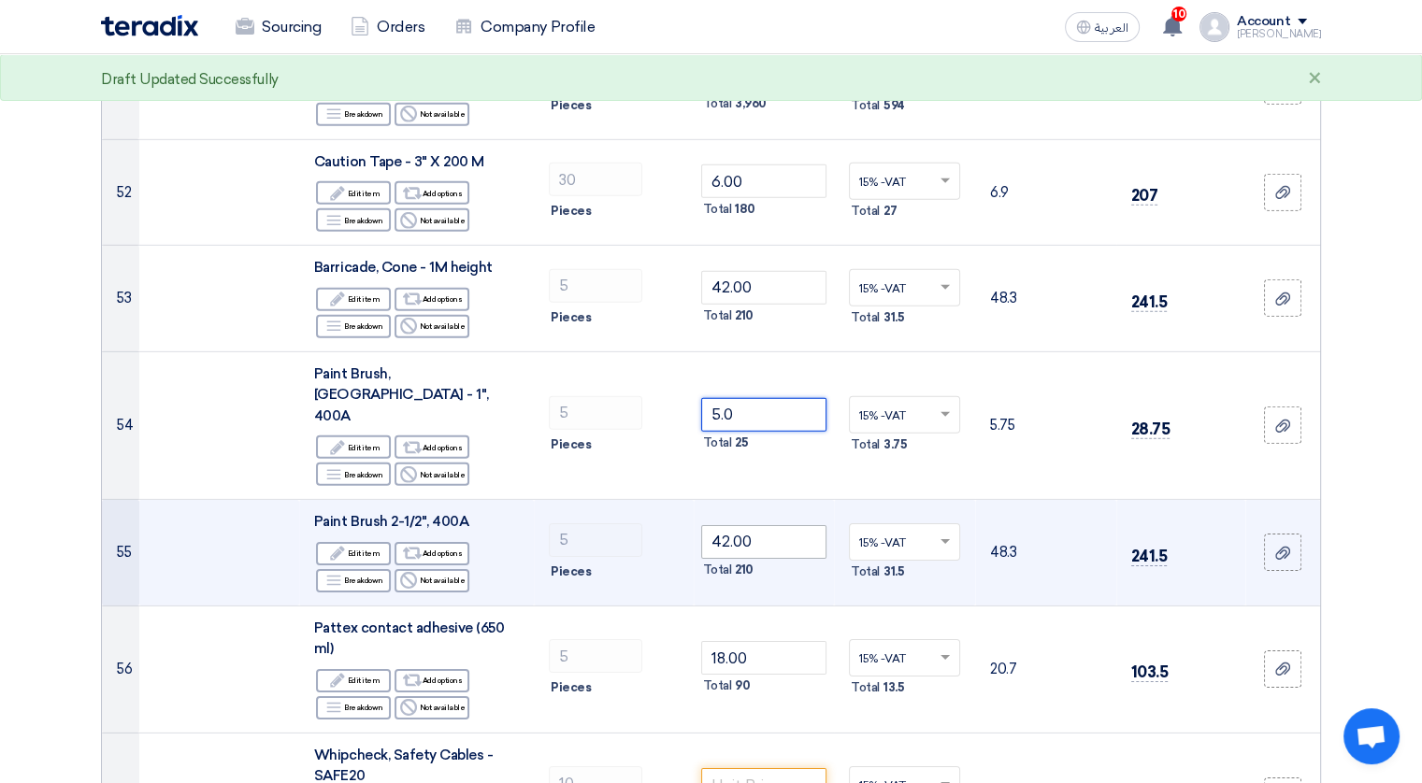
type input "5.00"
click at [760, 525] on input "42.00" at bounding box center [764, 542] width 126 height 34
type input "4"
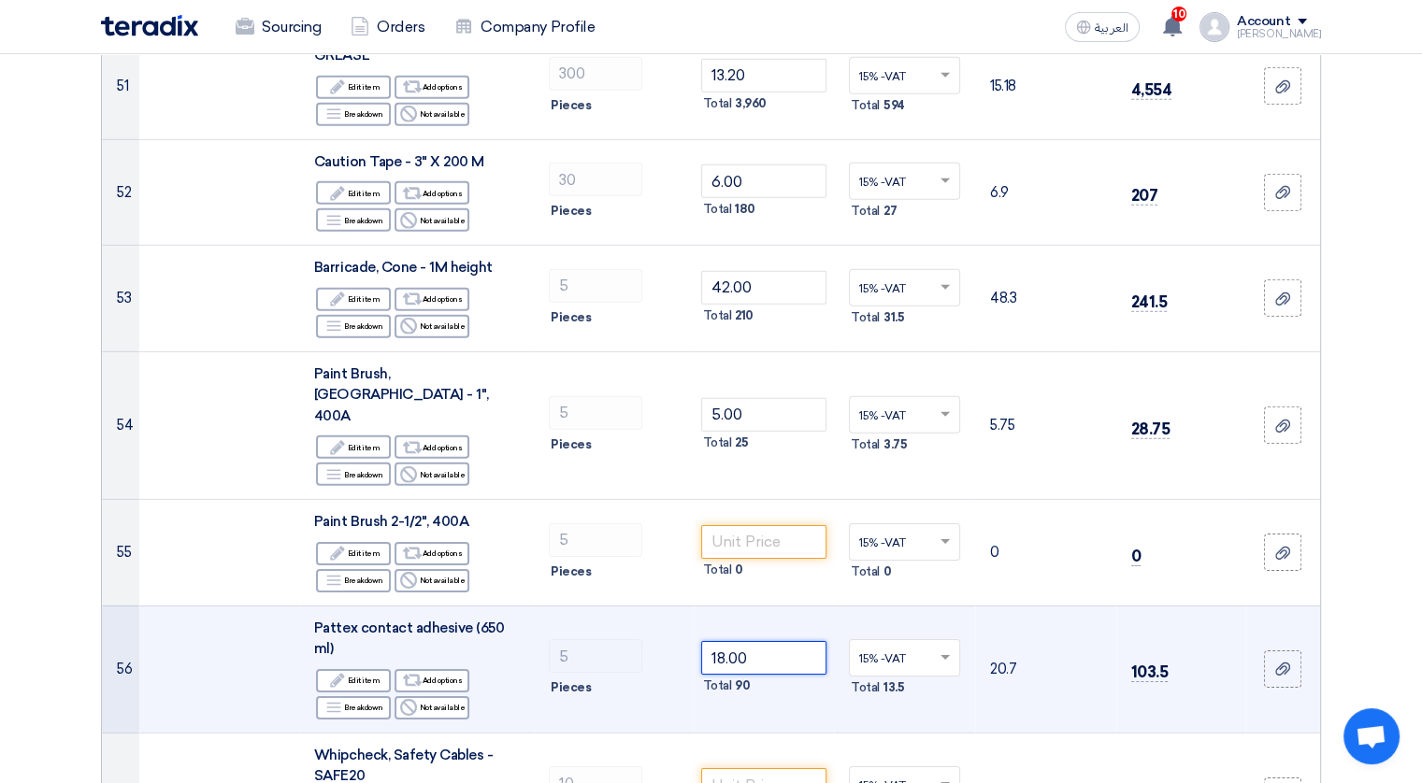
click at [784, 641] on input "18.00" at bounding box center [764, 658] width 126 height 34
type input "1"
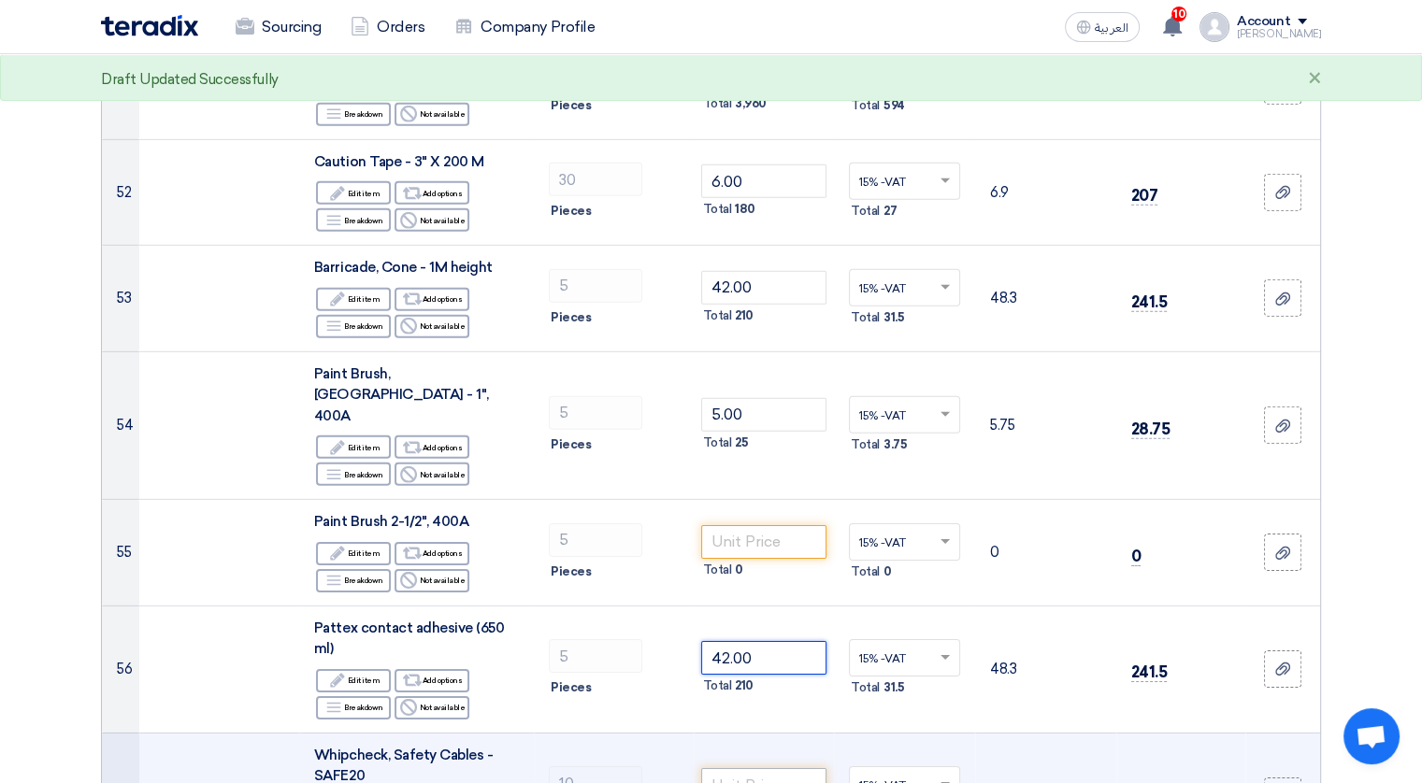
type input "42.00"
click at [770, 768] on input "number" at bounding box center [764, 785] width 126 height 34
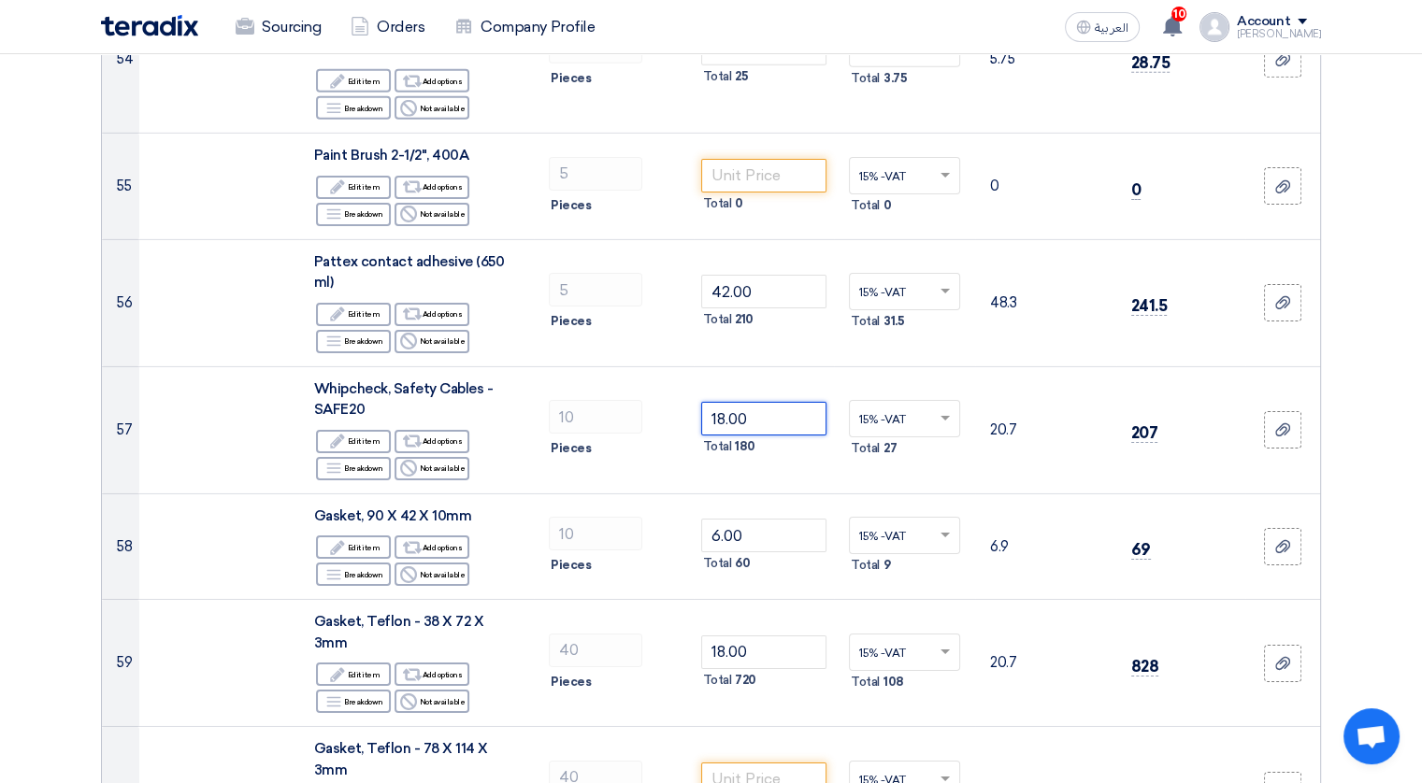
scroll to position [6105, 0]
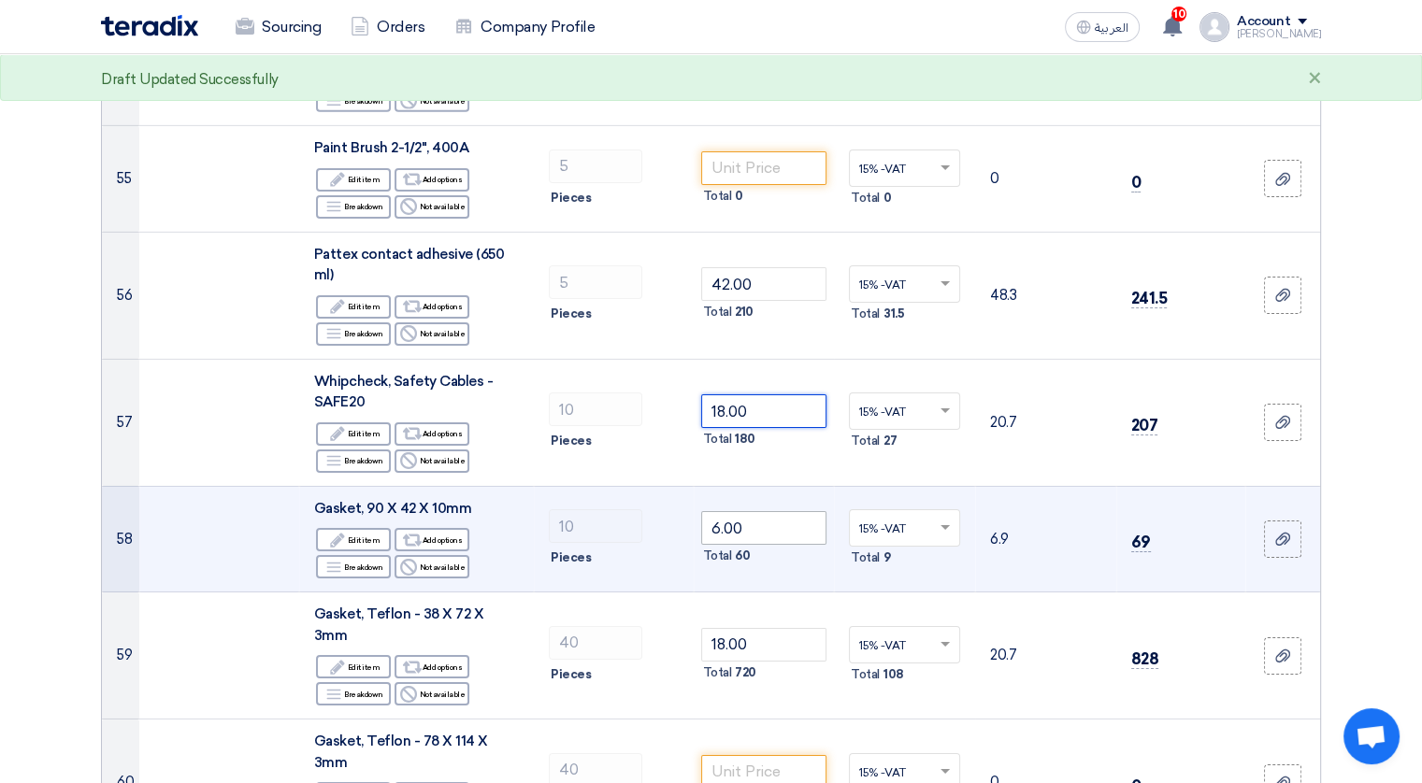
type input "18.00"
click at [751, 511] on input "6.00" at bounding box center [764, 528] width 126 height 34
type input "6"
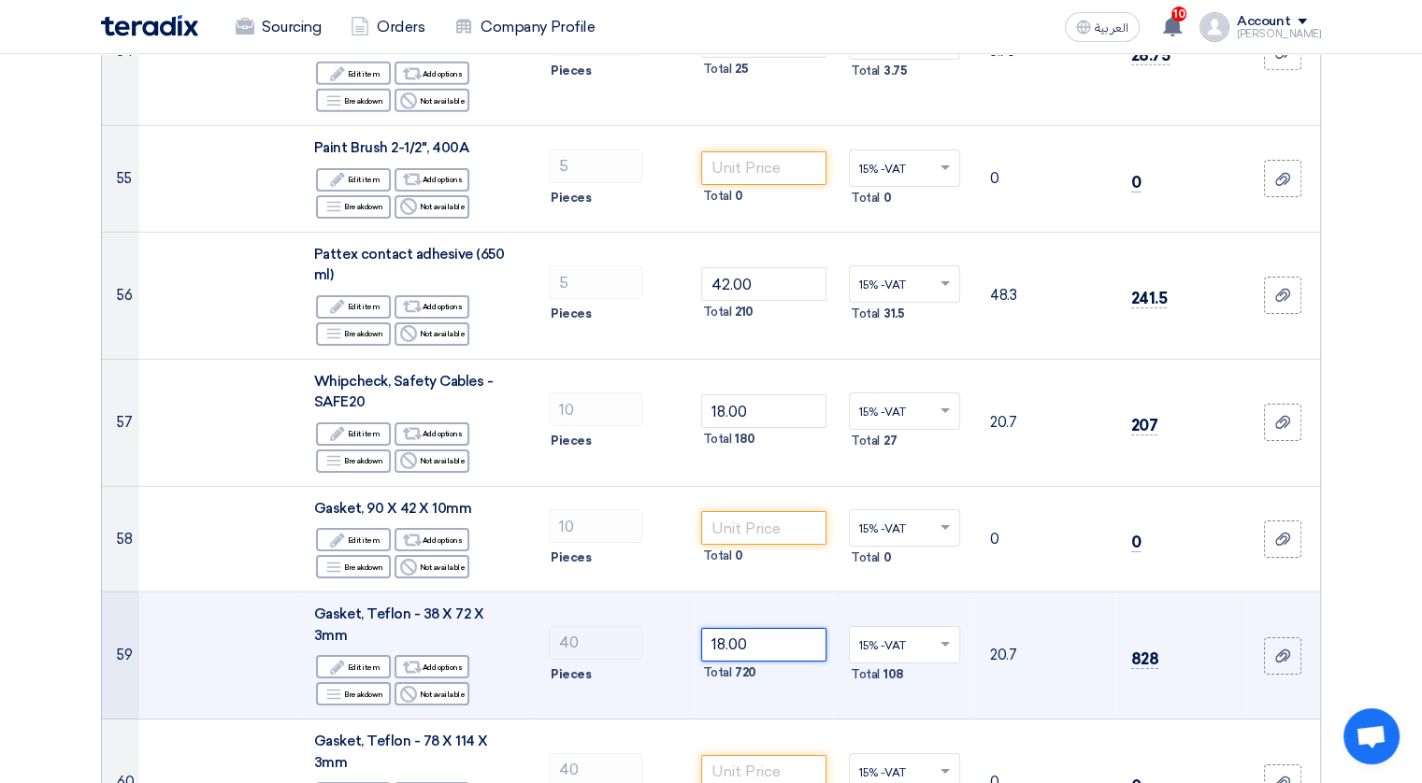
click at [755, 628] on input "18.00" at bounding box center [764, 645] width 126 height 34
type input "1"
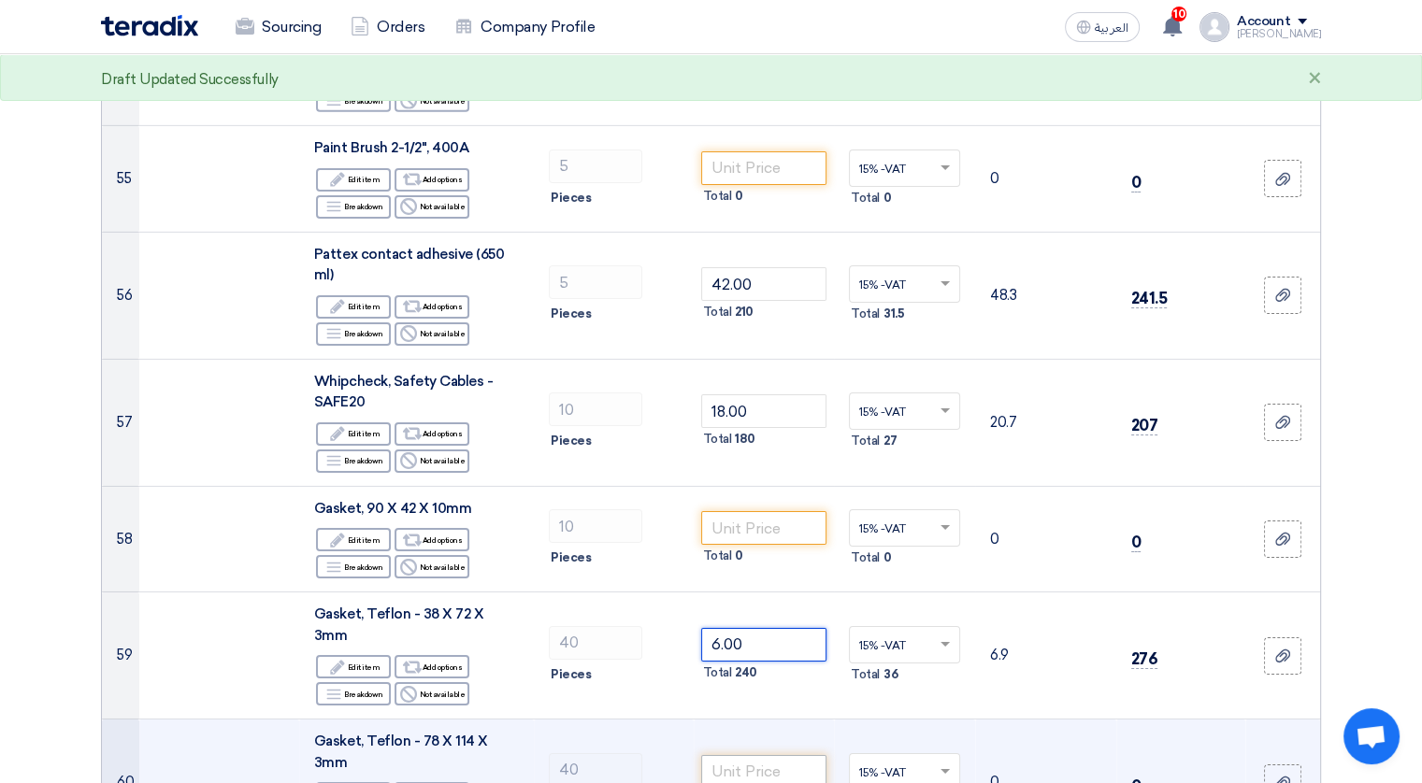
type input "6.00"
click at [760, 755] on input "number" at bounding box center [764, 772] width 126 height 34
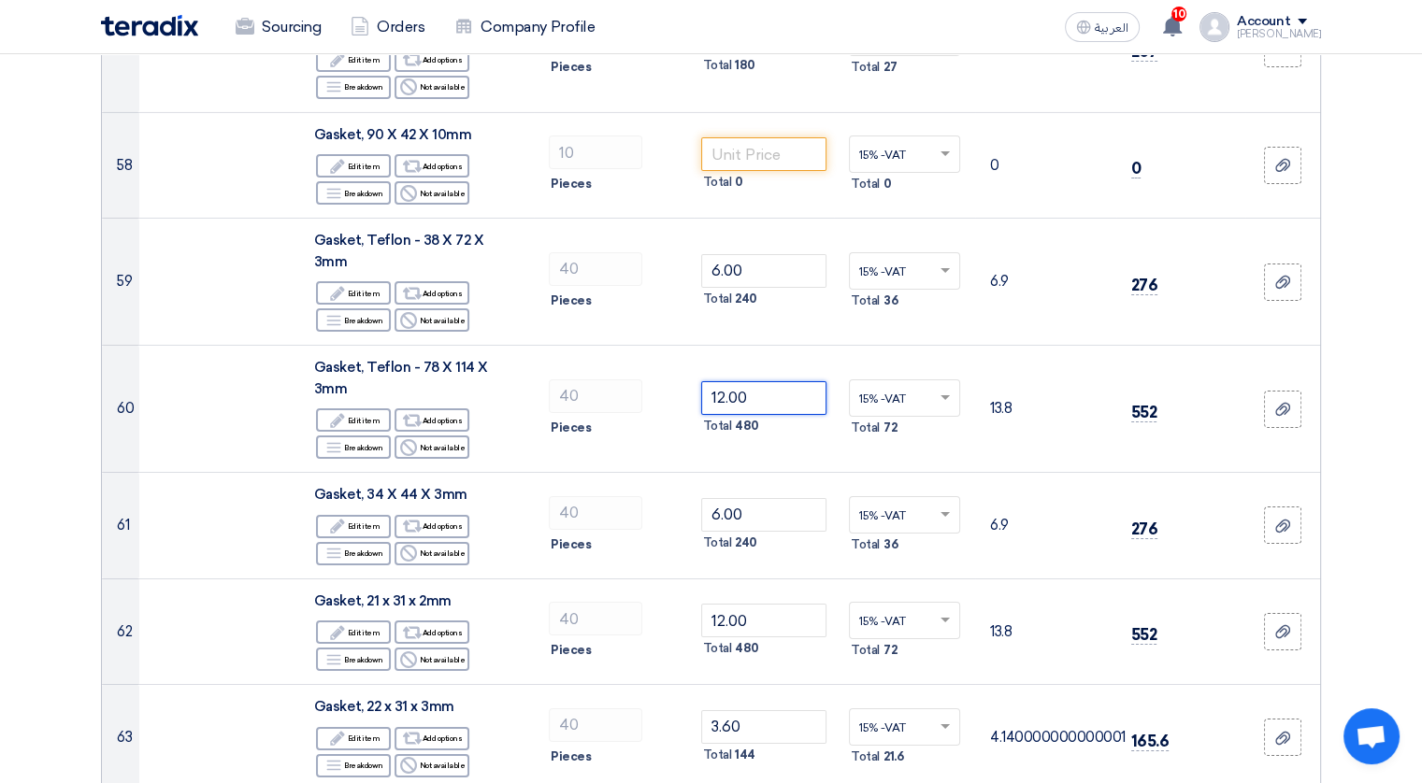
scroll to position [6479, 0]
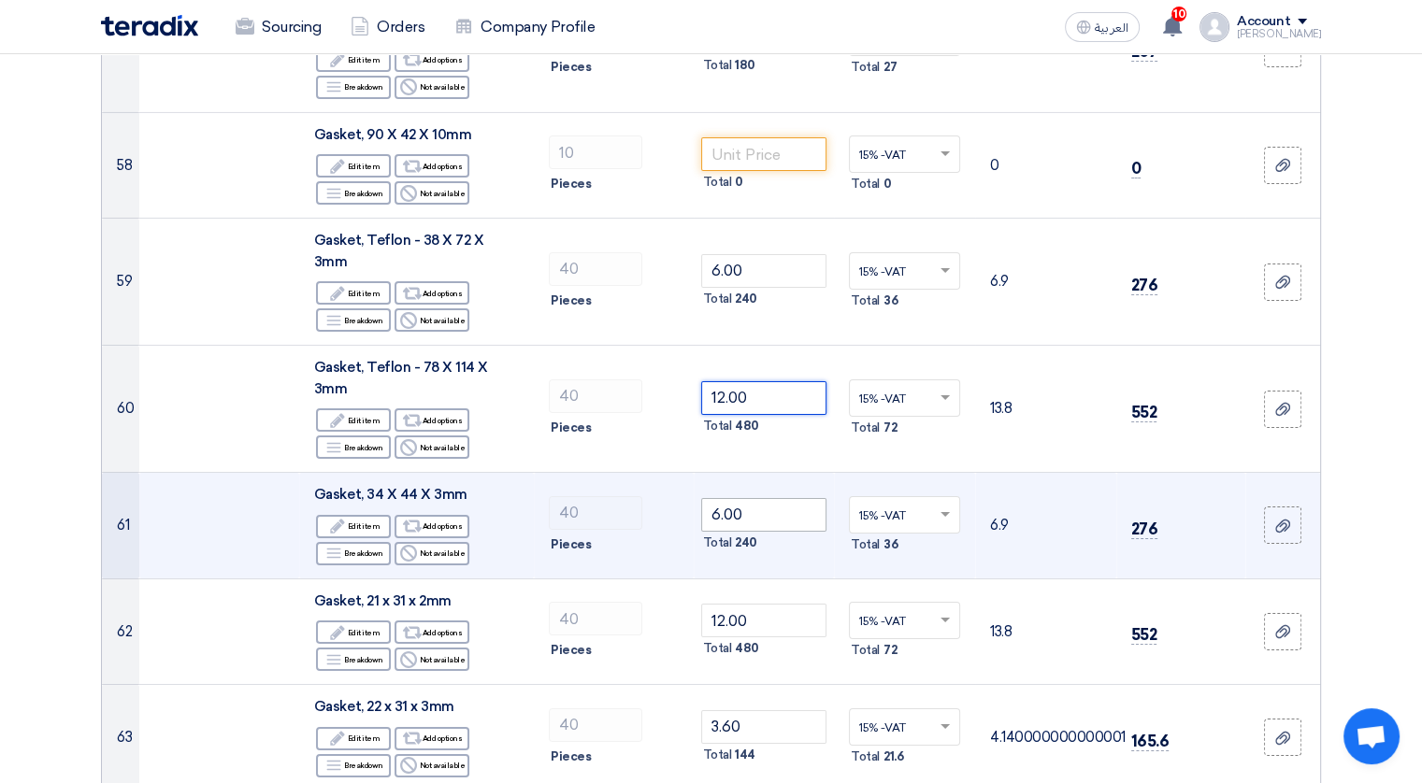
type input "12.00"
click at [750, 498] on input "6.00" at bounding box center [764, 515] width 126 height 34
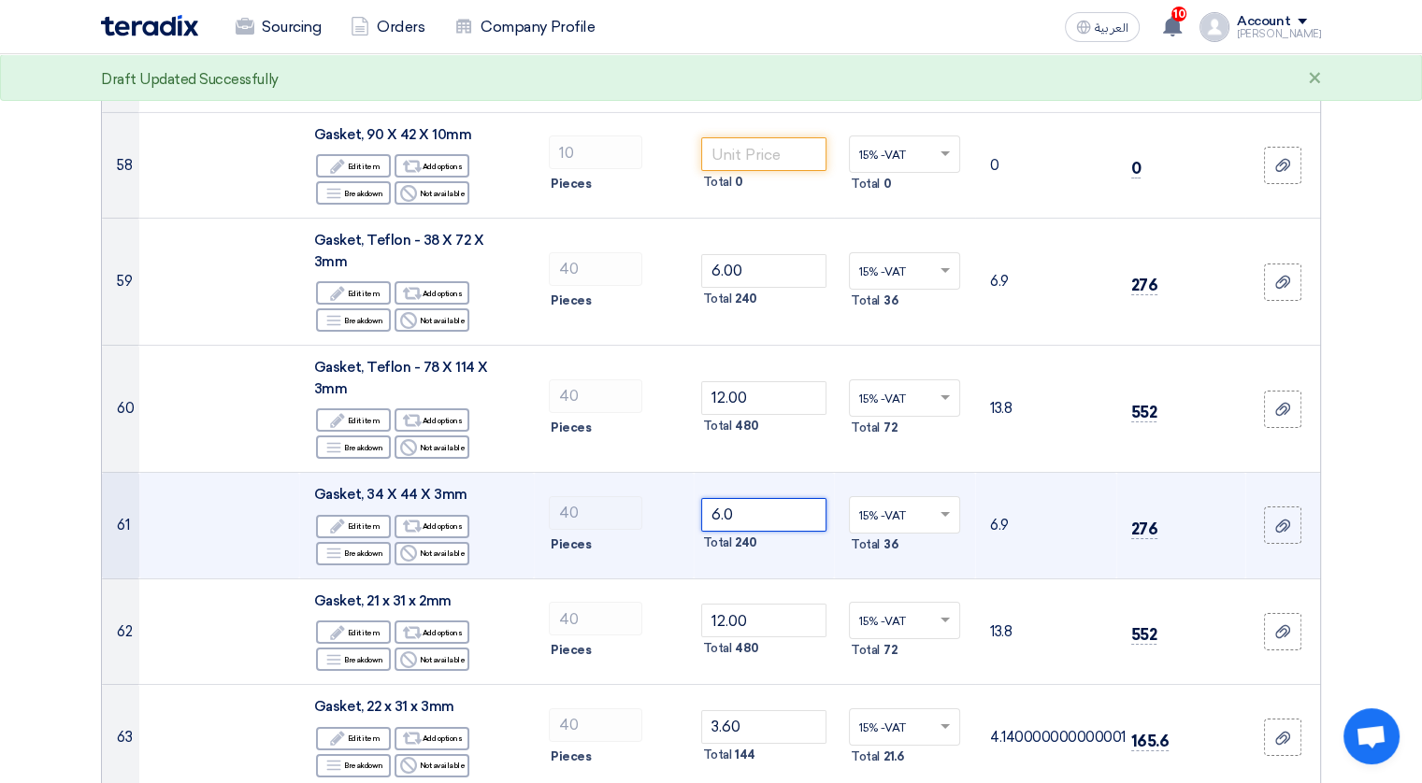
type input "6.00"
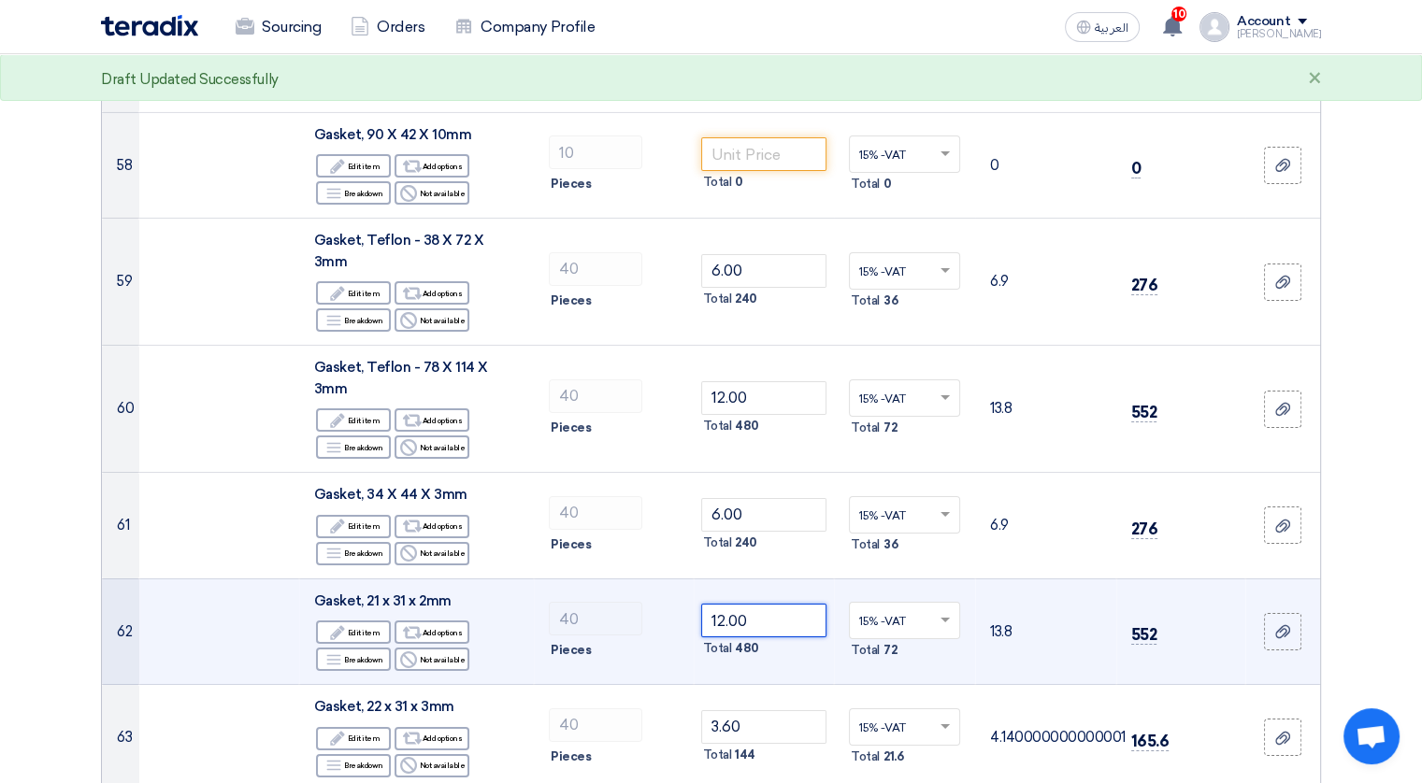
click at [767, 604] on input "12.00" at bounding box center [764, 621] width 126 height 34
type input "1"
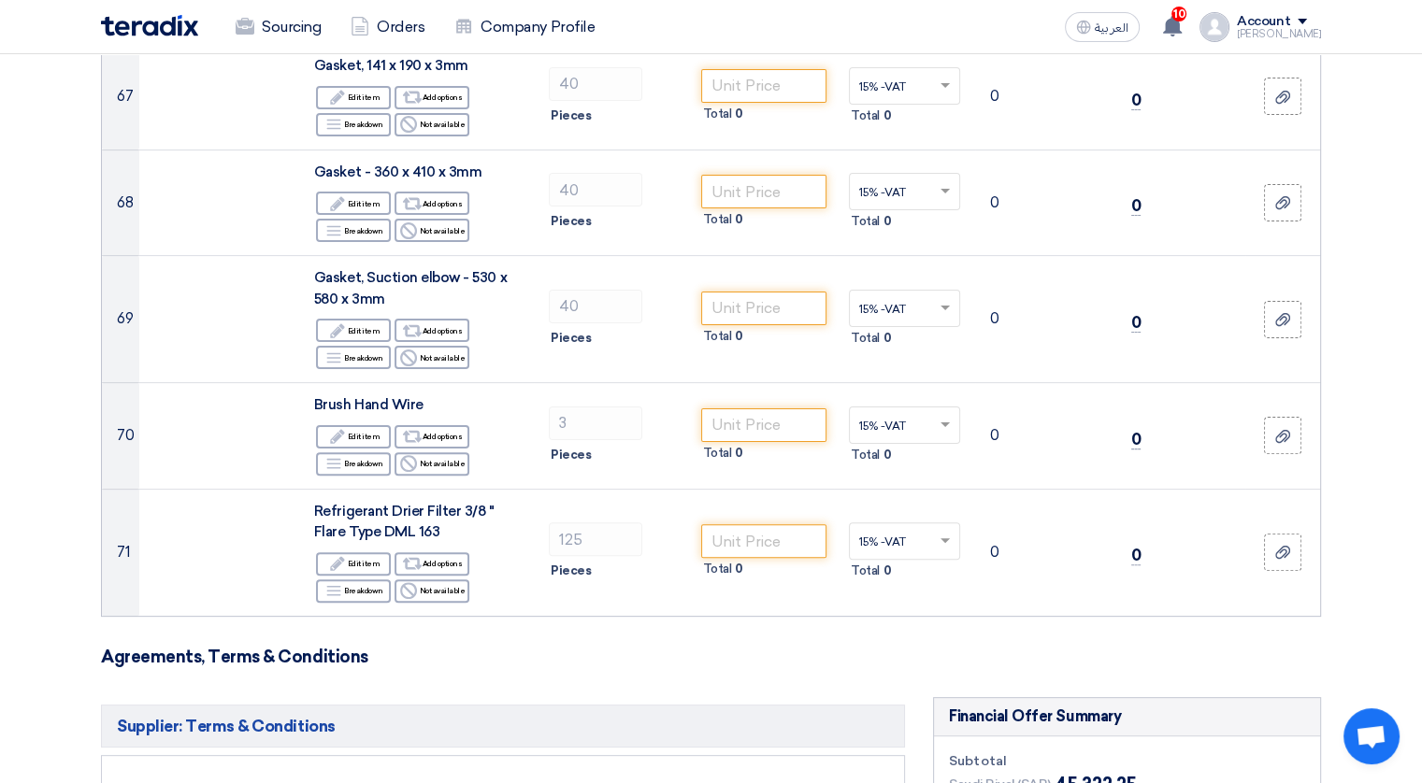
scroll to position [7538, 0]
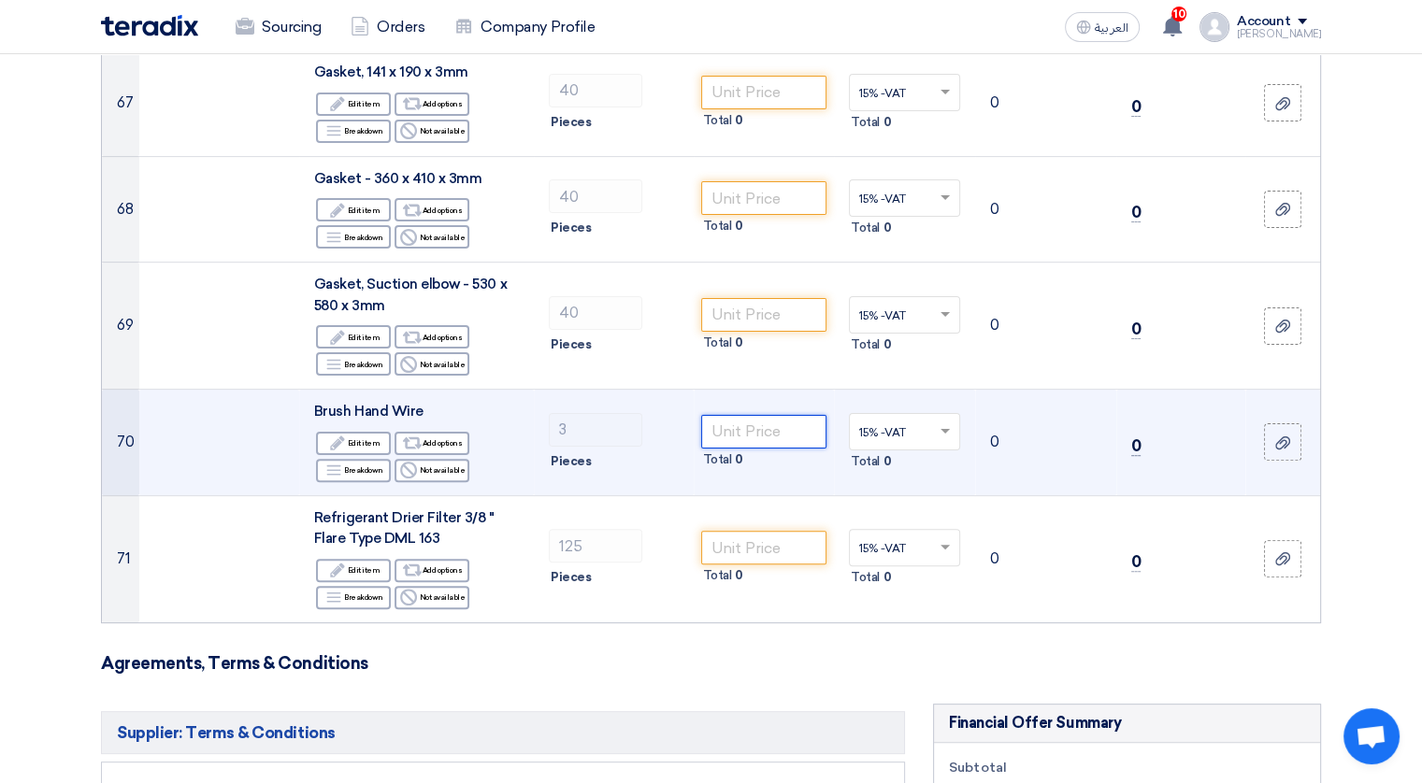
click at [780, 415] on input "number" at bounding box center [764, 432] width 126 height 34
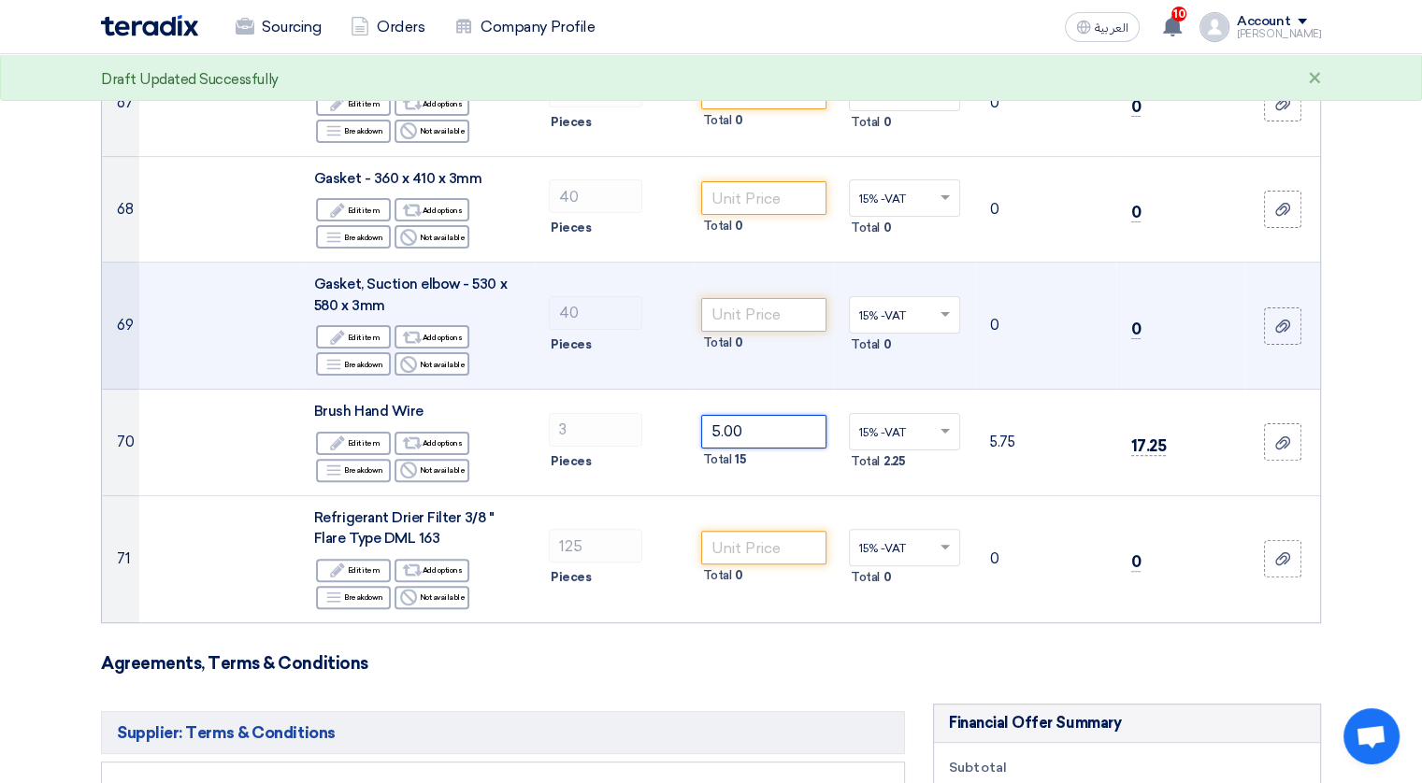
type input "5.00"
click at [789, 298] on input "number" at bounding box center [764, 315] width 126 height 34
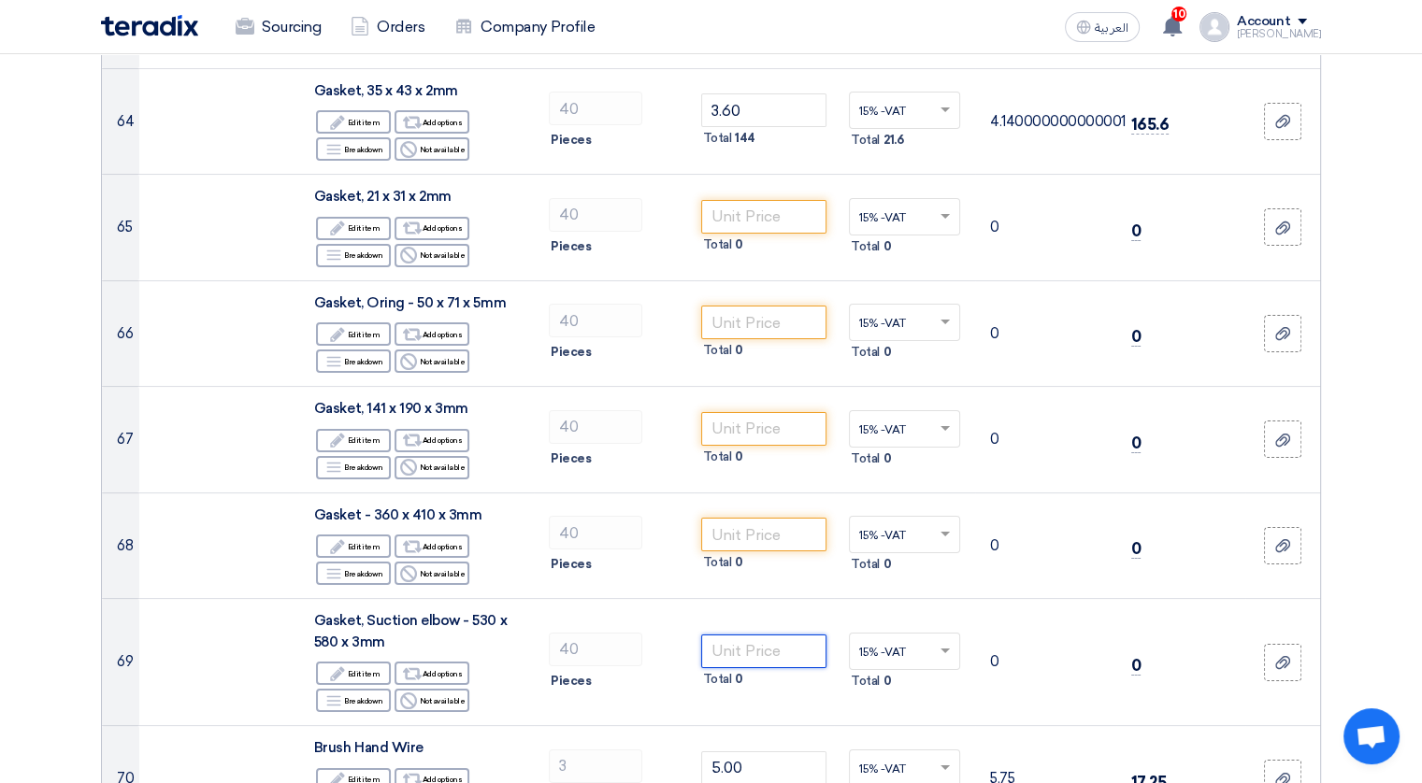
scroll to position [7164, 0]
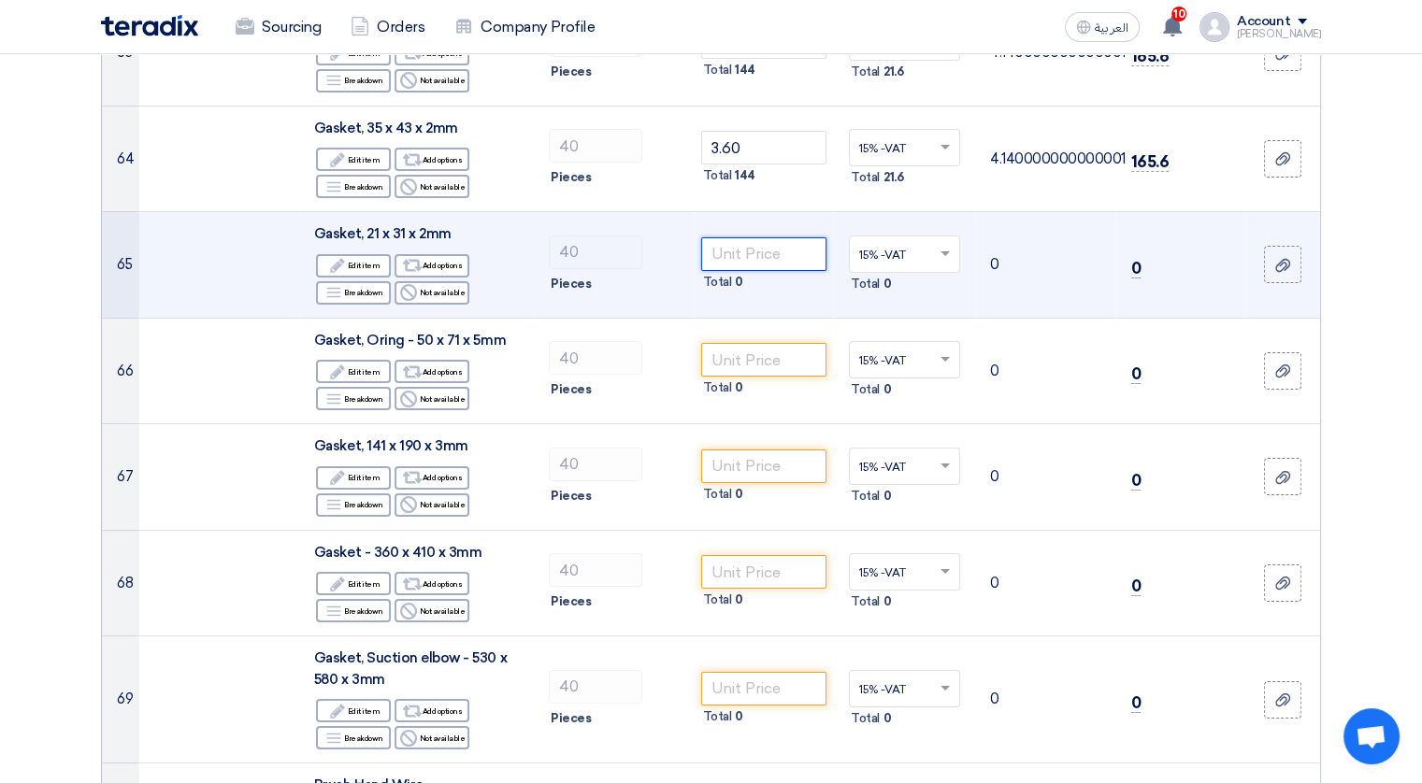
click at [798, 237] on input "number" at bounding box center [764, 254] width 126 height 34
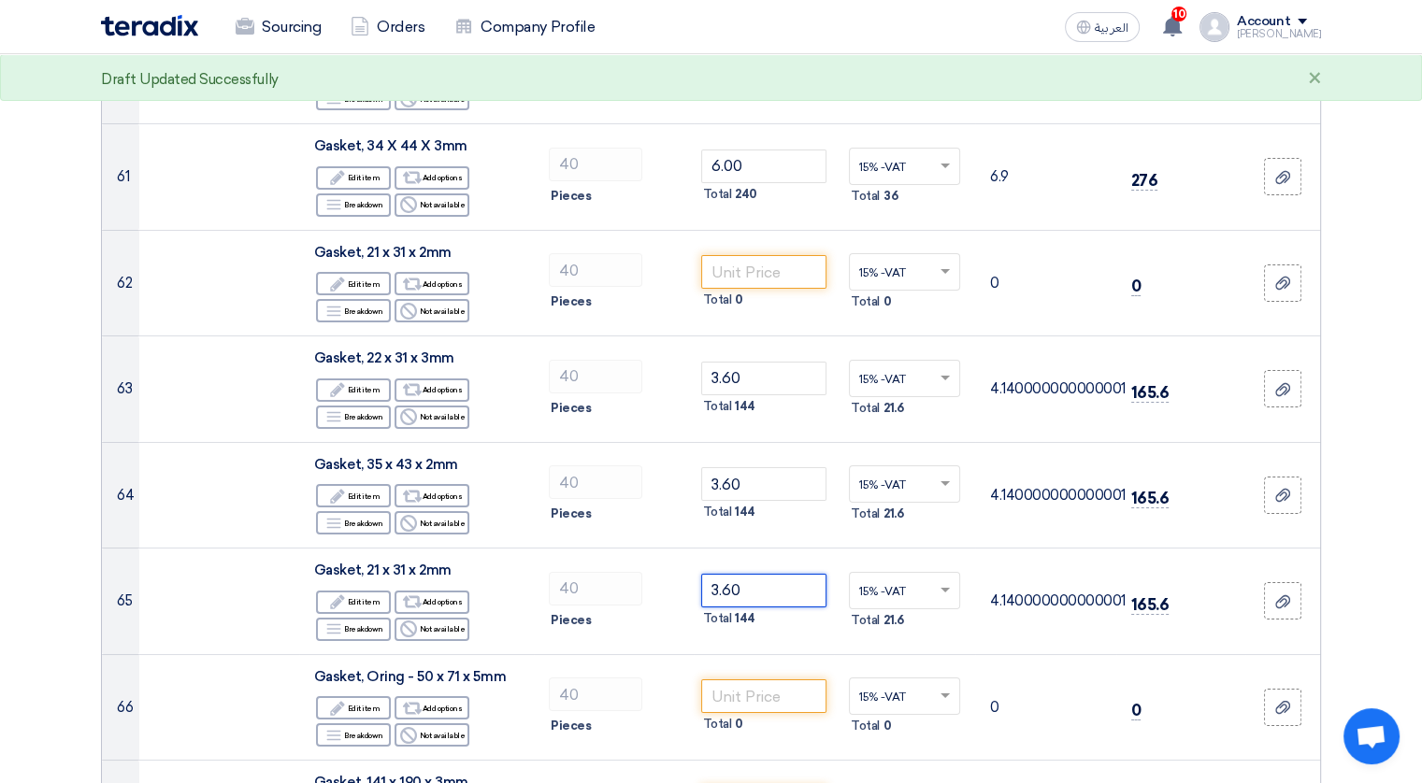
scroll to position [6790, 0]
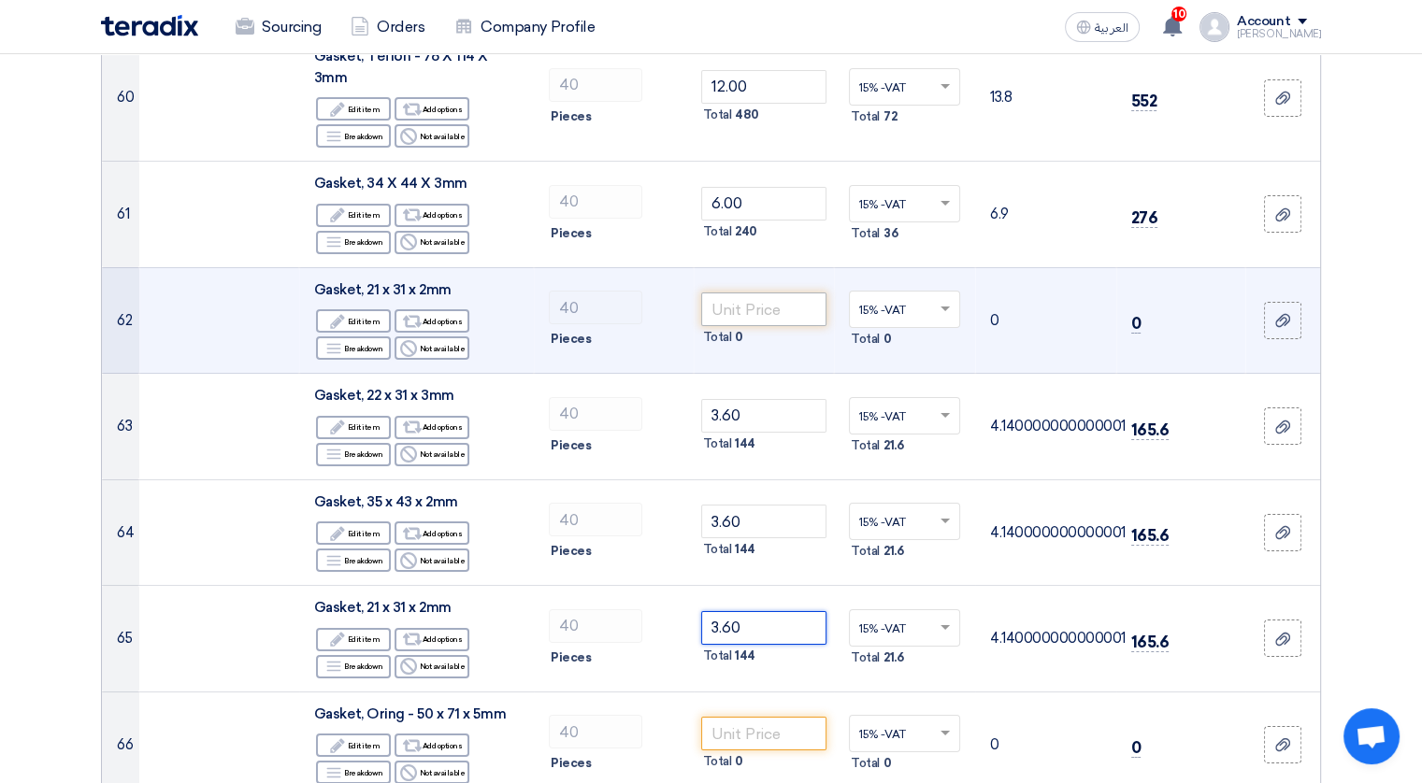
type input "3.60"
click at [750, 293] on input "number" at bounding box center [764, 310] width 126 height 34
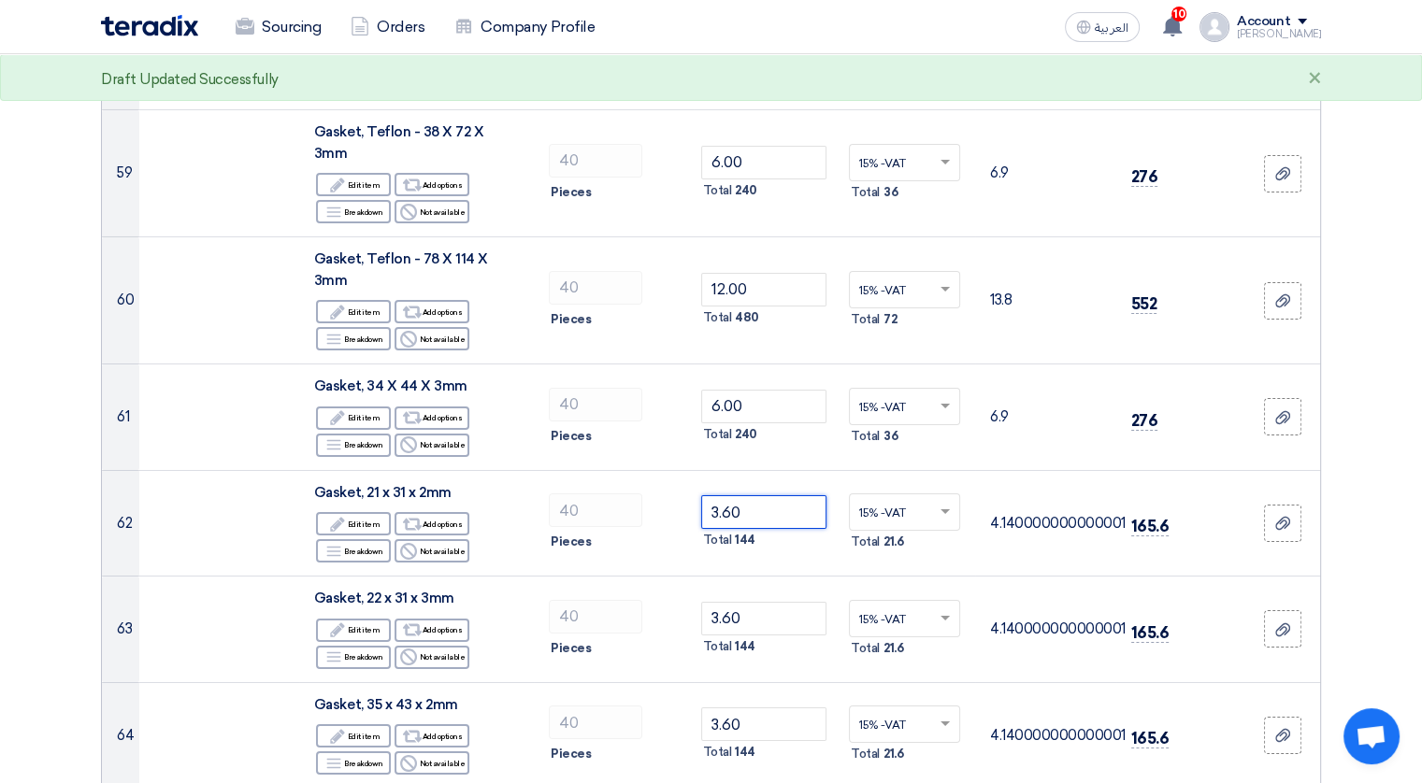
scroll to position [6566, 0]
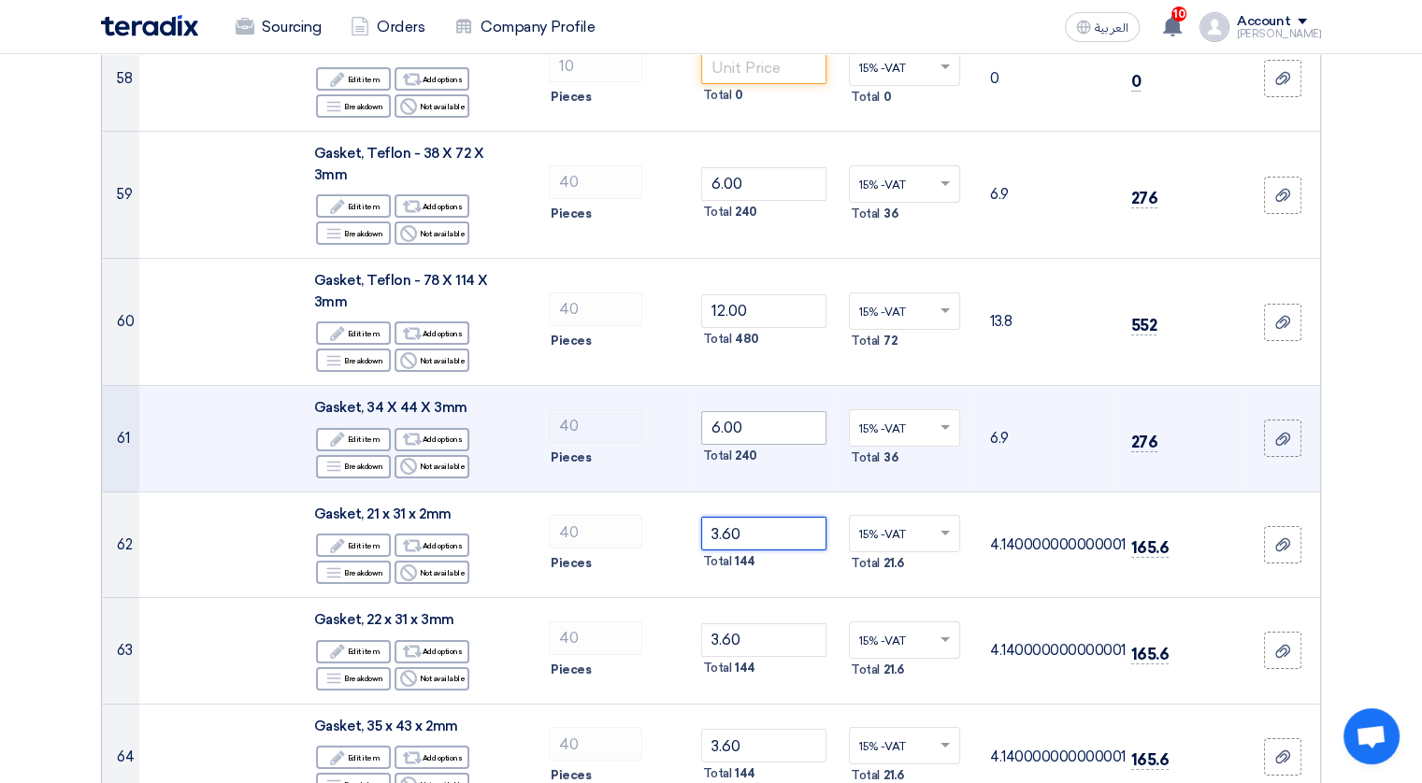
type input "3.60"
click at [769, 411] on input "6.00" at bounding box center [764, 428] width 126 height 34
type input "6"
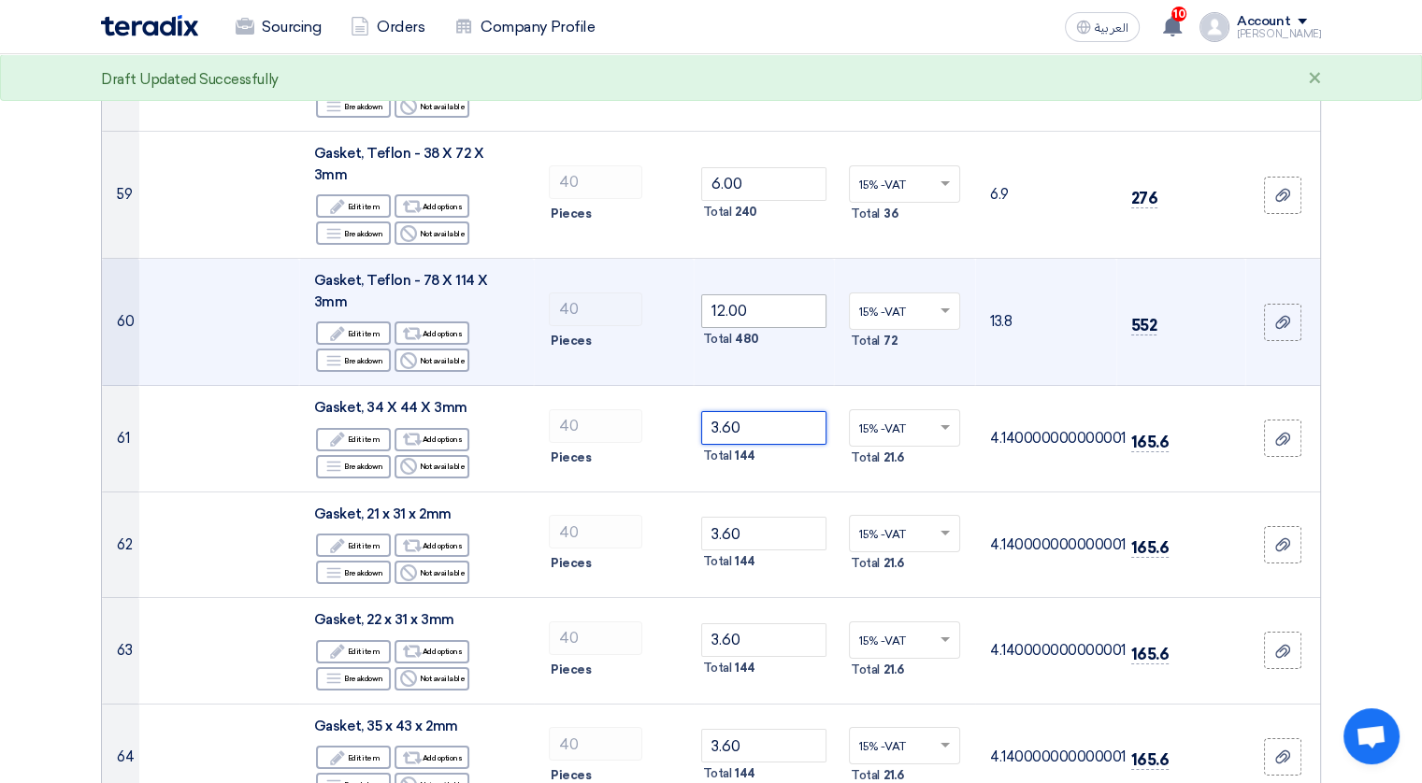
type input "3.60"
click at [763, 294] on input "12.00" at bounding box center [764, 311] width 126 height 34
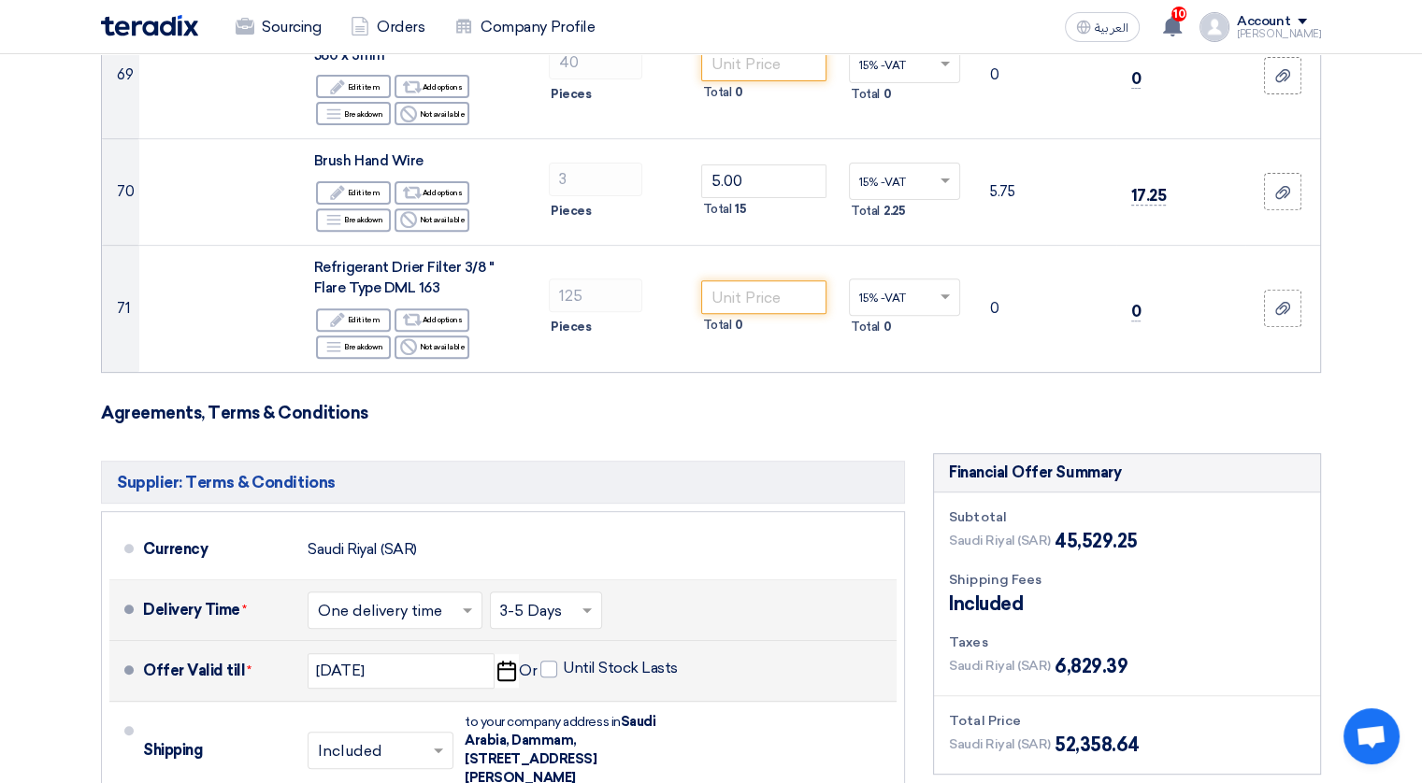
scroll to position [8174, 0]
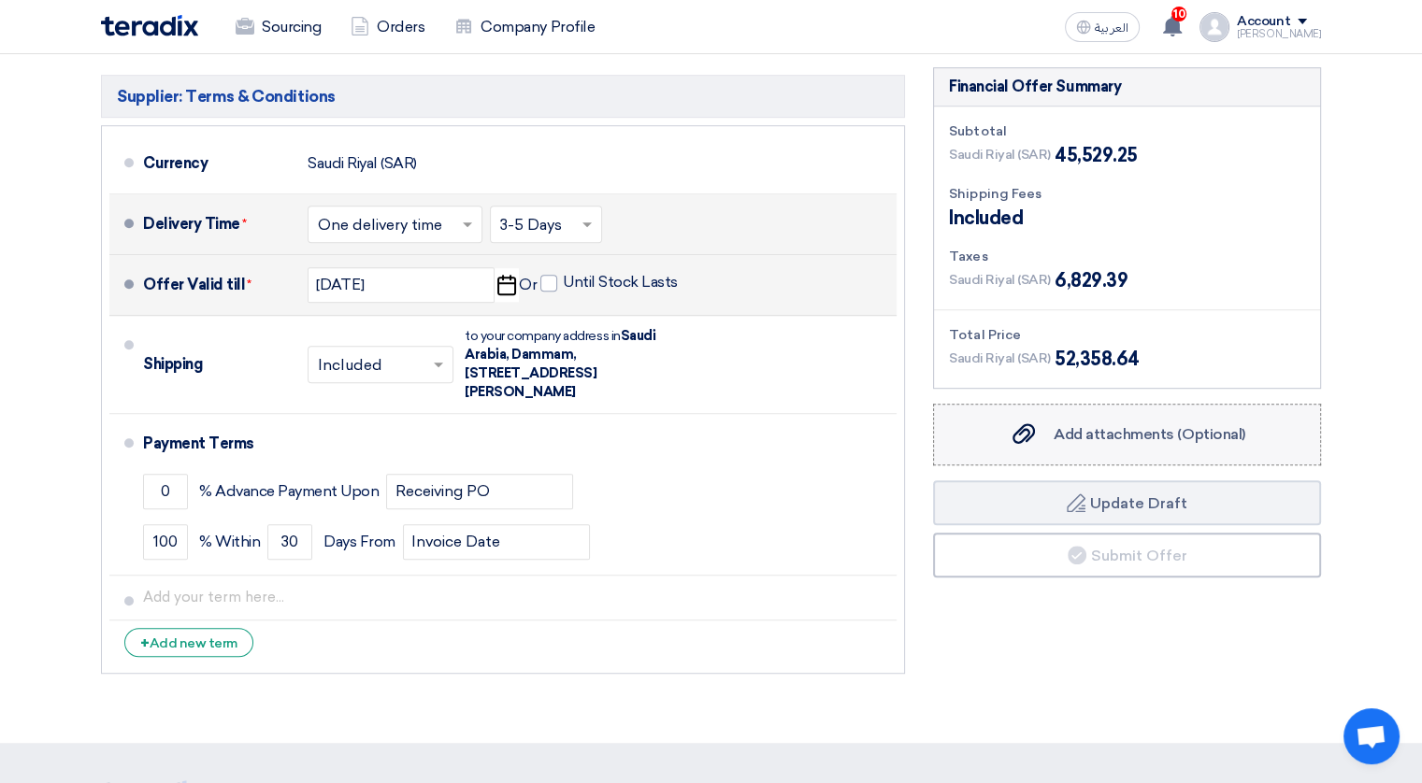
click at [1155, 425] on span "Add attachments (Optional)" at bounding box center [1149, 434] width 192 height 18
click at [0, 0] on input "Add attachments (Optional) Add attachments (Optional)" at bounding box center [0, 0] width 0 height 0
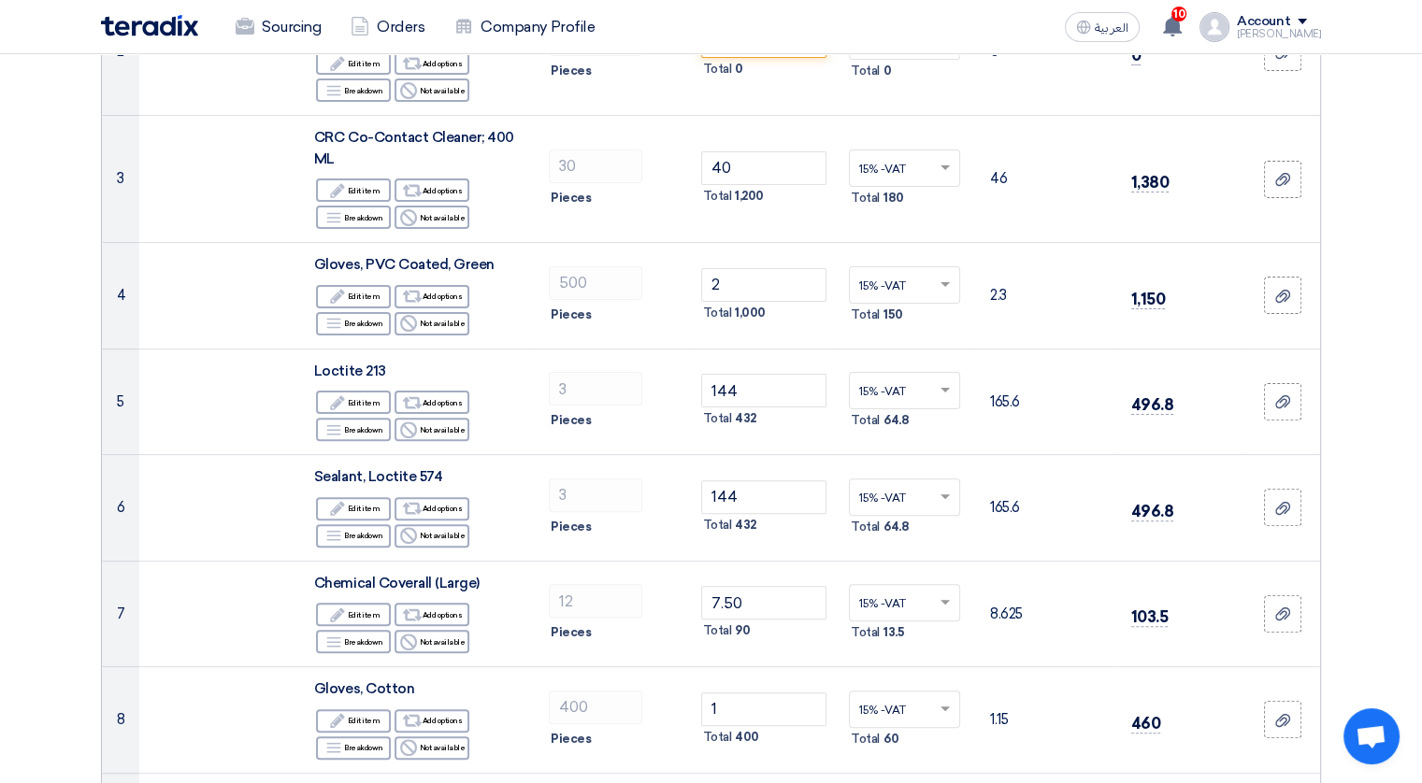
scroll to position [0, 0]
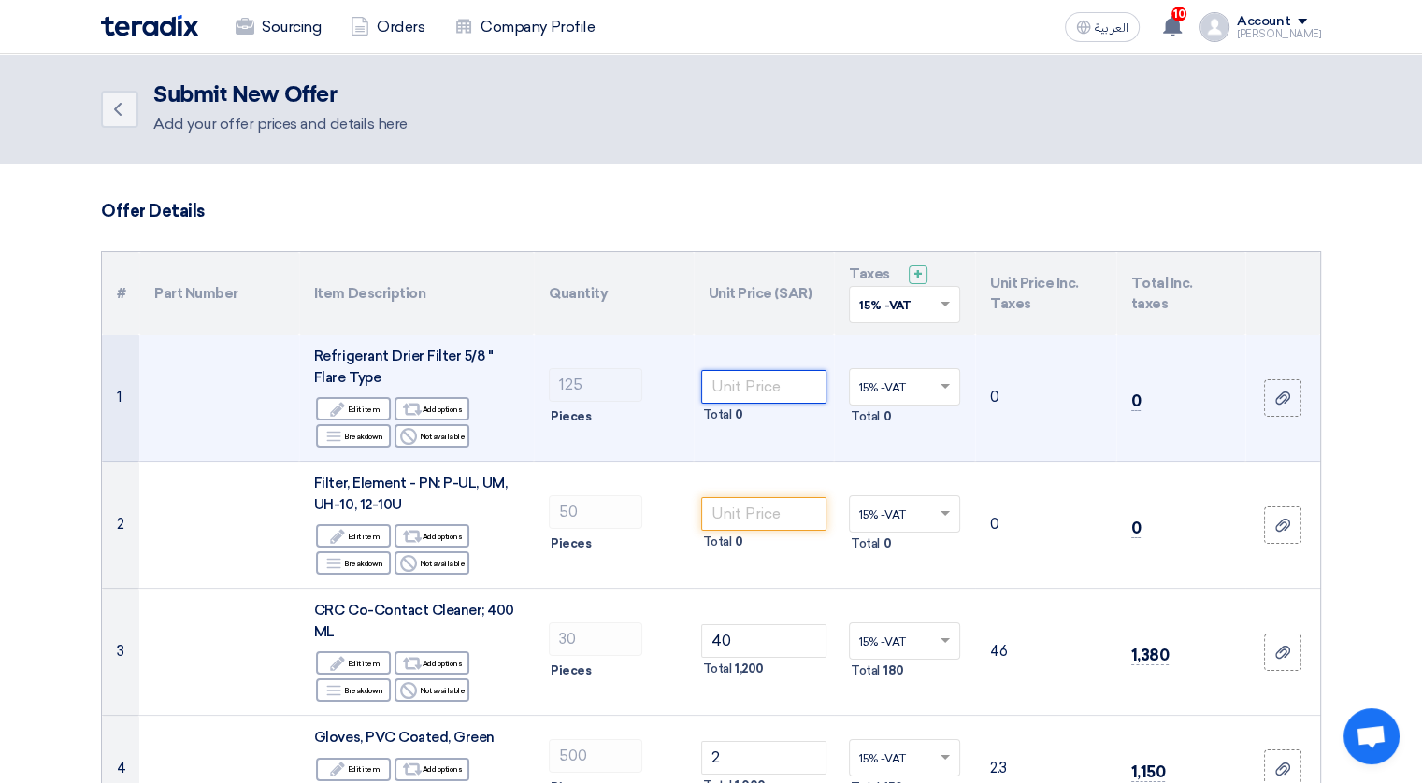
click at [743, 379] on input "number" at bounding box center [764, 387] width 126 height 34
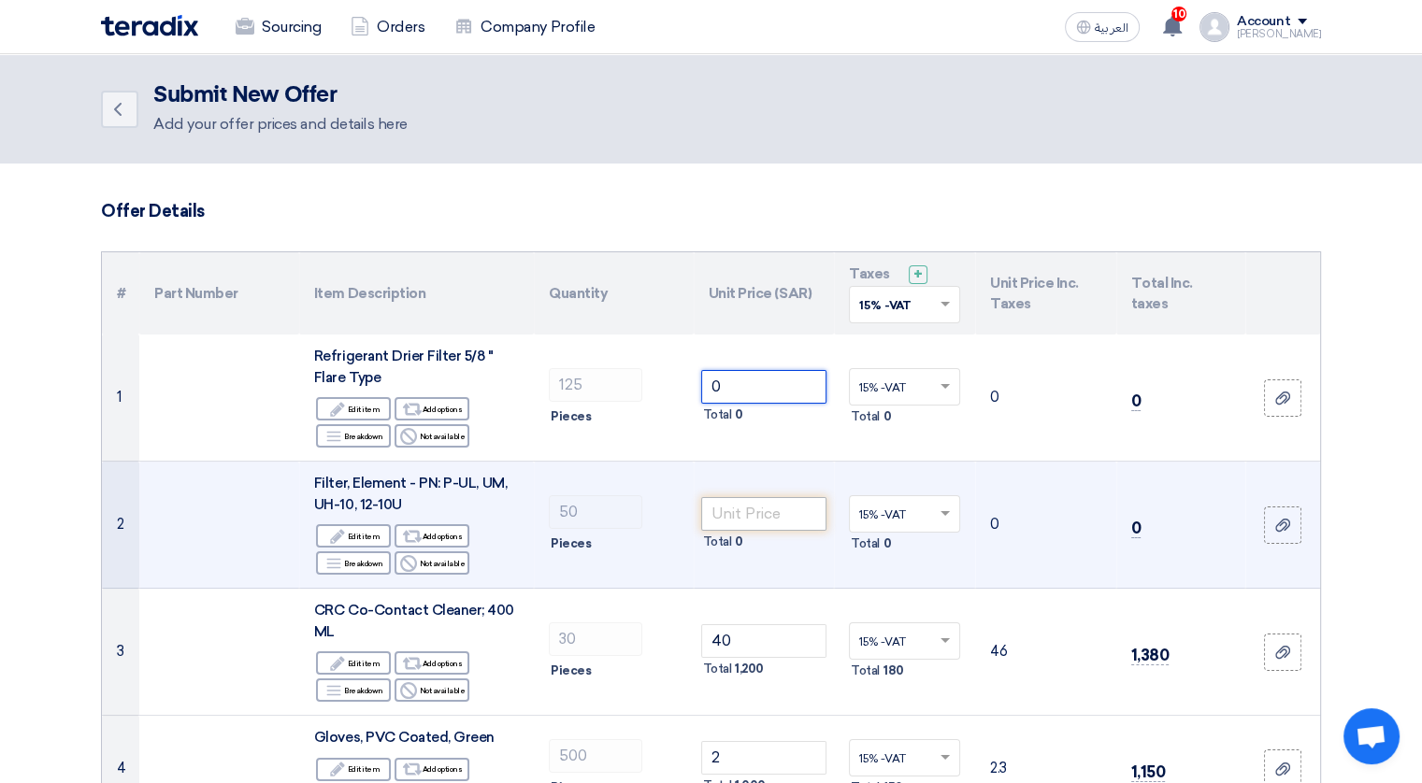
type input "0"
click at [746, 504] on input "number" at bounding box center [764, 514] width 126 height 34
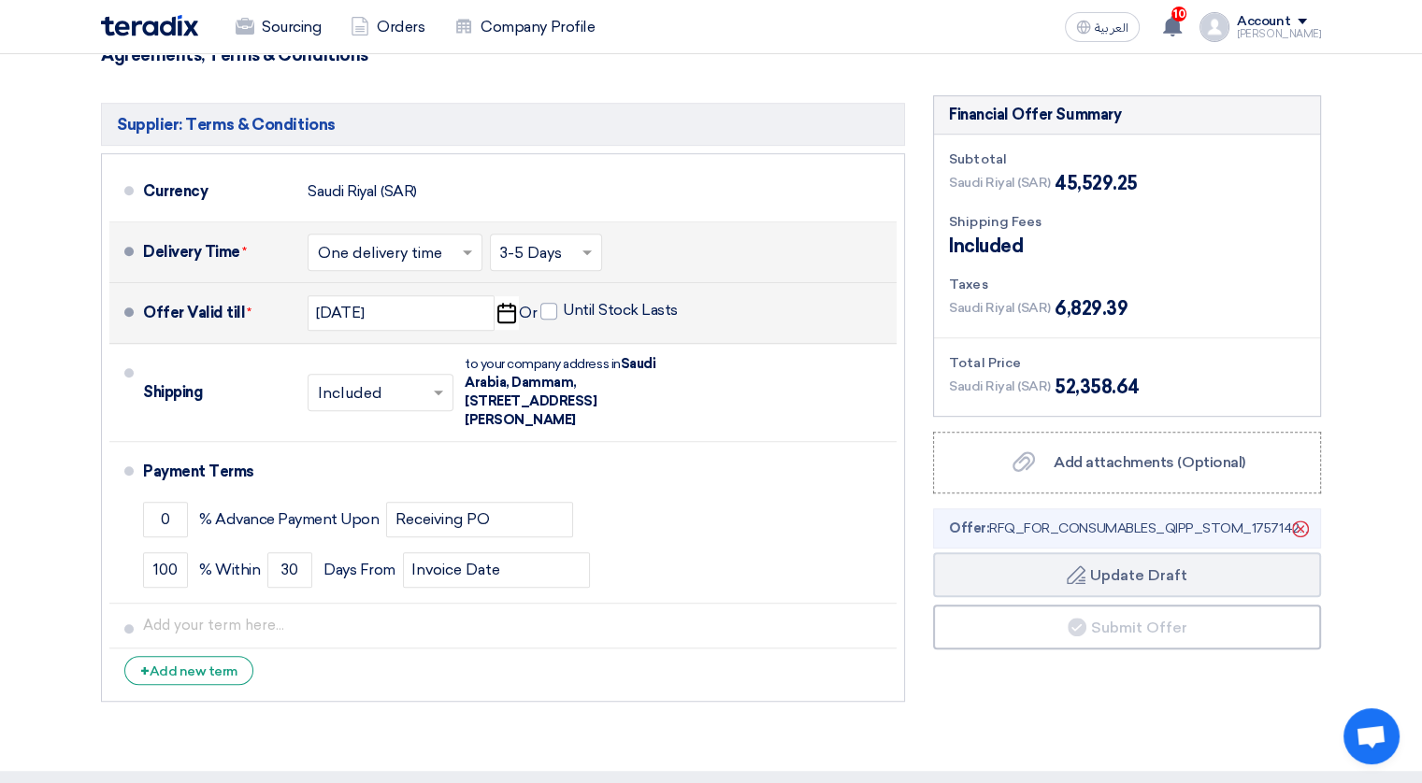
scroll to position [7749, 0]
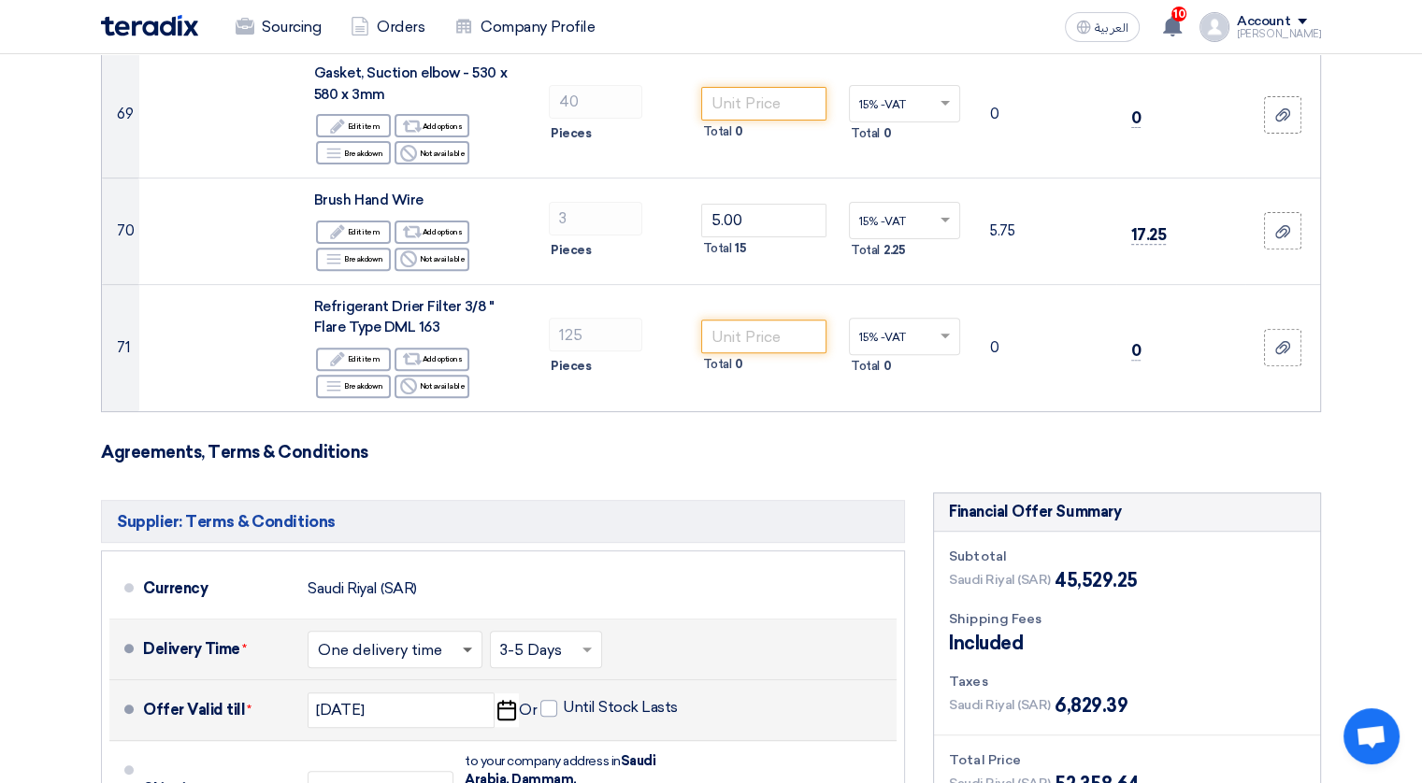
type input "0"
click at [472, 648] on span at bounding box center [467, 650] width 9 height 5
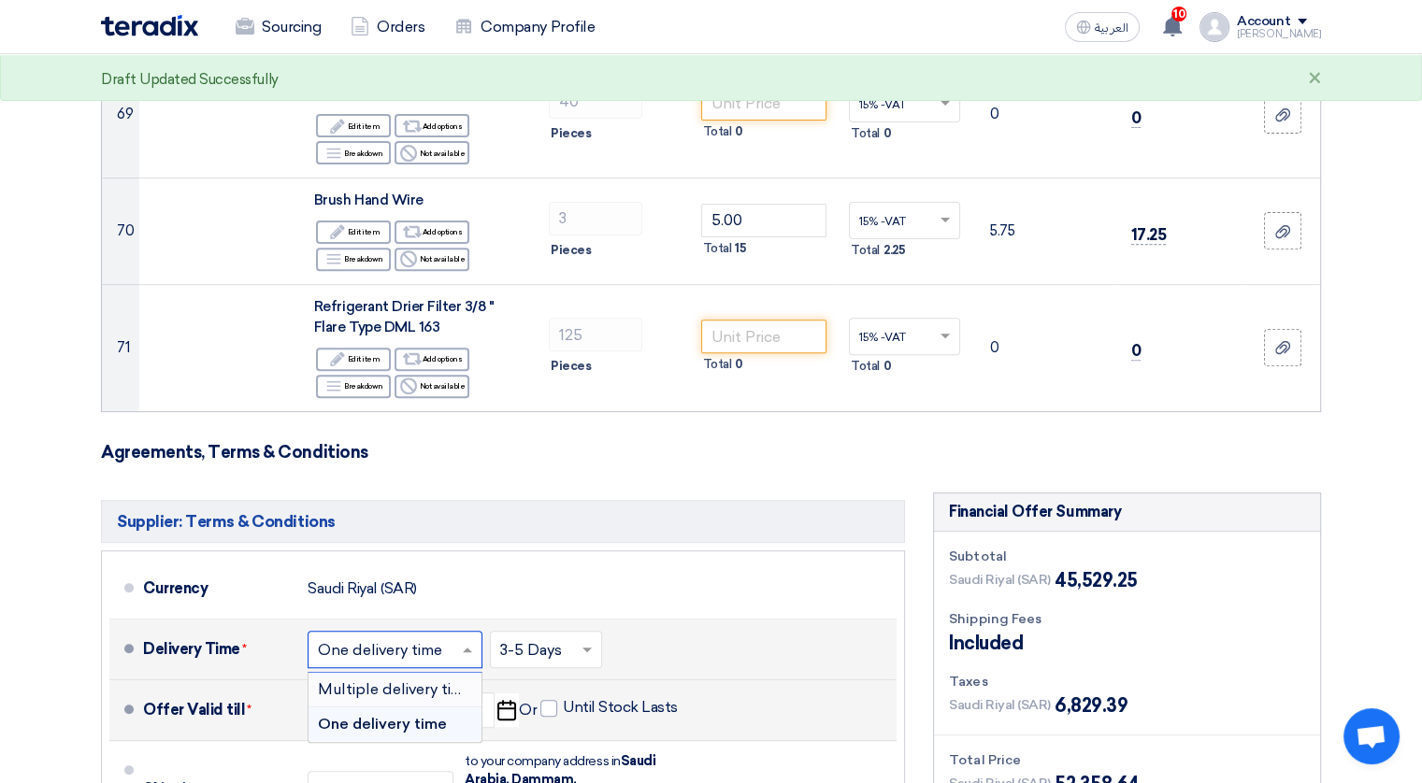
click at [413, 680] on span "Multiple delivery times" at bounding box center [399, 689] width 162 height 18
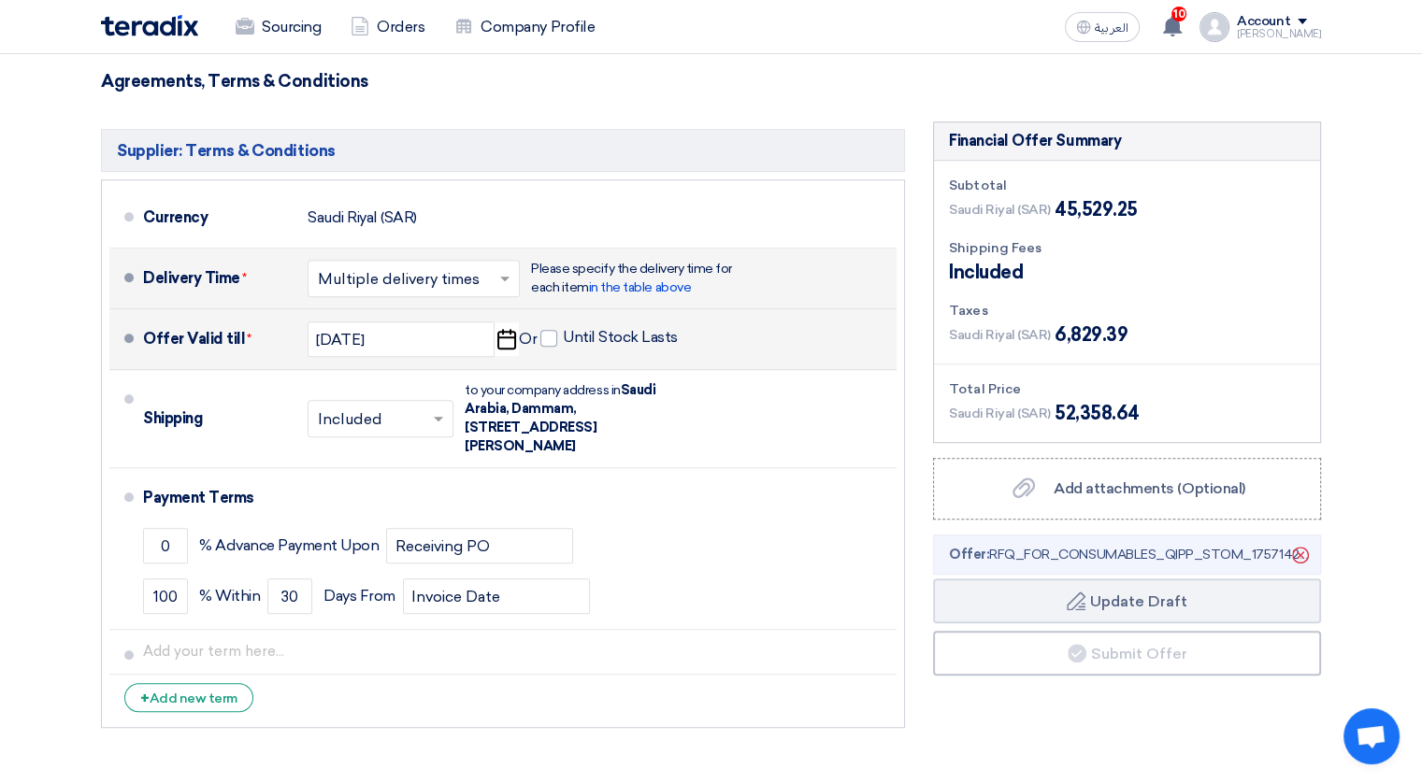
scroll to position [8257, 0]
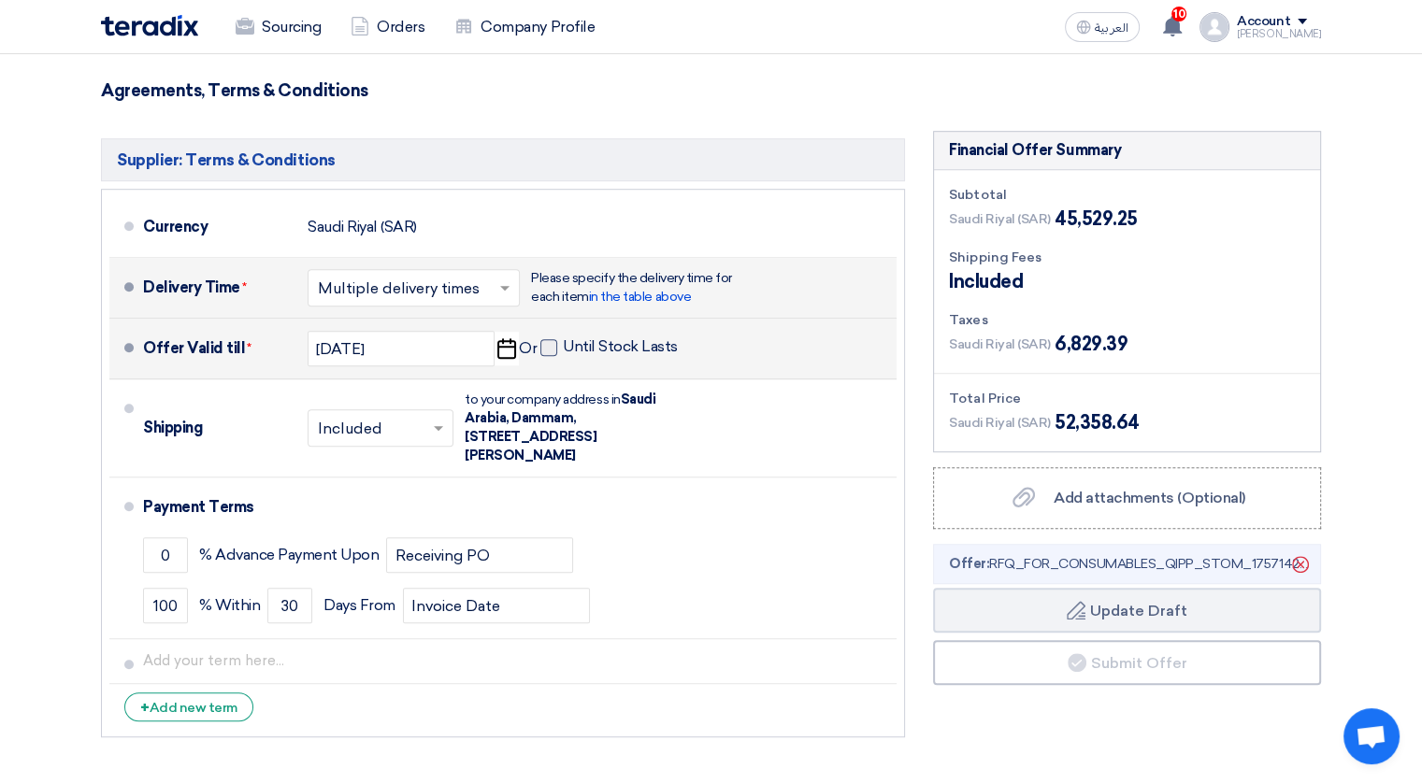
click at [551, 339] on span at bounding box center [548, 347] width 17 height 17
click at [563, 337] on input "Until Stock Lasts" at bounding box center [622, 355] width 119 height 36
checkbox input "true"
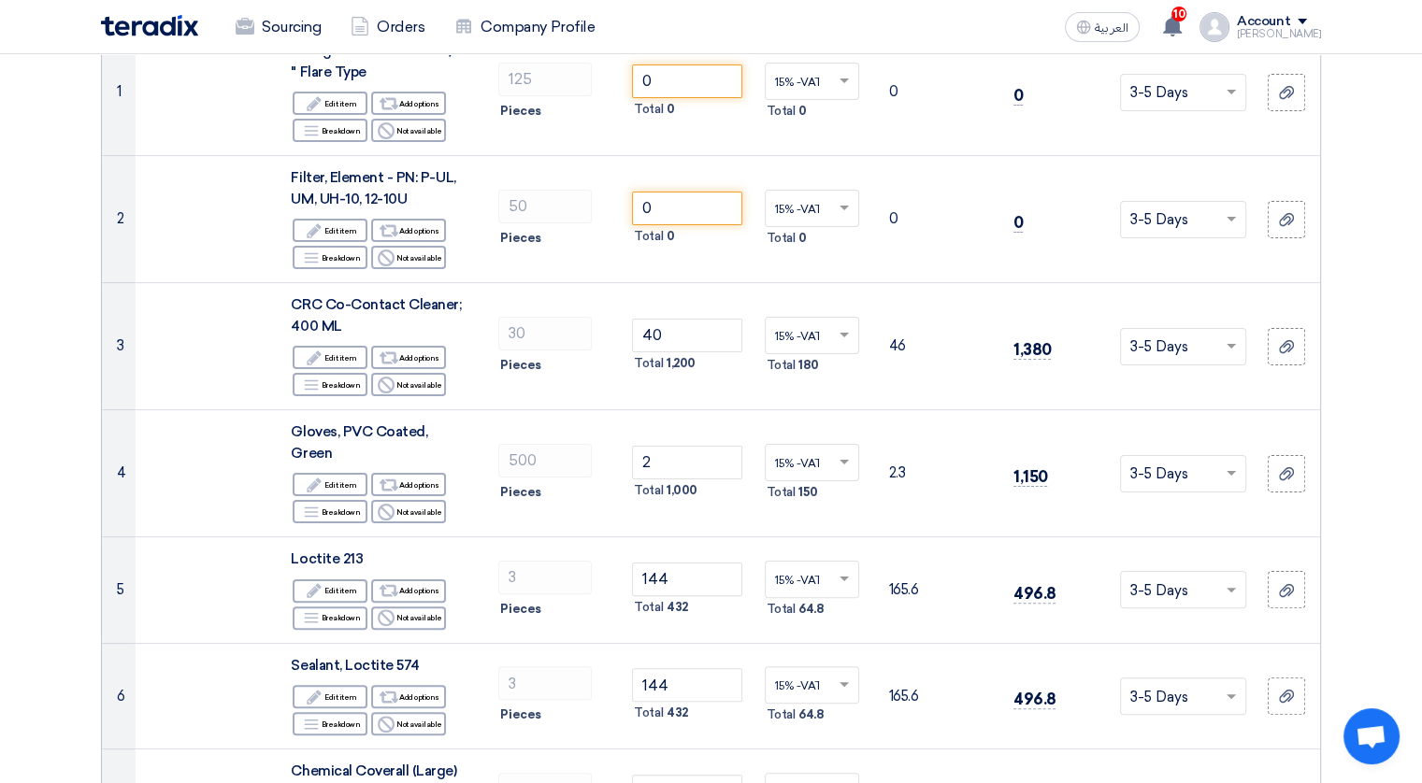
scroll to position [0, 0]
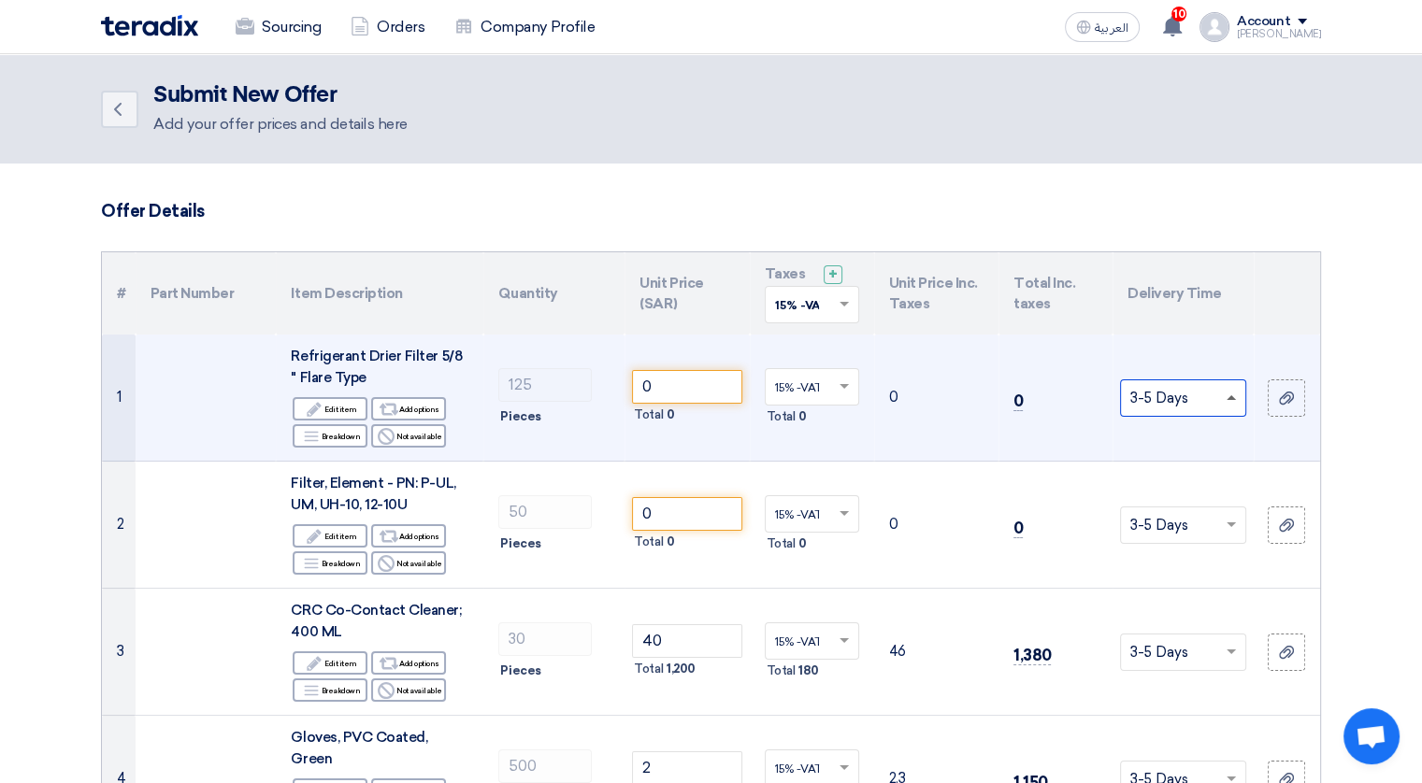
click at [1233, 397] on span at bounding box center [1230, 397] width 9 height 5
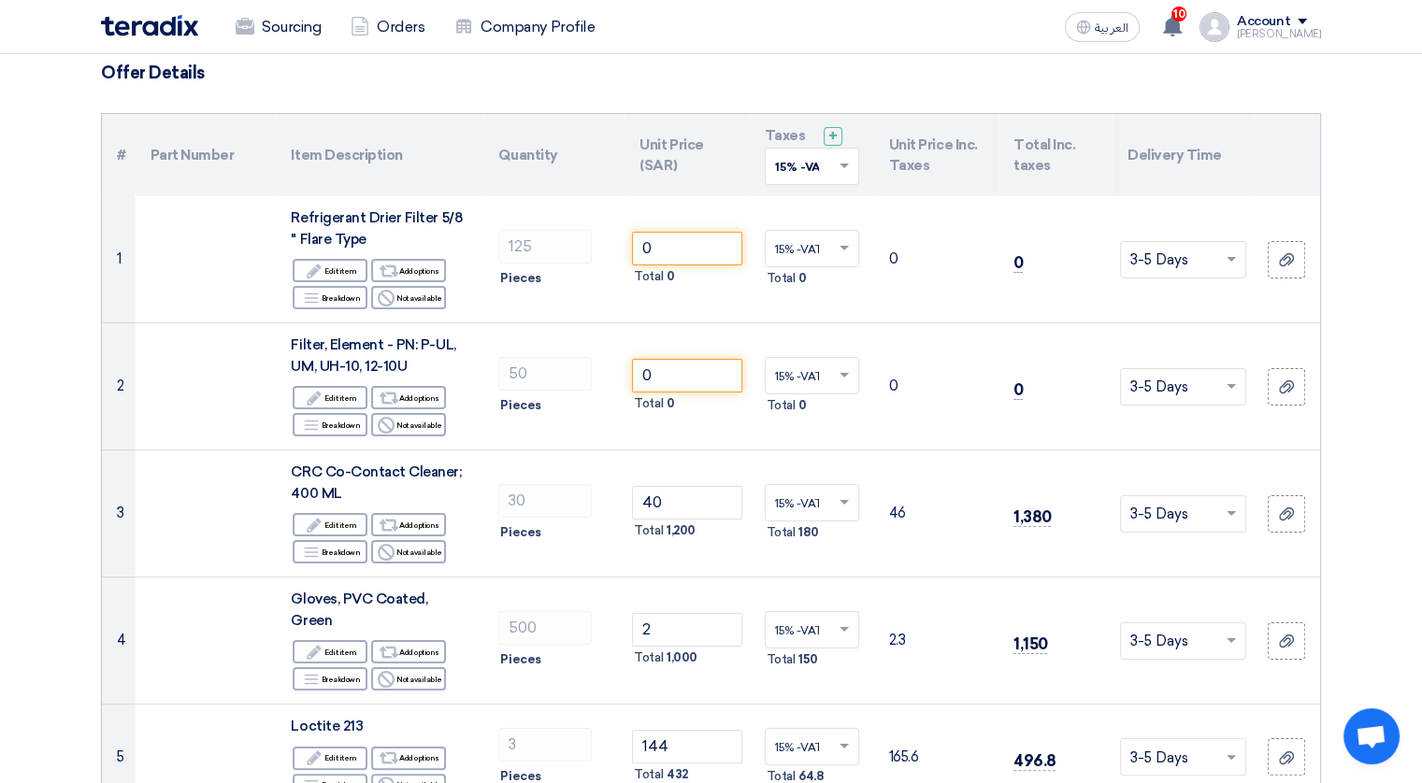
scroll to position [129, 0]
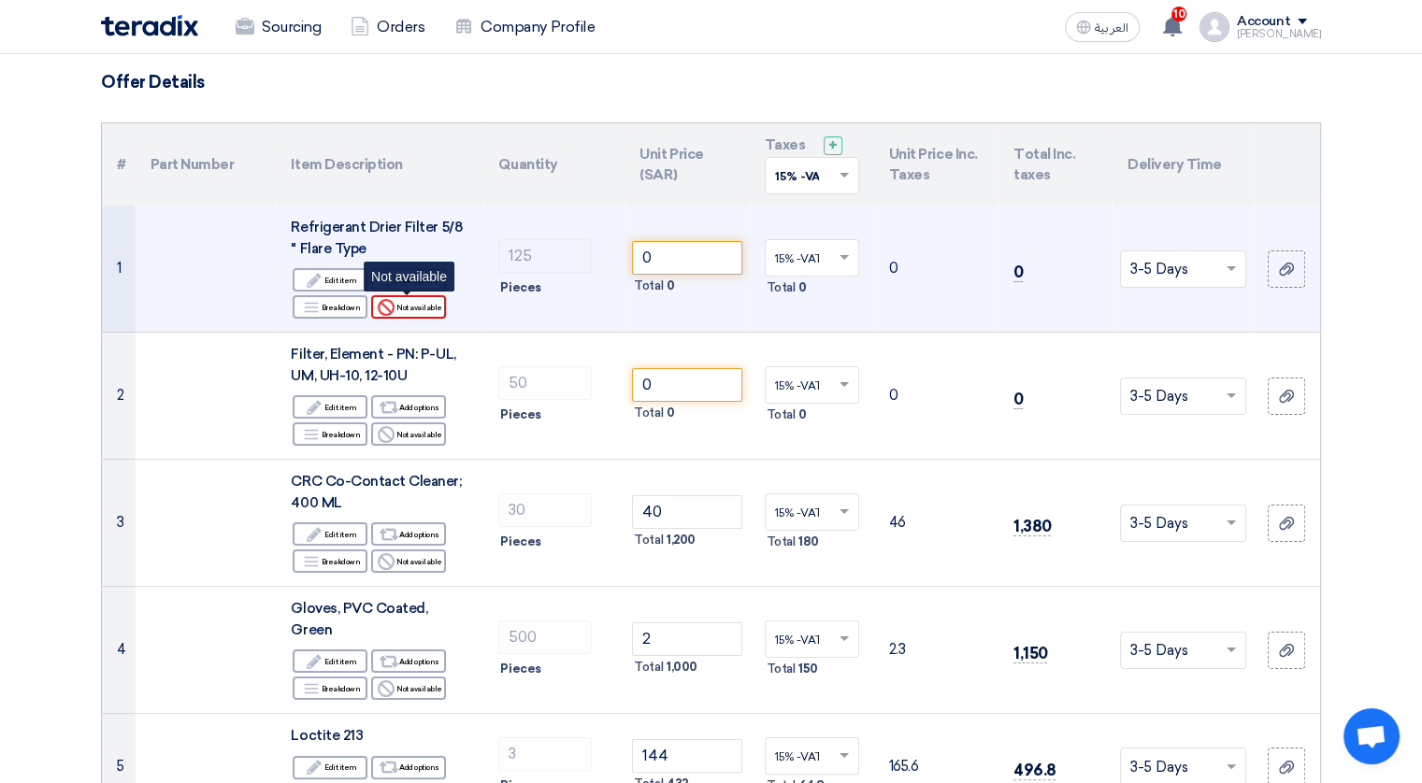
click at [434, 300] on div "Reject Not available" at bounding box center [408, 306] width 75 height 23
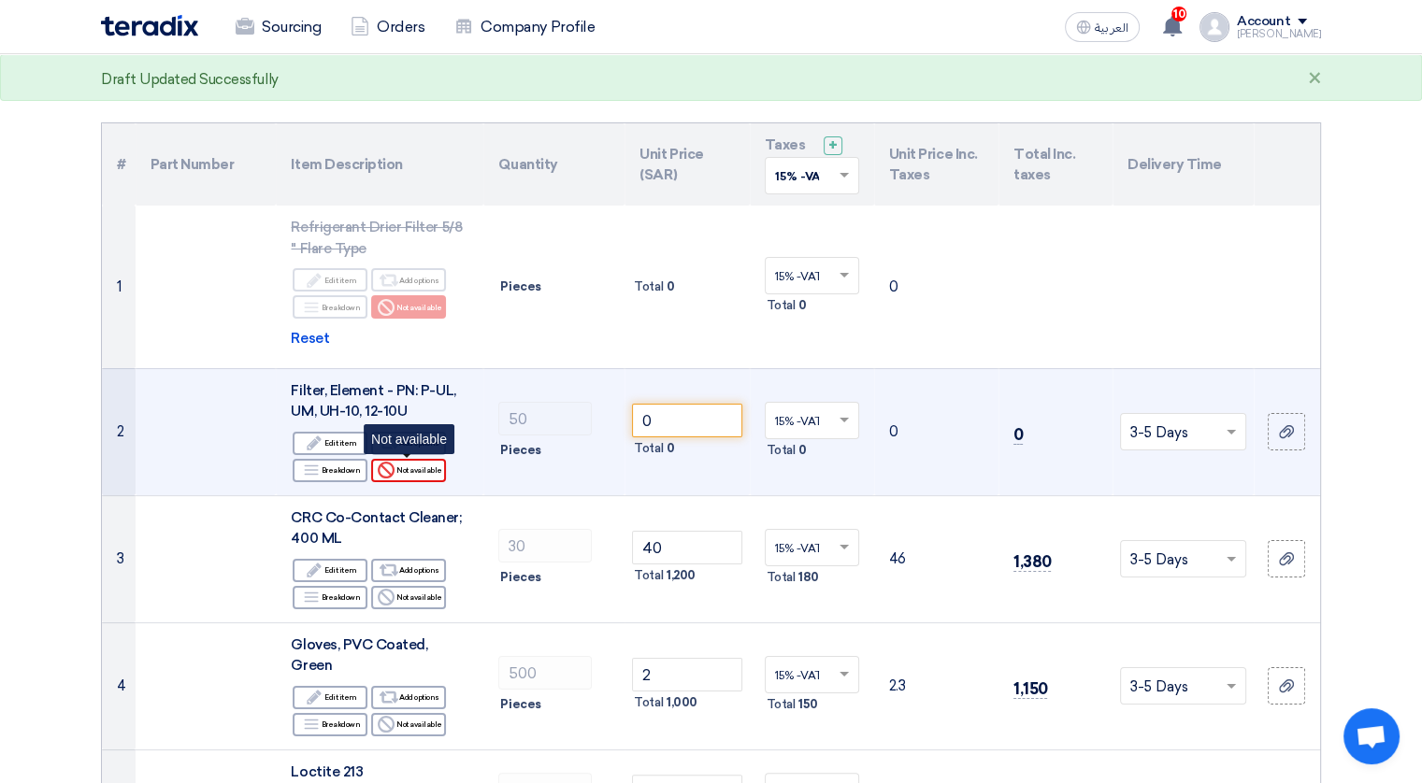
click at [424, 467] on div "Reject Not available" at bounding box center [408, 470] width 75 height 23
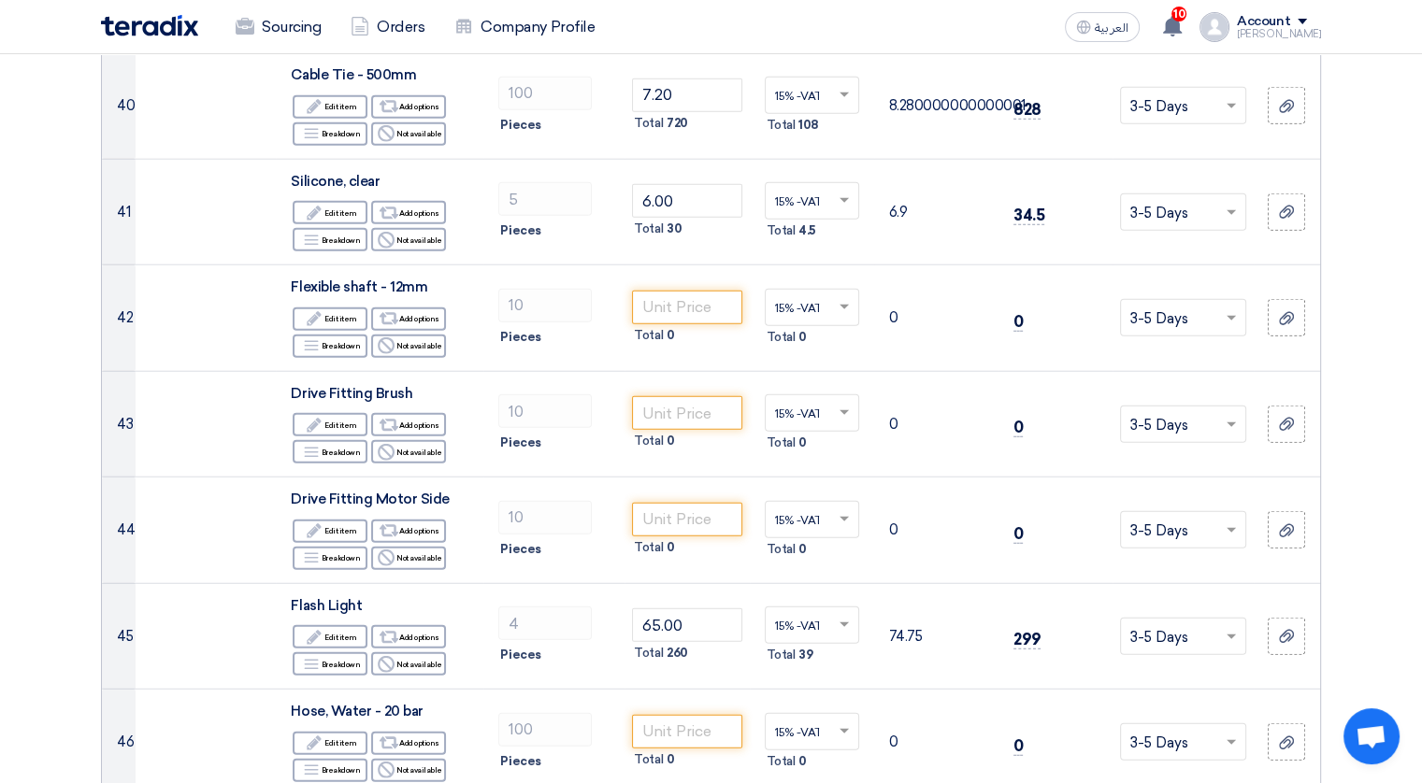
scroll to position [4731, 0]
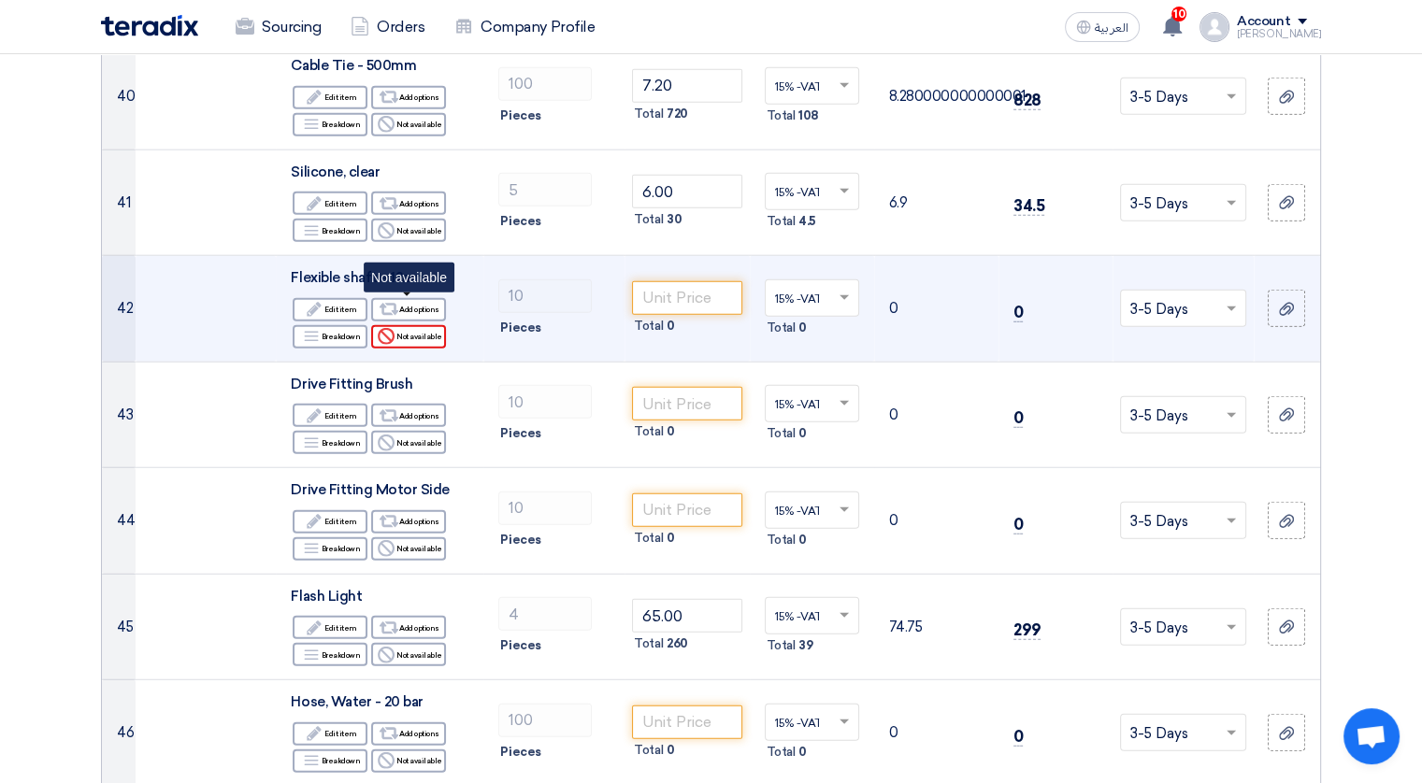
click at [407, 325] on div "Reject Not available" at bounding box center [408, 336] width 75 height 23
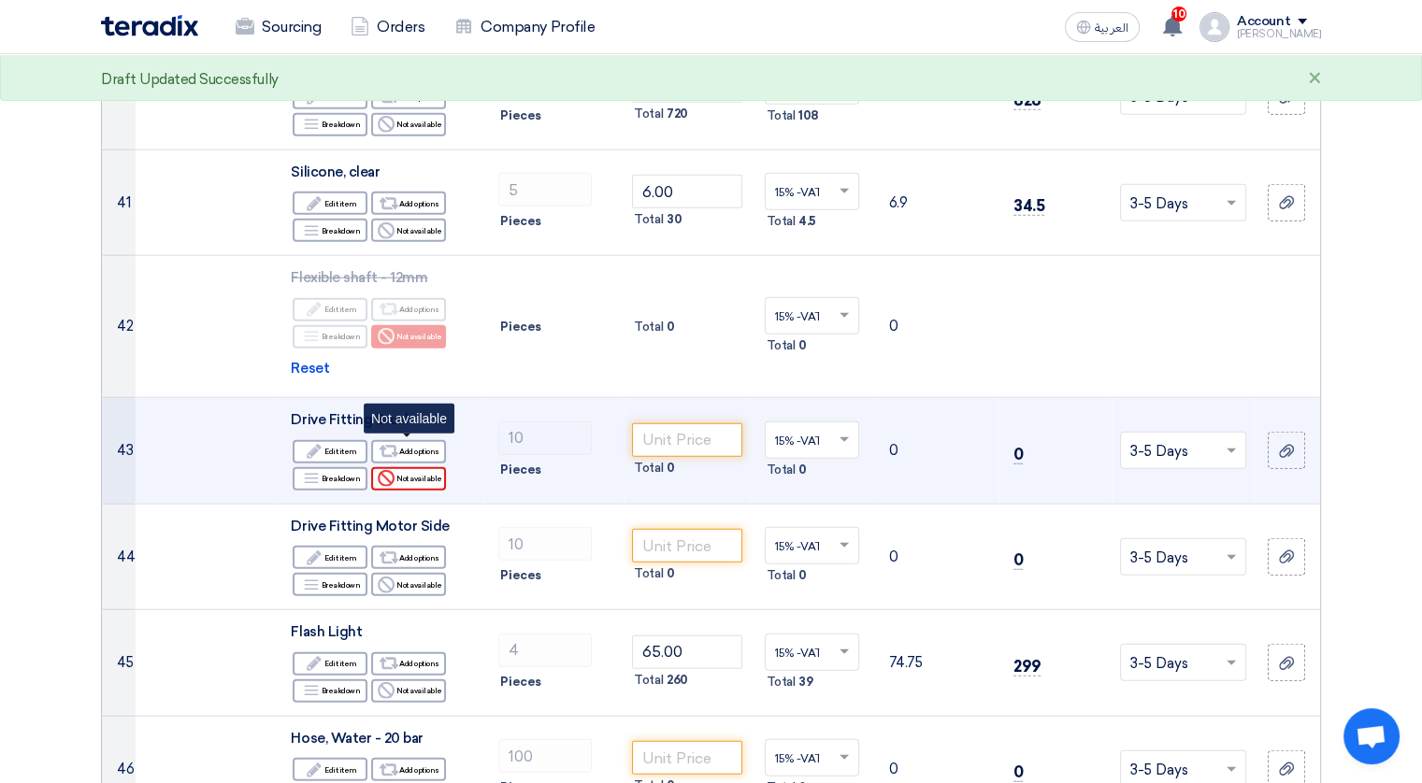
click at [422, 467] on div "Reject Not available" at bounding box center [408, 478] width 75 height 23
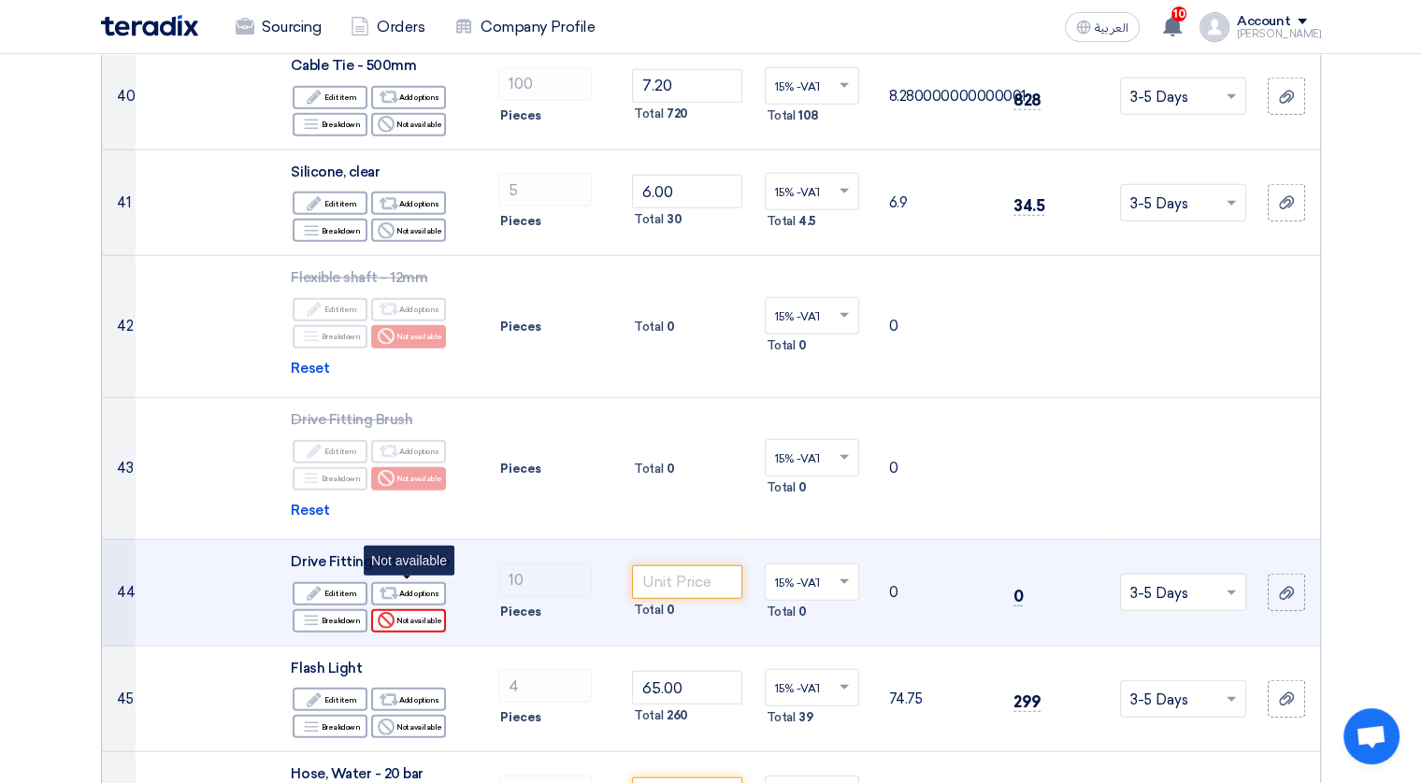
click at [411, 609] on div "Reject Not available" at bounding box center [408, 620] width 75 height 23
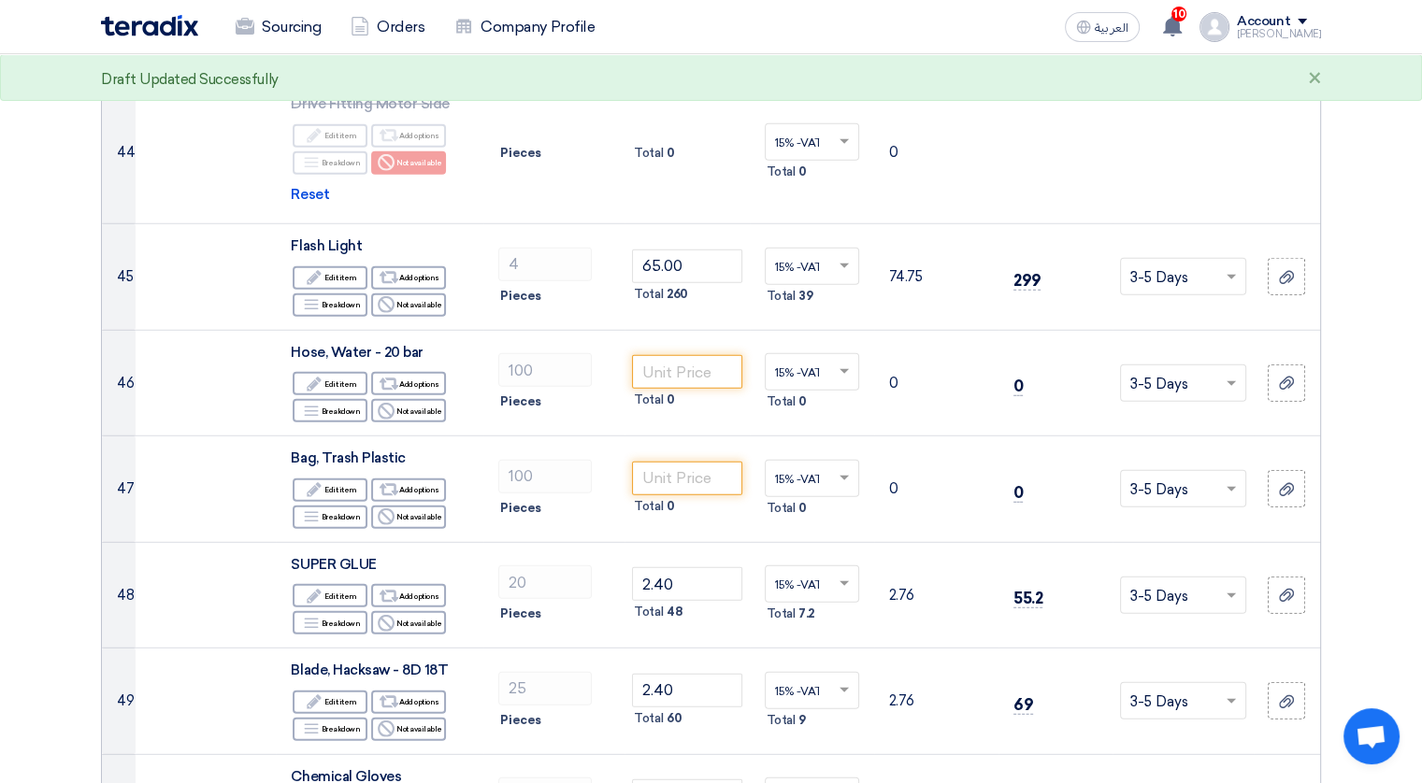
scroll to position [5198, 0]
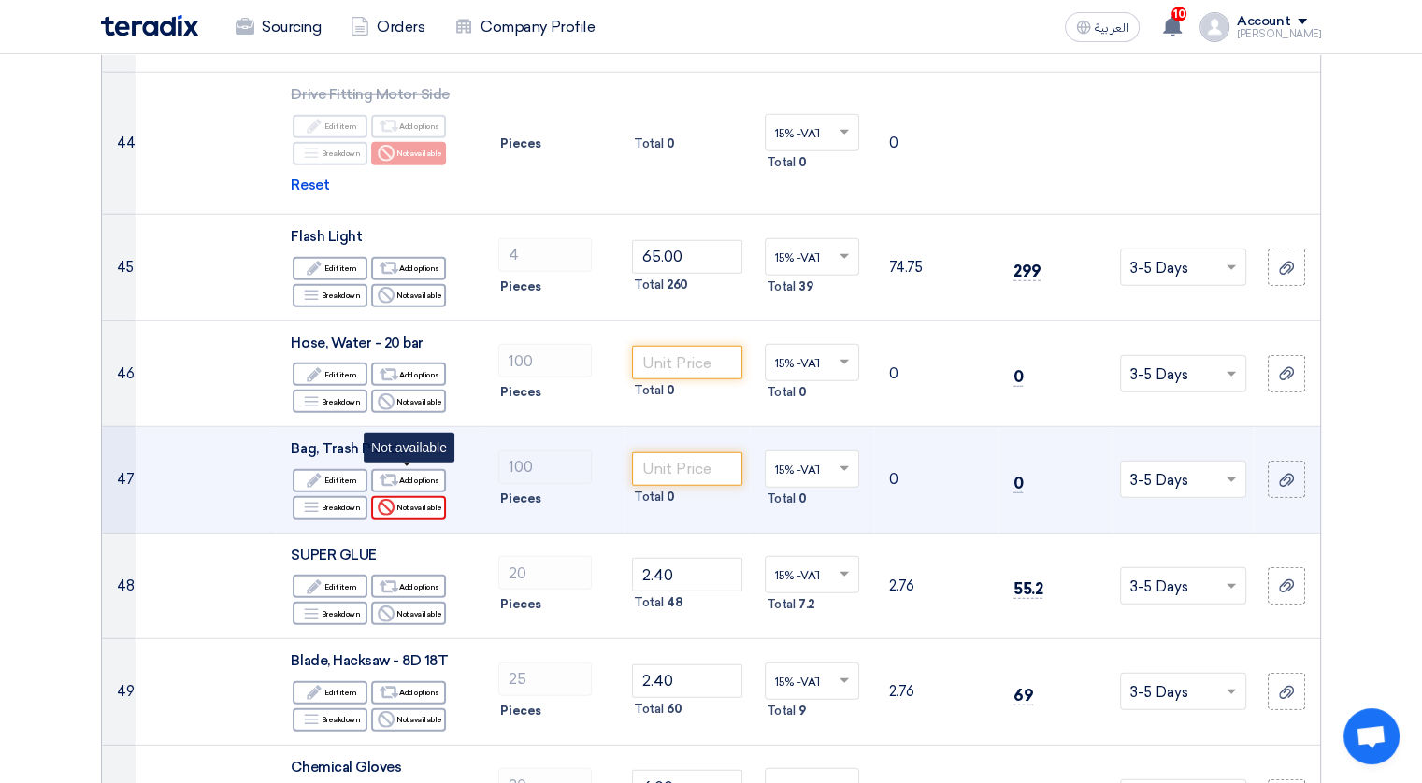
click at [408, 496] on div "Reject Not available" at bounding box center [408, 507] width 75 height 23
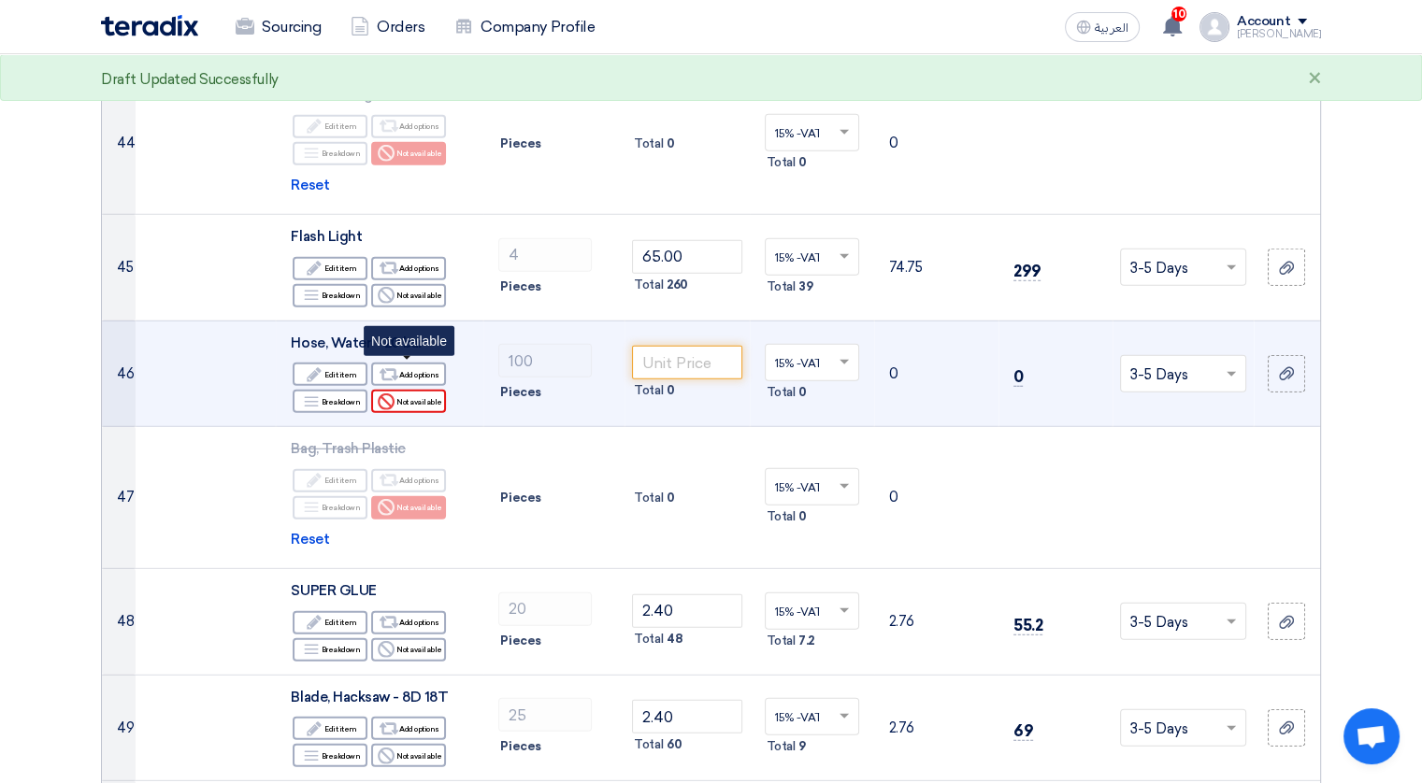
click at [422, 390] on div "Reject Not available" at bounding box center [408, 401] width 75 height 23
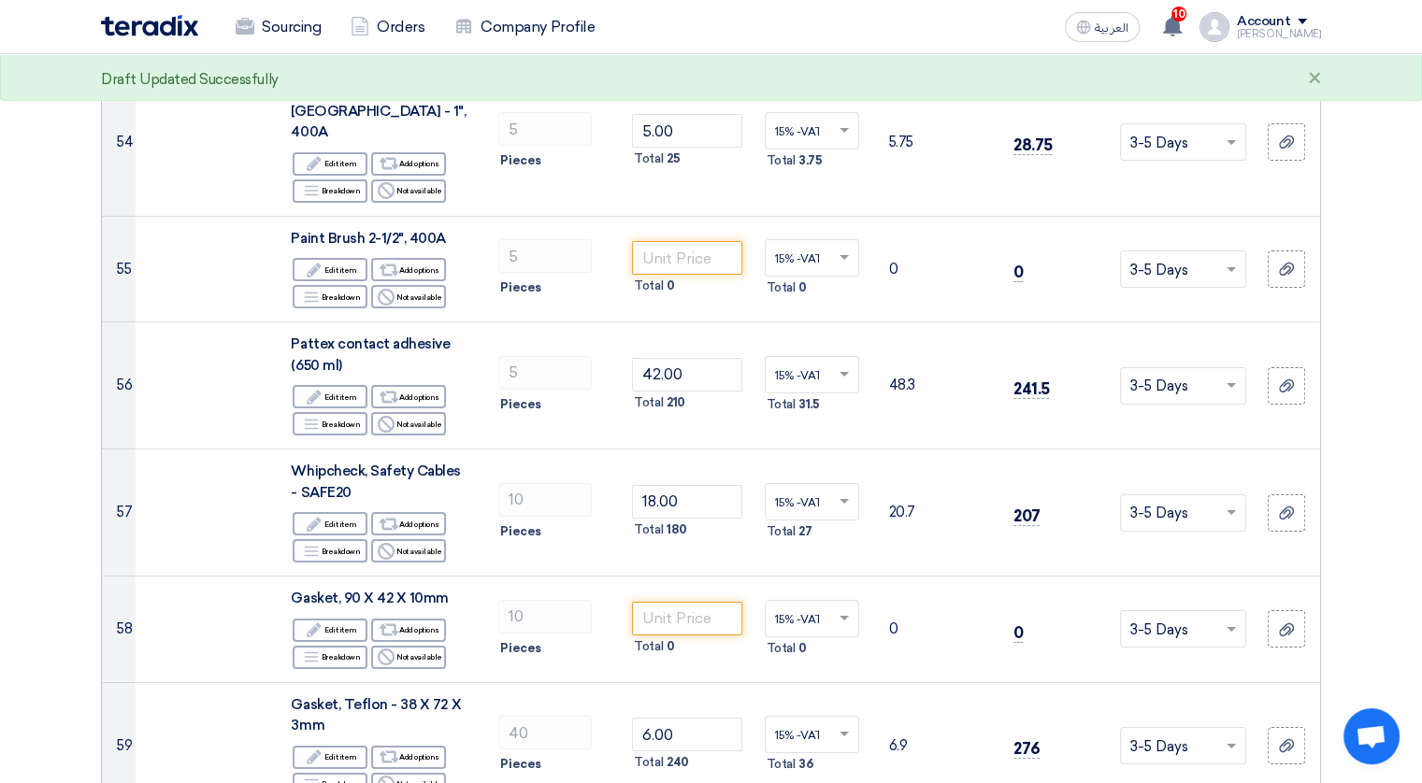
scroll to position [6373, 0]
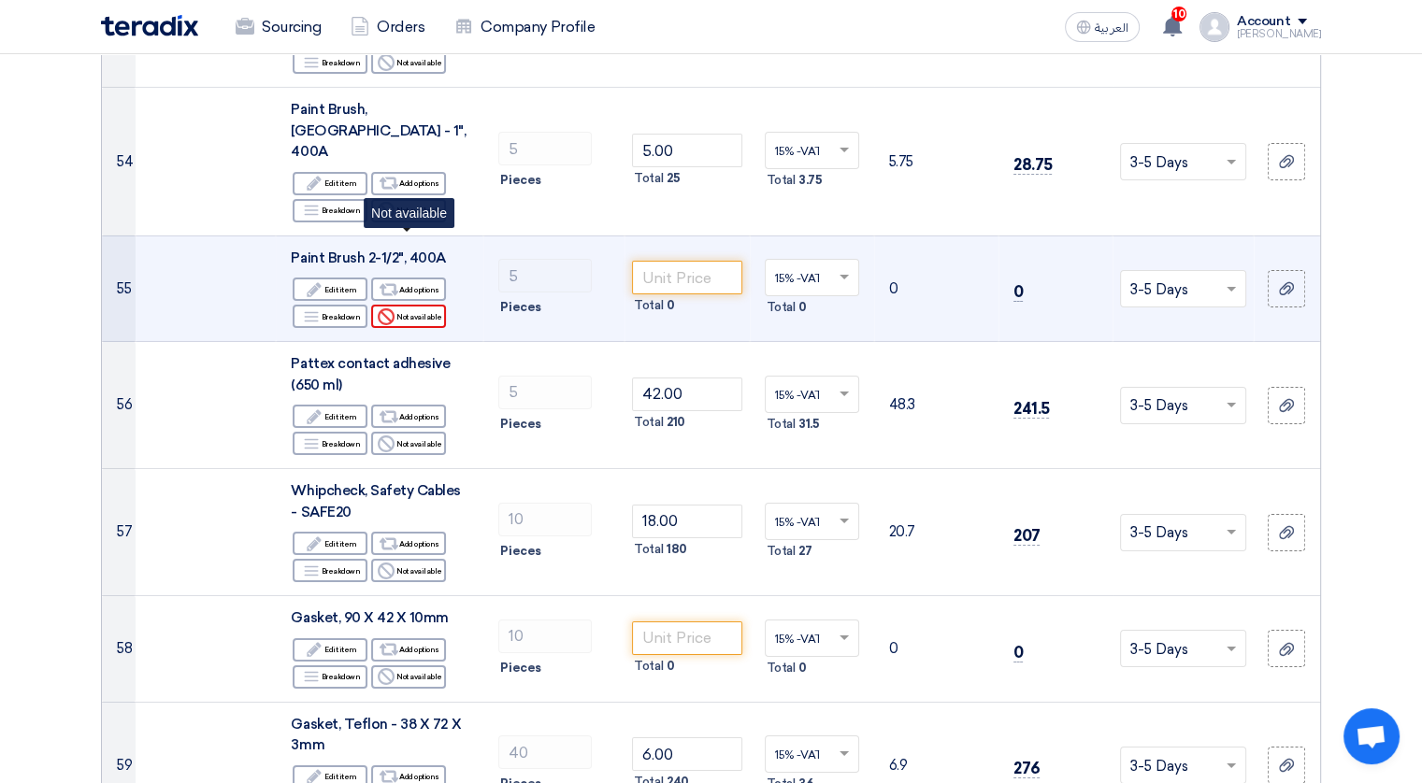
click at [411, 305] on div "Reject Not available" at bounding box center [408, 316] width 75 height 23
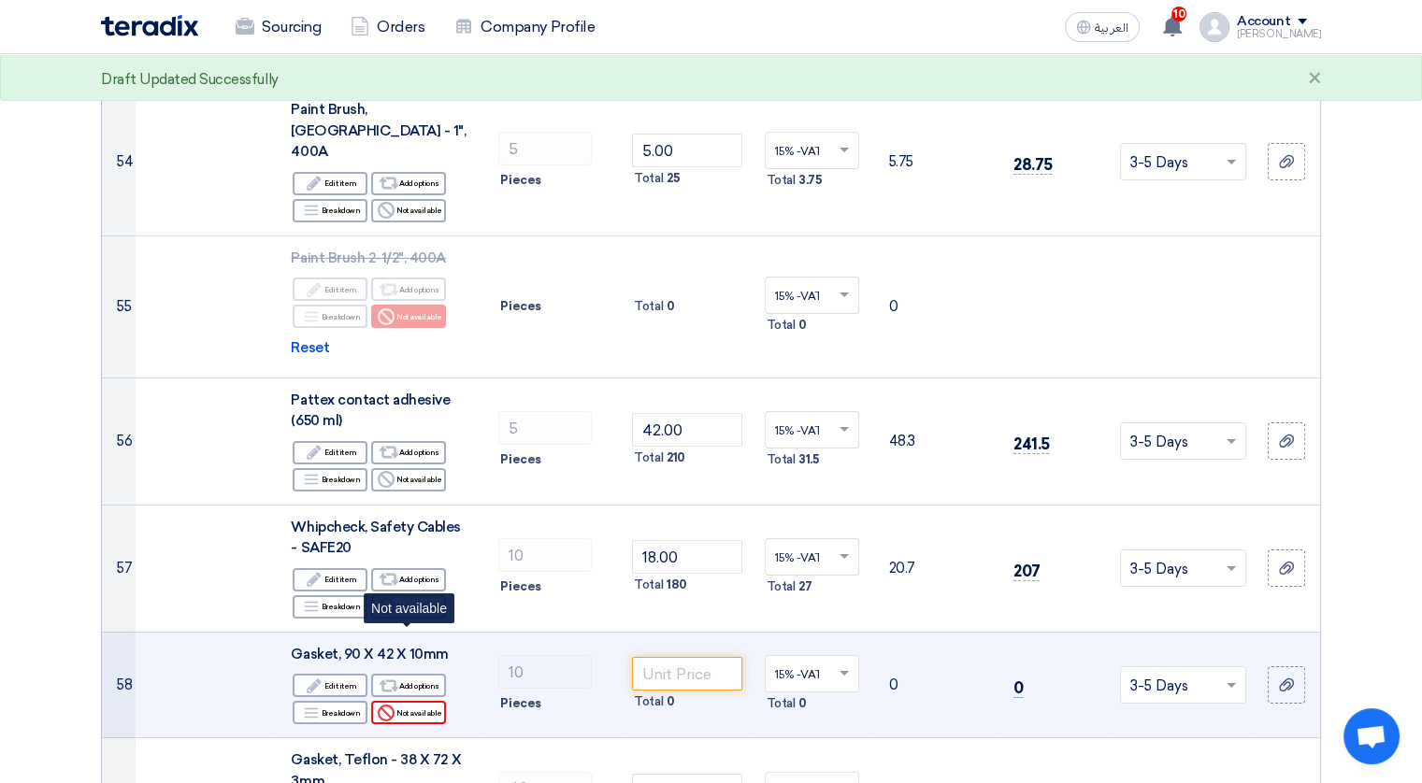
click at [411, 701] on div "Reject Not available" at bounding box center [408, 712] width 75 height 23
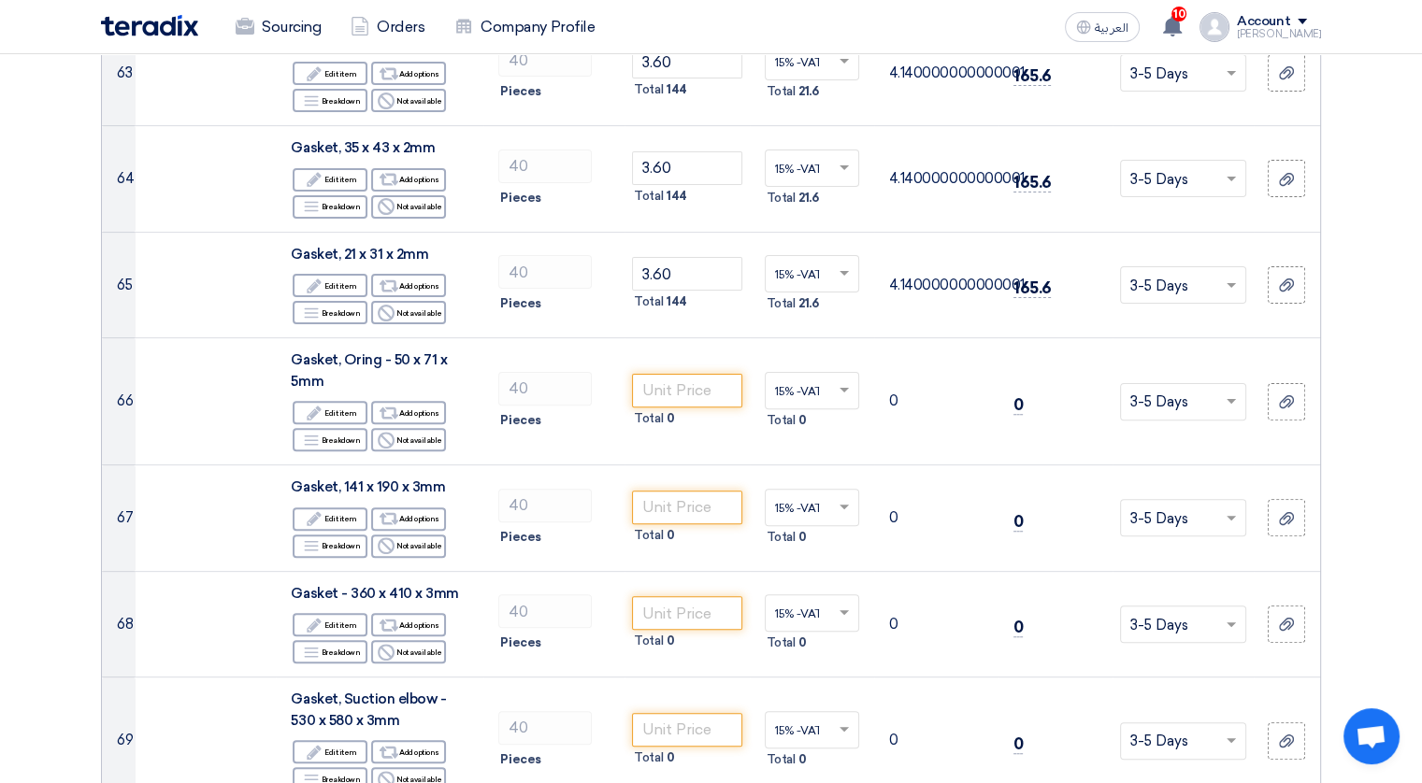
scroll to position [7604, 0]
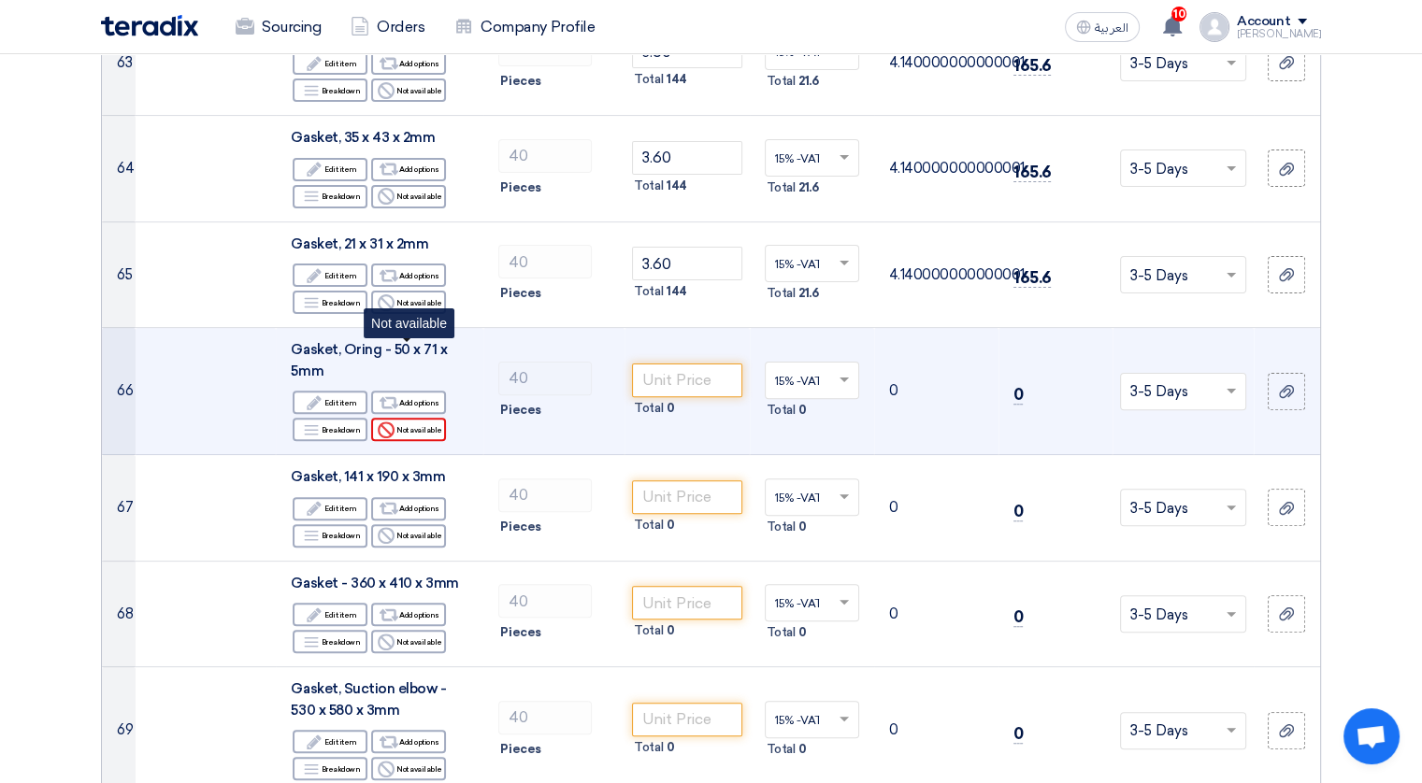
click at [411, 418] on div "Reject Not available" at bounding box center [408, 429] width 75 height 23
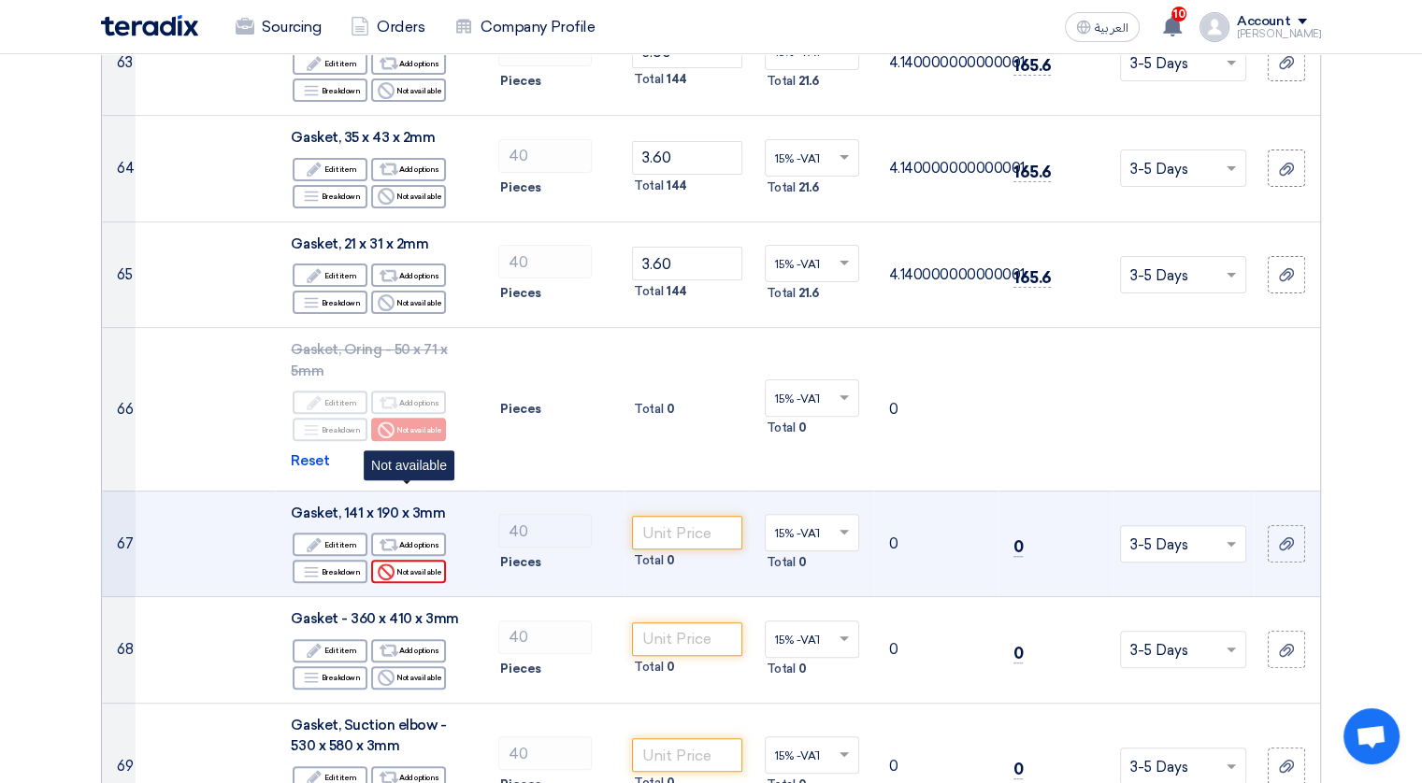
click at [412, 560] on div "Reject Not available" at bounding box center [408, 571] width 75 height 23
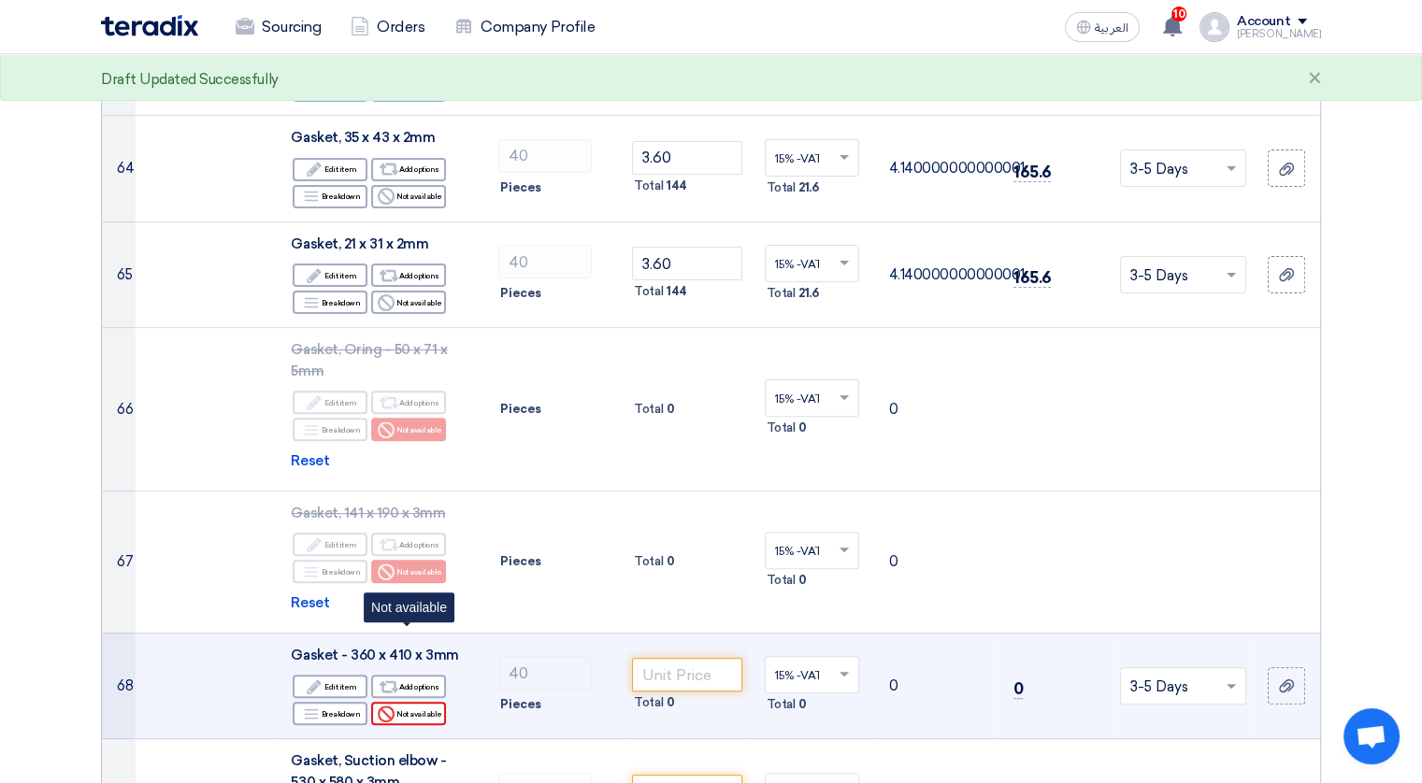
click at [422, 702] on div "Reject Not available" at bounding box center [408, 713] width 75 height 23
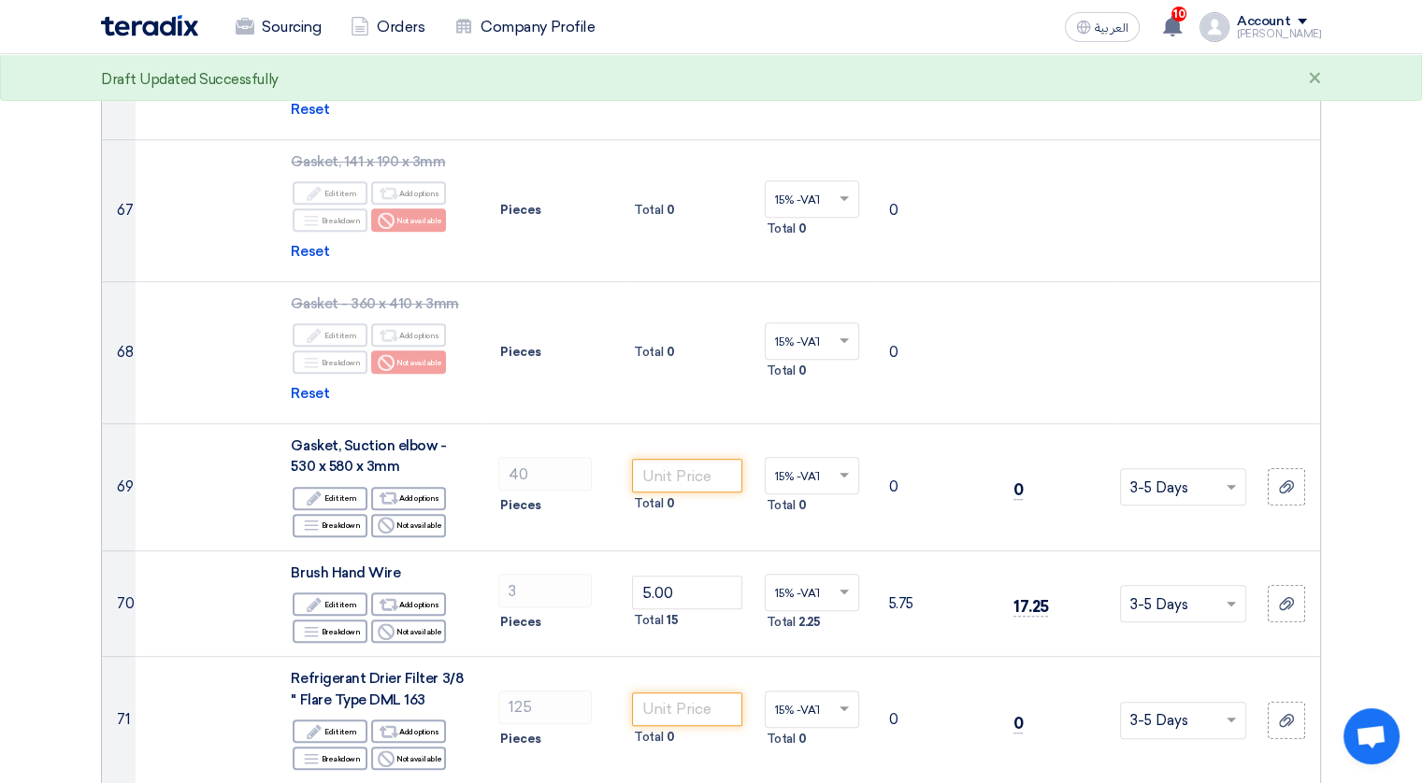
scroll to position [7975, 0]
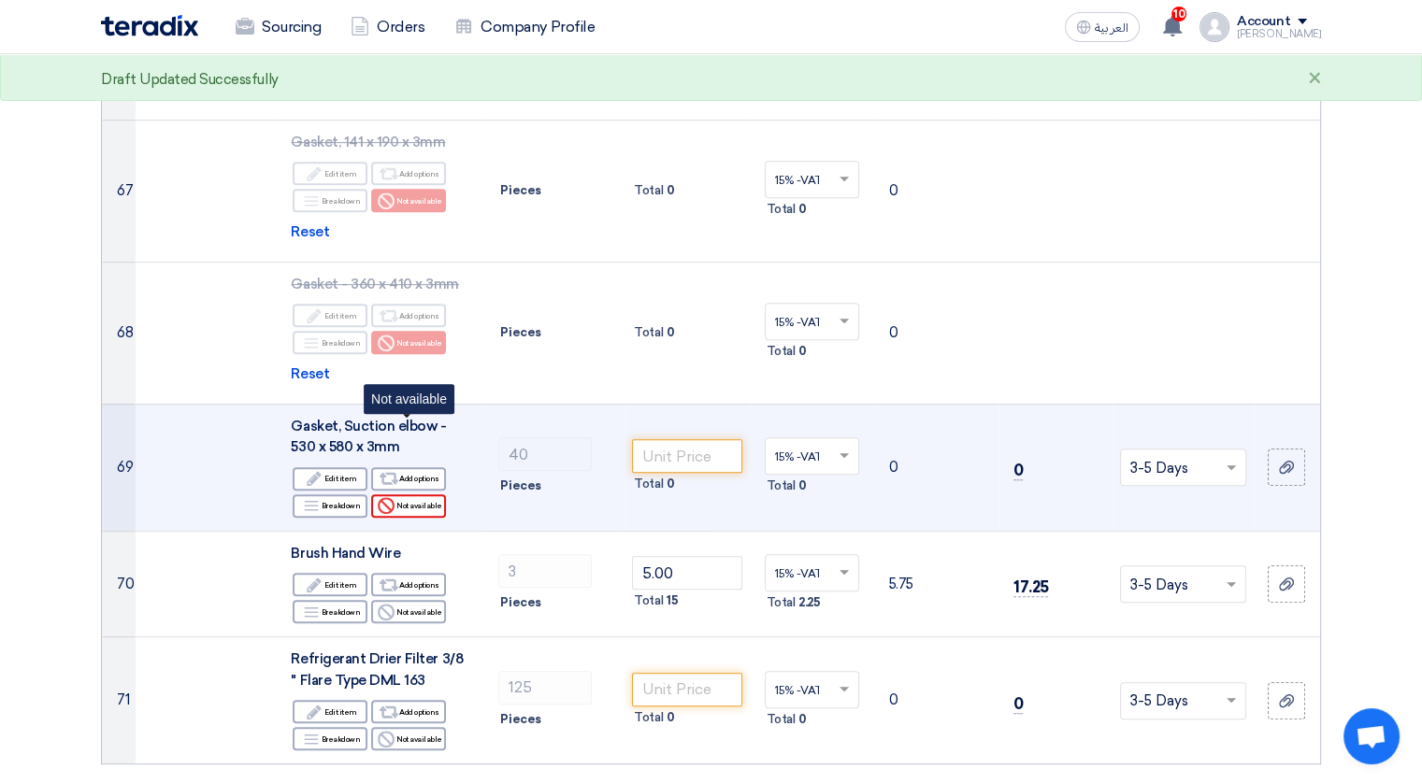
click at [410, 494] on div "Reject Not available" at bounding box center [408, 505] width 75 height 23
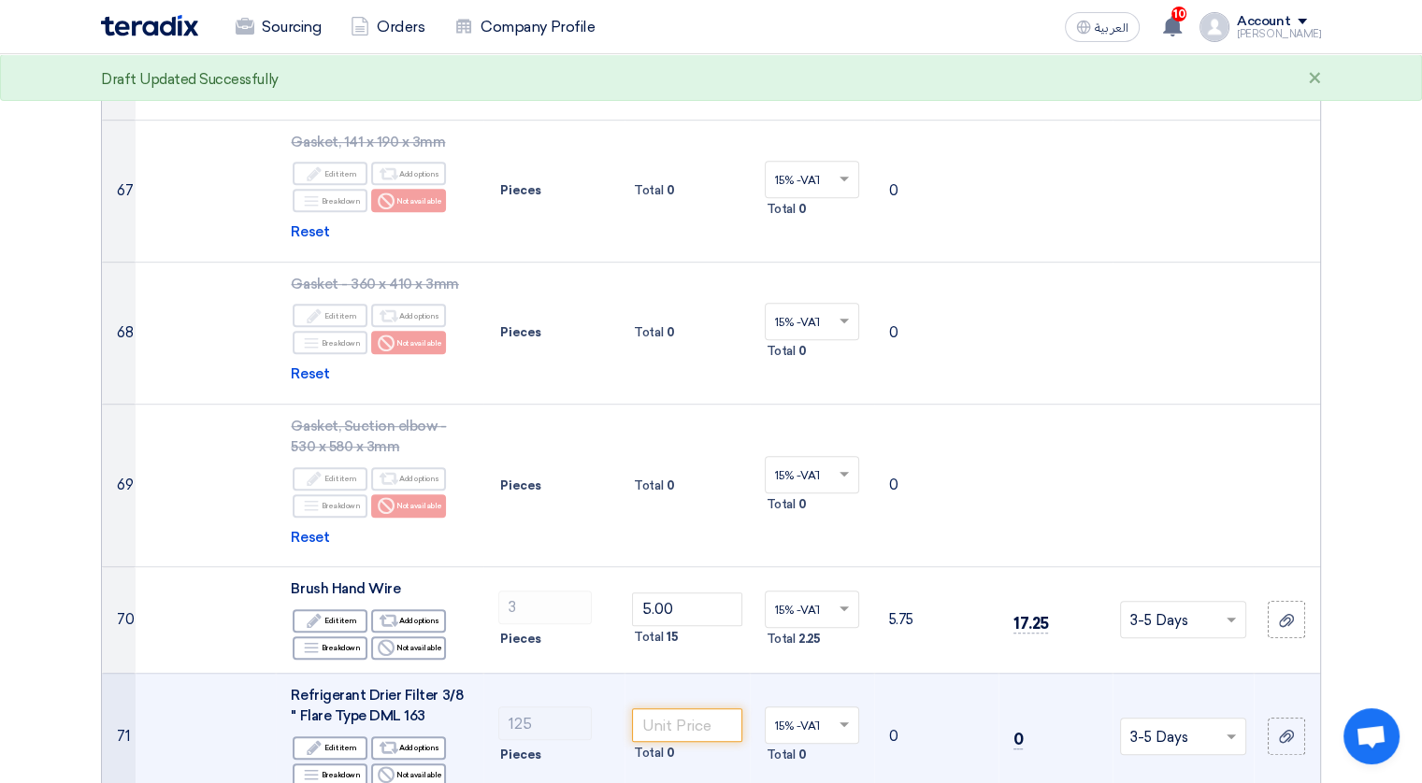
click at [411, 735] on div "Edit Edit item Alternative Add options Breakdown Breakdown Reject" at bounding box center [380, 762] width 178 height 54
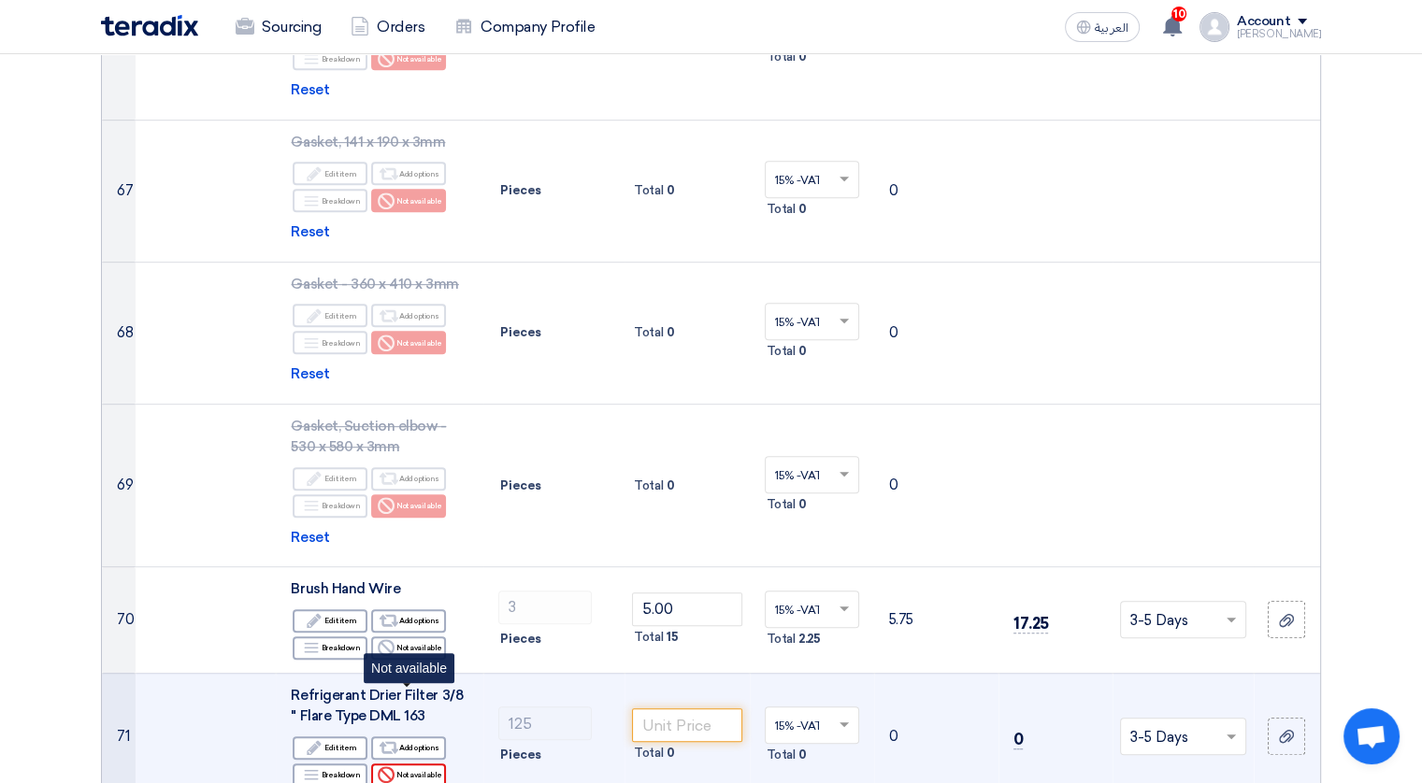
click at [422, 764] on div "Reject Not available" at bounding box center [408, 775] width 75 height 23
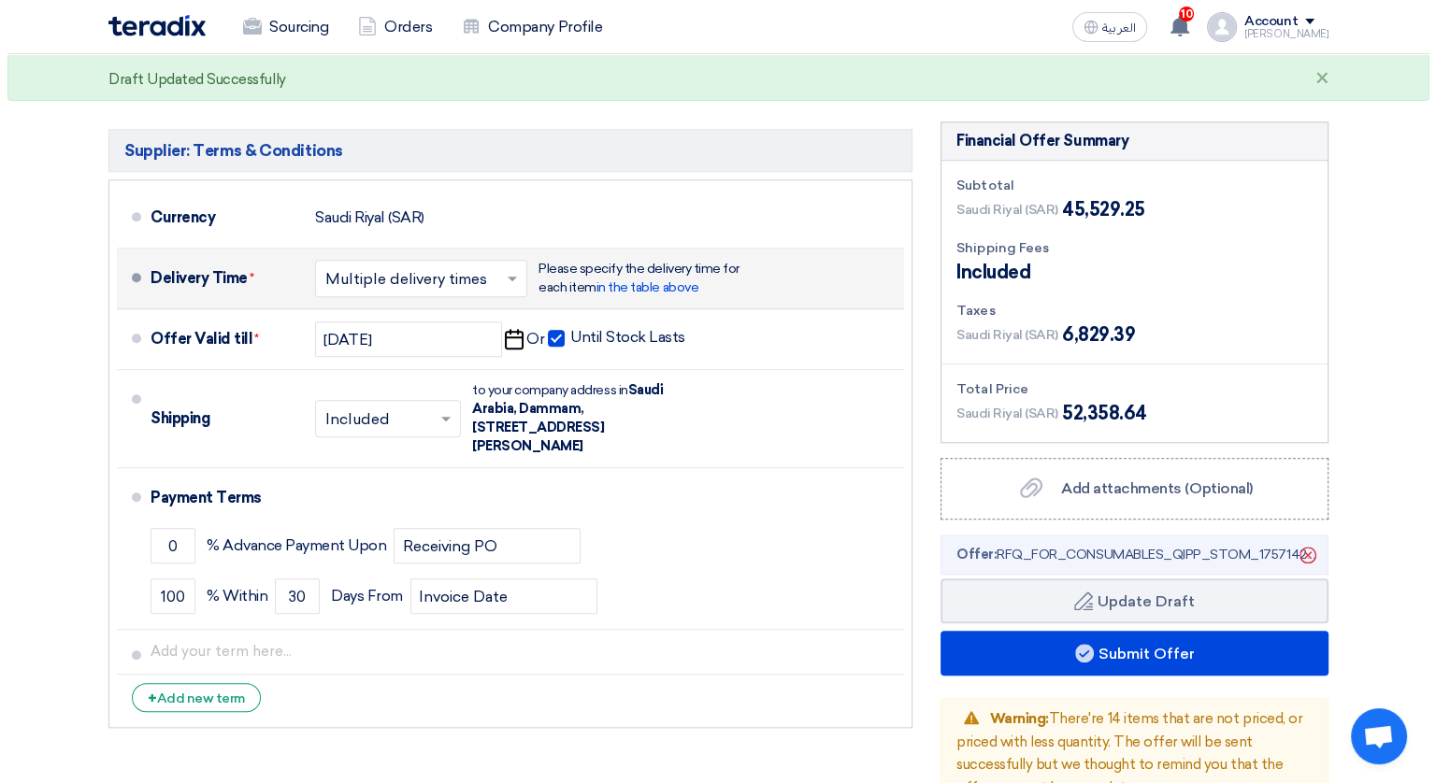
scroll to position [8811, 0]
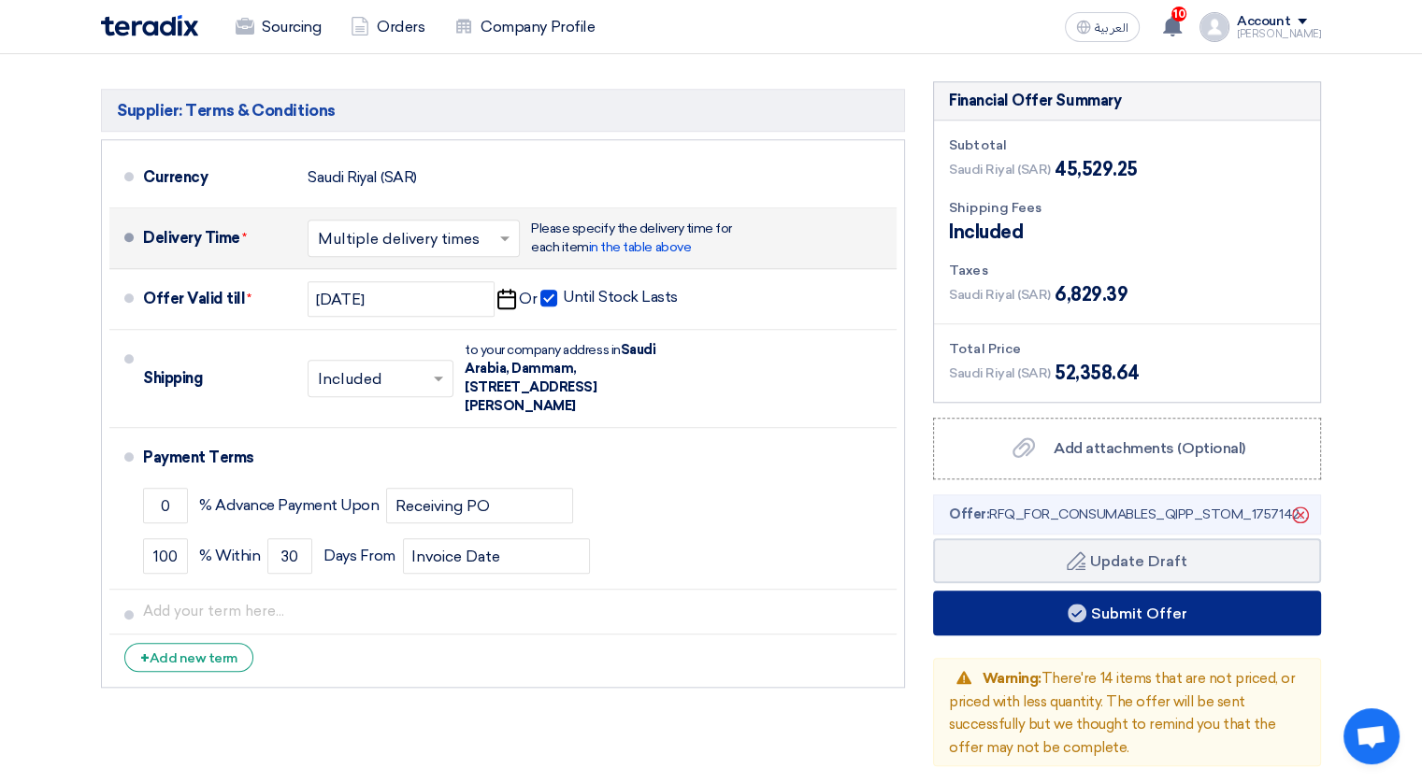
click at [1166, 591] on button "Submit Offer" at bounding box center [1127, 613] width 388 height 45
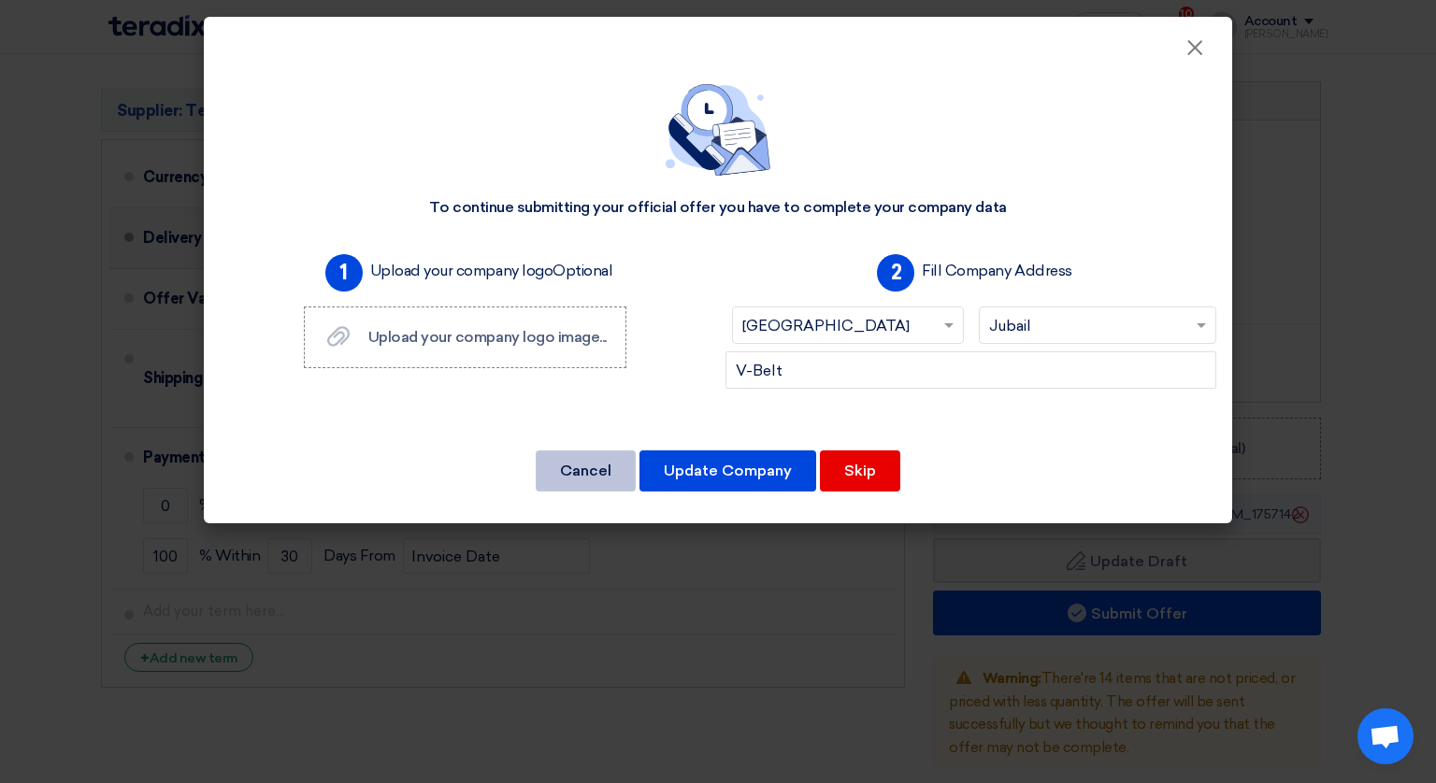
click at [591, 468] on button "Cancel" at bounding box center [586, 470] width 100 height 41
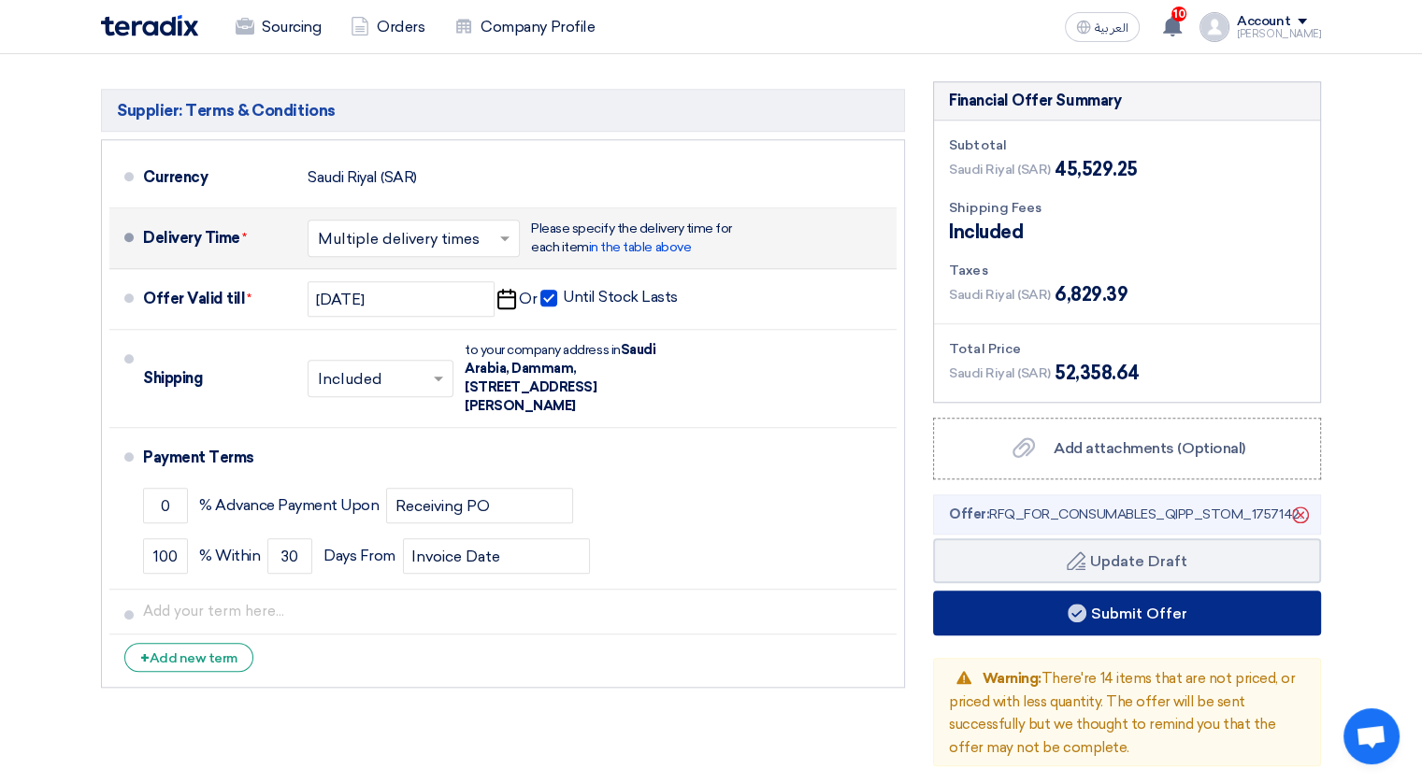
click at [1127, 591] on button "Submit Offer" at bounding box center [1127, 613] width 388 height 45
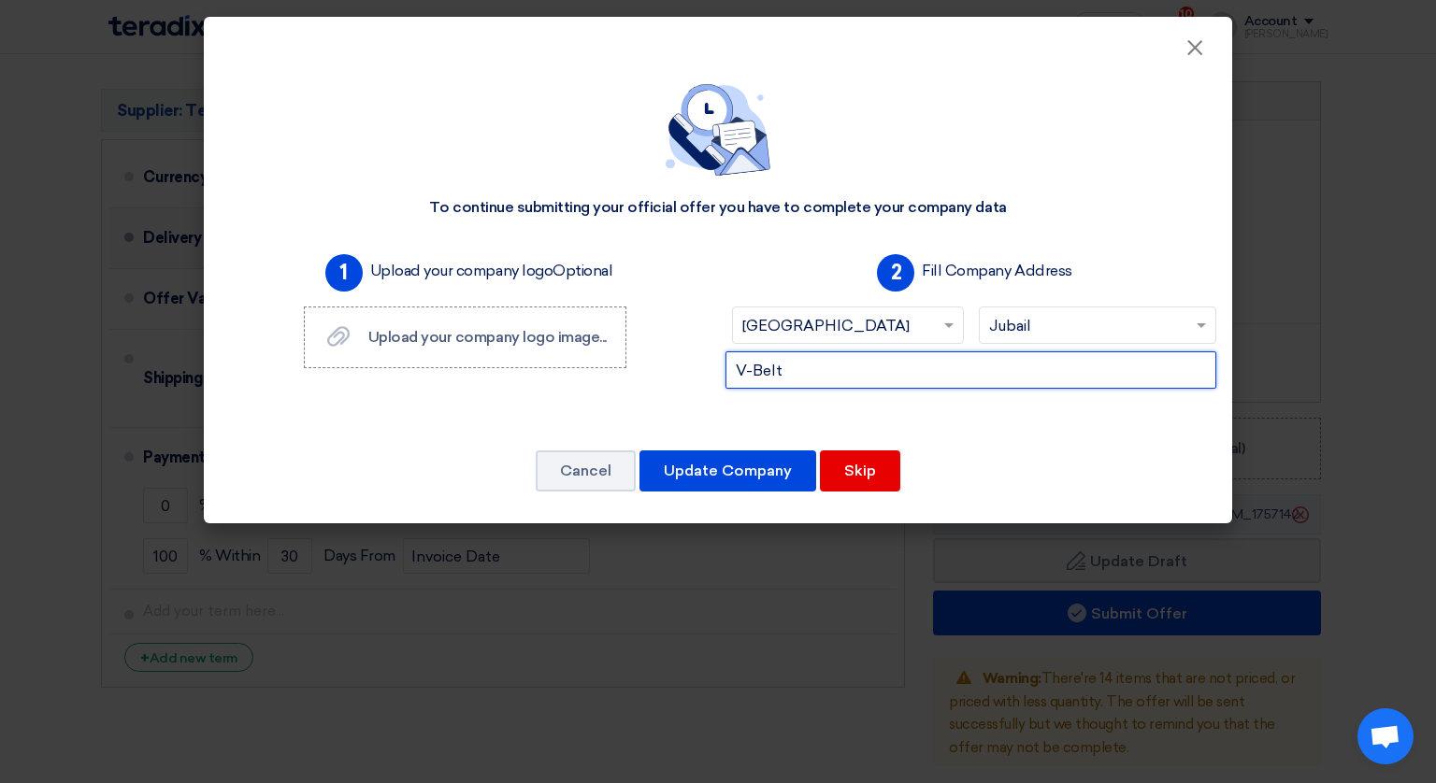
click at [897, 363] on input "V-Belt" at bounding box center [970, 369] width 491 height 37
type input "V"
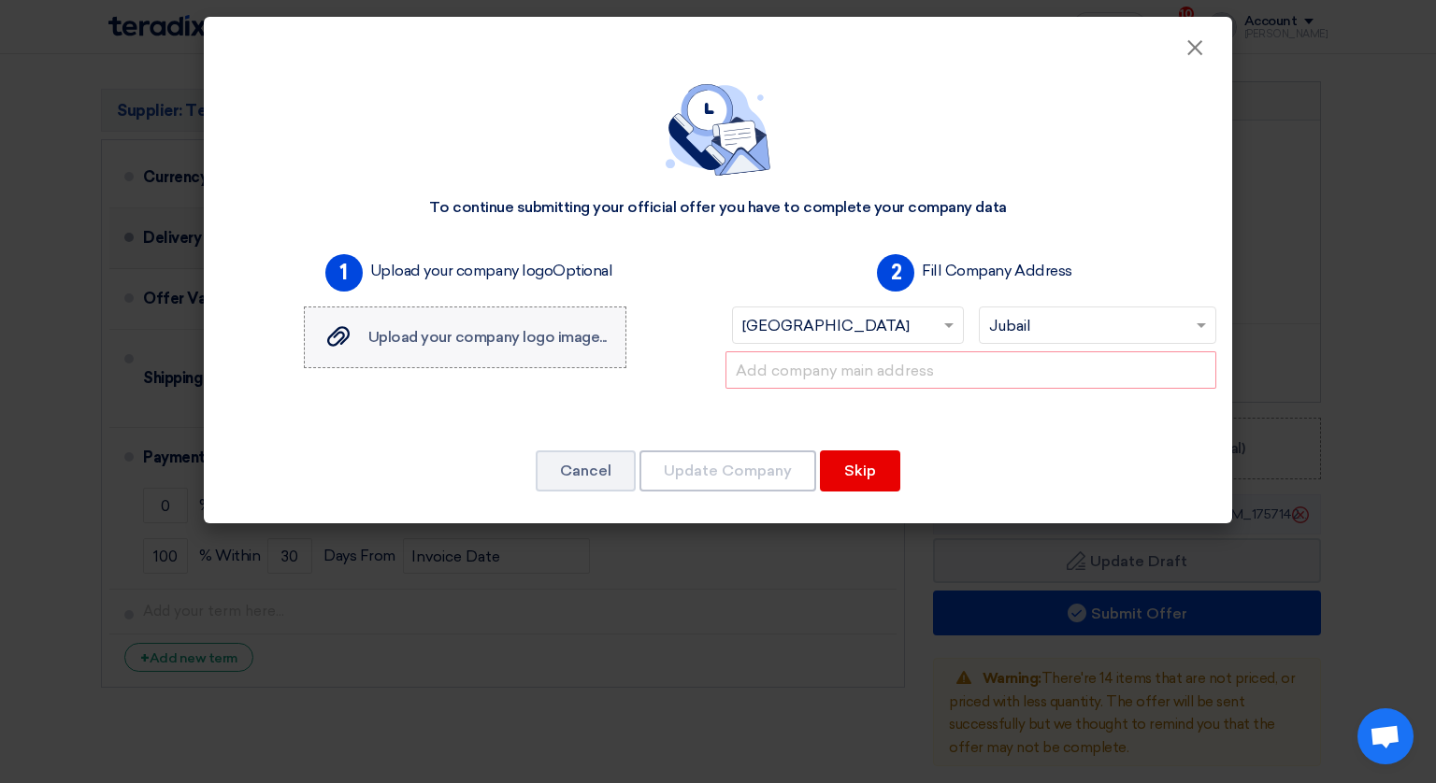
click at [548, 336] on span "Upload your company logo image..." at bounding box center [487, 337] width 238 height 18
click at [0, 0] on input "Upload your company logo image... Upload your company logo image..." at bounding box center [0, 0] width 0 height 0
click at [851, 478] on button "Skip" at bounding box center [860, 470] width 80 height 41
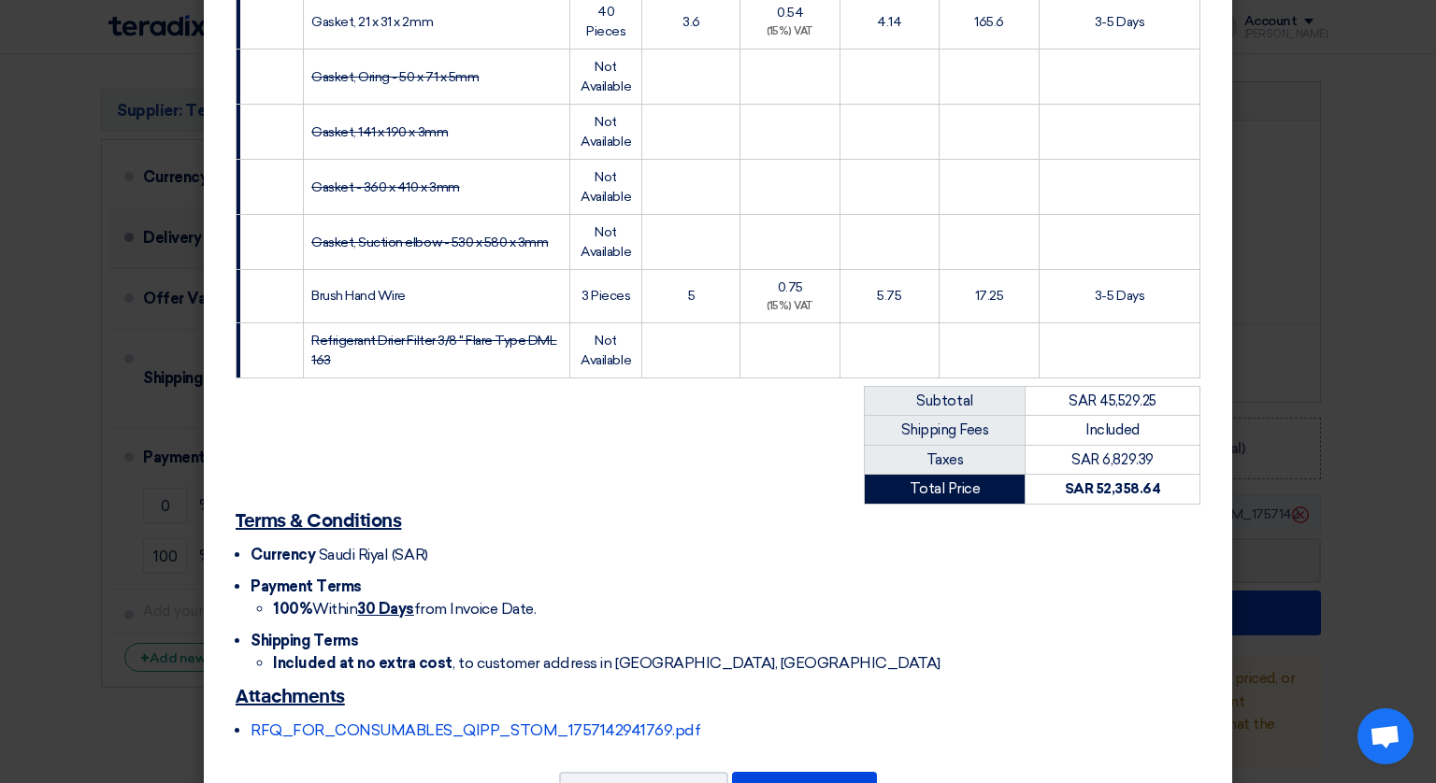
scroll to position [3889, 0]
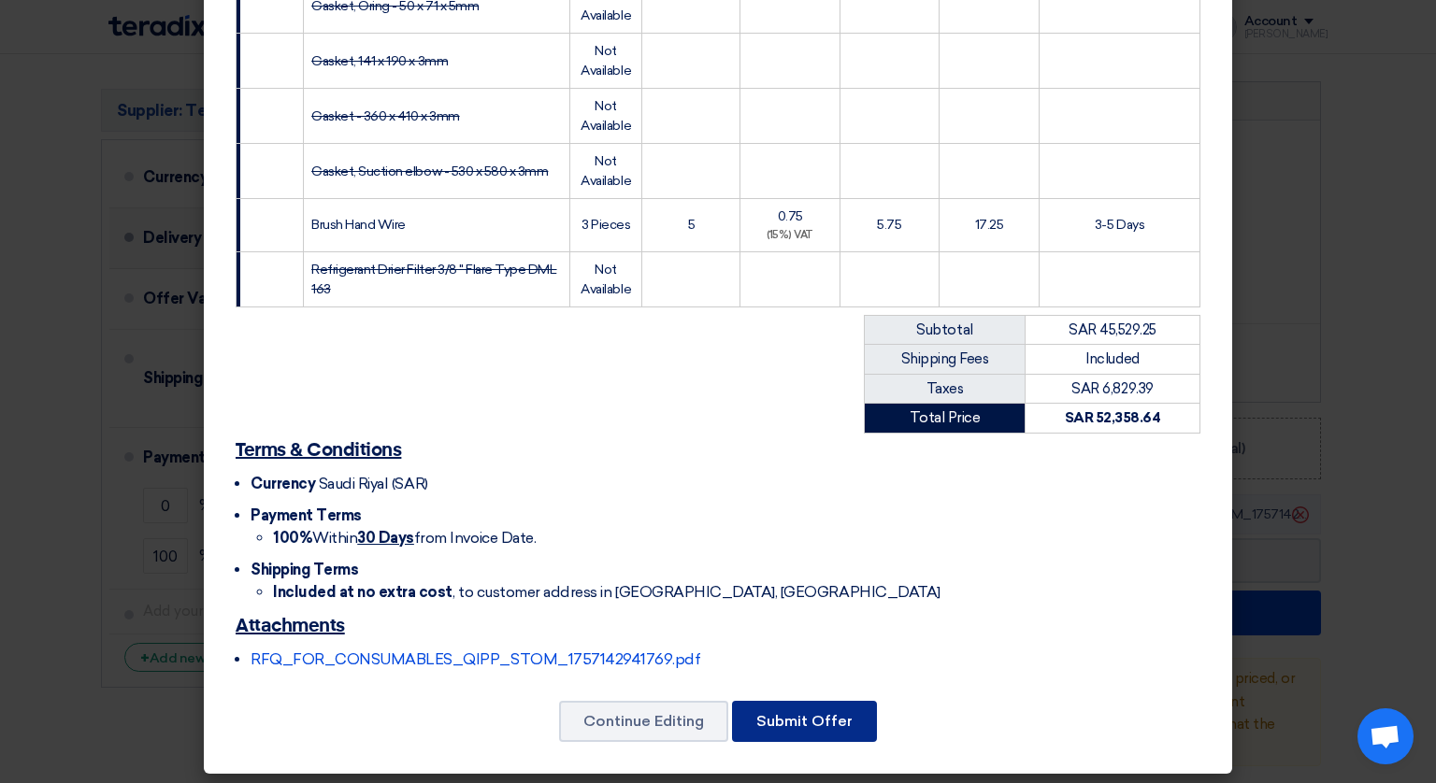
click at [798, 710] on button "Submit Offer" at bounding box center [804, 721] width 145 height 41
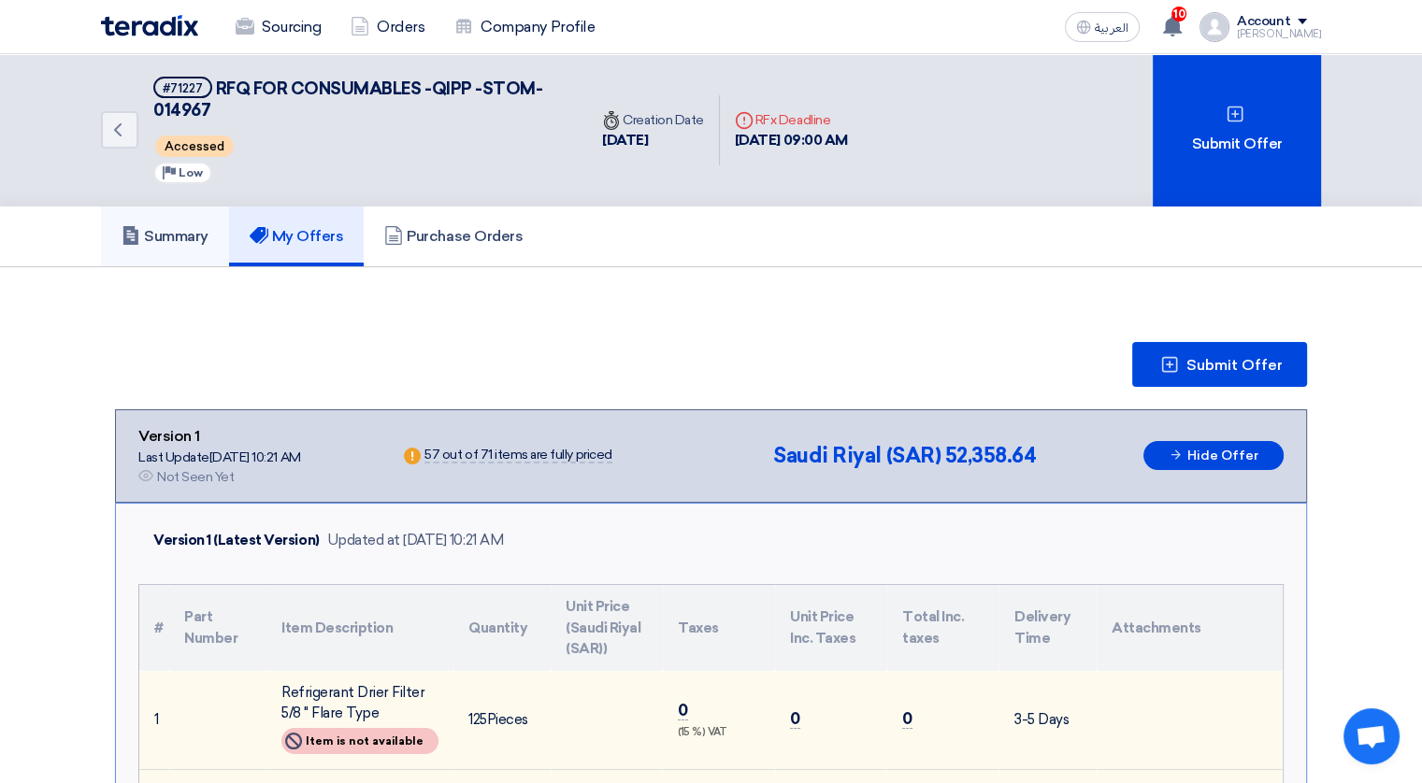
click at [195, 232] on h5 "Summary" at bounding box center [165, 236] width 87 height 19
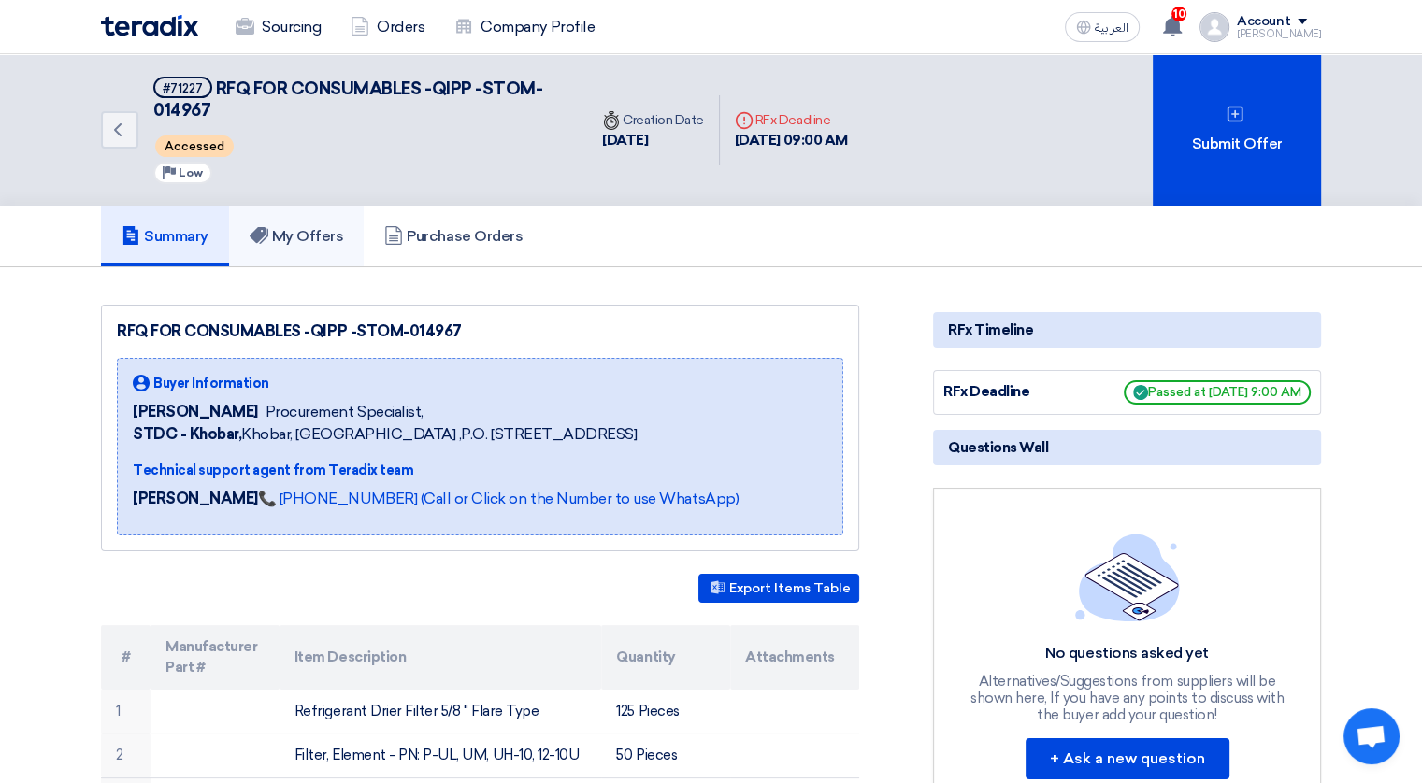
click at [311, 233] on h5 "My Offers" at bounding box center [297, 236] width 94 height 19
